Goal: Task Accomplishment & Management: Use online tool/utility

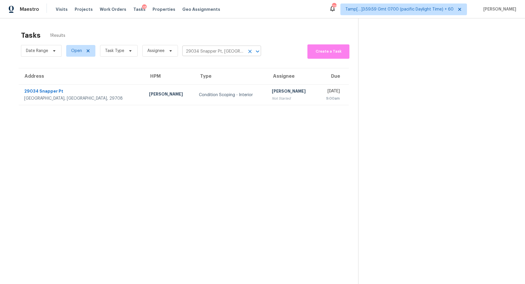
click at [209, 52] on input "29034 Snapper Pt, Fort Mill, SC 29708" at bounding box center [213, 51] width 62 height 9
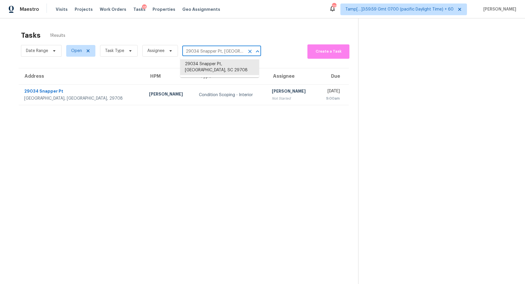
click at [242, 54] on input "29034 Snapper Pt, Fort Mill, SC 29708" at bounding box center [213, 51] width 62 height 9
click at [249, 53] on icon "Clear" at bounding box center [250, 51] width 6 height 6
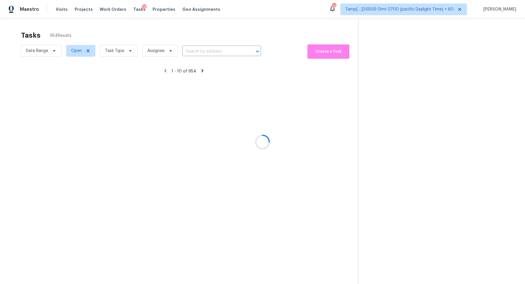
click at [120, 56] on div at bounding box center [262, 142] width 525 height 284
click at [124, 53] on div at bounding box center [262, 142] width 525 height 284
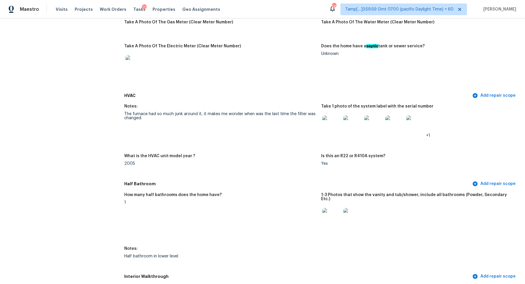
scroll to position [721, 0]
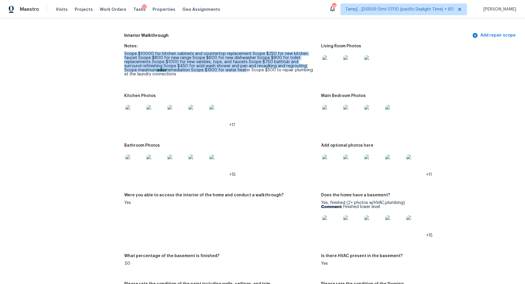
drag, startPoint x: 132, startPoint y: 48, endPoint x: 199, endPoint y: 65, distance: 69.7
click at [199, 66] on figure "Notes: Scope $10000 for kitchen cabinets and countertop replacement Scope $250 …" at bounding box center [222, 65] width 197 height 43
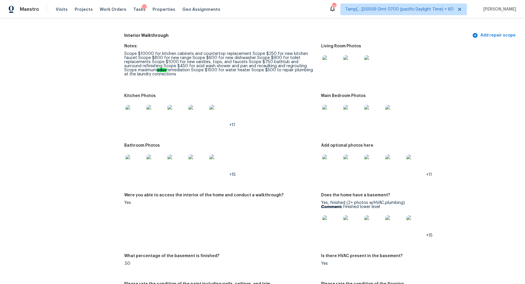
drag, startPoint x: 216, startPoint y: 55, endPoint x: 232, endPoint y: 55, distance: 16.3
click at [229, 55] on div "Scope $10000 for kitchen cabinets and countertop replacement Scope $250 for new…" at bounding box center [220, 64] width 192 height 25
click at [201, 55] on div "Scope $10000 for kitchen cabinets and countertop replacement Scope $250 for new…" at bounding box center [220, 64] width 192 height 25
drag, startPoint x: 177, startPoint y: 54, endPoint x: 261, endPoint y: 54, distance: 84.0
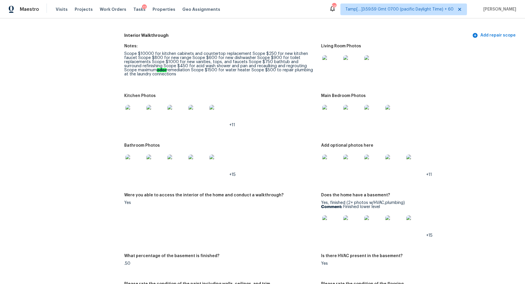
click at [209, 54] on div "Scope $10000 for kitchen cabinets and countertop replacement Scope $250 for new…" at bounding box center [220, 64] width 192 height 25
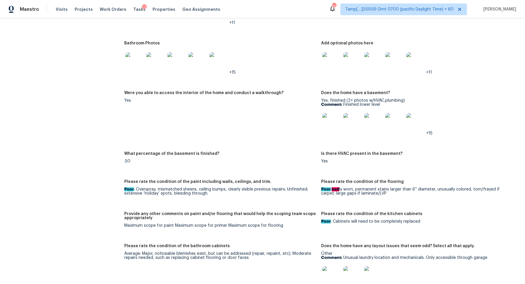
scroll to position [890, 0]
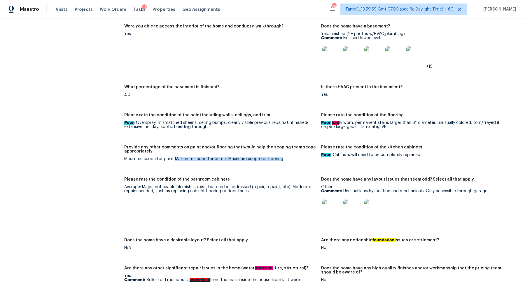
drag, startPoint x: 174, startPoint y: 155, endPoint x: 279, endPoint y: 157, distance: 104.5
click at [279, 157] on div "Maximum scope for paint Maximum scope for primer Maximum scope for flooring" at bounding box center [220, 159] width 192 height 4
drag, startPoint x: 124, startPoint y: 156, endPoint x: 225, endPoint y: 156, distance: 101.0
click at [225, 157] on div "Maximum scope for paint Maximum scope for primer Maximum scope for flooring" at bounding box center [220, 159] width 192 height 4
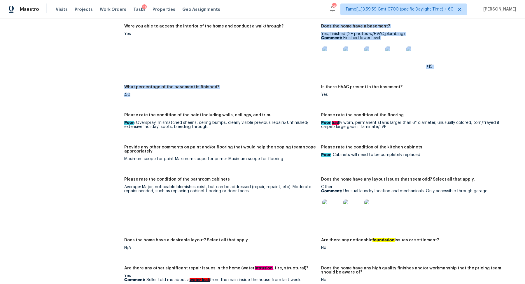
drag, startPoint x: 170, startPoint y: 74, endPoint x: 163, endPoint y: 224, distance: 150.4
click at [163, 224] on div "Notes: Scope $10000 for kitchen cabinets and countertop replacement Scope $250 …" at bounding box center [321, 191] width 394 height 638
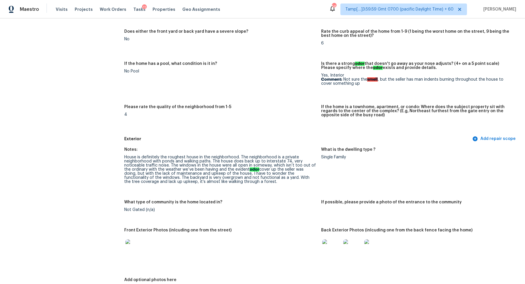
scroll to position [0, 0]
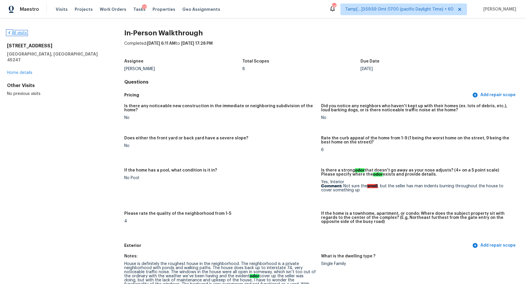
click at [18, 32] on link "All visits" at bounding box center [17, 33] width 20 height 4
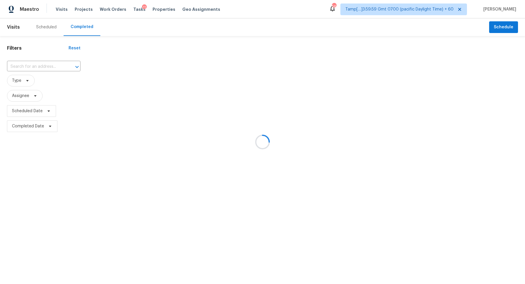
click at [38, 65] on div at bounding box center [262, 142] width 525 height 284
click at [41, 65] on div at bounding box center [262, 142] width 525 height 284
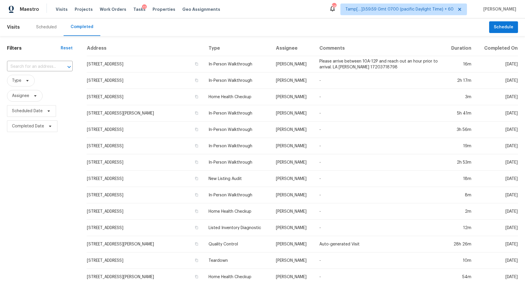
click at [41, 65] on input "text" at bounding box center [31, 66] width 49 height 9
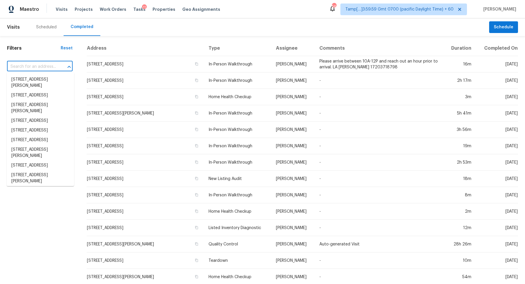
paste input "2876 Colonnade Dr Mount Pleasant SC 29466"
type input "2876 Colonnade Dr Mount Pleasant SC 29466"
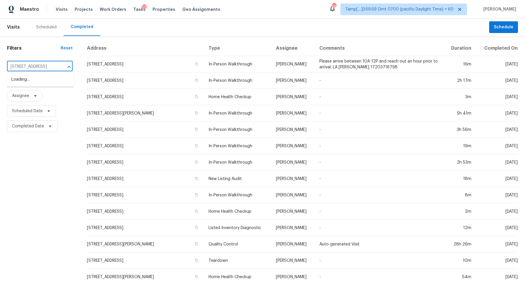
scroll to position [0, 39]
click at [45, 78] on li "2876 Colonnade Dr, Mount Pleasant, SC 29466" at bounding box center [40, 80] width 67 height 10
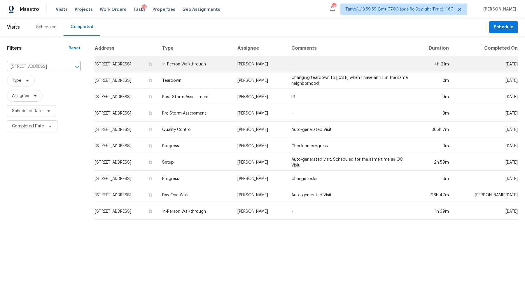
click at [123, 66] on td "2876 Colonnade Dr, Mount Pleasant, SC 29466" at bounding box center [126, 64] width 63 height 16
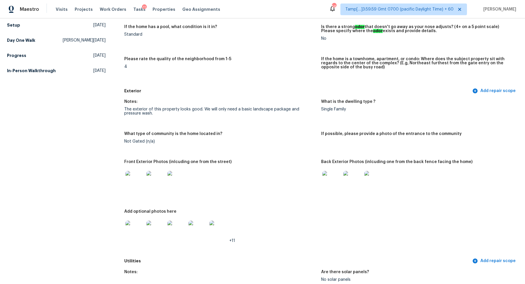
scroll to position [148, 0]
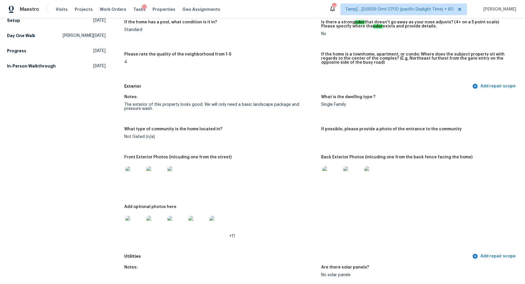
click at [139, 175] on img at bounding box center [134, 175] width 19 height 19
click at [327, 171] on img at bounding box center [331, 175] width 19 height 19
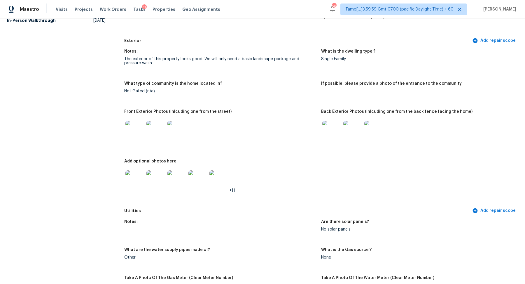
scroll to position [214, 0]
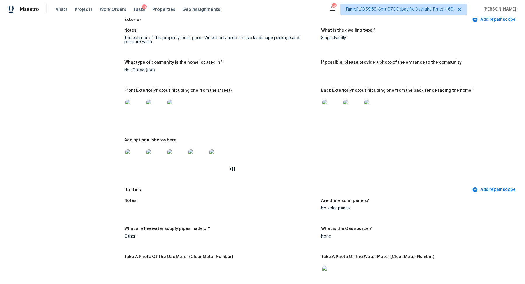
click at [133, 166] on img at bounding box center [134, 158] width 19 height 19
click at [331, 112] on img at bounding box center [331, 108] width 19 height 19
click at [138, 159] on img at bounding box center [134, 158] width 19 height 19
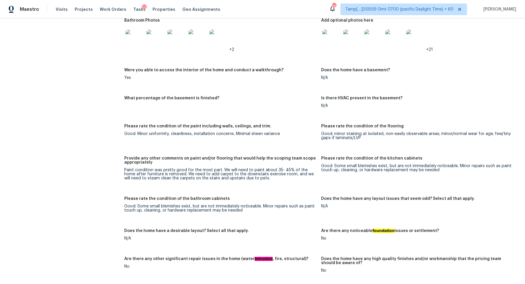
scroll to position [889, 0]
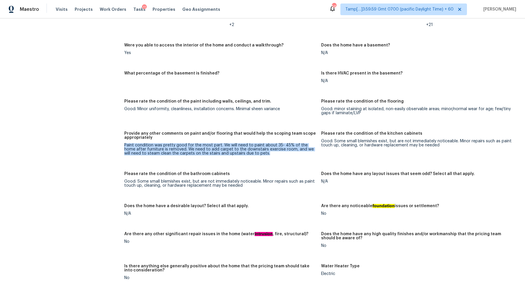
drag, startPoint x: 125, startPoint y: 144, endPoint x: 220, endPoint y: 155, distance: 96.1
click at [220, 155] on figure "Provide any other comments on paint and/or flooring that would help the scoping…" at bounding box center [222, 147] width 197 height 33
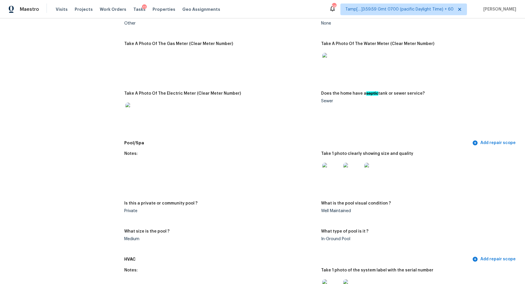
scroll to position [353, 0]
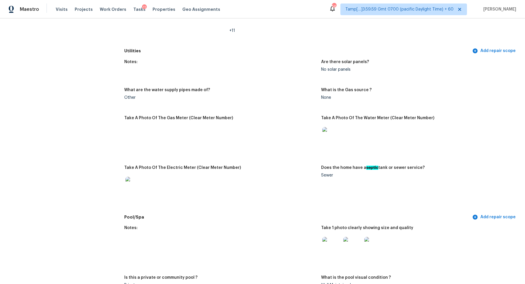
drag, startPoint x: 320, startPoint y: 102, endPoint x: 329, endPoint y: 102, distance: 9.0
click at [325, 102] on div "Notes: Are there solar panels? No solar panels What are the water supply pipes …" at bounding box center [321, 133] width 394 height 155
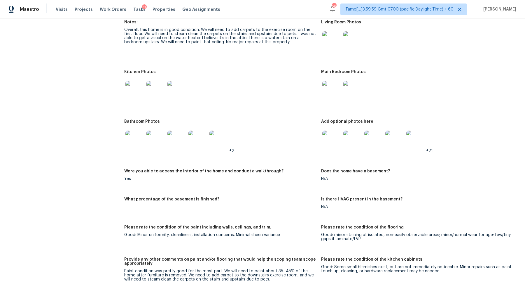
scroll to position [782, 0]
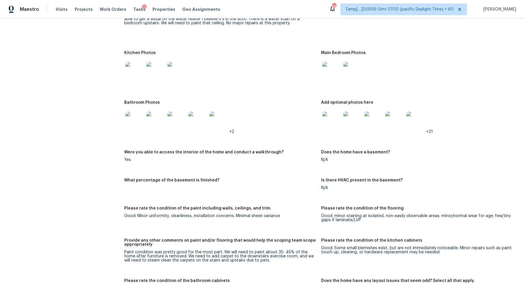
click at [136, 79] on img at bounding box center [134, 71] width 19 height 19
click at [331, 79] on img at bounding box center [331, 71] width 19 height 19
click at [140, 122] on img at bounding box center [134, 120] width 19 height 19
click at [331, 117] on img at bounding box center [331, 120] width 19 height 19
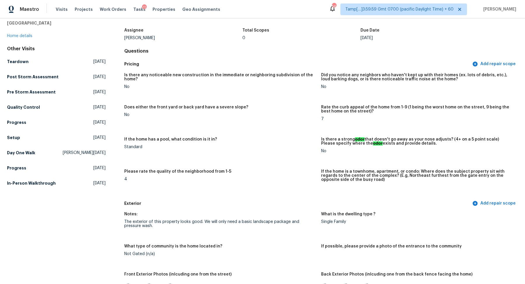
scroll to position [0, 0]
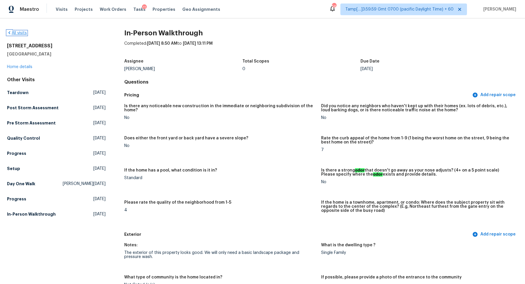
click at [25, 33] on link "All visits" at bounding box center [17, 33] width 20 height 4
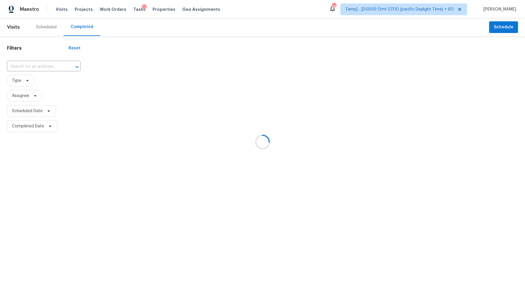
click at [50, 62] on div at bounding box center [262, 142] width 525 height 284
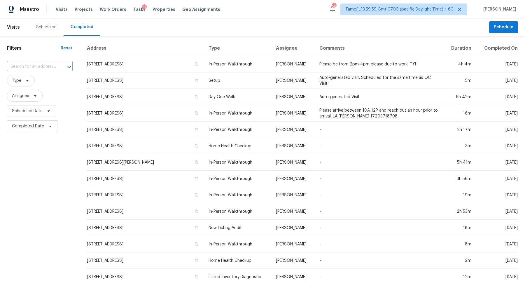
click at [37, 62] on div "​" at bounding box center [40, 66] width 66 height 13
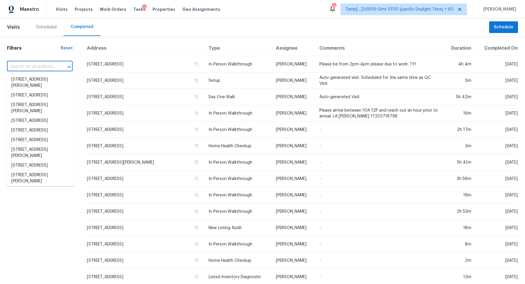
click at [37, 63] on input "text" at bounding box center [31, 66] width 49 height 9
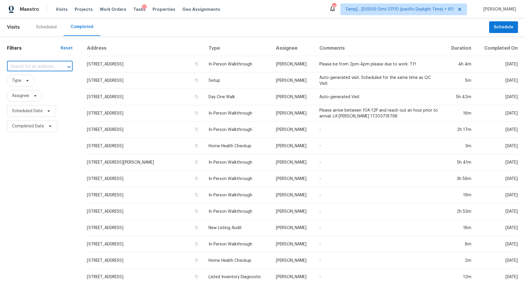
paste input "386 Hill Crest Cir Hiram GA 30141"
type input "386 Hill Crest Cir Hiram GA 30141"
click at [35, 81] on li "386 Hill Crest Cir, Hiram, GA 30141" at bounding box center [40, 83] width 67 height 16
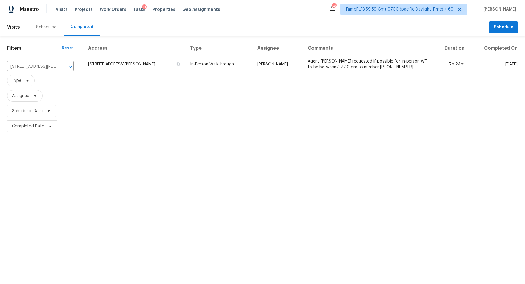
click at [150, 63] on td "386 Hill Crest Cir, Hiram, GA 30141" at bounding box center [137, 64] width 98 height 16
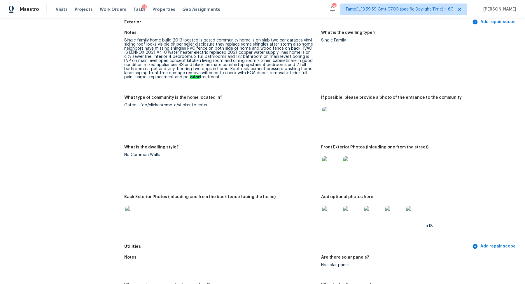
scroll to position [229, 0]
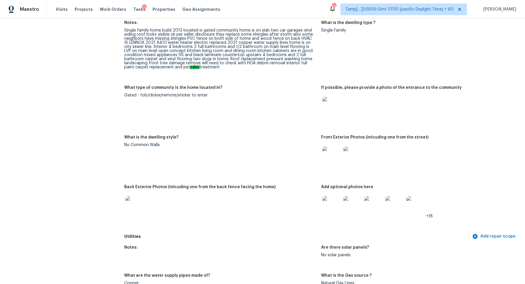
click at [334, 103] on img at bounding box center [331, 106] width 19 height 19
click at [333, 152] on img at bounding box center [331, 155] width 19 height 19
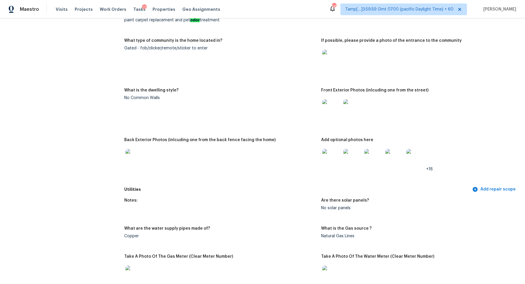
scroll to position [303, 0]
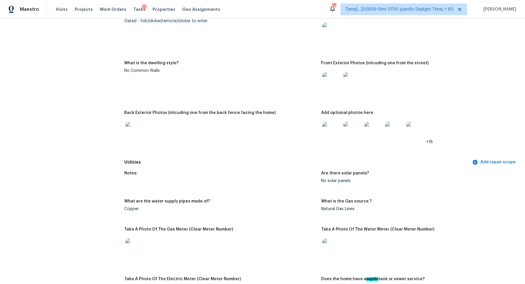
click at [331, 136] on img at bounding box center [331, 131] width 19 height 19
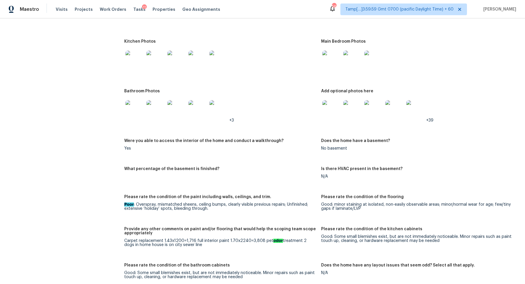
scroll to position [713, 0]
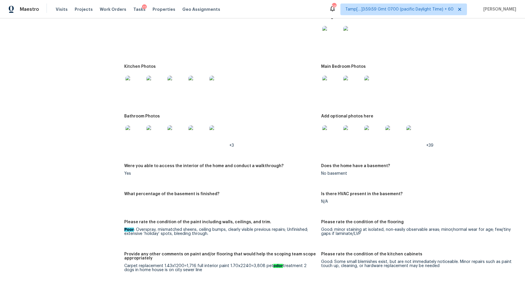
click at [334, 38] on img at bounding box center [331, 35] width 19 height 19
click at [128, 93] on img at bounding box center [134, 85] width 19 height 19
click at [328, 79] on img at bounding box center [331, 85] width 19 height 19
click at [142, 135] on img at bounding box center [134, 134] width 19 height 19
click at [324, 127] on img at bounding box center [331, 134] width 19 height 19
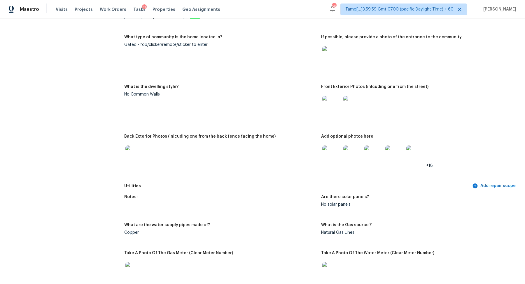
scroll to position [200, 0]
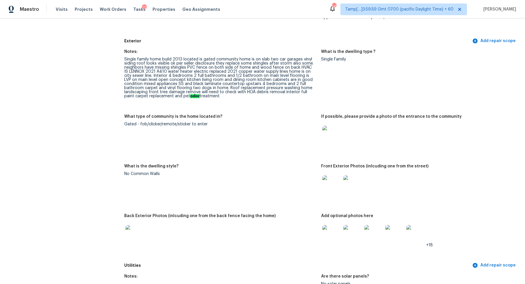
click at [333, 189] on img at bounding box center [331, 184] width 19 height 19
click at [331, 236] on img at bounding box center [331, 234] width 19 height 19
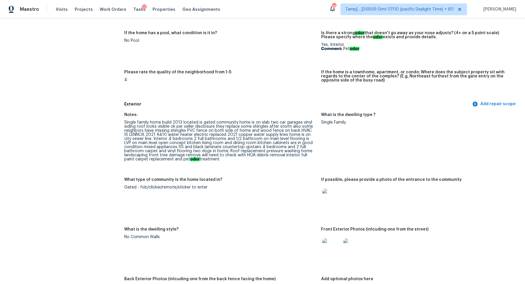
scroll to position [0, 0]
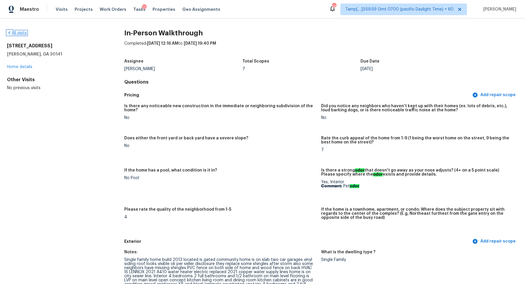
click at [11, 33] on icon at bounding box center [9, 32] width 5 height 5
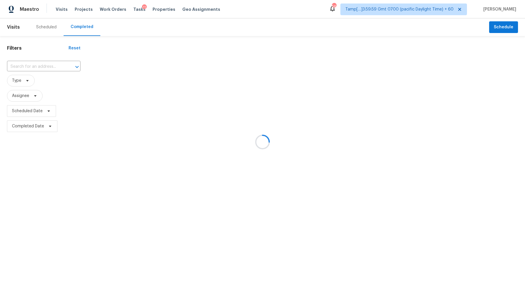
click at [48, 60] on div at bounding box center [262, 142] width 525 height 284
click at [48, 68] on div at bounding box center [262, 142] width 525 height 284
click at [35, 64] on div at bounding box center [262, 142] width 525 height 284
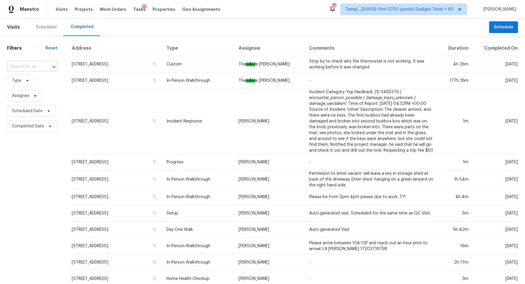
click at [36, 65] on input "text" at bounding box center [24, 66] width 34 height 9
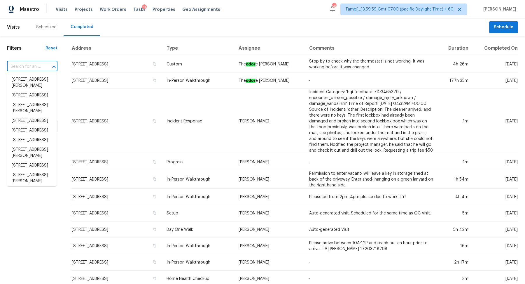
paste input "1614 Auburn Dr Colorado Springs CO 80909"
type input "1614 Auburn Dr Colorado Springs CO 80909"
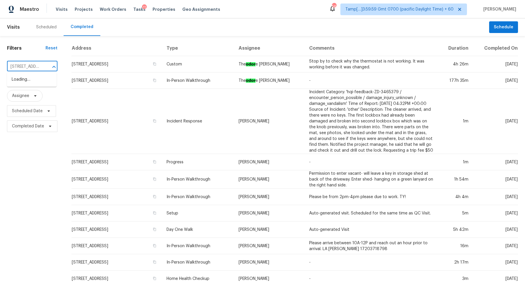
scroll to position [0, 55]
click at [19, 82] on li "1614 Auburn Dr, Colorado Springs, CO 80909" at bounding box center [32, 83] width 50 height 16
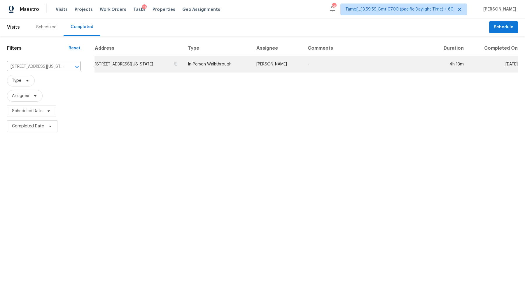
click at [143, 69] on td "1614 Auburn Dr, Colorado Springs, CO 80909" at bounding box center [139, 64] width 89 height 16
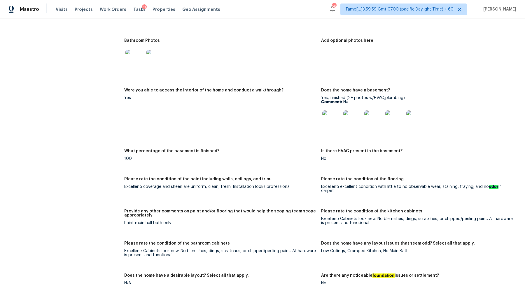
scroll to position [981, 0]
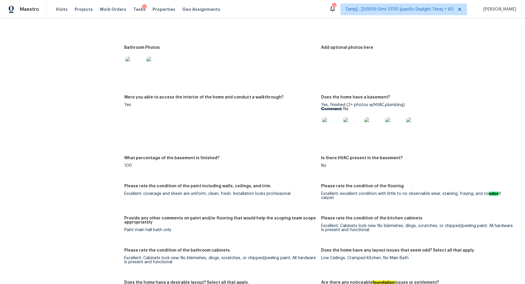
click at [331, 117] on img at bounding box center [331, 126] width 19 height 19
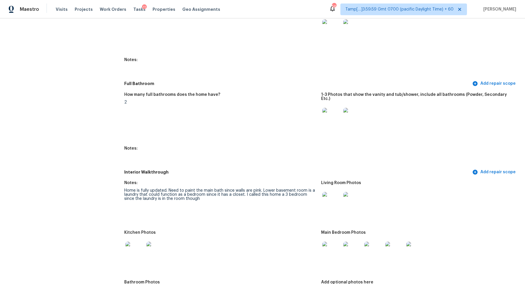
scroll to position [788, 0]
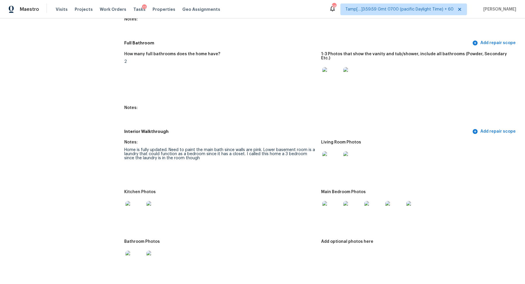
click at [341, 69] on div at bounding box center [331, 77] width 21 height 26
click at [336, 68] on img at bounding box center [331, 76] width 19 height 19
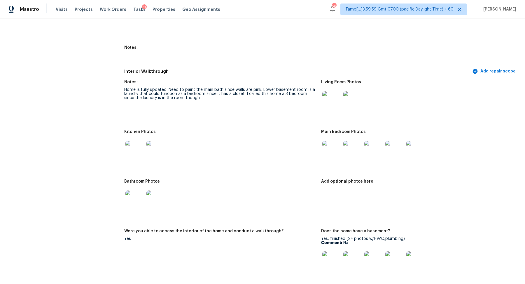
click at [138, 144] on img at bounding box center [134, 150] width 19 height 19
click at [339, 146] on img at bounding box center [331, 150] width 19 height 19
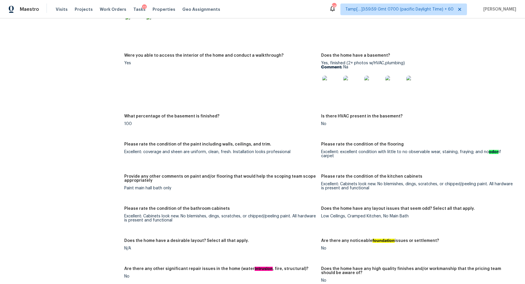
scroll to position [1002, 0]
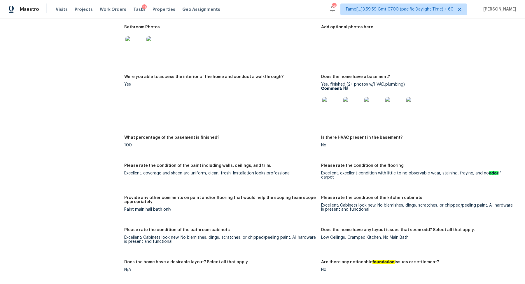
click at [338, 100] on img at bounding box center [331, 106] width 19 height 19
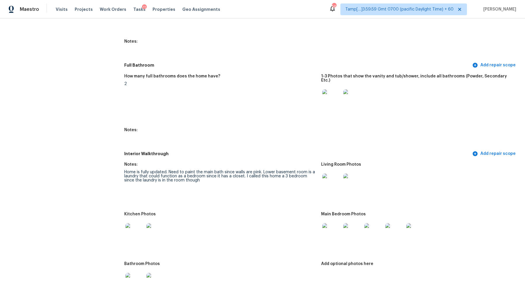
scroll to position [752, 0]
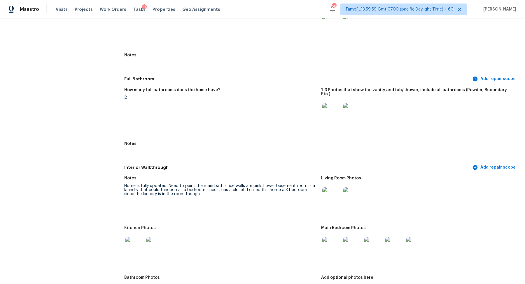
click at [331, 104] on img at bounding box center [331, 112] width 19 height 19
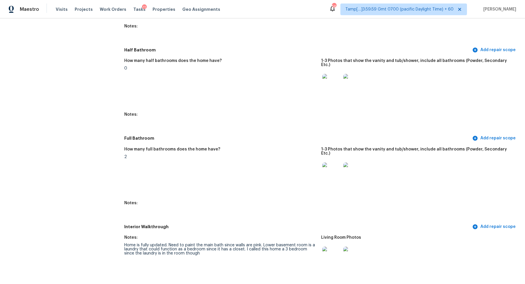
click at [331, 74] on img at bounding box center [331, 83] width 19 height 19
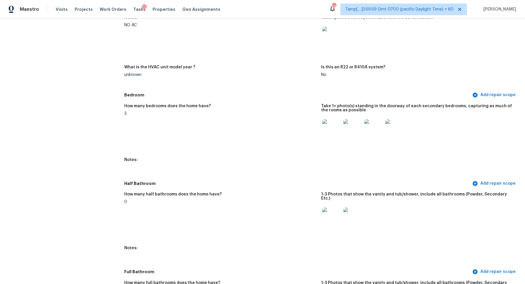
scroll to position [517, 0]
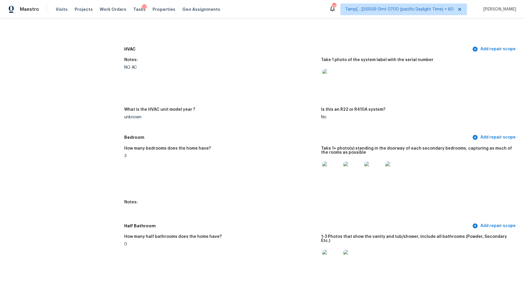
click at [328, 169] on img at bounding box center [331, 170] width 19 height 19
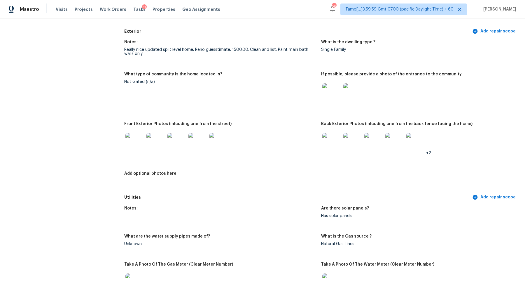
scroll to position [193, 0]
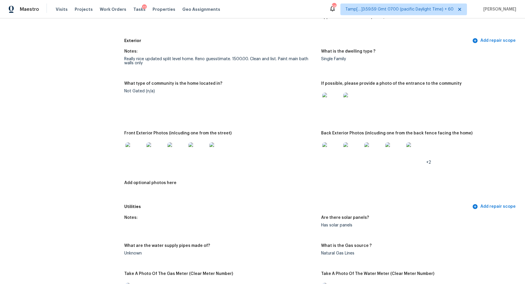
click at [144, 153] on img at bounding box center [134, 151] width 19 height 19
click at [336, 151] on img at bounding box center [331, 151] width 19 height 19
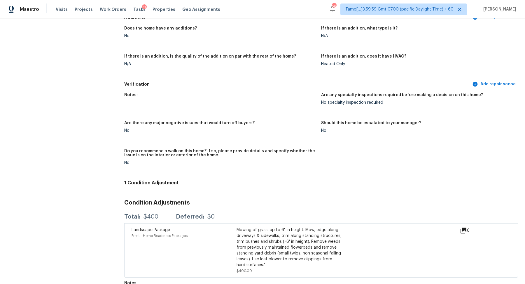
scroll to position [978, 0]
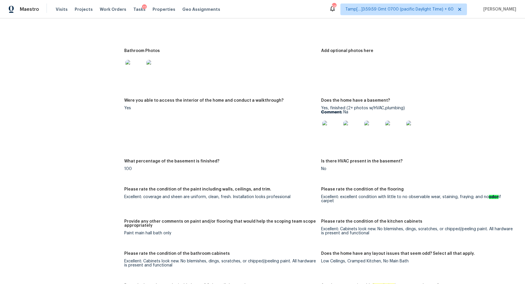
click at [139, 29] on img at bounding box center [134, 19] width 19 height 19
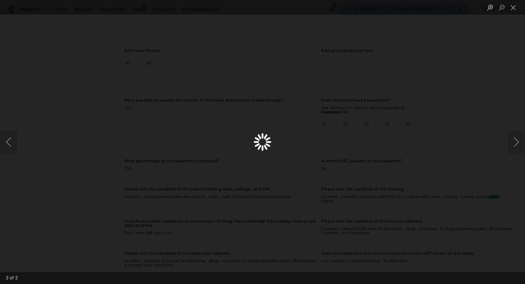
scroll to position [843, 0]
click at [139, 150] on div "Lightbox" at bounding box center [262, 142] width 525 height 284
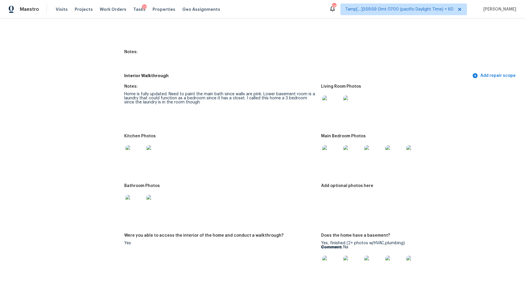
click at [136, 151] on img at bounding box center [134, 154] width 19 height 19
click at [130, 204] on img at bounding box center [134, 204] width 19 height 19
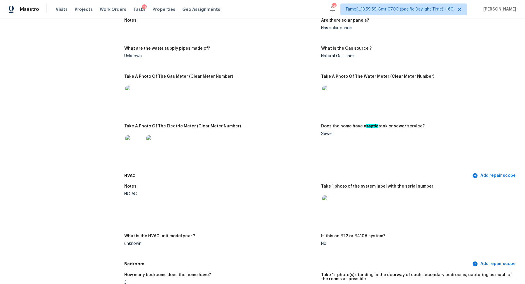
scroll to position [0, 0]
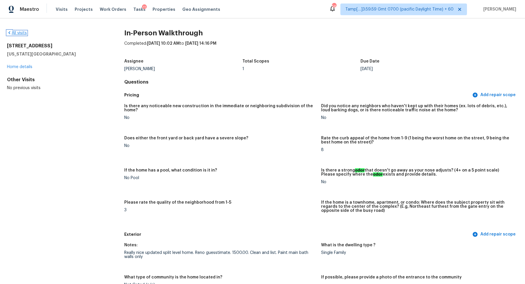
click at [16, 33] on link "All visits" at bounding box center [17, 33] width 20 height 4
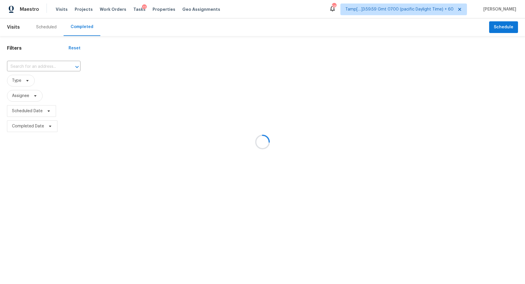
click at [52, 63] on div at bounding box center [262, 142] width 525 height 284
click at [30, 70] on div at bounding box center [262, 142] width 525 height 284
click at [36, 68] on div at bounding box center [262, 142] width 525 height 284
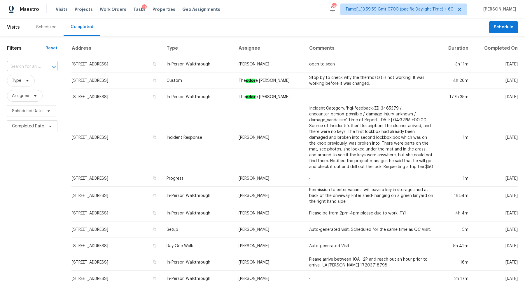
click at [36, 68] on input "text" at bounding box center [24, 66] width 34 height 9
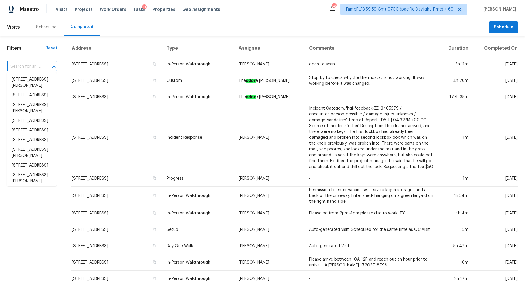
paste input "2660 Timberchase Trl Highlands Ranch CO 80126"
type input "2660 Timberchase Trl Highlands Ranch CO 80126"
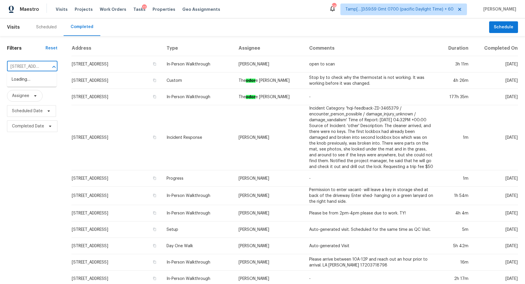
scroll to position [0, 65]
click at [30, 82] on li "2660 Timberchase Trl, Highlands Ranch, CO 80126" at bounding box center [32, 80] width 50 height 10
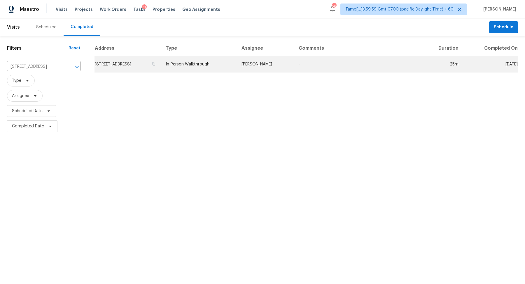
click at [107, 65] on td "2660 Timberchase Trl, Highlands Ranch, CO 80126" at bounding box center [128, 64] width 67 height 16
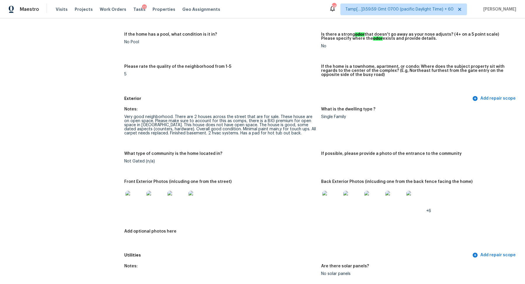
scroll to position [212, 0]
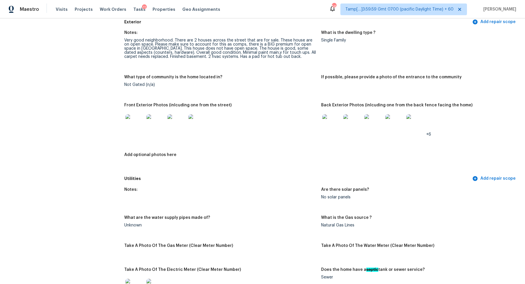
click at [335, 125] on img at bounding box center [331, 123] width 19 height 19
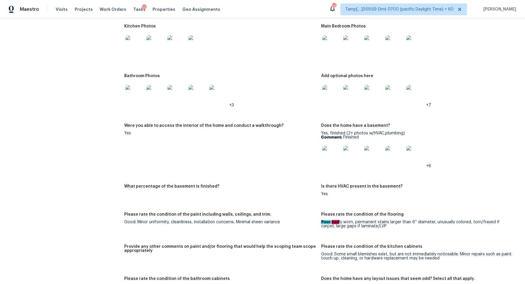
scroll to position [638, 0]
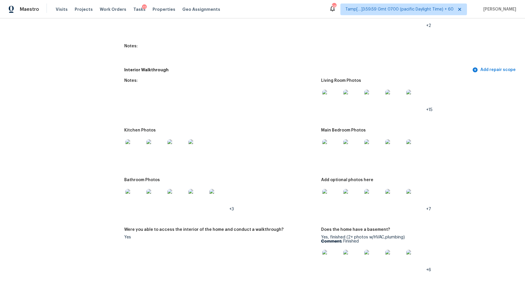
click at [335, 101] on img at bounding box center [331, 99] width 19 height 19
click at [331, 144] on img at bounding box center [331, 148] width 19 height 19
click at [128, 150] on img at bounding box center [134, 148] width 19 height 19
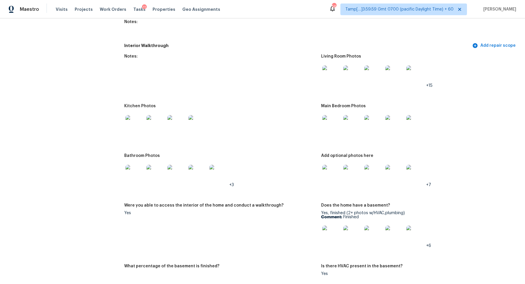
scroll to position [706, 0]
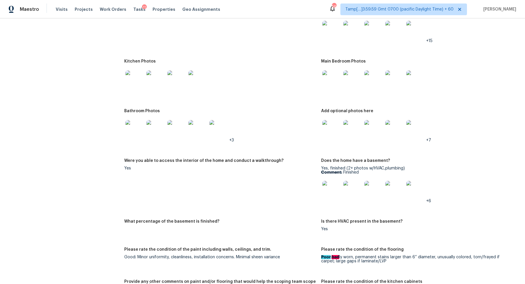
click at [133, 123] on img at bounding box center [134, 129] width 19 height 19
click at [335, 124] on img at bounding box center [331, 129] width 19 height 19
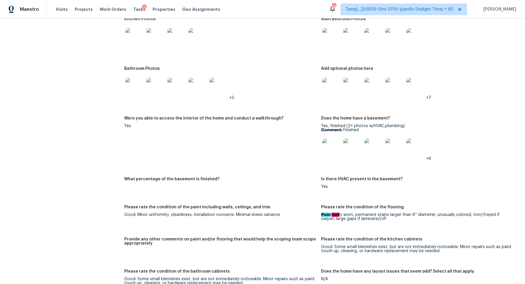
scroll to position [800, 0]
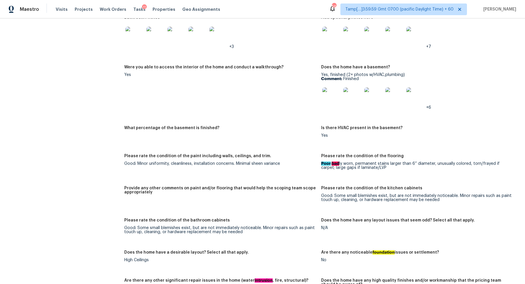
click at [330, 96] on img at bounding box center [331, 96] width 19 height 19
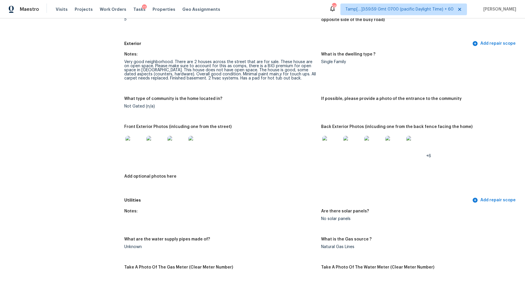
scroll to position [196, 0]
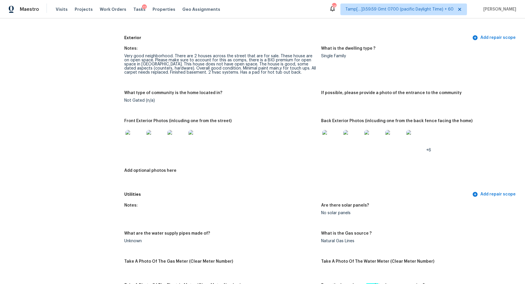
click at [143, 135] on img at bounding box center [134, 139] width 19 height 19
click at [327, 141] on img at bounding box center [331, 139] width 19 height 19
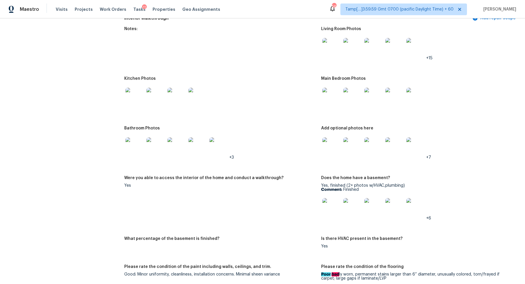
scroll to position [698, 0]
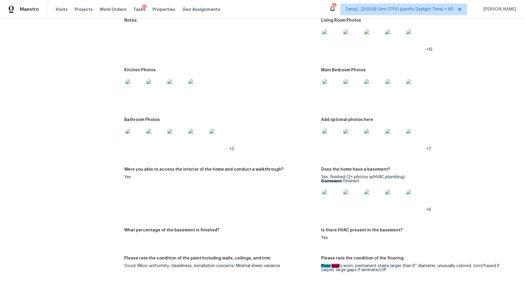
click at [132, 134] on img at bounding box center [134, 138] width 19 height 19
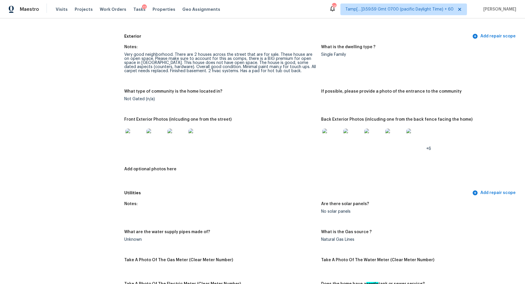
scroll to position [146, 0]
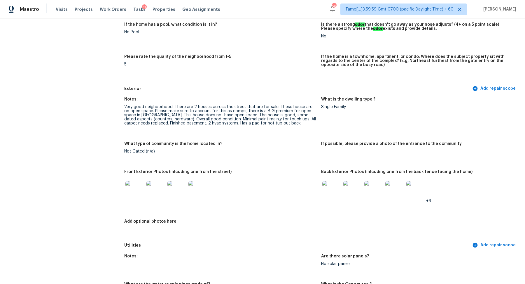
click at [139, 195] on img at bounding box center [134, 190] width 19 height 19
click at [325, 191] on img at bounding box center [331, 190] width 19 height 19
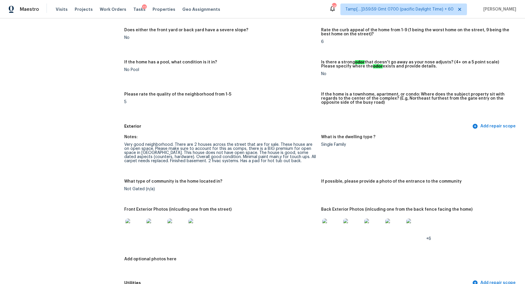
scroll to position [167, 0]
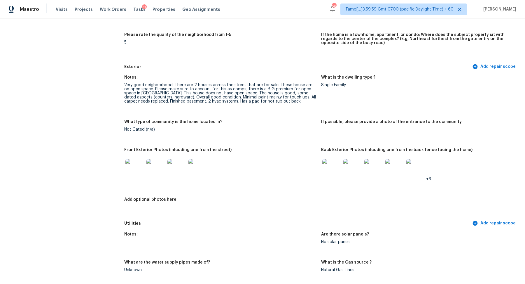
click at [137, 163] on img at bounding box center [134, 168] width 19 height 19
click at [329, 160] on img at bounding box center [331, 168] width 19 height 19
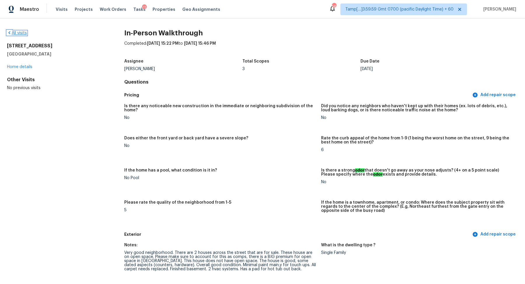
click at [10, 34] on icon at bounding box center [9, 32] width 5 height 5
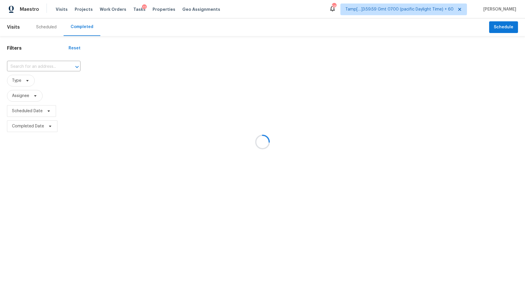
click at [28, 69] on div at bounding box center [262, 142] width 525 height 284
click at [37, 66] on div at bounding box center [262, 142] width 525 height 284
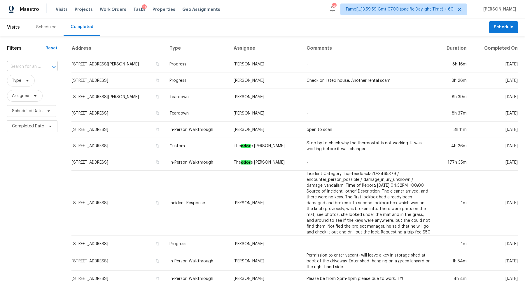
click at [31, 59] on div "Filters Reset ​ Type Assignee Scheduled Date Completed Date" at bounding box center [32, 242] width 64 height 413
click at [31, 65] on input "text" at bounding box center [24, 66] width 34 height 9
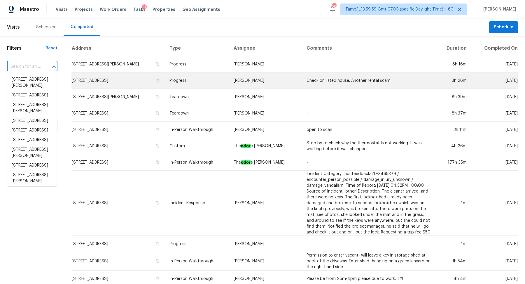
paste input "13197 Snowview Rd Victorville CA 92392"
type input "13197 Snowview Rd Victorville CA 92392"
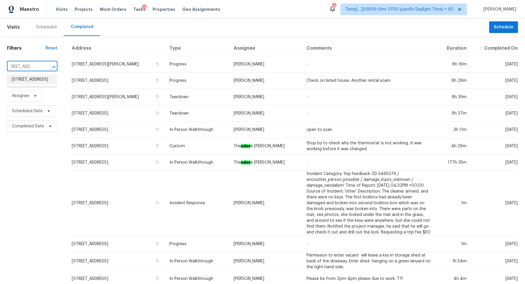
click at [34, 84] on li "13197 Snowview Rd, Victorville, CA 92392" at bounding box center [32, 80] width 50 height 10
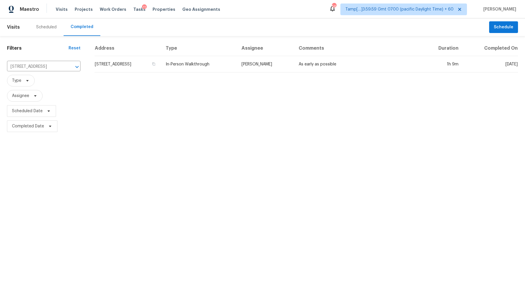
click at [149, 71] on td "13197 Snowview Rd, Victorville, CA 92392" at bounding box center [128, 64] width 67 height 16
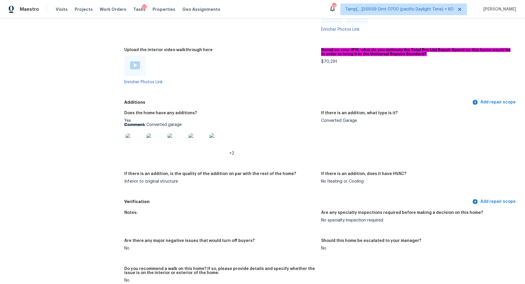
scroll to position [1079, 0]
drag, startPoint x: 324, startPoint y: 62, endPoint x: 365, endPoint y: 64, distance: 40.9
click at [356, 62] on div "$70,291" at bounding box center [417, 62] width 192 height 4
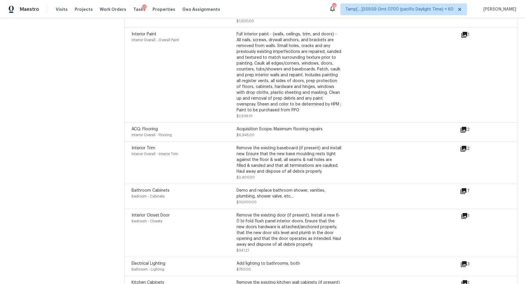
scroll to position [1450, 0]
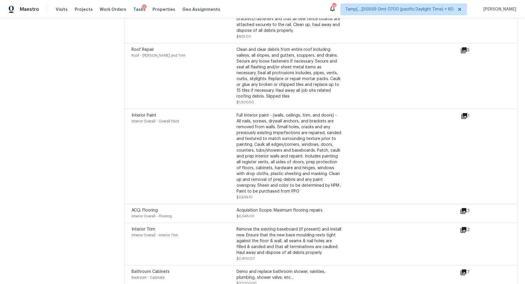
click at [208, 160] on div "Interior Paint Interior Overall - Overall Paint" at bounding box center [184, 156] width 105 height 88
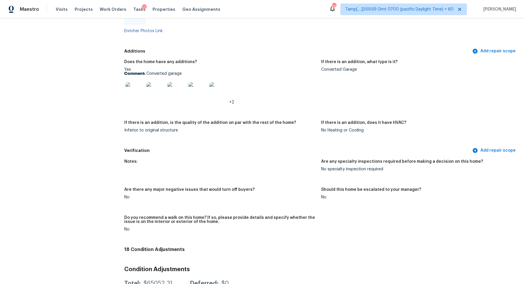
scroll to position [1017, 0]
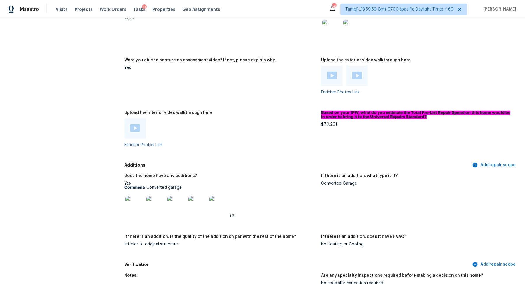
click at [124, 209] on div at bounding box center [134, 205] width 21 height 26
click at [135, 208] on img at bounding box center [134, 205] width 19 height 19
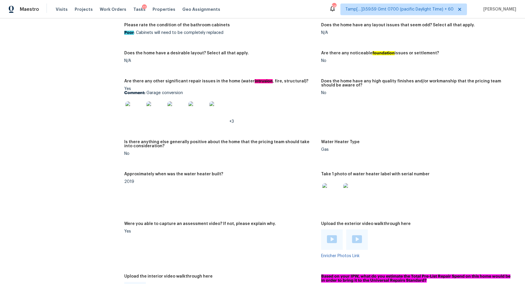
scroll to position [849, 0]
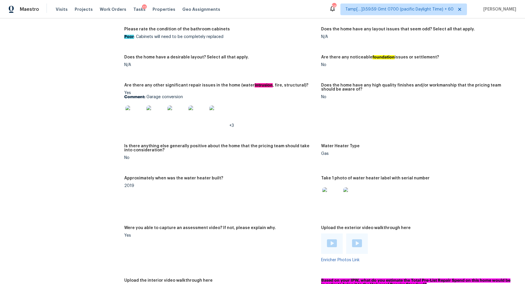
click at [126, 116] on img at bounding box center [134, 114] width 19 height 19
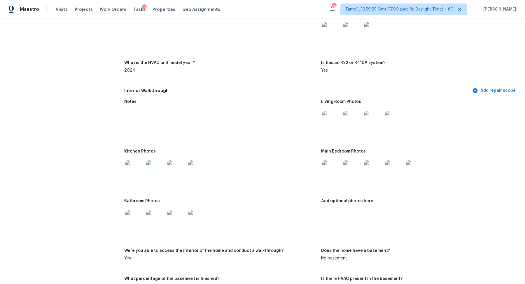
scroll to position [506, 0]
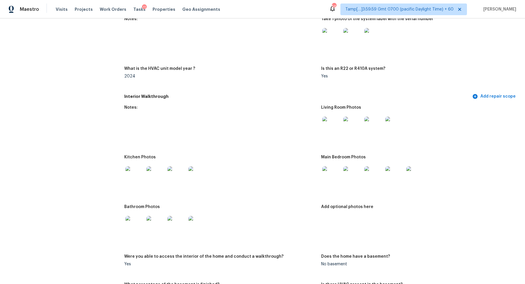
click at [329, 186] on div at bounding box center [331, 176] width 21 height 26
click at [332, 179] on img at bounding box center [331, 175] width 19 height 19
click at [332, 135] on img at bounding box center [331, 125] width 19 height 19
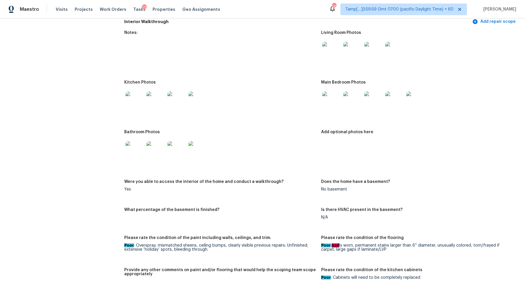
scroll to position [590, 0]
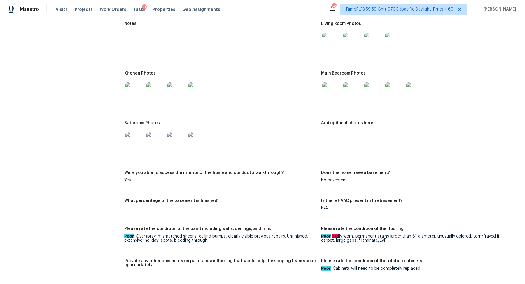
click at [331, 42] on img at bounding box center [331, 42] width 19 height 19
click at [134, 91] on img at bounding box center [134, 91] width 19 height 19
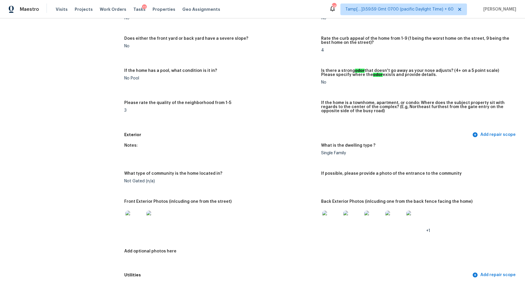
scroll to position [184, 0]
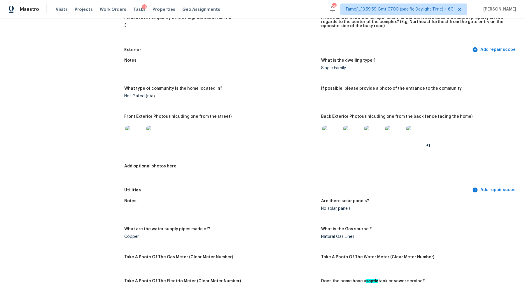
click at [136, 136] on img at bounding box center [134, 134] width 19 height 19
click at [328, 143] on img at bounding box center [331, 134] width 19 height 19
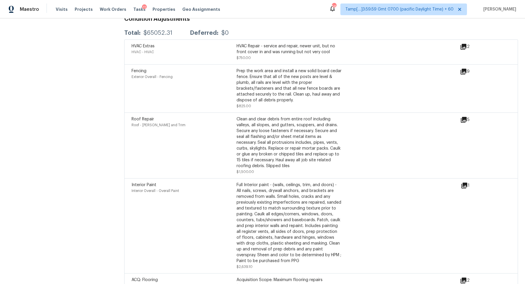
scroll to position [1249, 0]
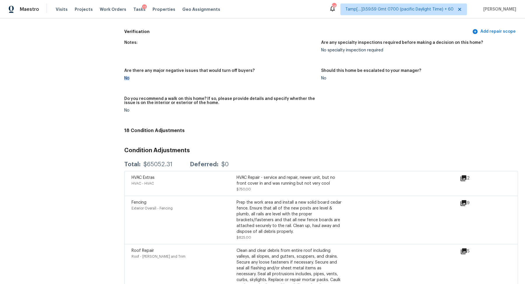
drag, startPoint x: 217, startPoint y: 76, endPoint x: 217, endPoint y: 179, distance: 103.3
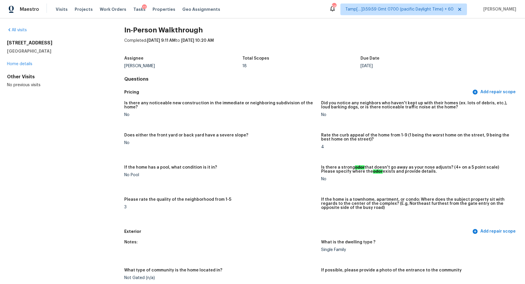
scroll to position [0, 0]
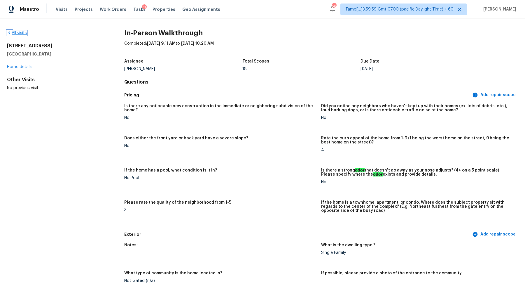
click at [14, 32] on link "All visits" at bounding box center [17, 33] width 20 height 4
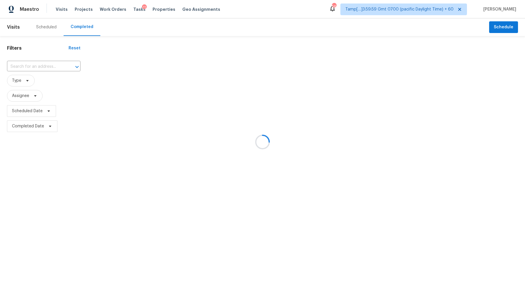
click at [38, 69] on div at bounding box center [262, 142] width 525 height 284
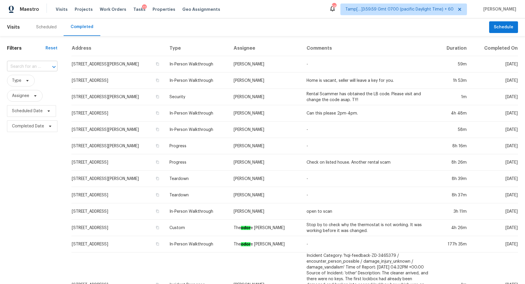
click at [52, 67] on icon "Open" at bounding box center [53, 67] width 3 height 2
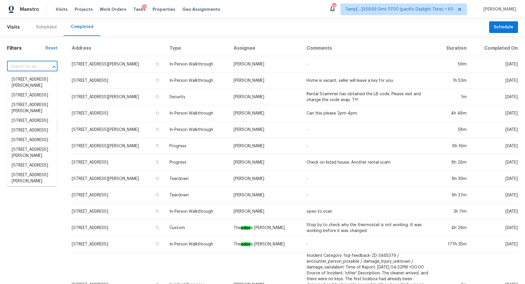
paste input "2451 Ivey Crest Cir Tucker GA 30084"
type input "2451 Ivey Crest Cir Tucker GA 30084"
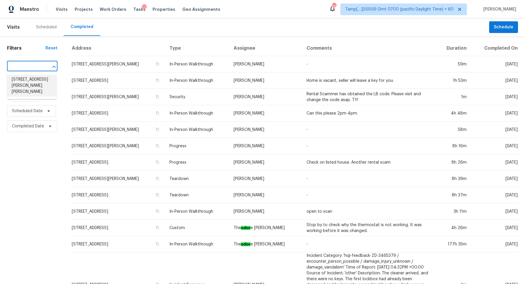
click at [29, 78] on li "2451 Ivey Crest Cir, Tucker, GA 30084" at bounding box center [32, 86] width 50 height 22
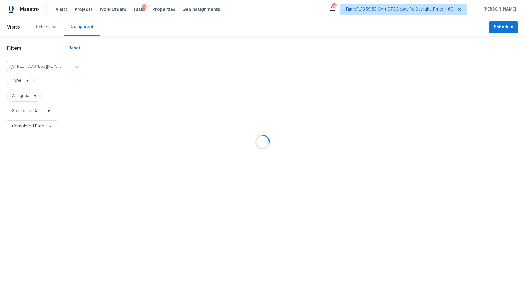
click at [112, 67] on div at bounding box center [262, 142] width 525 height 284
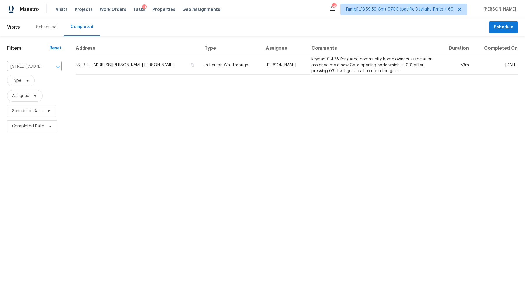
click at [112, 67] on td "2451 Ivey Crest Cir, Tucker, GA 30084" at bounding box center [138, 65] width 124 height 18
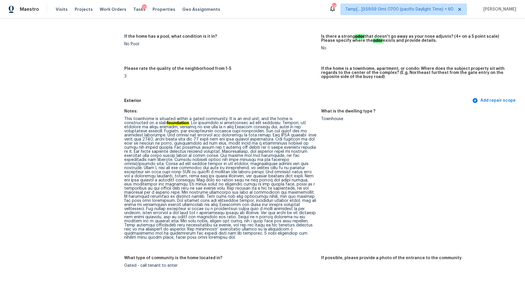
scroll to position [155, 0]
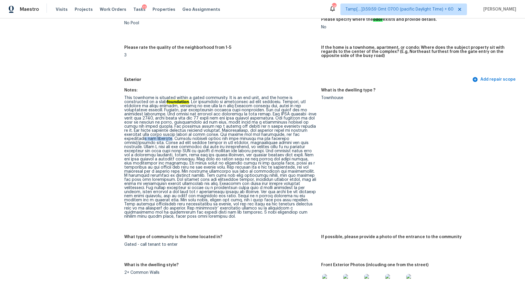
drag, startPoint x: 259, startPoint y: 136, endPoint x: 288, endPoint y: 136, distance: 28.9
click at [288, 136] on div "This townhome is situated within a gated community. It is an end unit, and the …" at bounding box center [220, 157] width 192 height 123
drag, startPoint x: 227, startPoint y: 142, endPoint x: 294, endPoint y: 142, distance: 67.7
click at [294, 142] on div "This townhome is situated within a gated community. It is an end unit, and the …" at bounding box center [220, 157] width 192 height 123
click at [222, 142] on div "This townhome is situated within a gated community. It is an end unit, and the …" at bounding box center [220, 157] width 192 height 123
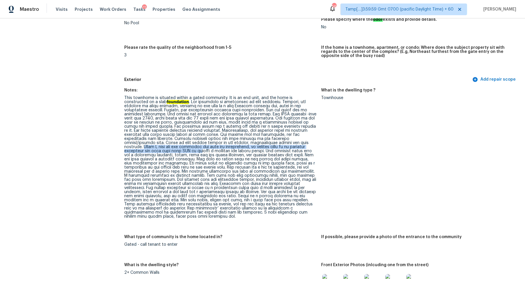
drag, startPoint x: 222, startPoint y: 142, endPoint x: 290, endPoint y: 149, distance: 68.0
click at [290, 149] on div "This townhome is situated within a gated community. It is an end unit, and the …" at bounding box center [220, 157] width 192 height 123
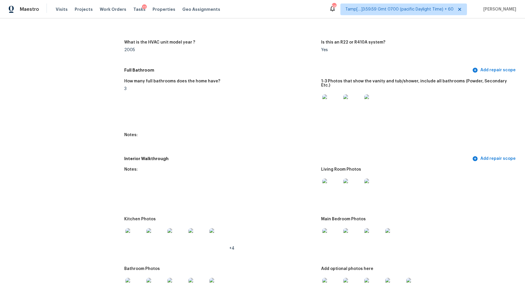
scroll to position [715, 0]
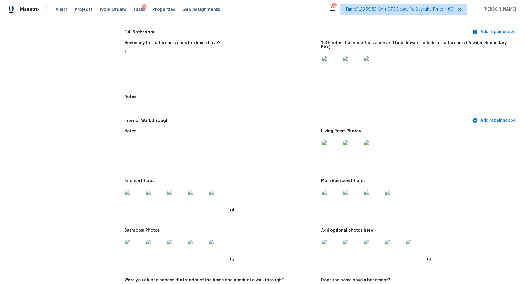
click at [334, 146] on img at bounding box center [331, 149] width 19 height 19
click at [137, 199] on img at bounding box center [134, 199] width 19 height 19
click at [336, 195] on img at bounding box center [331, 199] width 19 height 19
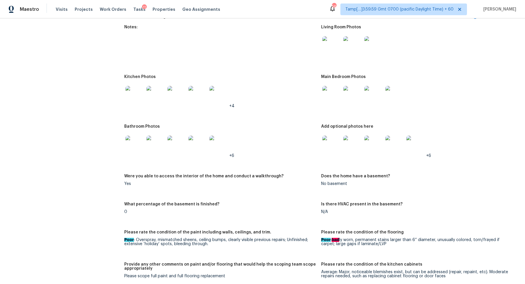
click at [139, 135] on img at bounding box center [134, 144] width 19 height 19
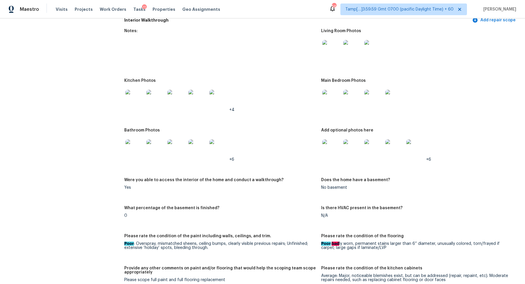
scroll to position [796, 0]
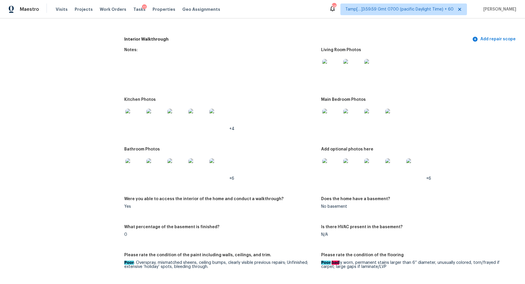
click at [325, 162] on img at bounding box center [331, 167] width 19 height 19
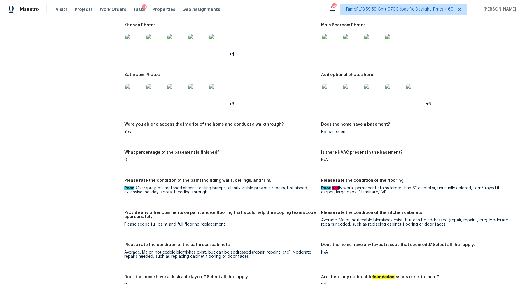
scroll to position [804, 0]
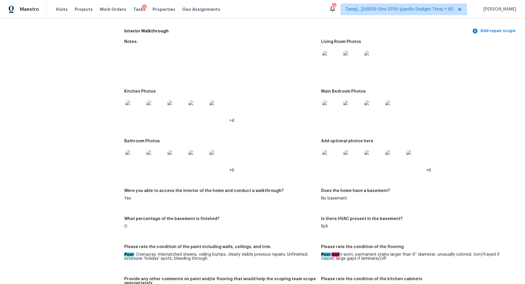
click at [139, 100] on img at bounding box center [134, 109] width 19 height 19
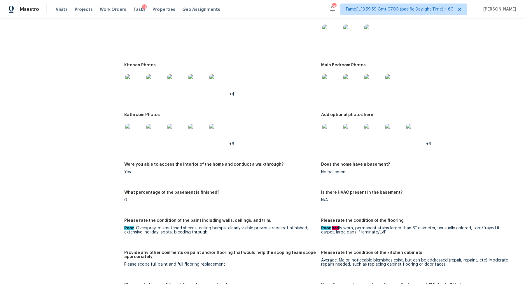
scroll to position [865, 0]
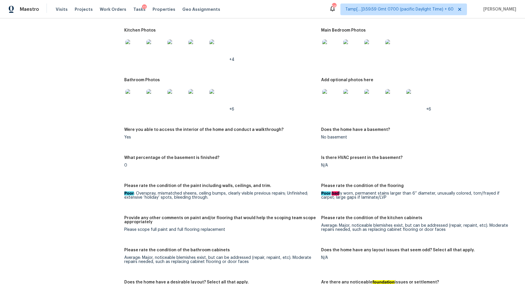
click at [329, 89] on img at bounding box center [331, 98] width 19 height 19
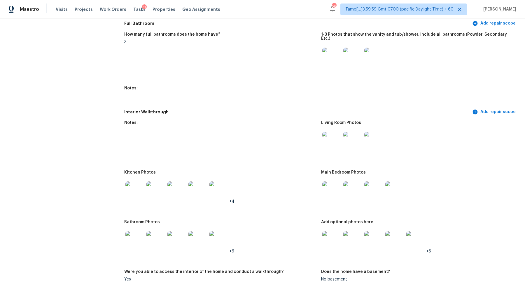
scroll to position [582, 0]
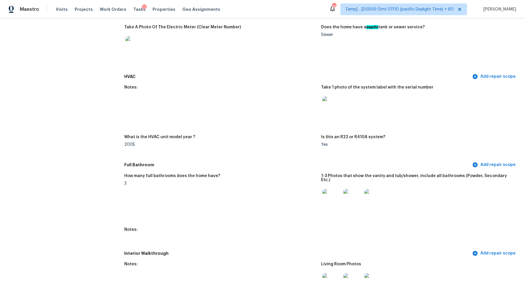
click at [323, 189] on img at bounding box center [331, 198] width 19 height 19
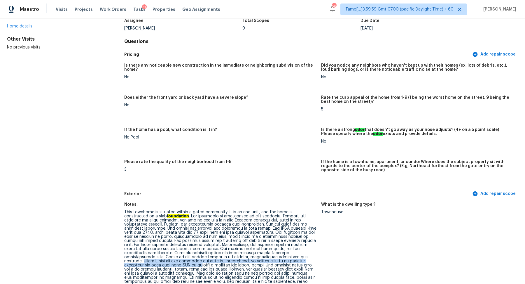
scroll to position [0, 0]
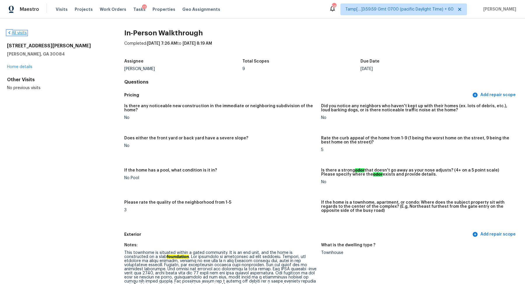
click at [12, 33] on link "All visits" at bounding box center [17, 33] width 20 height 4
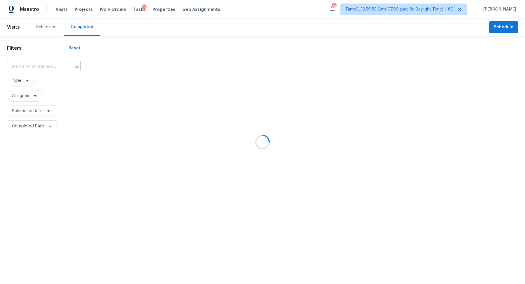
click at [57, 63] on div at bounding box center [262, 142] width 525 height 284
click at [42, 66] on div at bounding box center [262, 142] width 525 height 284
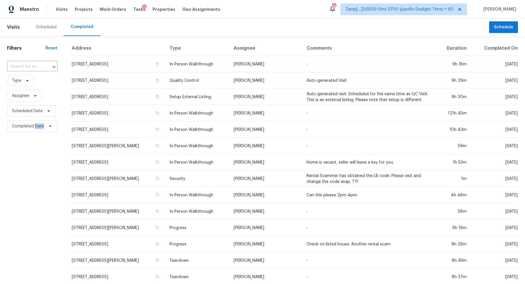
click at [42, 66] on div at bounding box center [49, 67] width 15 height 8
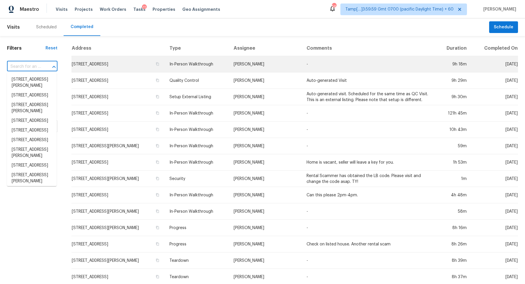
paste input "524 Becker Ave, Fort Mill, SC 29715"
type input "524 Becker Ave, Fort Mill, SC 29715"
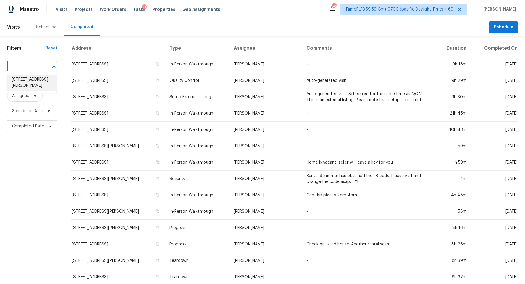
click at [34, 83] on li "524 Becker Ave, Fort Mill, SC 29715" at bounding box center [32, 83] width 50 height 16
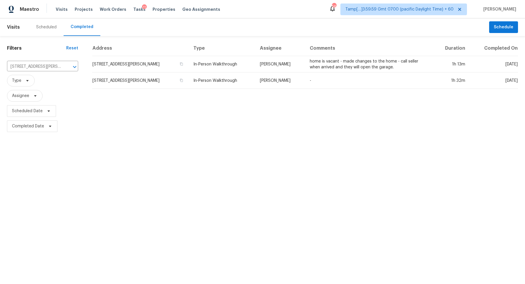
click at [115, 62] on td "524 Becker Ave, Fort Mill, SC 29715" at bounding box center [140, 64] width 97 height 16
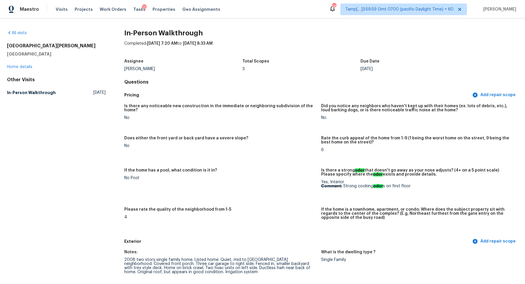
click at [22, 36] on div "All visits 524 Becker Ave Fort Mill, SC 29715 Home details Other Visits In-Pers…" at bounding box center [56, 64] width 99 height 68
click at [17, 33] on link "All visits" at bounding box center [17, 33] width 20 height 4
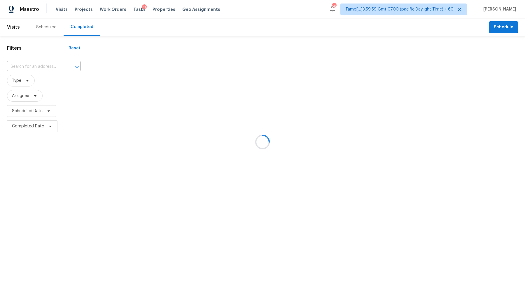
click at [57, 65] on div at bounding box center [262, 142] width 525 height 284
click at [46, 66] on div at bounding box center [262, 142] width 525 height 284
click at [41, 66] on div at bounding box center [262, 142] width 525 height 284
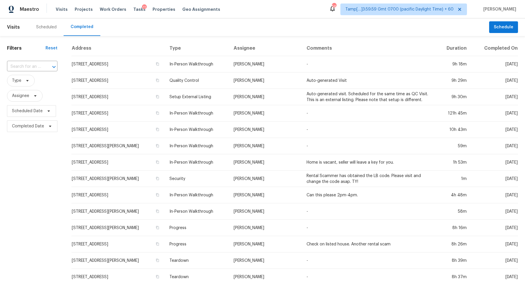
click at [42, 66] on div at bounding box center [49, 67] width 15 height 8
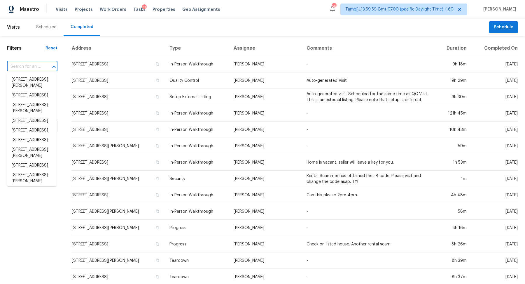
paste input "15319 Palmer Manor Dr, Cypress, TX 77429"
type input "15319 Palmer Manor Dr, Cypress, TX 77429"
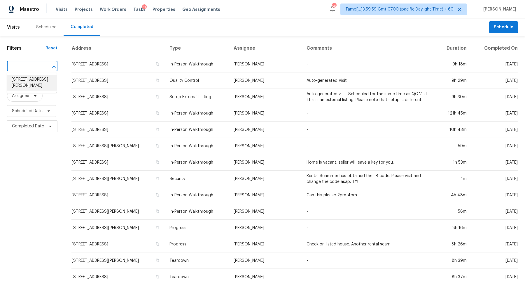
click at [29, 85] on li "15319 Palmer Manor Dr, Cypress, TX 77429" at bounding box center [32, 83] width 50 height 16
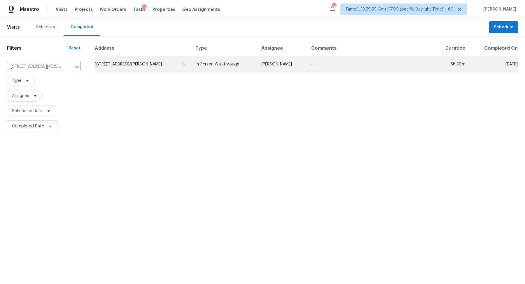
click at [124, 64] on td "15319 Palmer Manor Dr, Cypress, TX 77429" at bounding box center [143, 64] width 96 height 16
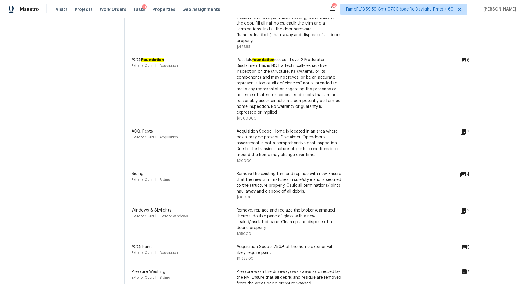
scroll to position [1714, 0]
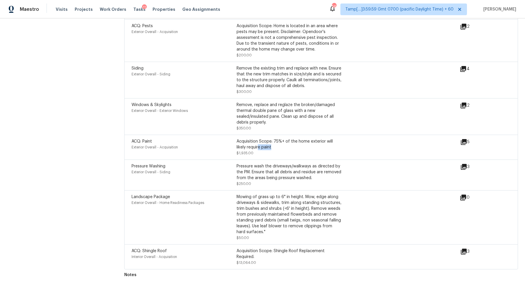
drag, startPoint x: 258, startPoint y: 144, endPoint x: 344, endPoint y: 144, distance: 85.8
click at [344, 144] on div "ACQ: Paint Exterior Overall - Acquisition Acquisition Scope: 75%+ of the home e…" at bounding box center [296, 147] width 329 height 18
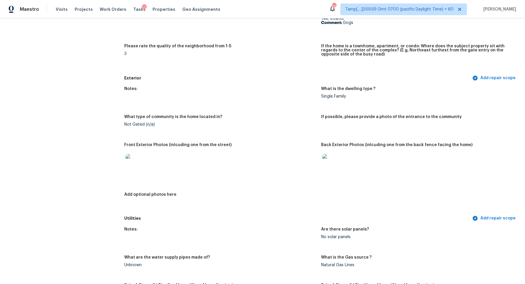
scroll to position [0, 0]
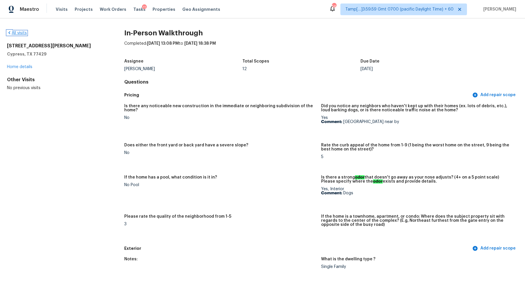
click at [25, 33] on link "All visits" at bounding box center [17, 33] width 20 height 4
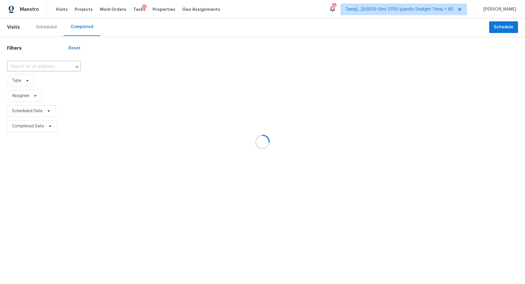
click at [49, 65] on div at bounding box center [262, 142] width 525 height 284
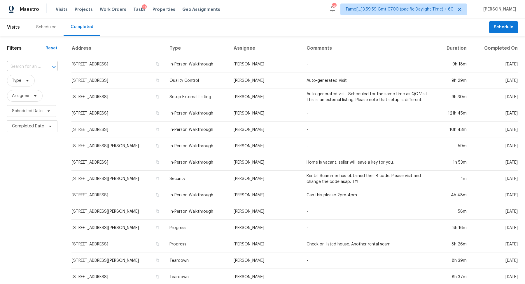
click at [50, 65] on button "Open" at bounding box center [54, 67] width 8 height 8
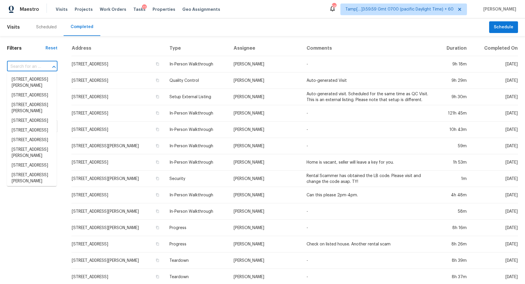
paste input "2271 Mangular Ave, Corona, CA 92882"
type input "2271 Mangular Ave, Corona, CA 92882"
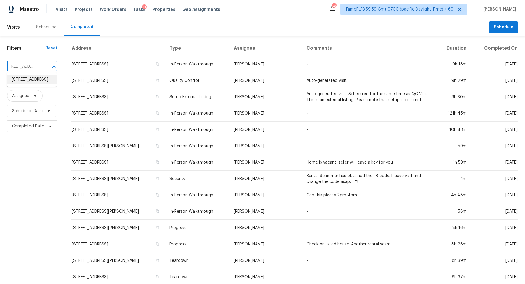
click at [27, 80] on li "2271 Mangular Ave, Corona, CA 92882" at bounding box center [32, 80] width 50 height 10
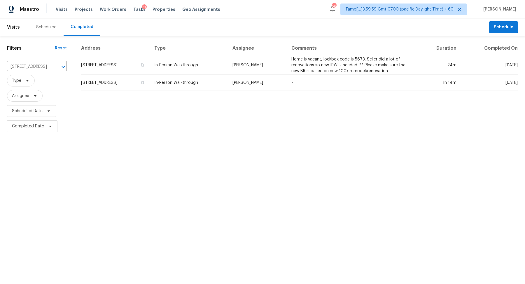
click at [90, 66] on td "2271 Mangular Ave, Corona, CA 92882" at bounding box center [115, 65] width 69 height 18
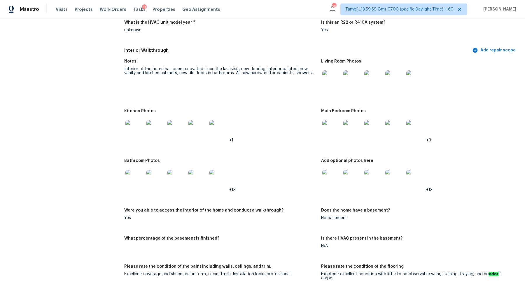
scroll to position [628, 0]
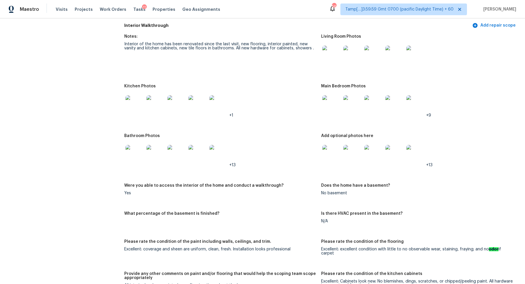
click at [334, 60] on img at bounding box center [331, 55] width 19 height 19
click at [352, 61] on img at bounding box center [352, 55] width 19 height 19
click at [130, 112] on img at bounding box center [134, 104] width 19 height 19
click at [138, 107] on img at bounding box center [134, 104] width 19 height 19
click at [325, 104] on img at bounding box center [331, 104] width 19 height 19
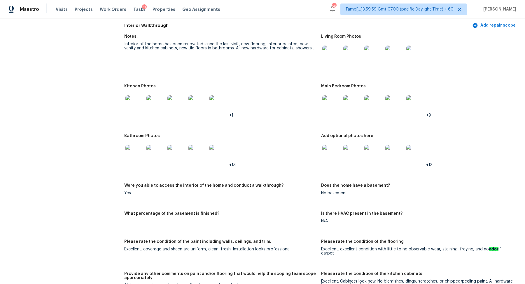
click at [337, 158] on img at bounding box center [331, 154] width 19 height 19
click at [338, 153] on img at bounding box center [331, 154] width 19 height 19
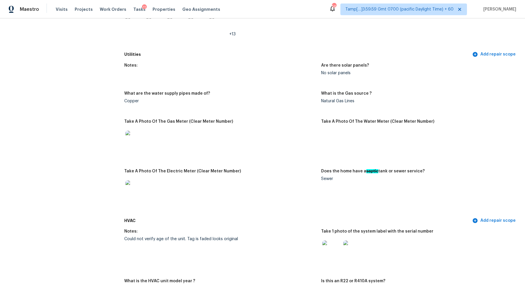
scroll to position [207, 0]
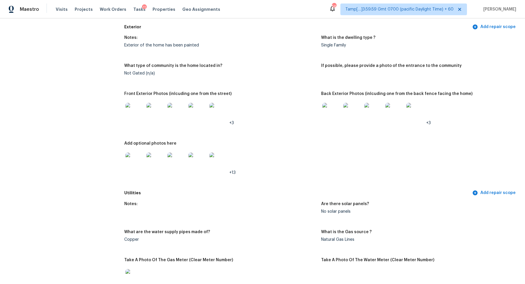
click at [337, 121] on img at bounding box center [331, 112] width 19 height 19
click at [142, 115] on img at bounding box center [134, 112] width 19 height 19
click at [129, 165] on img at bounding box center [134, 161] width 19 height 19
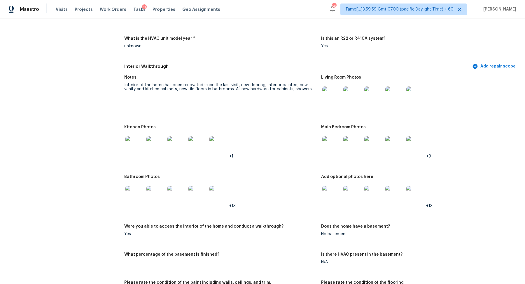
scroll to position [598, 0]
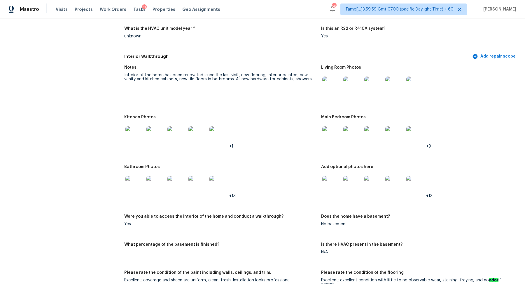
click at [135, 182] on img at bounding box center [134, 185] width 19 height 19
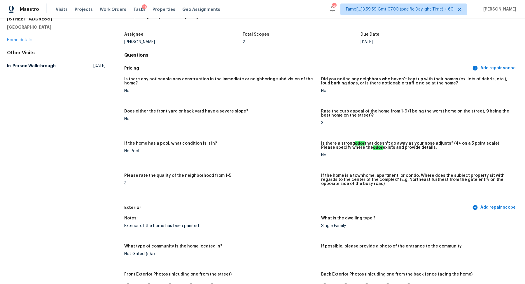
scroll to position [0, 0]
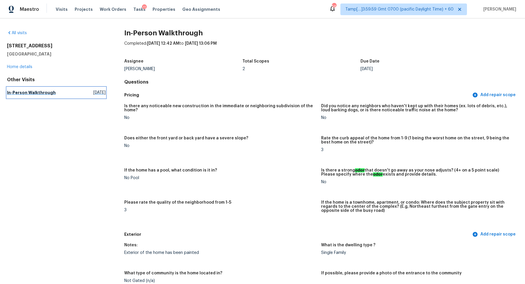
click at [39, 91] on h5 "In-Person Walkthrough" at bounding box center [31, 93] width 49 height 6
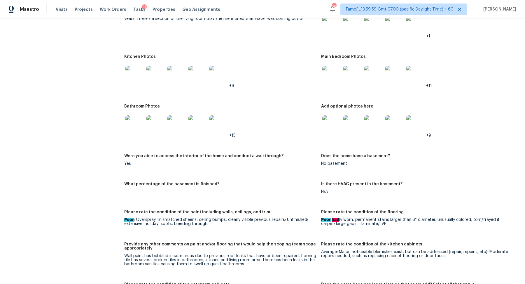
scroll to position [747, 0]
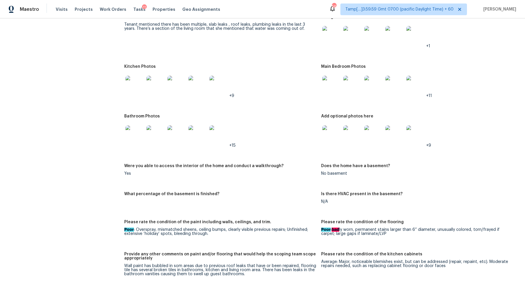
click at [328, 83] on img at bounding box center [331, 85] width 19 height 19
click at [332, 132] on img at bounding box center [331, 134] width 19 height 19
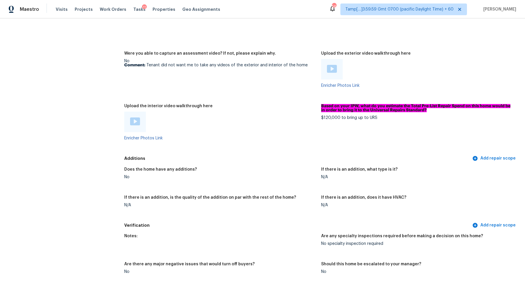
scroll to position [1183, 0]
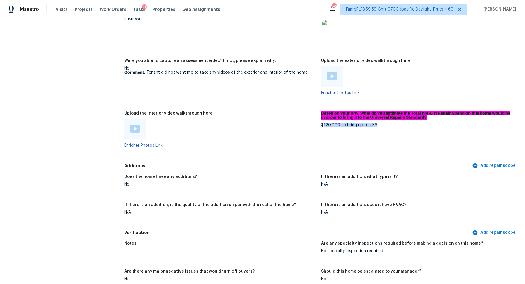
drag, startPoint x: 324, startPoint y: 123, endPoint x: 384, endPoint y: 125, distance: 59.5
click at [384, 125] on figure "Based on your IPW, what do you estimate the Total Pre-List Repair Spend on this…" at bounding box center [419, 134] width 197 height 46
click at [335, 126] on figure "Based on your IPW, what do you estimate the Total Pre-List Repair Spend on this…" at bounding box center [419, 134] width 197 height 46
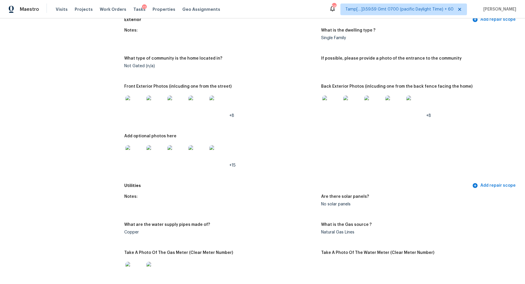
scroll to position [0, 0]
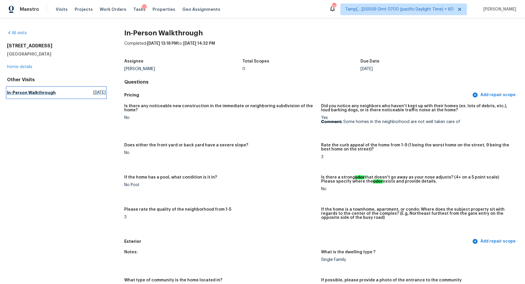
click at [44, 95] on link "In-Person Walkthrough Thu, Sep 04 2025" at bounding box center [56, 92] width 99 height 11
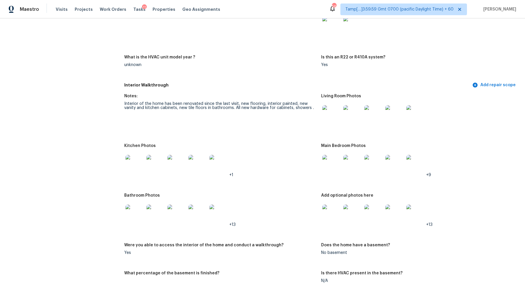
scroll to position [633, 0]
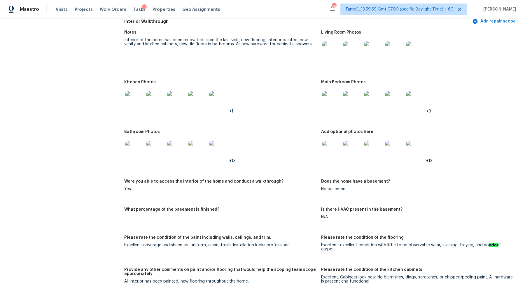
click at [330, 106] on img at bounding box center [331, 100] width 19 height 19
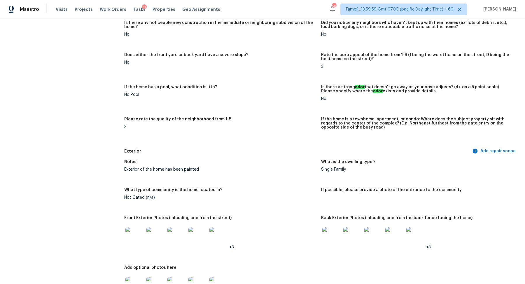
scroll to position [0, 0]
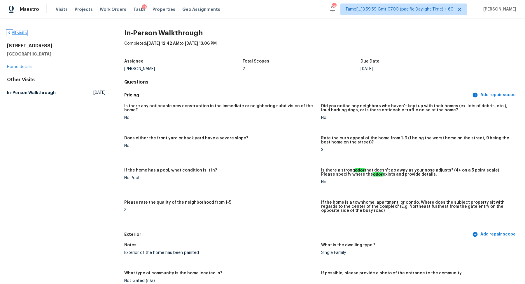
click at [21, 31] on link "All visits" at bounding box center [17, 33] width 20 height 4
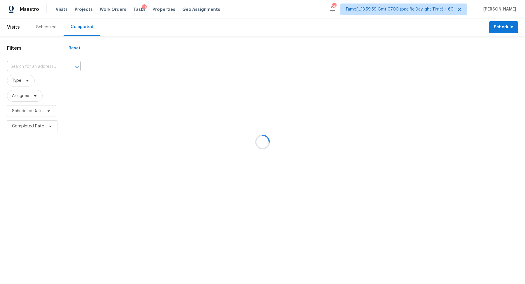
click at [37, 67] on div at bounding box center [262, 142] width 525 height 284
click at [49, 63] on div at bounding box center [262, 142] width 525 height 284
click at [48, 65] on div at bounding box center [262, 142] width 525 height 284
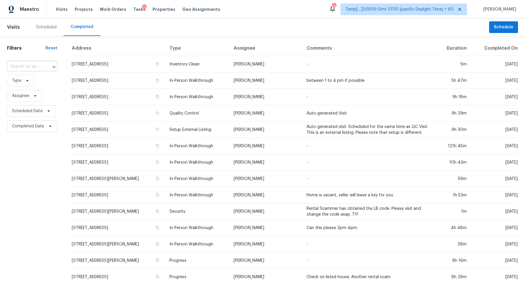
click at [25, 67] on input "text" at bounding box center [24, 66] width 34 height 9
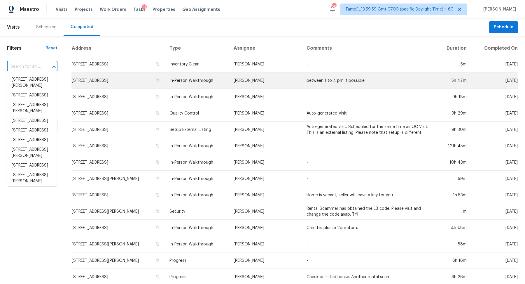
paste input "65 Terrace Park, Newnan, GA 30265"
type input "65 Terrace Park, Newnan, GA 30265"
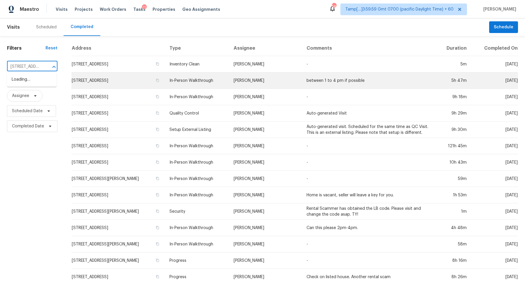
scroll to position [0, 39]
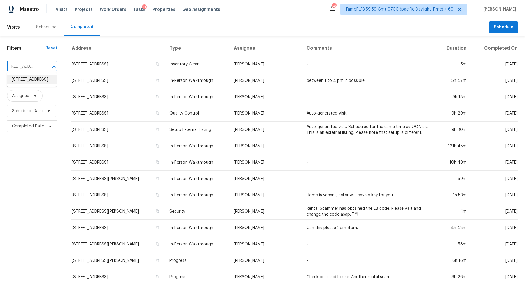
click at [25, 84] on li "65 Terrace Park, Newnan, GA 30265" at bounding box center [32, 80] width 50 height 10
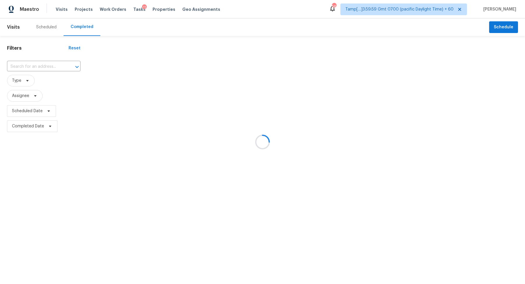
type input "65 Terrace Park, Newnan, GA 30265"
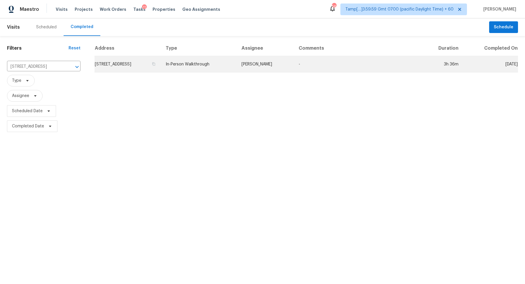
click at [111, 69] on td "65 Terrace Park, Newnan, GA 30265" at bounding box center [128, 64] width 67 height 16
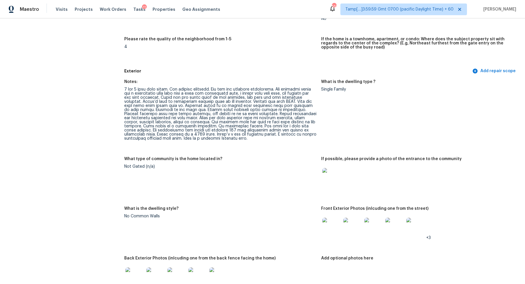
scroll to position [360, 0]
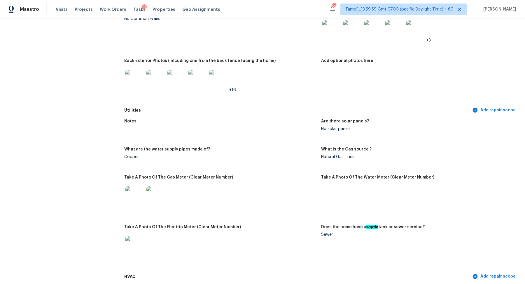
click at [131, 80] on img at bounding box center [134, 79] width 19 height 19
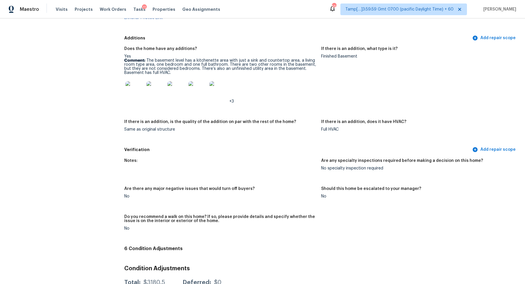
scroll to position [1545, 0]
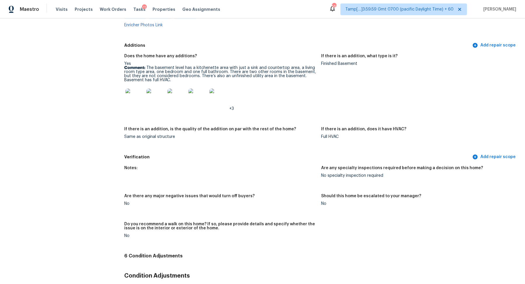
click at [136, 97] on img at bounding box center [134, 97] width 19 height 19
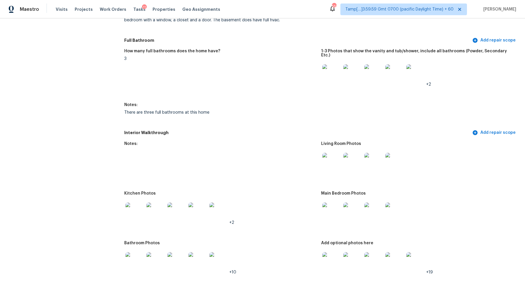
scroll to position [813, 0]
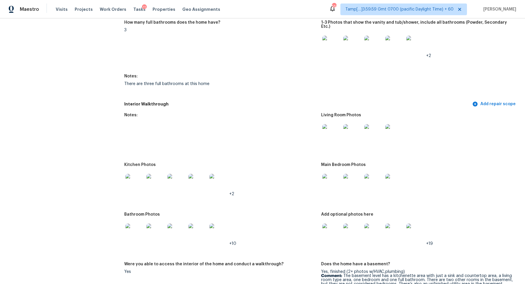
click at [325, 48] on img at bounding box center [331, 45] width 19 height 19
click at [336, 128] on img at bounding box center [331, 133] width 19 height 19
click at [132, 182] on img at bounding box center [134, 183] width 19 height 19
click at [340, 180] on img at bounding box center [331, 183] width 19 height 19
click at [331, 223] on img at bounding box center [331, 232] width 19 height 19
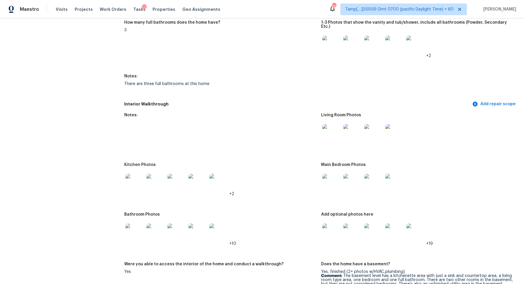
click at [138, 231] on img at bounding box center [134, 232] width 19 height 19
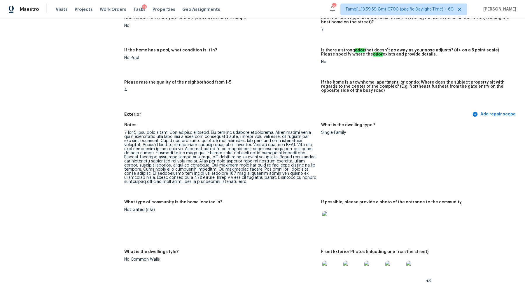
scroll to position [0, 0]
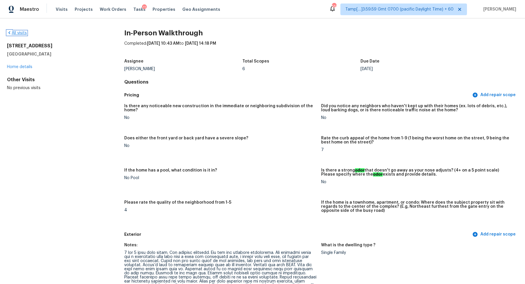
click at [24, 32] on link "All visits" at bounding box center [17, 33] width 20 height 4
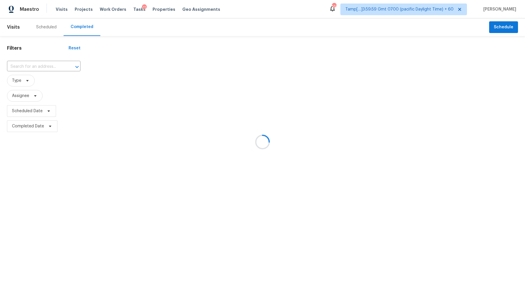
click at [45, 62] on div at bounding box center [262, 142] width 525 height 284
click at [48, 68] on div at bounding box center [262, 142] width 525 height 284
click at [50, 63] on div at bounding box center [262, 142] width 525 height 284
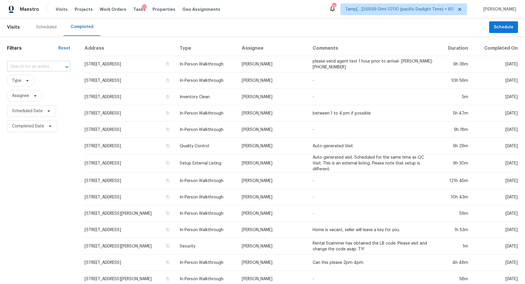
click at [51, 67] on input "text" at bounding box center [30, 66] width 47 height 9
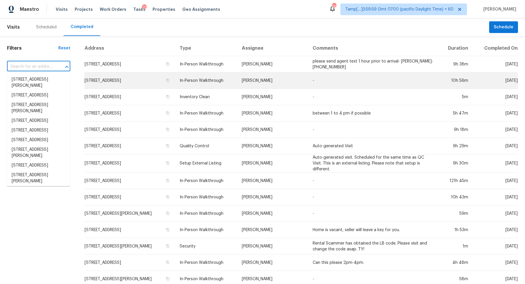
paste input "524 Becker Ave, Fort Mill, SC 29715"
type input "524 Becker Ave, Fort Mill, SC 29715"
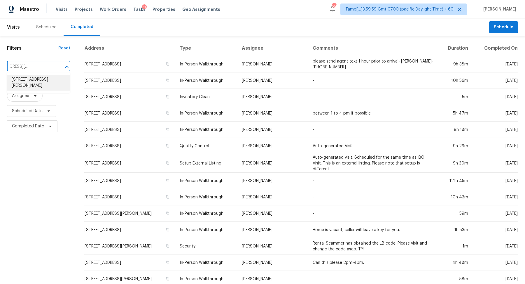
click at [48, 89] on li "524 Becker Ave, Fort Mill, SC 29715" at bounding box center [38, 83] width 63 height 16
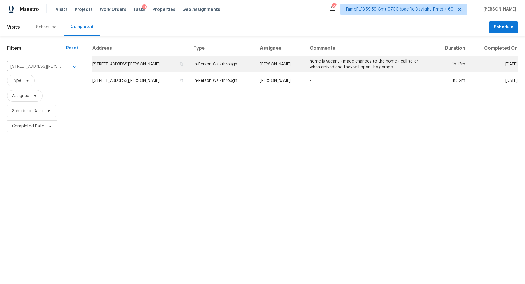
click at [147, 59] on td "524 Becker Ave, Fort Mill, SC 29715" at bounding box center [140, 64] width 97 height 16
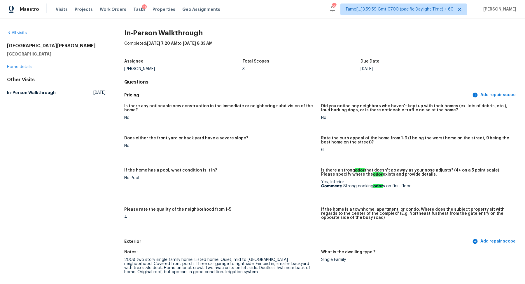
click at [20, 38] on div "All visits 524 Becker Ave Fort Mill, SC 29715 Home details Other Visits In-Pers…" at bounding box center [56, 64] width 99 height 68
click at [20, 33] on link "All visits" at bounding box center [17, 33] width 20 height 4
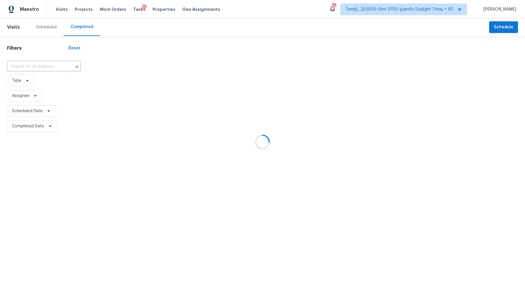
click at [42, 65] on div at bounding box center [262, 142] width 525 height 284
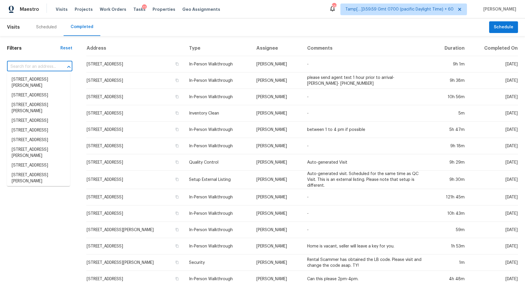
click at [41, 64] on input "text" at bounding box center [31, 66] width 49 height 9
paste input "1622 Claudia Dr, Norman, OK 73071"
type input "1622 Claudia Dr, Norman, OK 73071"
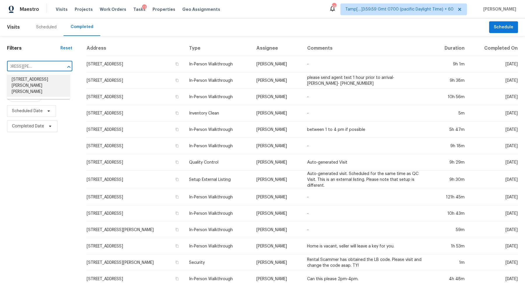
click at [40, 79] on li "1622 Claudia Dr, Norman, OK 73071" at bounding box center [38, 86] width 63 height 22
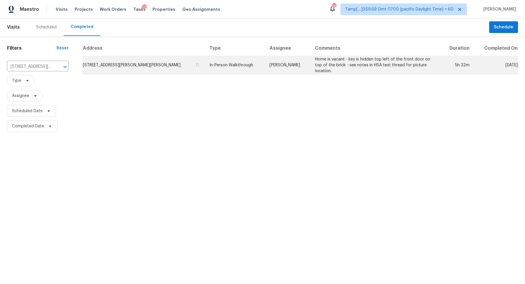
click at [129, 67] on td "1622 Claudia Dr, Norman, OK 73071" at bounding box center [144, 65] width 123 height 18
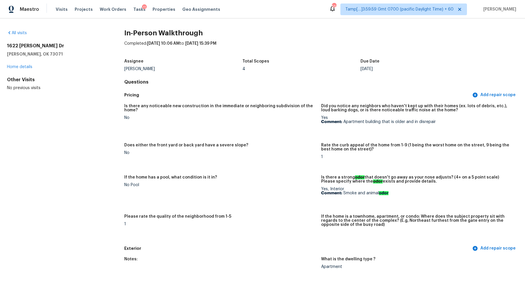
click at [15, 30] on div "All visits" at bounding box center [56, 33] width 99 height 6
click at [22, 32] on link "All visits" at bounding box center [17, 33] width 20 height 4
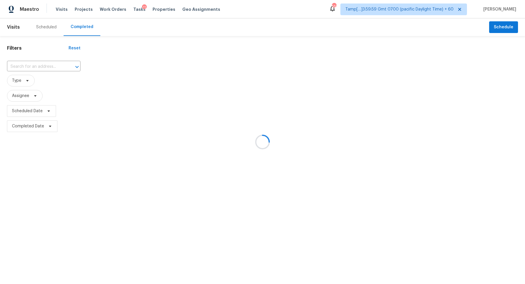
click at [49, 61] on div at bounding box center [262, 142] width 525 height 284
click at [49, 66] on div at bounding box center [262, 142] width 525 height 284
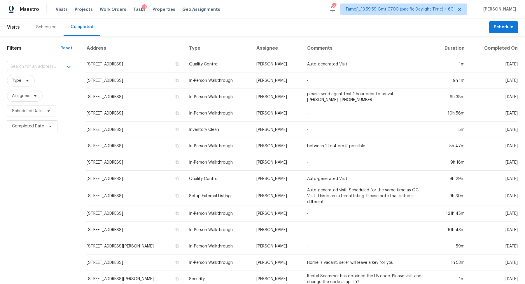
click at [48, 66] on input "text" at bounding box center [31, 66] width 49 height 9
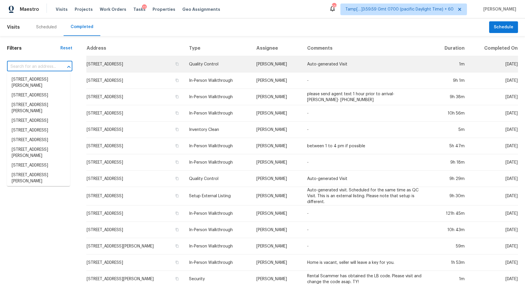
paste input "3535 Roswell Rd NE Apt C2, Atlanta, GA 30305"
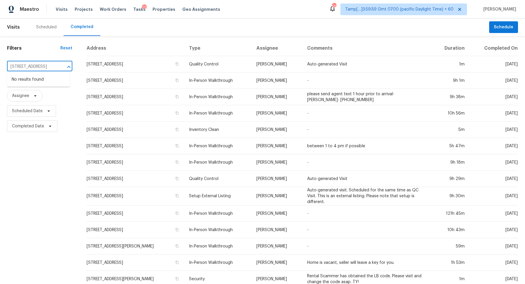
scroll to position [0, 36]
click at [26, 67] on input "3535 Roswell Rd NE Apt C2, Atlanta, GA 30305" at bounding box center [31, 66] width 49 height 9
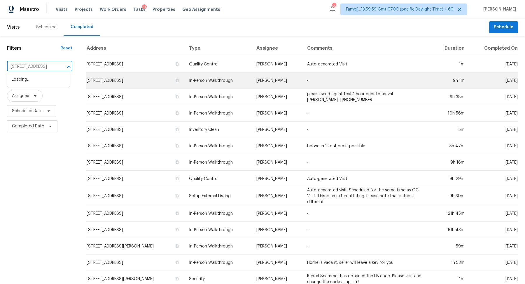
type input "3535 Roswell Rd NE, Atlanta, GA 30305"
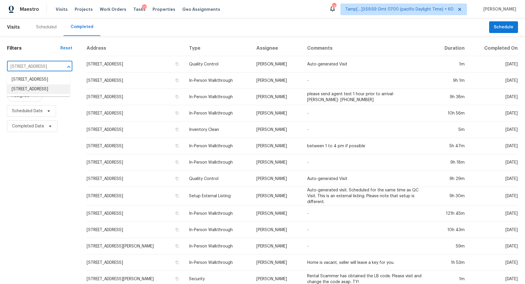
click at [26, 94] on li "3535 Roswell Rd NE Apt C2, Atlanta, GA 30305" at bounding box center [38, 89] width 63 height 10
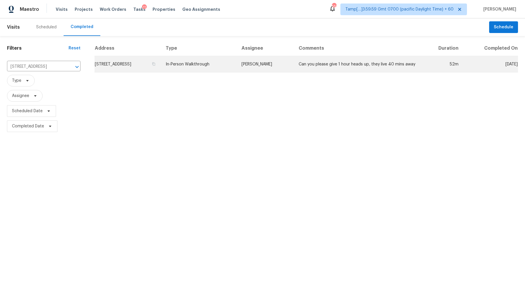
click at [161, 59] on td "3535 Roswell Rd NE Apt C2, Atlanta, GA 30305" at bounding box center [128, 64] width 67 height 16
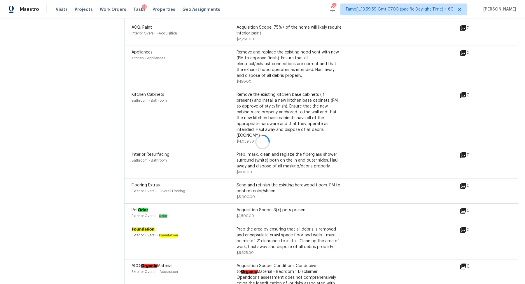
scroll to position [1751, 0]
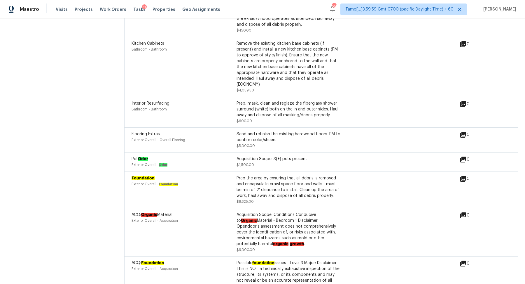
click at [346, 135] on div "Flooring Extras Exterior Overall - Overall Flooring Sand and refinish the exist…" at bounding box center [296, 140] width 328 height 18
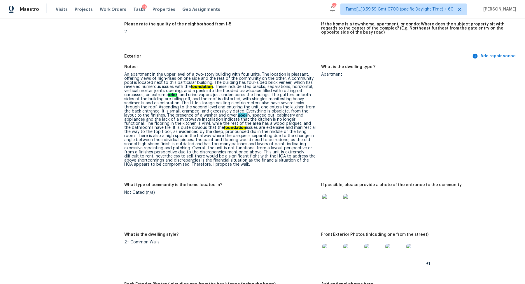
scroll to position [192, 0]
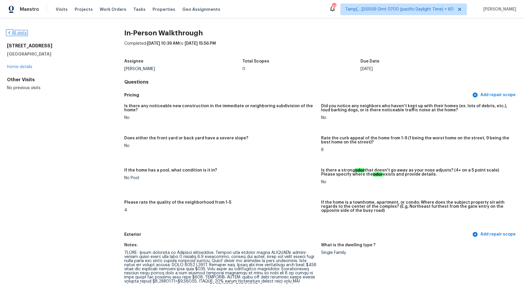
click at [13, 32] on link "All visits" at bounding box center [17, 33] width 20 height 4
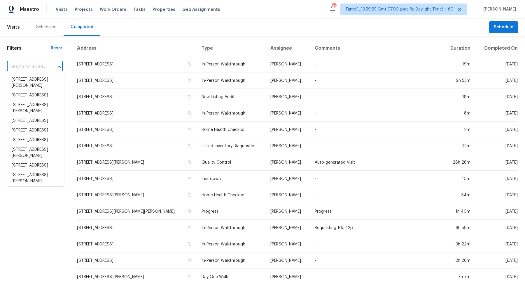
click at [46, 71] on input "text" at bounding box center [26, 66] width 39 height 9
paste input "[STREET_ADDRESS][PERSON_NAME]"
type input "[STREET_ADDRESS][PERSON_NAME]"
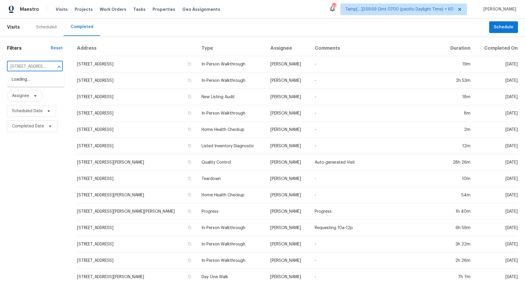
scroll to position [0, 36]
click at [45, 84] on li "10424 S Painted Mare Dr, Vail, AZ 85641" at bounding box center [35, 83] width 57 height 16
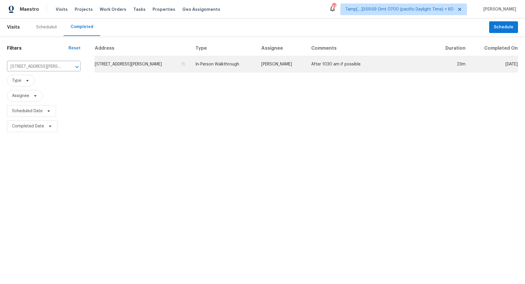
click at [144, 60] on td "10424 S Painted Mare Dr, Vail, AZ 85641" at bounding box center [143, 64] width 96 height 16
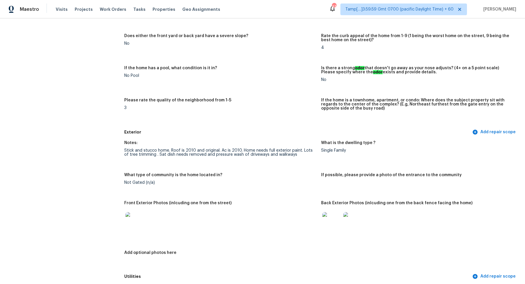
scroll to position [104, 0]
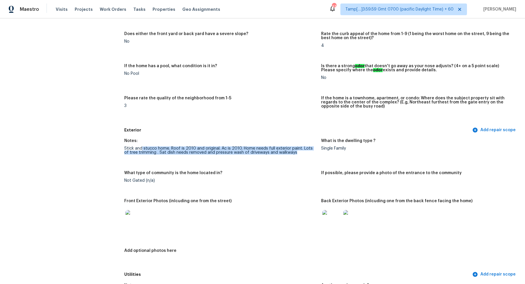
drag, startPoint x: 142, startPoint y: 146, endPoint x: 272, endPoint y: 156, distance: 131.1
click at [272, 156] on figure "Notes: Stick and stucco home. Roof is 2010 and original. Ac is 2010. Home needs…" at bounding box center [222, 151] width 197 height 25
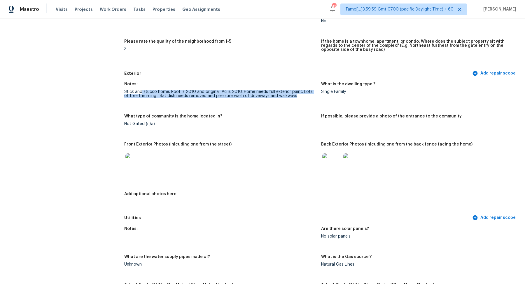
scroll to position [169, 0]
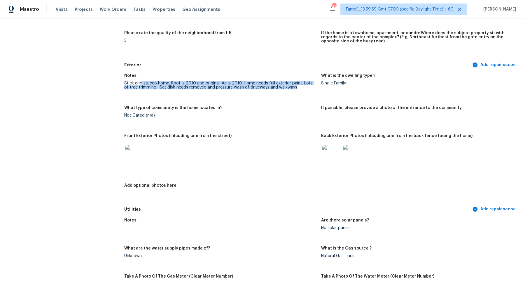
click at [340, 149] on img at bounding box center [331, 154] width 19 height 19
click at [139, 151] on img at bounding box center [134, 154] width 19 height 19
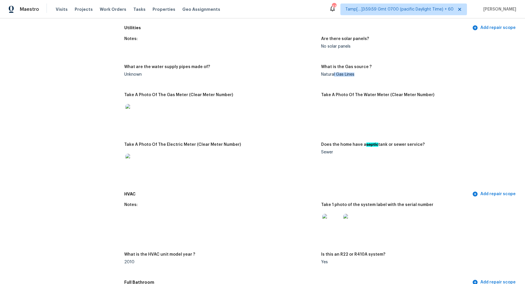
drag, startPoint x: 334, startPoint y: 74, endPoint x: 420, endPoint y: 75, distance: 86.1
click at [418, 75] on div "Natural Gas Lines" at bounding box center [417, 74] width 192 height 4
drag, startPoint x: 321, startPoint y: 149, endPoint x: 407, endPoint y: 155, distance: 86.8
click at [404, 155] on div "Notes: Are there solar panels? No solar panels What are the water supply pipes …" at bounding box center [321, 110] width 394 height 155
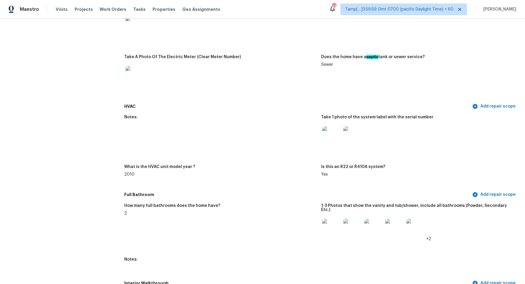
click at [281, 149] on figure "Notes:" at bounding box center [222, 136] width 197 height 43
click at [327, 145] on div at bounding box center [331, 136] width 21 height 26
click at [337, 139] on img at bounding box center [331, 135] width 19 height 19
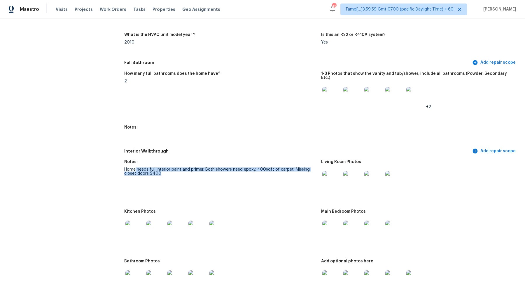
drag, startPoint x: 135, startPoint y: 164, endPoint x: 288, endPoint y: 172, distance: 153.4
click at [288, 172] on figure "Notes: Home needs full interior paint and primer. Both showers need epoxy. 400s…" at bounding box center [222, 181] width 197 height 43
click at [145, 188] on figure "Notes: Home needs full interior paint and primer. Both showers need epoxy. 400s…" at bounding box center [222, 181] width 197 height 43
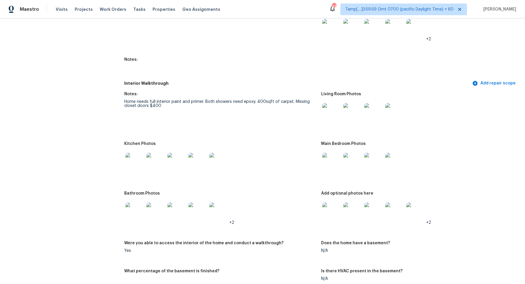
scroll to position [673, 0]
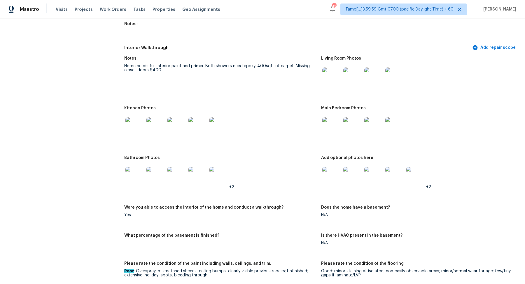
click at [333, 77] on img at bounding box center [331, 76] width 19 height 19
click at [139, 122] on img at bounding box center [134, 126] width 19 height 19
click at [334, 119] on img at bounding box center [331, 126] width 19 height 19
click at [135, 177] on img at bounding box center [134, 176] width 19 height 19
click at [341, 174] on div at bounding box center [331, 176] width 21 height 26
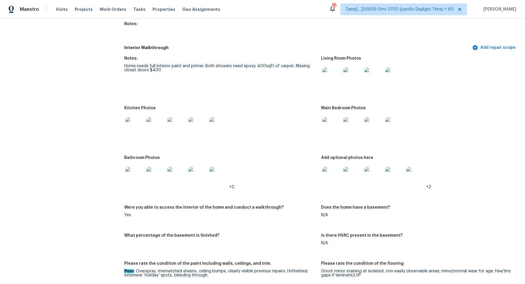
click at [335, 174] on img at bounding box center [331, 176] width 19 height 19
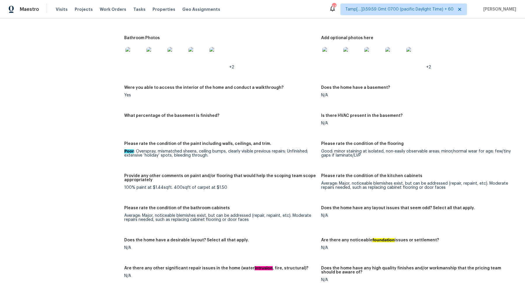
scroll to position [807, 0]
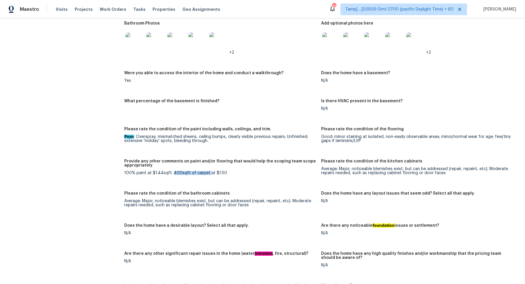
drag, startPoint x: 172, startPoint y: 169, endPoint x: 207, endPoint y: 169, distance: 34.7
click at [207, 171] on div "100% paint at $1.44sqft. 400sqft of carpet at $1.50" at bounding box center [220, 173] width 192 height 4
click at [176, 173] on figure "Provide any other comments on paint and/or flooring that would help the scoping…" at bounding box center [222, 171] width 197 height 25
drag, startPoint x: 171, startPoint y: 167, endPoint x: 209, endPoint y: 167, distance: 38.2
click at [198, 171] on div "100% paint at $1.44sqft. 400sqft of carpet at $1.50" at bounding box center [220, 173] width 192 height 4
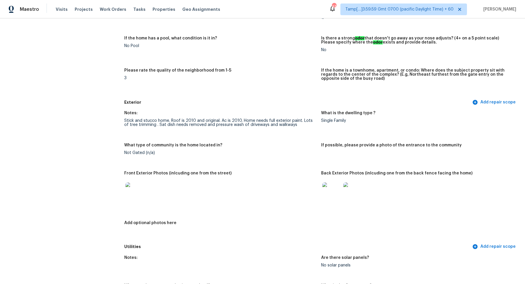
scroll to position [120, 0]
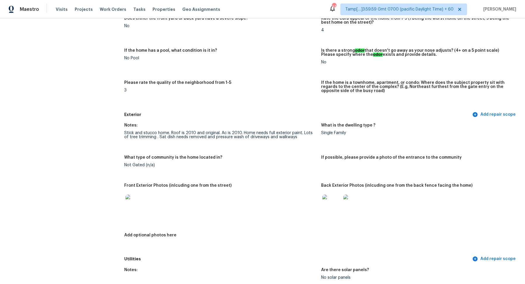
click at [132, 211] on img at bounding box center [134, 203] width 19 height 19
click at [336, 204] on img at bounding box center [331, 203] width 19 height 19
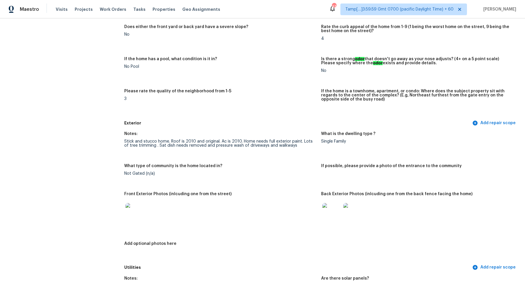
scroll to position [85, 0]
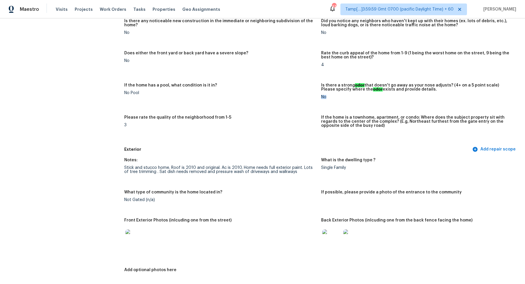
drag, startPoint x: 321, startPoint y: 95, endPoint x: 363, endPoint y: 95, distance: 41.4
click at [363, 95] on div "No" at bounding box center [417, 97] width 192 height 4
drag, startPoint x: 408, startPoint y: 88, endPoint x: 472, endPoint y: 86, distance: 63.6
click at [471, 87] on h5 "Is there a strong odor that doesn't go away as your nose adjusts? (4+ on a 5 po…" at bounding box center [417, 87] width 192 height 8
drag, startPoint x: 315, startPoint y: 98, endPoint x: 357, endPoint y: 97, distance: 42.6
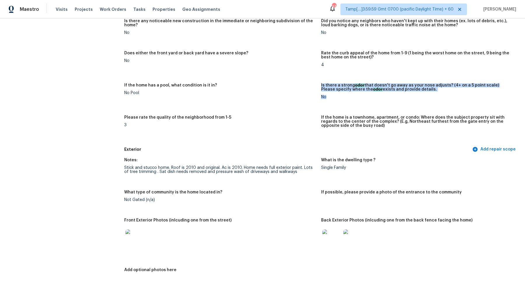
click at [357, 97] on div "Is there any noticeable new construction in the immediate or neighboring subdiv…" at bounding box center [321, 79] width 394 height 128
click at [324, 98] on div "No" at bounding box center [417, 97] width 192 height 4
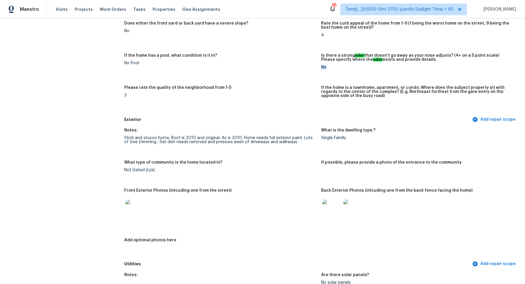
scroll to position [0, 0]
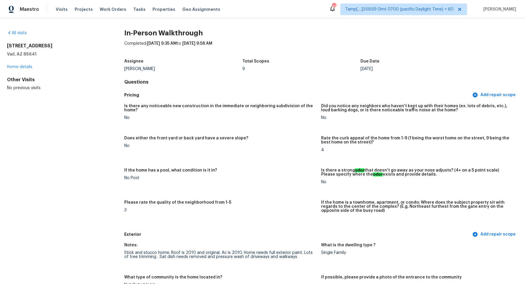
click at [21, 37] on div "All visits 10424 S Painted Mare Dr Vail, AZ 85641 Home details Other Visits No …" at bounding box center [56, 60] width 99 height 61
click at [23, 33] on link "All visits" at bounding box center [17, 33] width 20 height 4
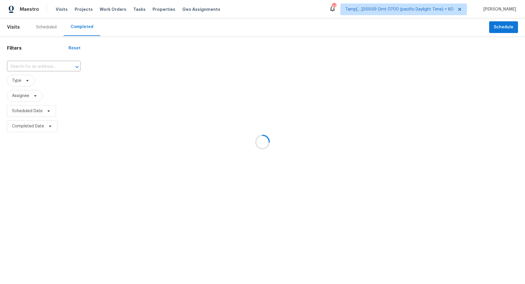
click at [43, 70] on div at bounding box center [262, 142] width 525 height 284
click at [47, 69] on div at bounding box center [262, 142] width 525 height 284
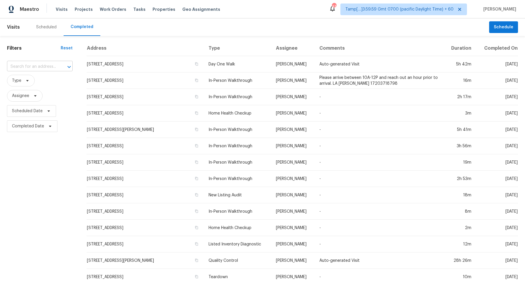
click at [43, 68] on input "text" at bounding box center [31, 66] width 49 height 9
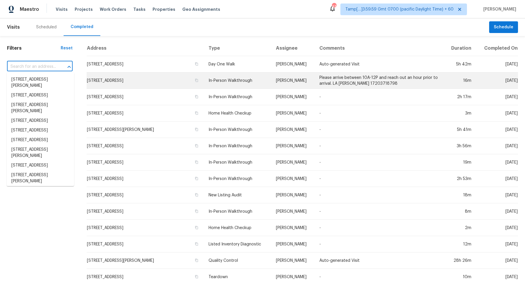
paste input "1337 Benbrooke Ln NW Acworth GA 30101"
type input "1337 Benbrooke Ln NW Acworth GA 30101"
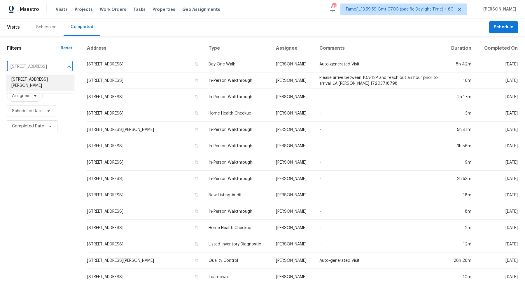
click at [41, 83] on li "1337 Benbrooke Ln NW, Acworth, GA 30101" at bounding box center [40, 83] width 67 height 16
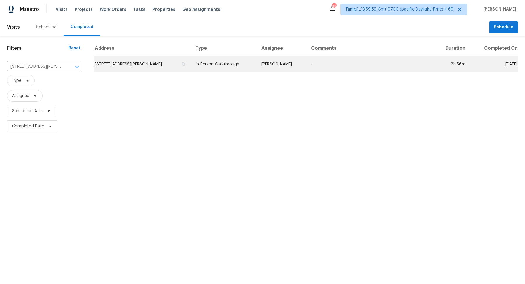
click at [152, 66] on td "1337 Benbrooke Ln NW, Acworth, GA 30101" at bounding box center [143, 64] width 96 height 16
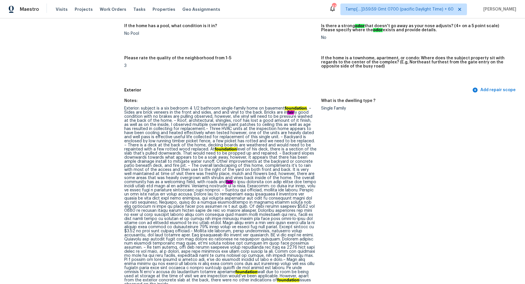
scroll to position [205, 0]
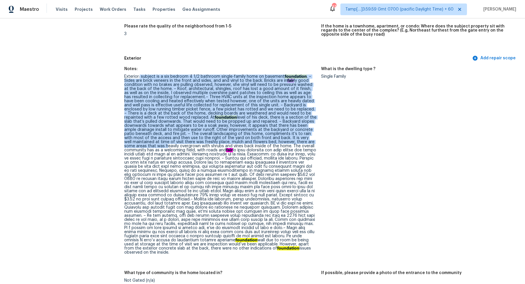
drag, startPoint x: 141, startPoint y: 76, endPoint x: 283, endPoint y: 144, distance: 157.6
click at [283, 144] on div "Exterior: subject is a six bedroom 4 1/2 bathroom single-family home on basemen…" at bounding box center [220, 164] width 192 height 180
click at [332, 131] on figure "What is the dwelling type ? Single Family" at bounding box center [419, 165] width 197 height 197
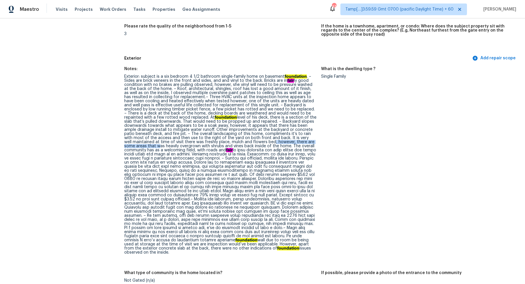
drag, startPoint x: 201, startPoint y: 142, endPoint x: 274, endPoint y: 144, distance: 73.0
click at [274, 144] on div "Exterior: subject is a six bedroom 4 1/2 bathroom single-family home on basemen…" at bounding box center [220, 164] width 192 height 180
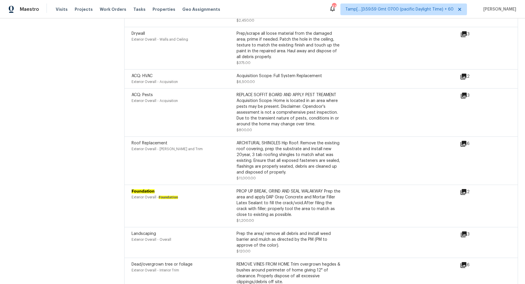
scroll to position [1955, 0]
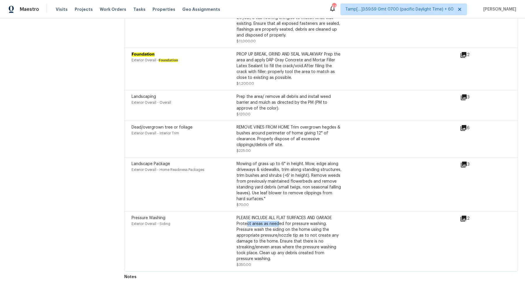
drag, startPoint x: 246, startPoint y: 224, endPoint x: 311, endPoint y: 224, distance: 64.5
click at [311, 224] on div "PLEASE INCLUDE ALL FLAT SURFACES AND GARAGE Protect areas as needed for pressur…" at bounding box center [289, 238] width 105 height 47
drag, startPoint x: 261, startPoint y: 180, endPoint x: 341, endPoint y: 180, distance: 80.8
click at [338, 180] on div "Mowing of grass up to 6" in height. Mow, edge along driveways & sidewalks, trim…" at bounding box center [289, 181] width 105 height 41
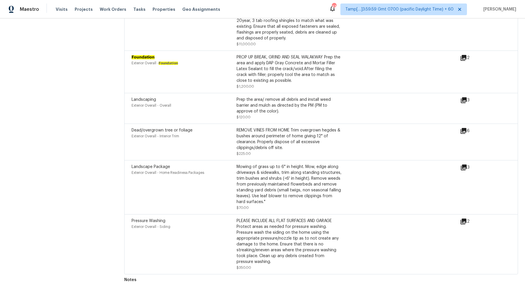
drag, startPoint x: 268, startPoint y: 104, endPoint x: 308, endPoint y: 103, distance: 40.0
click at [301, 103] on div "Prep the area/ remove all debris and install weed barrier and mulch as directed…" at bounding box center [289, 106] width 105 height 18
click at [463, 97] on icon at bounding box center [464, 100] width 6 height 6
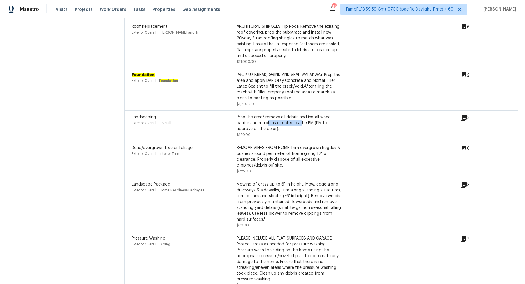
scroll to position [1932, 0]
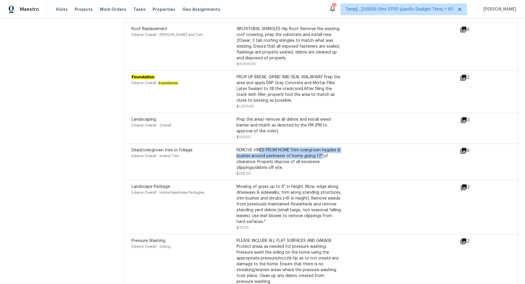
drag, startPoint x: 260, startPoint y: 151, endPoint x: 336, endPoint y: 151, distance: 76.2
click at [335, 151] on div "REMOVE VINES FROM HOME Trim overgrown hegdes & bushes around perimeter of home …" at bounding box center [289, 158] width 105 height 23
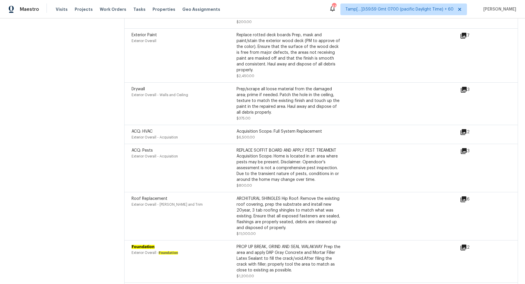
scroll to position [1759, 0]
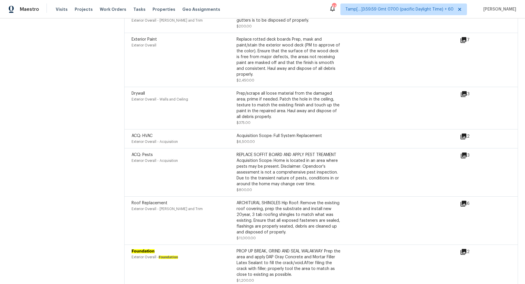
click at [465, 94] on icon at bounding box center [464, 94] width 6 height 6
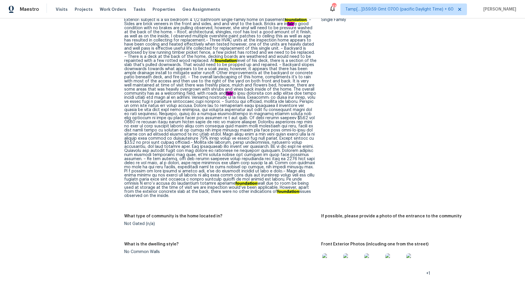
scroll to position [261, 0]
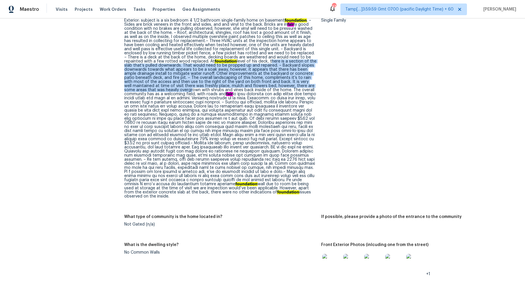
drag, startPoint x: 238, startPoint y: 60, endPoint x: 305, endPoint y: 86, distance: 72.8
click at [305, 86] on div "Exterior: subject is a six bedroom 4 1/2 bathroom single-family home on basemen…" at bounding box center [220, 108] width 192 height 180
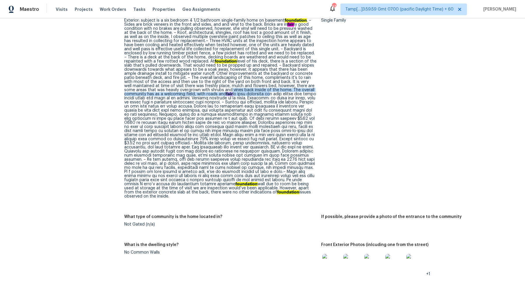
drag, startPoint x: 152, startPoint y: 90, endPoint x: 198, endPoint y: 94, distance: 46.6
click at [199, 94] on div "Exterior: subject is a six bedroom 4 1/2 bathroom single-family home on basemen…" at bounding box center [220, 108] width 192 height 180
click at [229, 97] on div "Exterior: subject is a six bedroom 4 1/2 bathroom single-family home on basemen…" at bounding box center [220, 108] width 192 height 180
click at [205, 93] on div "Exterior: subject is a six bedroom 4 1/2 bathroom single-family home on basemen…" at bounding box center [220, 108] width 192 height 180
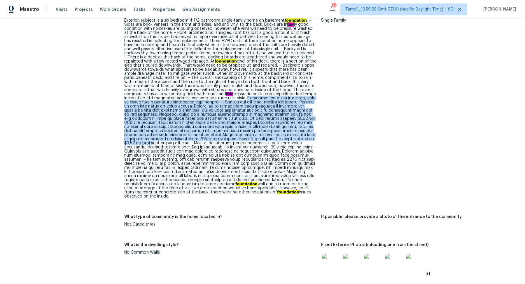
drag, startPoint x: 183, startPoint y: 99, endPoint x: 257, endPoint y: 139, distance: 84.3
click at [257, 139] on div "Exterior: subject is a six bedroom 4 1/2 bathroom single-family home on basemen…" at bounding box center [220, 108] width 192 height 180
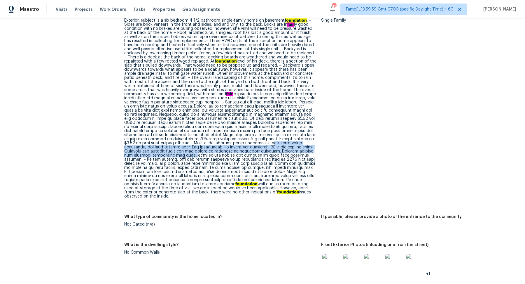
drag, startPoint x: 189, startPoint y: 143, endPoint x: 288, endPoint y: 151, distance: 98.9
click at [288, 151] on div "Exterior: subject is a six bedroom 4 1/2 bathroom single-family home on basemen…" at bounding box center [220, 108] width 192 height 180
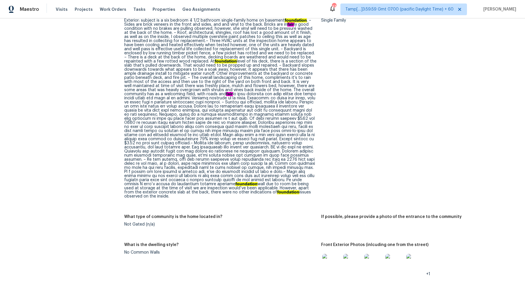
click at [278, 158] on div "Exterior: subject is a six bedroom 4 1/2 bathroom single-family home on basemen…" at bounding box center [220, 108] width 192 height 180
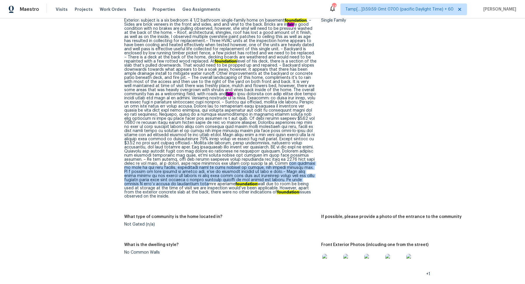
drag, startPoint x: 172, startPoint y: 164, endPoint x: 252, endPoint y: 179, distance: 81.0
click at [252, 179] on div "Exterior: subject is a six bedroom 4 1/2 bathroom single-family home on basemen…" at bounding box center [220, 108] width 192 height 180
click at [229, 182] on div "Exterior: subject is a six bedroom 4 1/2 bathroom single-family home on basemen…" at bounding box center [220, 108] width 192 height 180
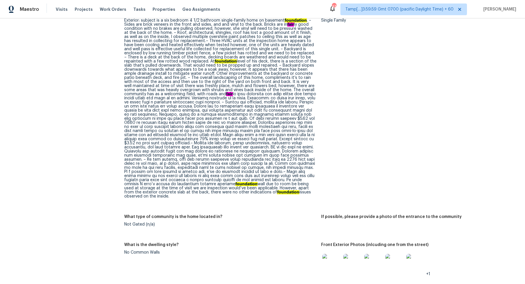
drag, startPoint x: 157, startPoint y: 182, endPoint x: 246, endPoint y: 193, distance: 89.4
click at [246, 193] on div "Exterior: subject is a six bedroom 4 1/2 bathroom single-family home on basemen…" at bounding box center [220, 108] width 192 height 180
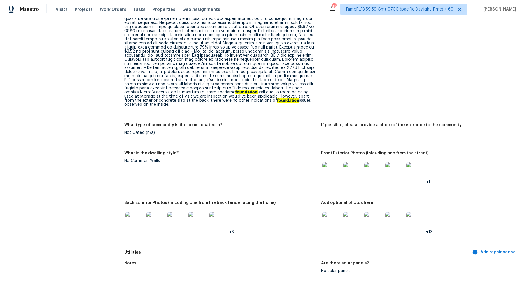
scroll to position [512, 0]
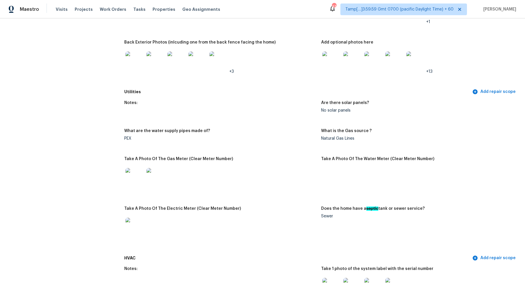
click at [140, 63] on img at bounding box center [134, 60] width 19 height 19
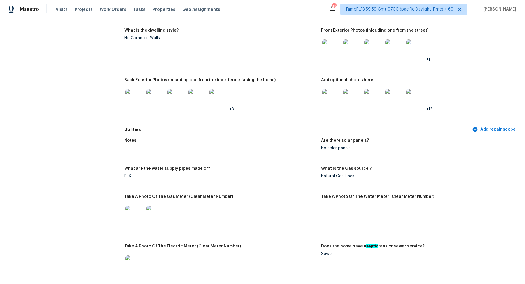
scroll to position [450, 0]
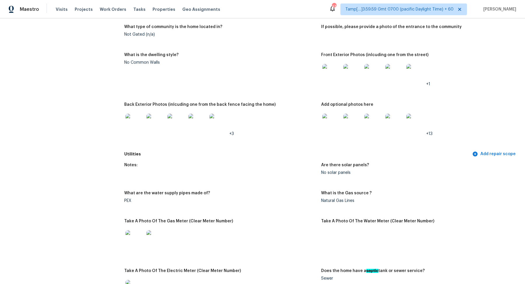
click at [132, 110] on div at bounding box center [134, 123] width 21 height 26
click at [142, 121] on img at bounding box center [134, 123] width 19 height 19
click at [334, 116] on img at bounding box center [331, 123] width 19 height 19
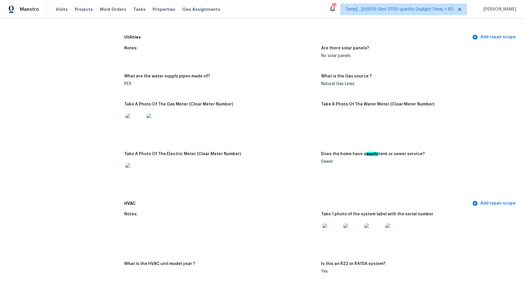
scroll to position [612, 0]
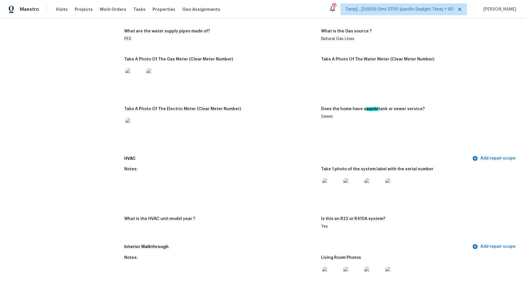
click at [324, 182] on img at bounding box center [331, 187] width 19 height 19
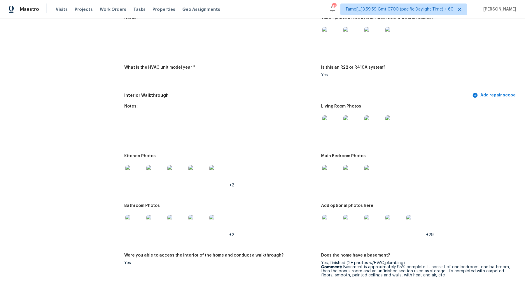
scroll to position [773, 0]
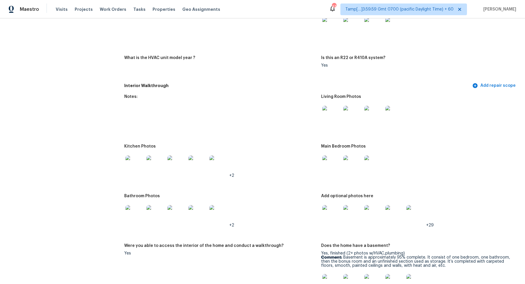
click at [325, 110] on img at bounding box center [331, 115] width 19 height 19
click at [135, 164] on img at bounding box center [134, 164] width 19 height 19
click at [328, 160] on img at bounding box center [331, 164] width 19 height 19
click at [135, 214] on img at bounding box center [134, 214] width 19 height 19
click at [338, 217] on img at bounding box center [331, 214] width 19 height 19
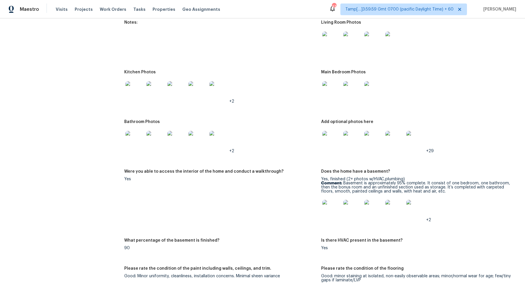
scroll to position [866, 0]
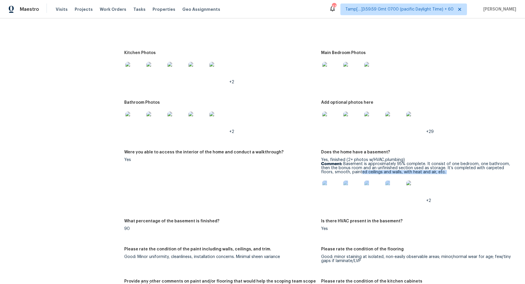
drag, startPoint x: 348, startPoint y: 169, endPoint x: 428, endPoint y: 171, distance: 80.0
click at [428, 171] on p "Comment: Basement is approximately 95% complete. It consist of one bedroom, one…" at bounding box center [417, 168] width 192 height 12
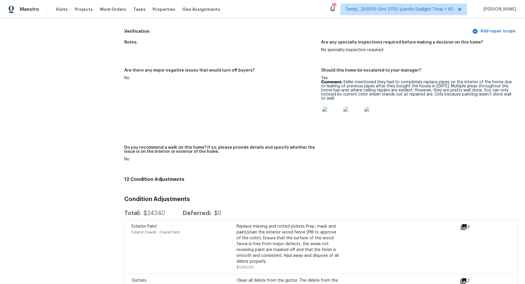
scroll to position [1514, 0]
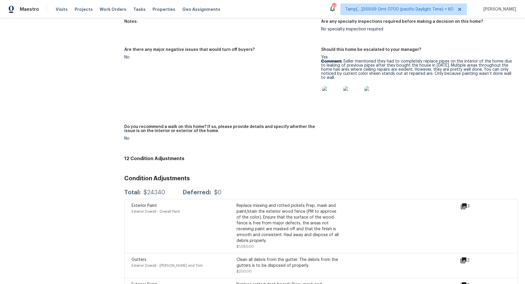
click at [337, 95] on img at bounding box center [331, 95] width 19 height 19
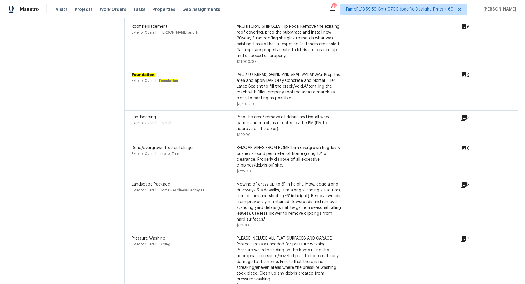
scroll to position [1917, 0]
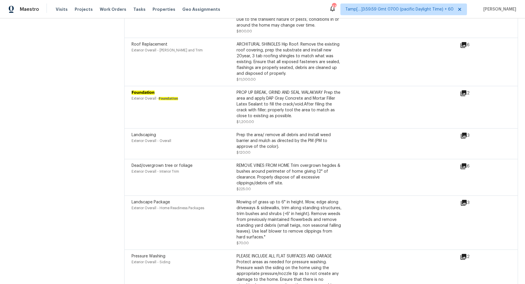
click at [464, 92] on icon at bounding box center [464, 93] width 6 height 6
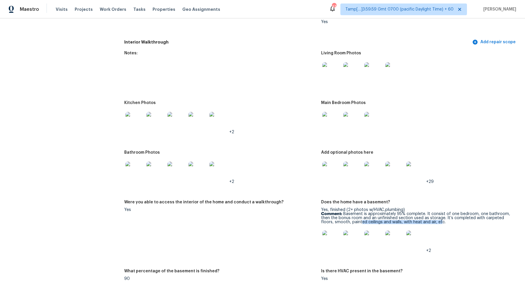
scroll to position [821, 0]
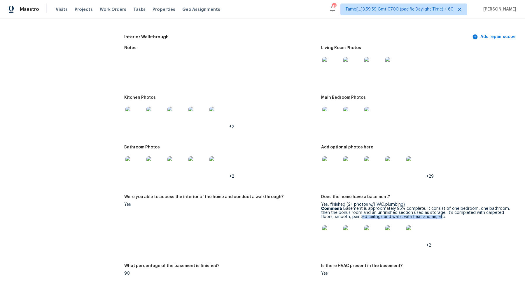
click at [338, 165] on img at bounding box center [331, 165] width 19 height 19
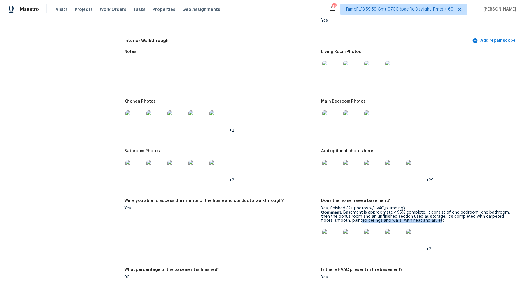
scroll to position [816, 0]
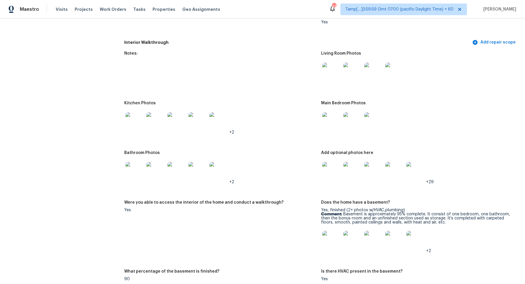
click at [431, 202] on div "Does the home have a basement?" at bounding box center [417, 204] width 192 height 8
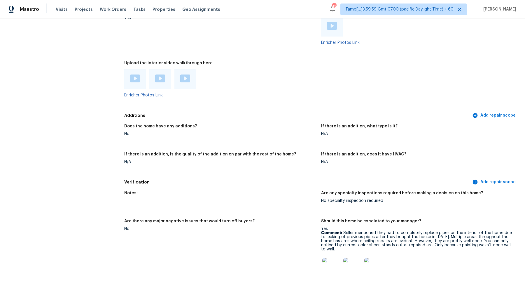
scroll to position [1381, 0]
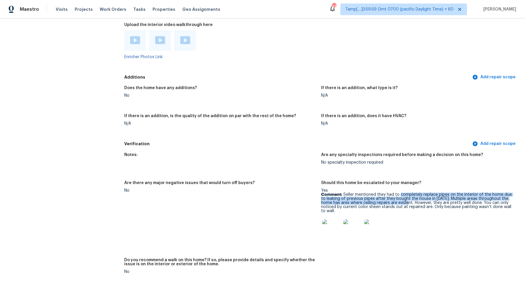
drag, startPoint x: 400, startPoint y: 191, endPoint x: 413, endPoint y: 199, distance: 14.6
click at [413, 199] on p "Comment: Seller mentioned they had to completely replace pipes on the interior …" at bounding box center [417, 202] width 192 height 20
copy p "completely replace pipes on the interior of the home due to leaking of previous…"
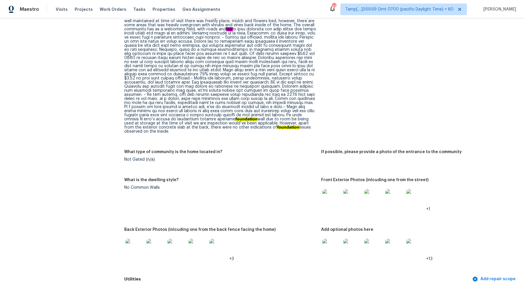
scroll to position [393, 0]
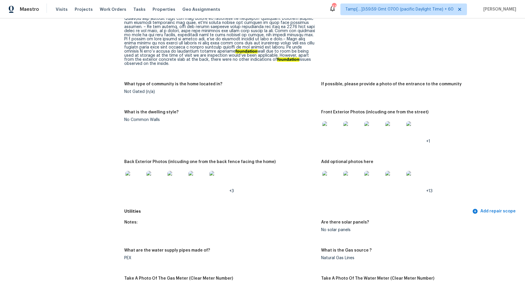
click at [330, 182] on img at bounding box center [331, 180] width 19 height 19
click at [138, 181] on img at bounding box center [134, 180] width 19 height 19
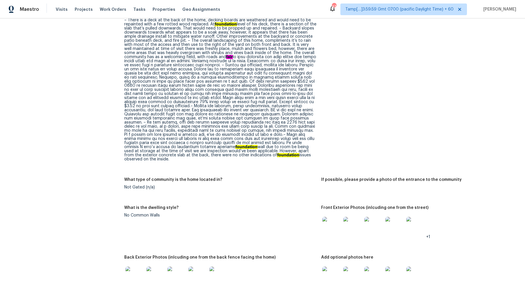
scroll to position [276, 0]
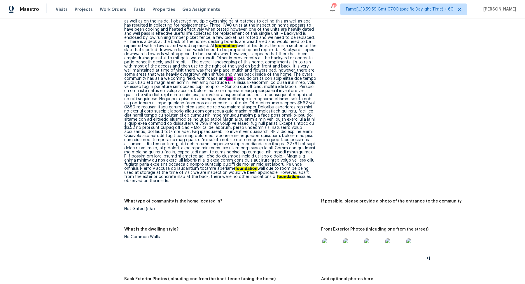
drag, startPoint x: 281, startPoint y: 127, endPoint x: 314, endPoint y: 175, distance: 58.5
click at [314, 175] on div "Exterior: subject is a six bedroom 4 1/2 bathroom single-family home on basemen…" at bounding box center [220, 93] width 192 height 180
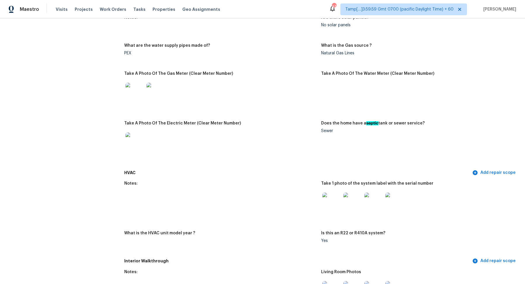
scroll to position [724, 0]
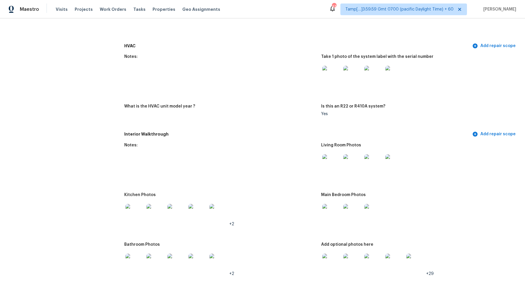
click at [170, 207] on img at bounding box center [176, 213] width 19 height 19
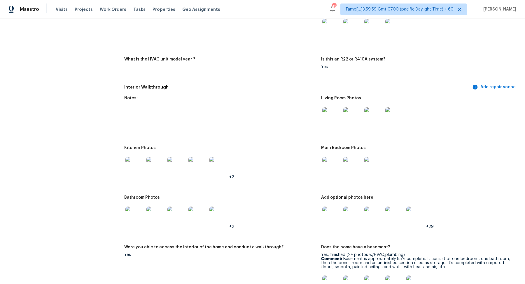
scroll to position [801, 0]
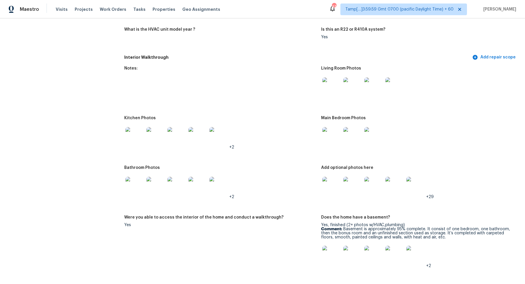
click at [333, 91] on img at bounding box center [331, 86] width 19 height 19
click at [338, 187] on img at bounding box center [331, 186] width 19 height 19
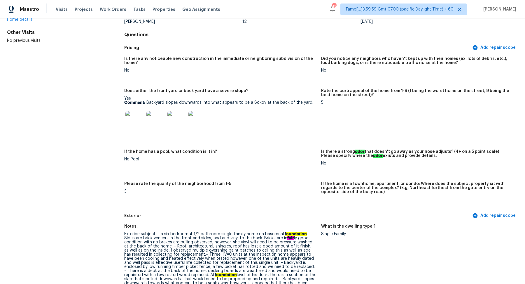
scroll to position [0, 0]
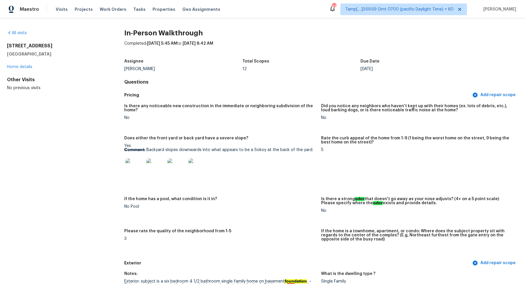
click at [18, 35] on div "All visits" at bounding box center [56, 33] width 99 height 6
click at [15, 33] on link "All visits" at bounding box center [17, 33] width 20 height 4
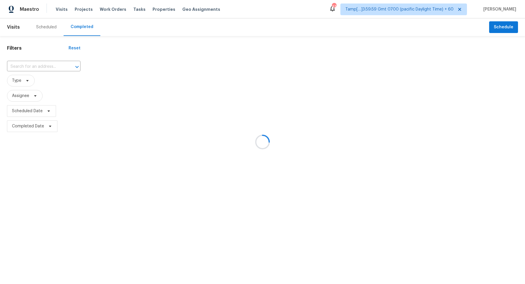
click at [29, 58] on div at bounding box center [262, 142] width 525 height 284
click at [32, 65] on div at bounding box center [262, 142] width 525 height 284
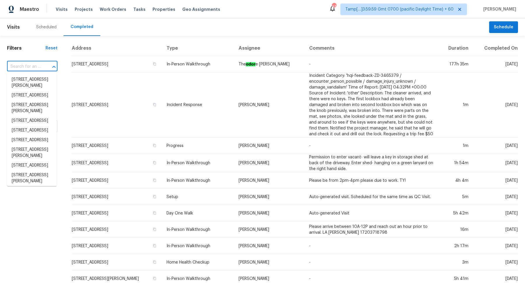
click at [32, 65] on input "text" at bounding box center [24, 66] width 34 height 9
paste input "308 N Hughes St Lancaster SC 29720"
type input "308 N Hughes St Lancaster SC 29720"
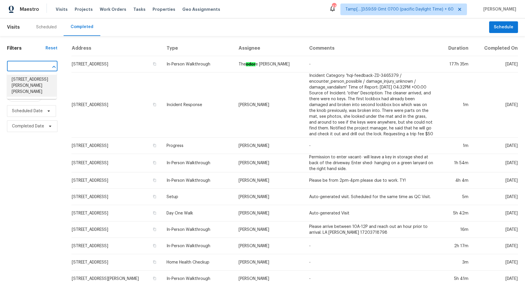
click at [40, 85] on li "308 N Hughes St, Lancaster, SC 29720" at bounding box center [32, 86] width 50 height 22
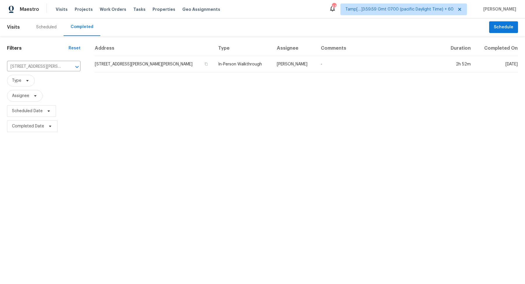
click at [136, 67] on td "308 N Hughes St, Lancaster, SC 29720" at bounding box center [154, 64] width 119 height 16
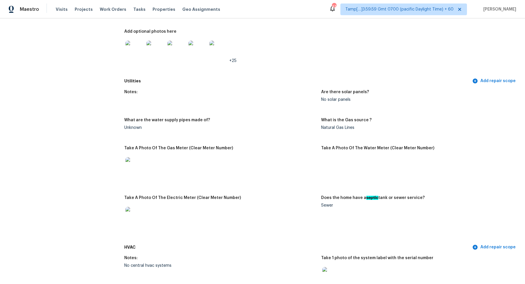
scroll to position [197, 0]
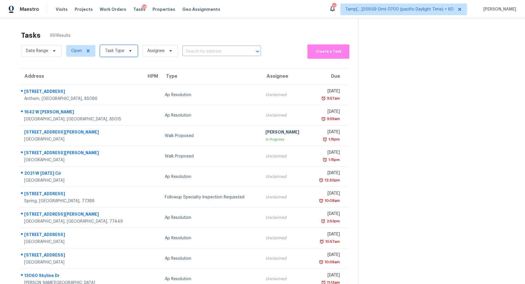
click at [122, 48] on span "Task Type" at bounding box center [114, 51] width 19 height 6
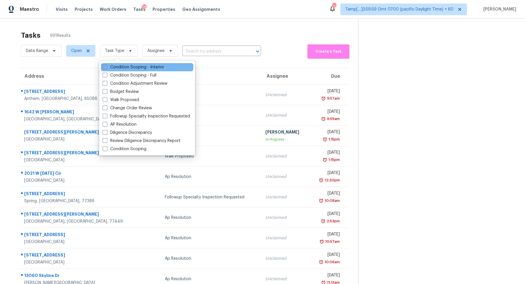
click at [126, 69] on label "Condition Scoping - Interior" at bounding box center [134, 67] width 62 height 6
click at [106, 68] on input "Condition Scoping - Interior" at bounding box center [105, 66] width 4 height 4
checkbox input "true"
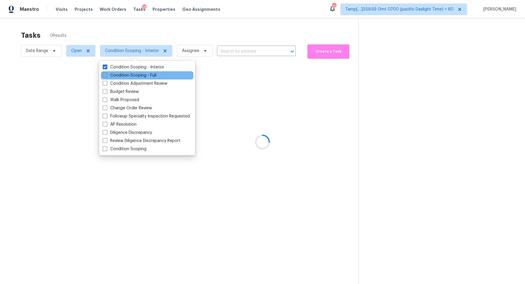
click at [130, 75] on label "Condition Scoping - Full" at bounding box center [130, 75] width 54 height 6
click at [106, 75] on input "Condition Scoping - Full" at bounding box center [105, 74] width 4 height 4
checkbox input "true"
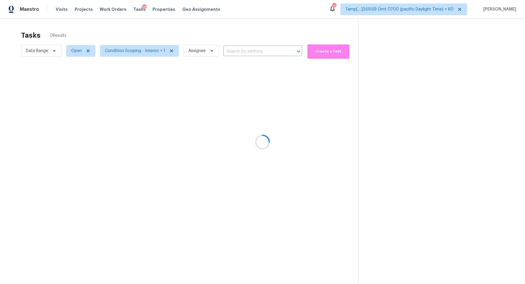
click at [211, 25] on div at bounding box center [262, 142] width 525 height 284
click at [48, 53] on div at bounding box center [262, 142] width 525 height 284
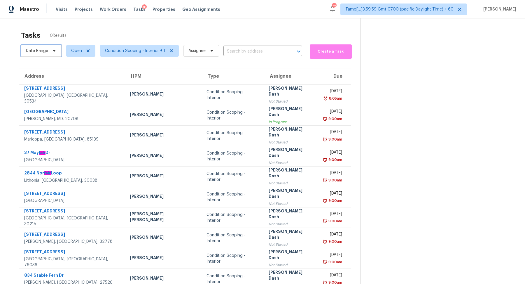
click at [59, 47] on span "Date Range" at bounding box center [41, 51] width 41 height 12
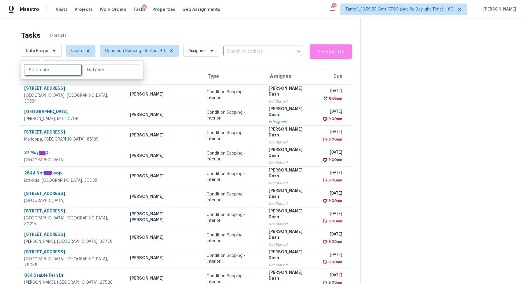
click at [54, 70] on input "text" at bounding box center [53, 70] width 57 height 12
select select "8"
select select "2025"
select select "9"
select select "2025"
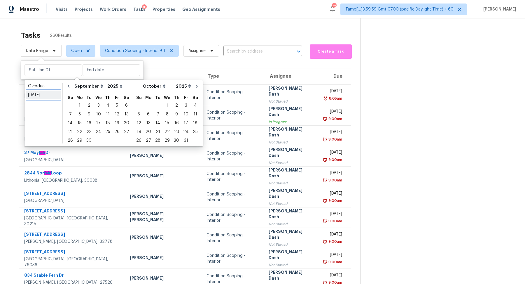
click at [57, 90] on link "Today" at bounding box center [43, 94] width 35 height 9
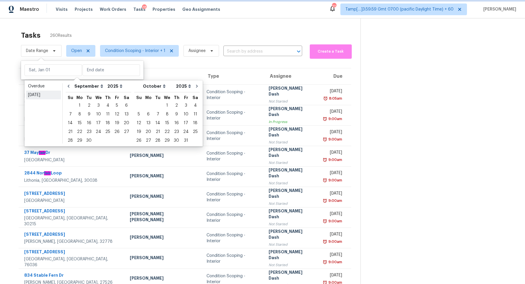
type input "Fri, Sep 05"
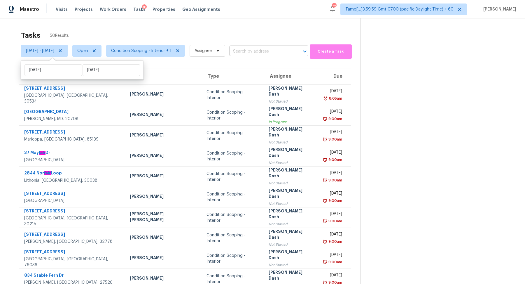
click at [147, 37] on div "Tasks 50 Results" at bounding box center [191, 35] width 340 height 15
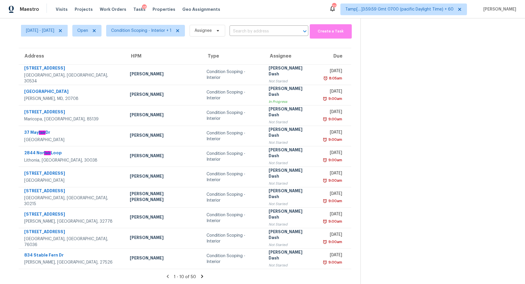
click at [203, 275] on icon at bounding box center [202, 275] width 2 height 3
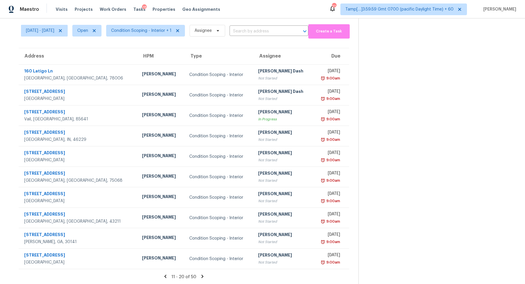
click at [203, 275] on icon at bounding box center [202, 275] width 5 height 5
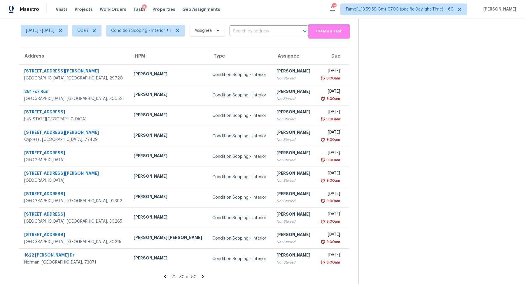
click at [203, 275] on icon at bounding box center [202, 275] width 5 height 5
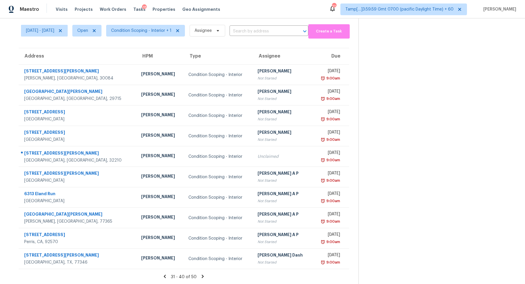
click at [203, 275] on icon at bounding box center [202, 275] width 5 height 5
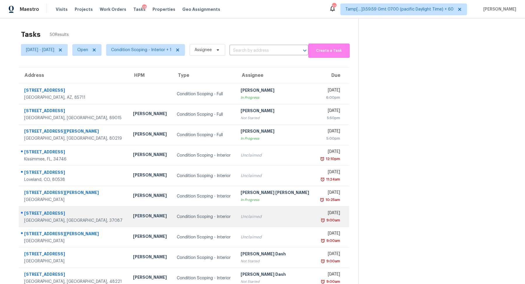
scroll to position [0, 0]
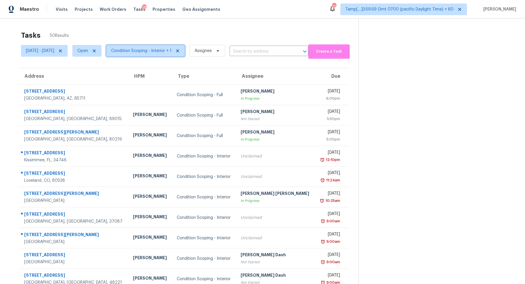
click at [151, 55] on span "Condition Scoping - Interior + 1" at bounding box center [145, 51] width 79 height 12
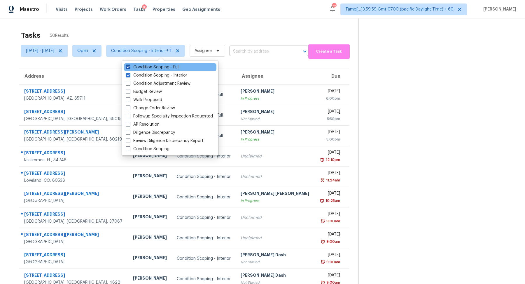
click at [167, 67] on label "Condition Scoping - Full" at bounding box center [153, 67] width 54 height 6
click at [130, 67] on input "Condition Scoping - Full" at bounding box center [128, 66] width 4 height 4
checkbox input "false"
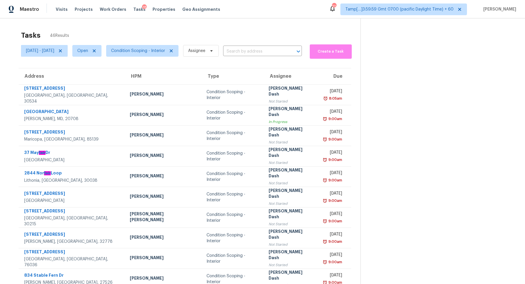
click at [262, 42] on div "Tasks 46 Results" at bounding box center [191, 35] width 340 height 15
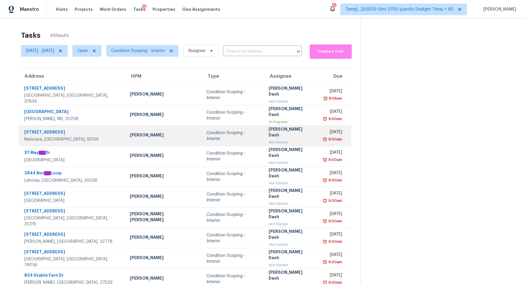
scroll to position [20, 0]
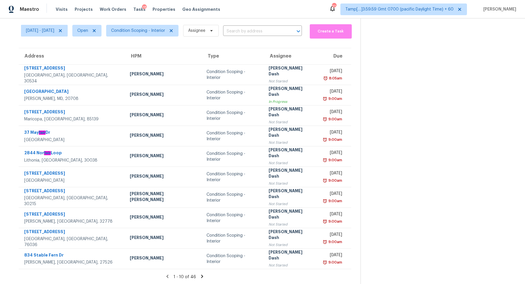
click at [200, 273] on icon at bounding box center [202, 275] width 5 height 5
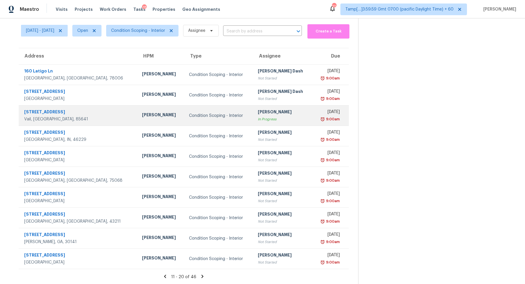
click at [224, 121] on td "Condition Scoping - Interior" at bounding box center [218, 115] width 69 height 20
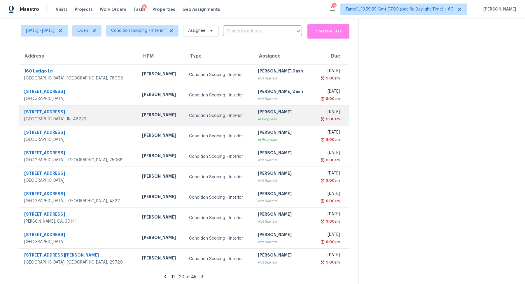
scroll to position [0, 0]
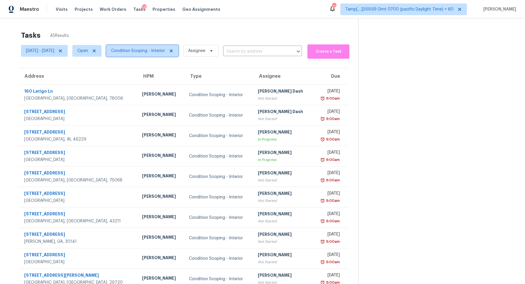
click at [137, 52] on span "Condition Scoping - Interior" at bounding box center [138, 51] width 54 height 6
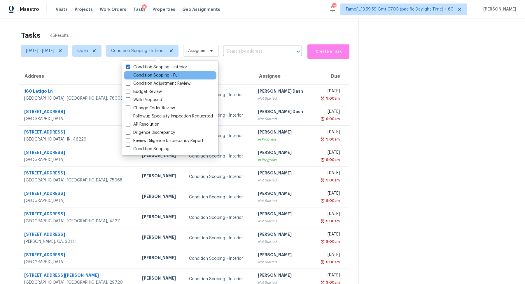
click at [160, 74] on label "Condition Scoping - Full" at bounding box center [153, 75] width 54 height 6
click at [130, 74] on input "Condition Scoping - Full" at bounding box center [128, 74] width 4 height 4
checkbox input "true"
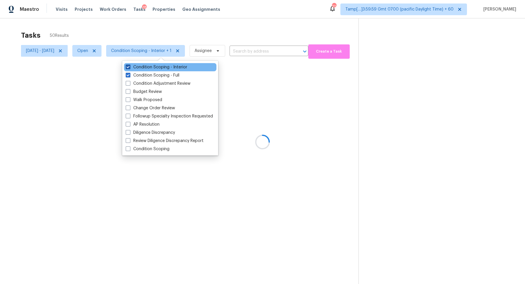
click at [171, 67] on label "Condition Scoping - Interior" at bounding box center [157, 67] width 62 height 6
click at [130, 67] on input "Condition Scoping - Interior" at bounding box center [128, 66] width 4 height 4
checkbox input "false"
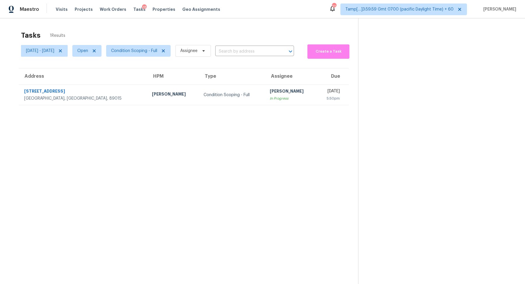
click at [215, 36] on div "Tasks 1 Results" at bounding box center [189, 35] width 337 height 15
click at [150, 53] on span "Condition Scoping - Full" at bounding box center [138, 51] width 64 height 12
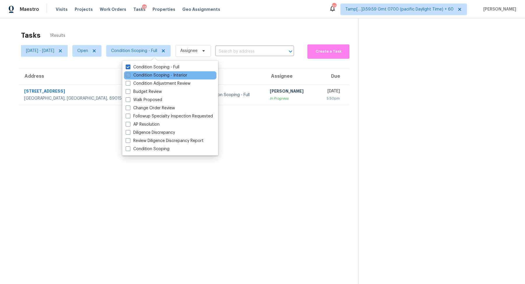
click at [153, 74] on label "Condition Scoping - Interior" at bounding box center [157, 75] width 62 height 6
click at [130, 74] on input "Condition Scoping - Interior" at bounding box center [128, 74] width 4 height 4
checkbox input "true"
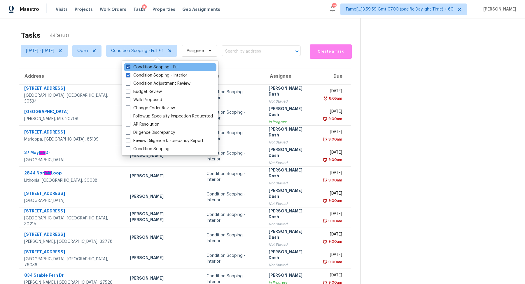
click at [160, 67] on label "Condition Scoping - Full" at bounding box center [153, 67] width 54 height 6
click at [130, 67] on input "Condition Scoping - Full" at bounding box center [128, 66] width 4 height 4
checkbox input "false"
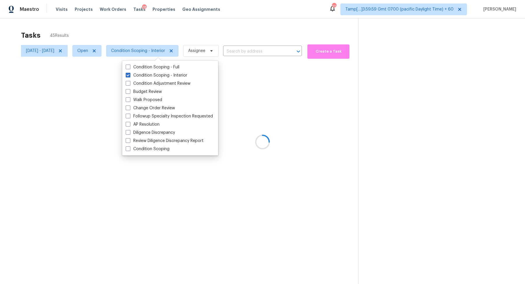
click at [219, 27] on div at bounding box center [262, 142] width 525 height 284
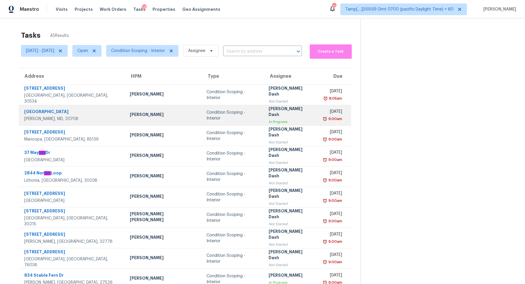
scroll to position [20, 0]
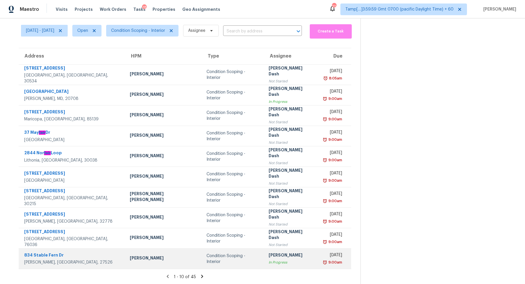
click at [215, 263] on td "Condition Scoping - Interior" at bounding box center [233, 258] width 62 height 20
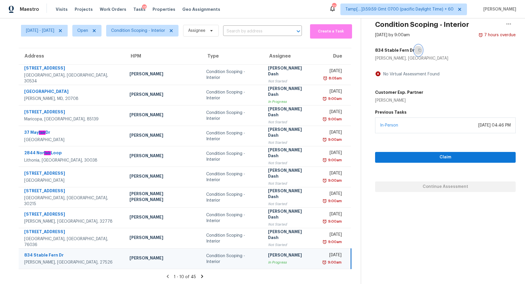
click at [418, 48] on icon "button" at bounding box center [420, 50] width 4 height 4
drag, startPoint x: 417, startPoint y: 48, endPoint x: 347, endPoint y: 36, distance: 70.5
click at [347, 36] on div "Tasks 45 Results Fri, Sep 05 - Fri, Sep 05 Open Condition Scoping - Interior As…" at bounding box center [262, 141] width 525 height 286
click at [204, 275] on icon at bounding box center [202, 275] width 5 height 5
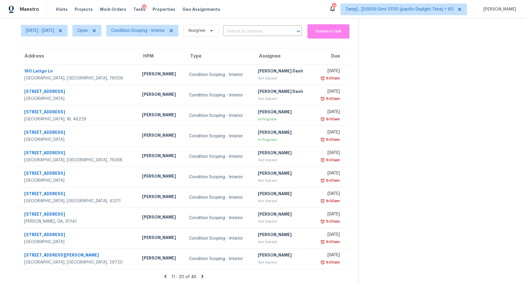
click at [168, 276] on icon at bounding box center [165, 275] width 5 height 5
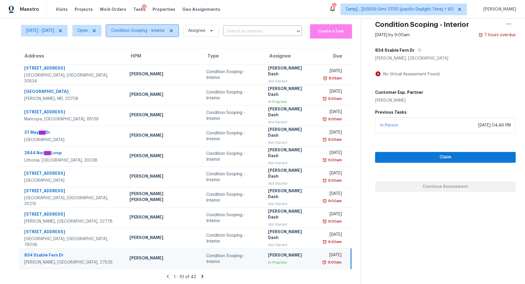
click at [142, 26] on span "Condition Scoping - Interior" at bounding box center [142, 31] width 72 height 12
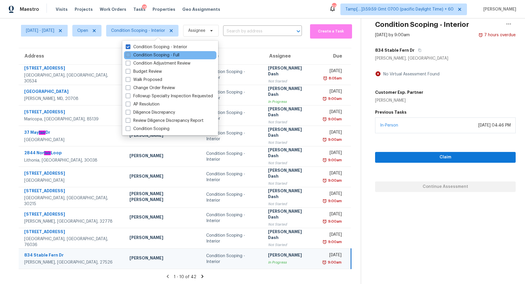
click at [148, 57] on label "Condition Scoping - Full" at bounding box center [153, 55] width 54 height 6
click at [130, 56] on input "Condition Scoping - Full" at bounding box center [128, 54] width 4 height 4
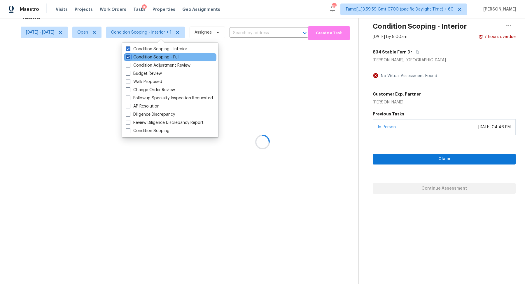
scroll to position [18, 0]
click at [148, 57] on label "Condition Scoping - Full" at bounding box center [153, 57] width 54 height 6
click at [130, 57] on input "Condition Scoping - Full" at bounding box center [128, 56] width 4 height 4
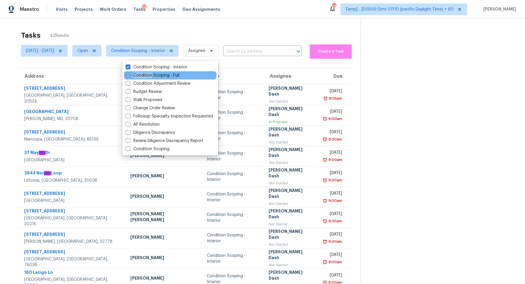
click at [171, 78] on label "Condition Scoping - Full" at bounding box center [153, 75] width 54 height 6
click at [130, 76] on input "Condition Scoping - Full" at bounding box center [128, 74] width 4 height 4
checkbox input "true"
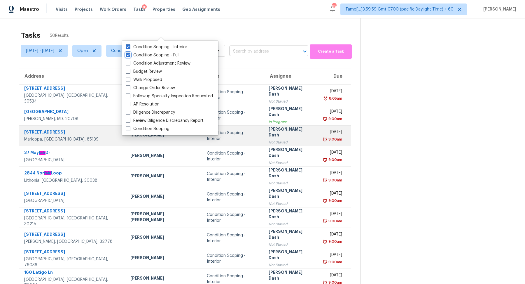
scroll to position [20, 0]
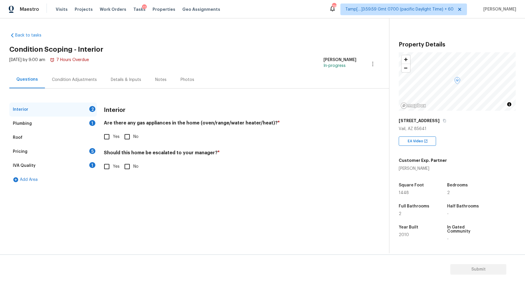
click at [104, 143] on div "Interior Are there any gas appliances in the home (oven/range/water heater/heat…" at bounding box center [230, 140] width 253 height 77
click at [106, 142] on input "Yes" at bounding box center [107, 136] width 12 height 12
checkbox input "true"
click at [126, 167] on input "No" at bounding box center [127, 166] width 12 height 12
checkbox input "true"
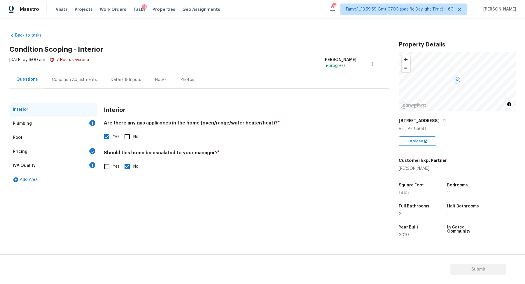
click at [71, 123] on div "Plumbing 1" at bounding box center [53, 123] width 88 height 14
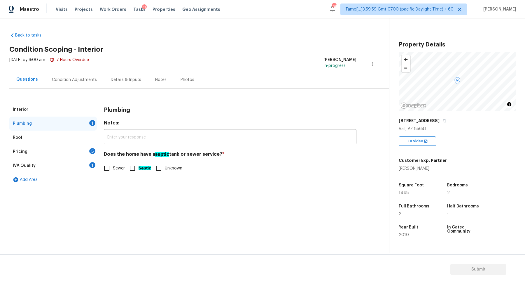
click at [106, 168] on input "Sewer" at bounding box center [107, 168] width 12 height 12
checkbox input "true"
click at [75, 151] on div "Pricing 5" at bounding box center [53, 151] width 88 height 14
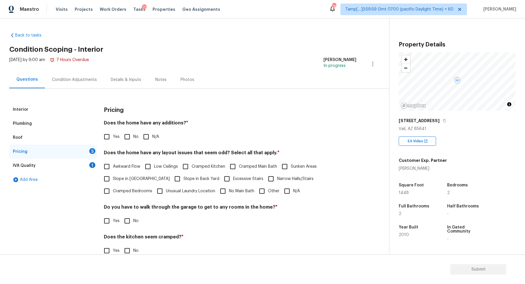
click at [121, 140] on input "No" at bounding box center [127, 136] width 12 height 12
checkbox input "true"
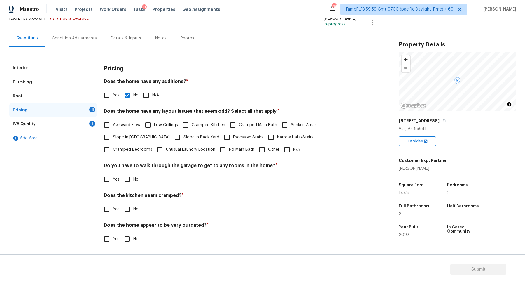
click at [118, 134] on span "Slope in [GEOGRAPHIC_DATA]" at bounding box center [141, 137] width 57 height 6
click at [113, 134] on input "Slope in [GEOGRAPHIC_DATA]" at bounding box center [107, 137] width 12 height 12
checkbox input "true"
click at [184, 134] on span "Slope in Back Yard" at bounding box center [202, 137] width 36 height 6
click at [171, 134] on input "Slope in Back Yard" at bounding box center [177, 137] width 12 height 12
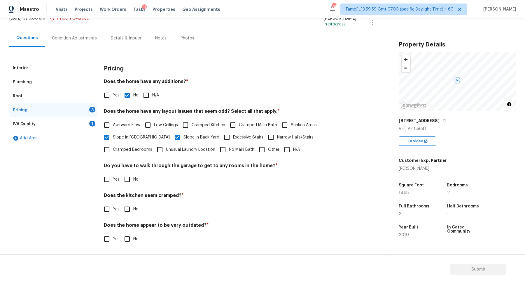
click at [186, 134] on span "Slope in Back Yard" at bounding box center [202, 137] width 36 height 6
click at [184, 134] on input "Slope in Back Yard" at bounding box center [177, 137] width 12 height 12
checkbox input "false"
click at [137, 179] on span "No" at bounding box center [135, 179] width 5 height 6
click at [133, 179] on input "No" at bounding box center [127, 179] width 12 height 12
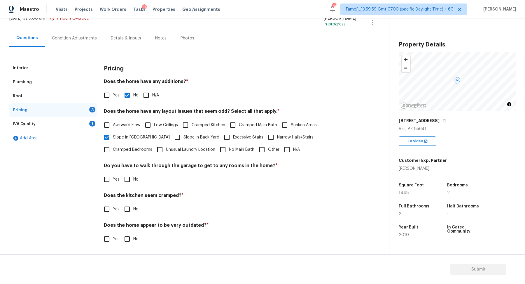
checkbox input "true"
click at [121, 203] on input "No" at bounding box center [127, 209] width 12 height 12
checkbox input "true"
click at [121, 232] on input "No" at bounding box center [127, 238] width 12 height 12
checkbox input "true"
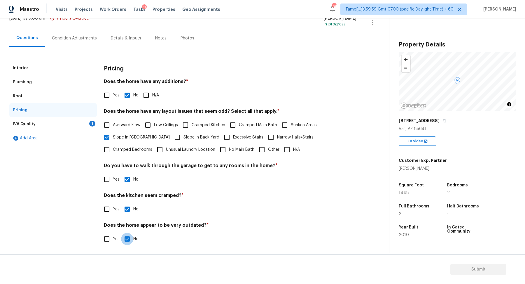
click at [76, 124] on div "IVA Quality 1" at bounding box center [53, 124] width 88 height 14
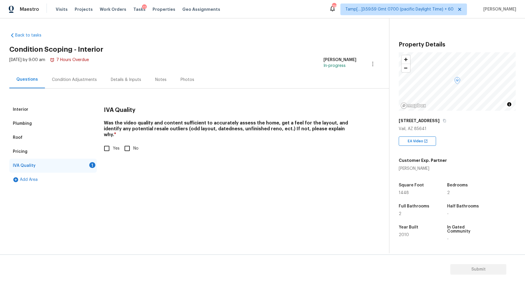
scroll to position [0, 0]
click at [108, 136] on div "Was the video quality and content sufficient to accurately assess the home, get…" at bounding box center [230, 137] width 253 height 34
click at [111, 142] on input "Yes" at bounding box center [107, 148] width 12 height 12
checkbox input "true"
click at [93, 74] on div "Condition Adjustments" at bounding box center [74, 79] width 59 height 17
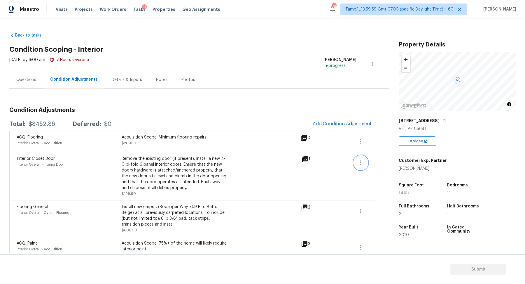
click at [359, 160] on icon "button" at bounding box center [360, 162] width 7 height 7
click at [280, 164] on div "Interior Closet Door Interior Overall - Interior Door Remove the existing door …" at bounding box center [159, 176] width 285 height 41
click at [25, 82] on div "Questions" at bounding box center [26, 80] width 20 height 6
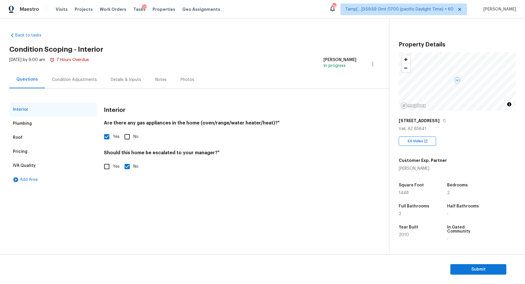
click at [69, 76] on div "Condition Adjustments" at bounding box center [74, 79] width 59 height 17
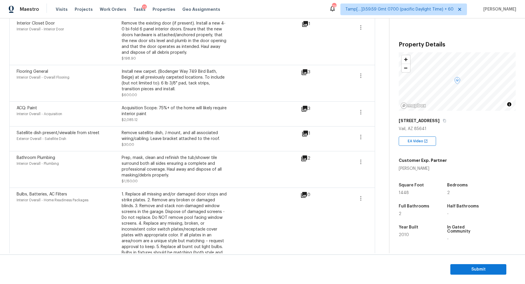
scroll to position [145, 0]
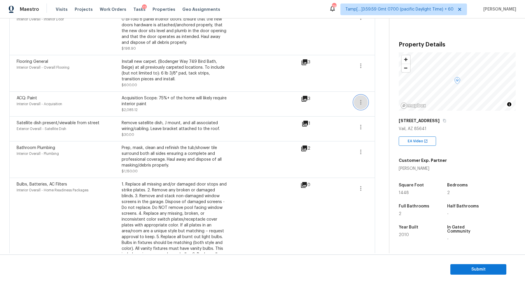
click at [359, 97] on button "button" at bounding box center [361, 102] width 14 height 14
click at [372, 97] on link "Edit" at bounding box center [394, 100] width 50 height 9
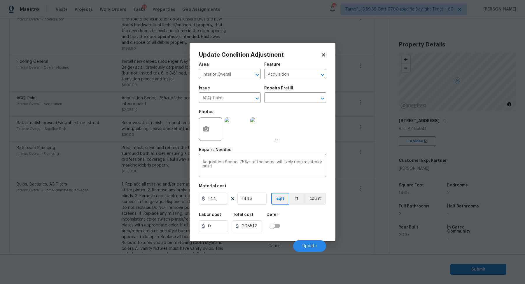
click at [348, 131] on body "Maestro Visits Projects Work Orders Tasks 11 Properties Geo Assignments 797 Tam…" at bounding box center [262, 142] width 525 height 284
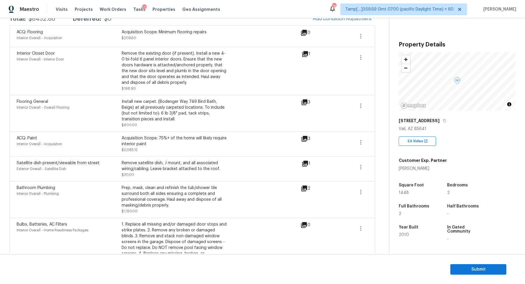
scroll to position [95, 0]
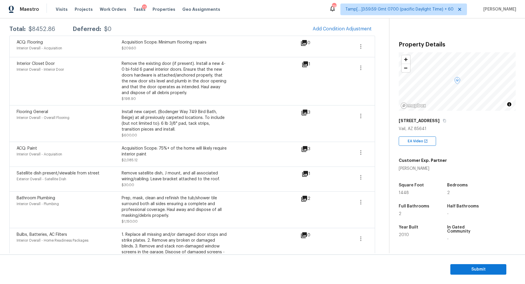
click at [350, 115] on span at bounding box center [340, 123] width 22 height 29
click at [358, 116] on icon "button" at bounding box center [360, 115] width 7 height 7
click at [377, 116] on div "Edit" at bounding box center [394, 114] width 46 height 6
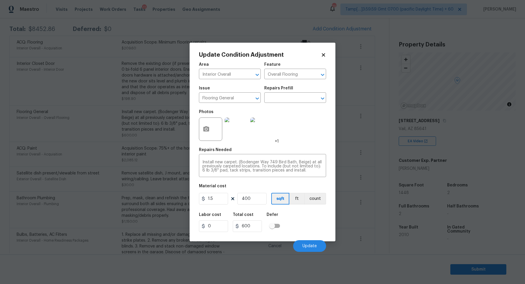
click at [366, 124] on body "Maestro Visits Projects Work Orders Tasks 11 Properties Geo Assignments 797 Tam…" at bounding box center [262, 142] width 525 height 284
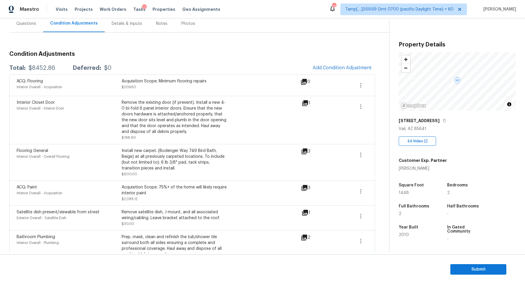
scroll to position [53, 0]
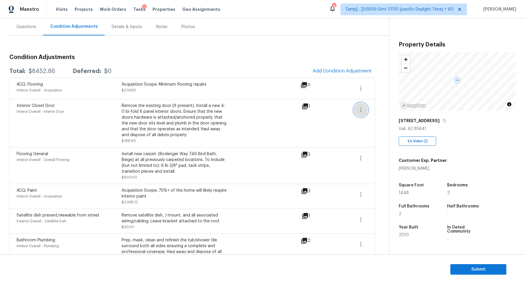
click at [361, 109] on icon "button" at bounding box center [360, 109] width 1 height 5
click at [369, 109] on ul "Edit" at bounding box center [394, 108] width 53 height 12
click at [376, 109] on div "Edit" at bounding box center [394, 108] width 46 height 6
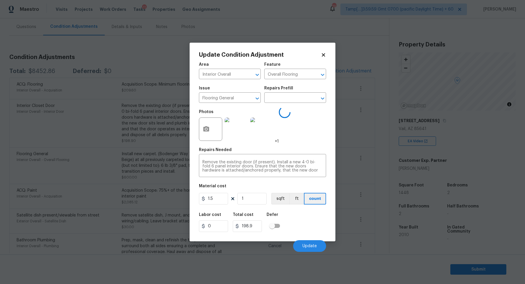
type input "Interior Door"
type input "Interior Closet Door"
type input "198.9"
click at [249, 203] on input "1" at bounding box center [252, 199] width 29 height 12
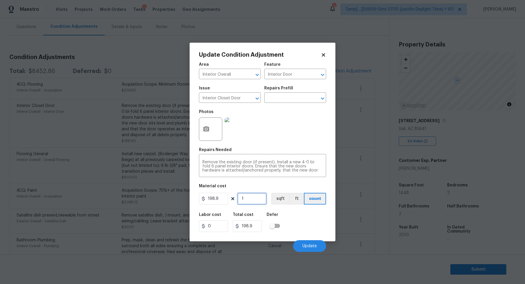
type input "2"
type input "397.8"
type input "2"
click at [208, 134] on button "button" at bounding box center [206, 129] width 14 height 23
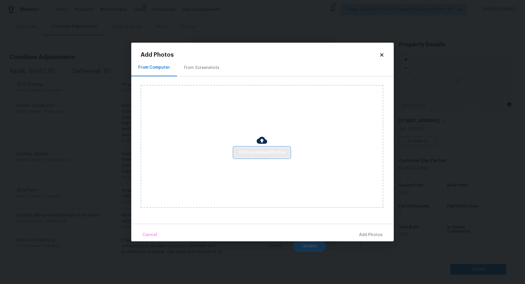
click at [261, 149] on span "Click to Upload Photos" at bounding box center [262, 152] width 47 height 7
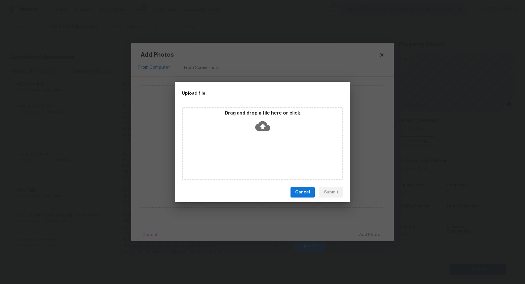
click at [269, 134] on div "Drag and drop a file here or click" at bounding box center [262, 122] width 159 height 25
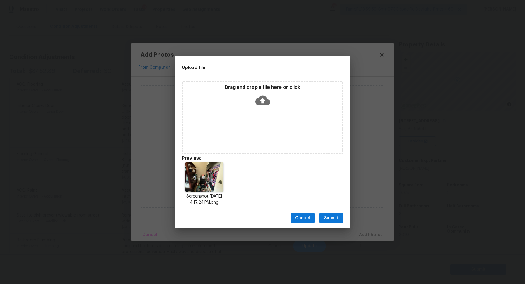
click at [330, 219] on span "Submit" at bounding box center [331, 217] width 14 height 7
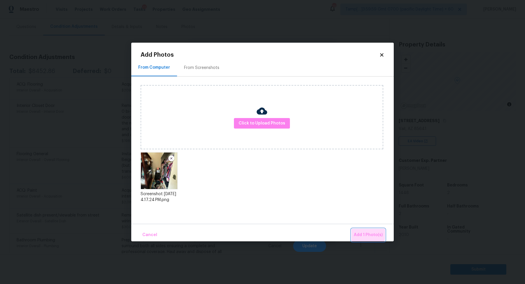
click at [365, 233] on span "Add 1 Photo(s)" at bounding box center [368, 234] width 29 height 7
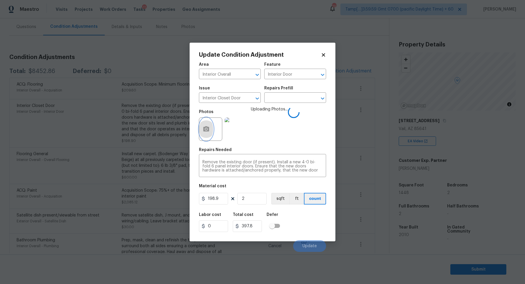
click at [202, 131] on button "button" at bounding box center [206, 129] width 14 height 23
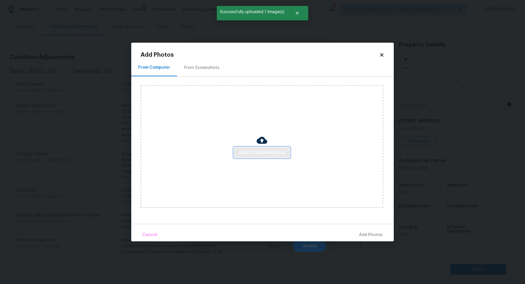
click at [245, 150] on span "Click to Upload Photos" at bounding box center [262, 152] width 47 height 7
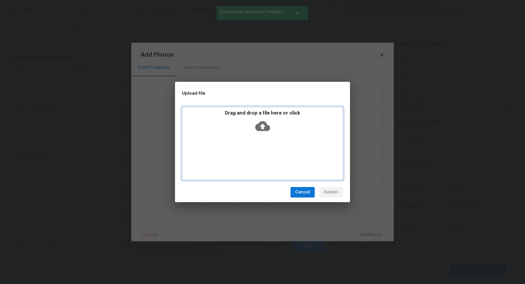
click at [287, 117] on div "Drag and drop a file here or click" at bounding box center [262, 122] width 159 height 25
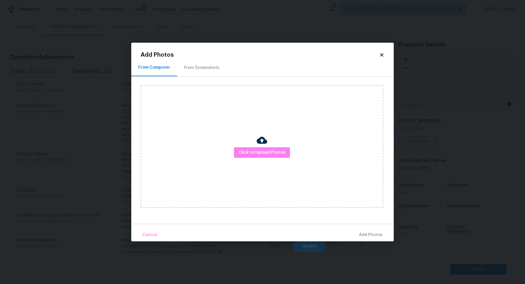
click at [383, 53] on icon at bounding box center [381, 54] width 3 height 3
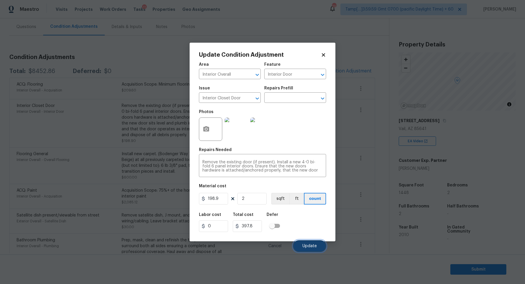
click at [315, 248] on span "Update" at bounding box center [310, 246] width 14 height 4
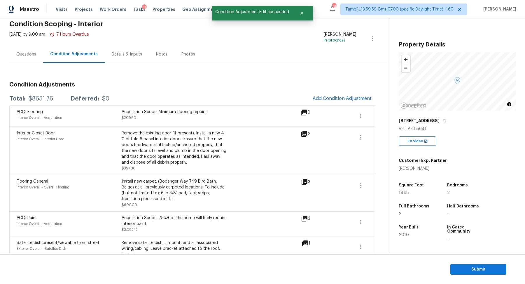
scroll to position [16, 0]
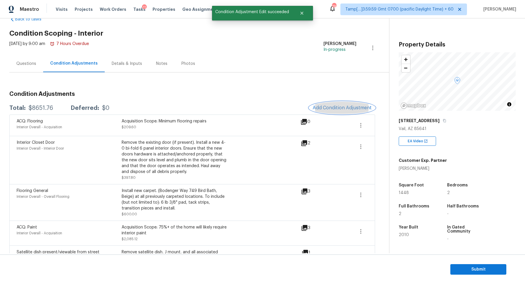
click at [327, 104] on button "Add Condition Adjustment" at bounding box center [342, 108] width 66 height 12
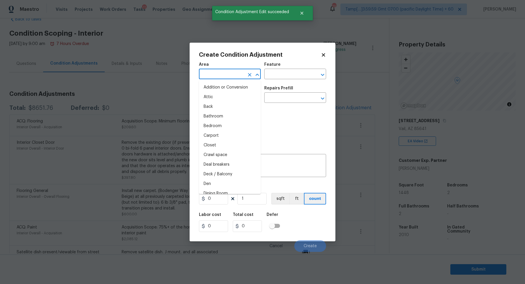
click at [222, 75] on input "text" at bounding box center [222, 74] width 46 height 9
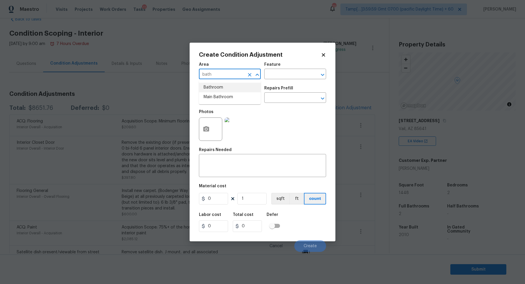
click at [243, 88] on li "Bathroom" at bounding box center [230, 88] width 62 height 10
type input "Bathroom"
click at [226, 95] on input "text" at bounding box center [222, 98] width 46 height 9
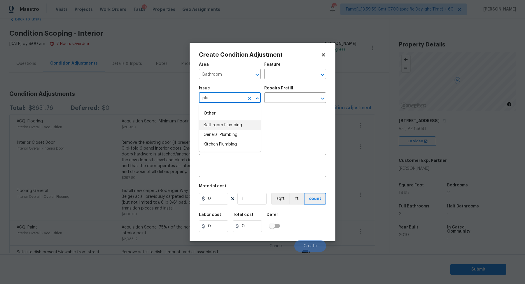
click at [252, 126] on li "Bathroom Plumbing" at bounding box center [230, 125] width 62 height 10
type input "Bathroom Plumbing"
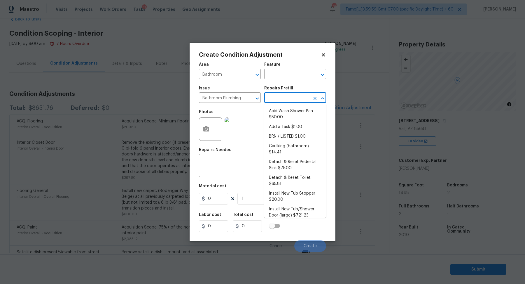
click at [302, 95] on input "text" at bounding box center [287, 98] width 46 height 9
click at [297, 109] on li "Acid Wash Shower Pan $50.00" at bounding box center [295, 114] width 62 height 16
type input "Plumbing"
type textarea "Prep and acid wash/deep clean the shower pan."
type input "50"
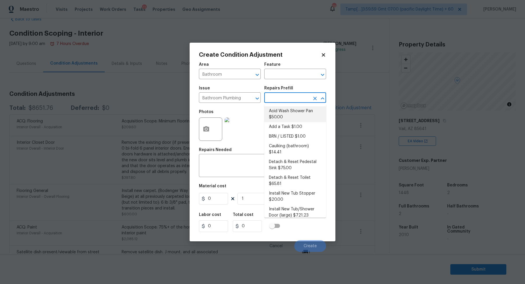
type input "50"
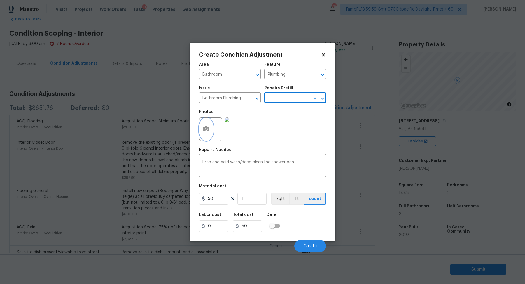
click at [211, 125] on button "button" at bounding box center [206, 129] width 14 height 23
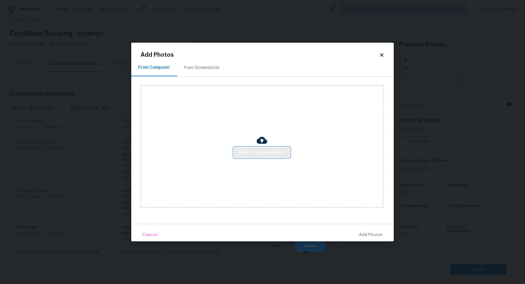
click at [236, 149] on button "Click to Upload Photos" at bounding box center [262, 152] width 56 height 11
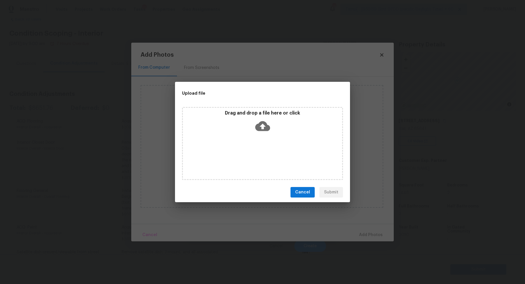
click at [262, 139] on div "Drag and drop a file here or click" at bounding box center [262, 143] width 161 height 73
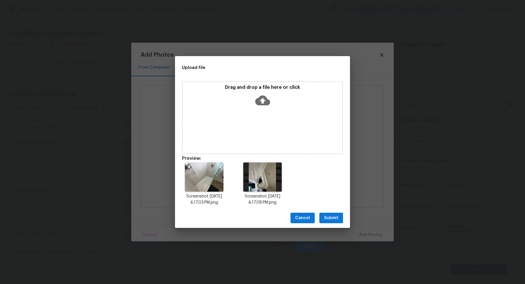
click at [325, 217] on span "Submit" at bounding box center [331, 217] width 14 height 7
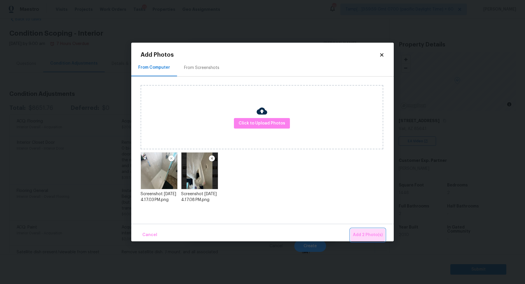
click at [366, 232] on span "Add 2 Photo(s)" at bounding box center [368, 234] width 30 height 7
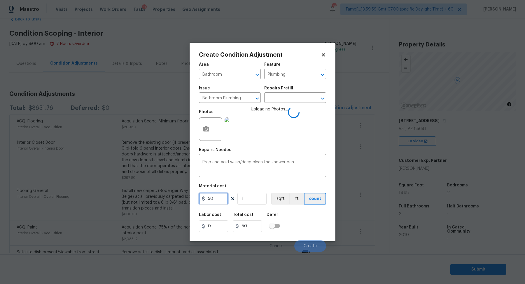
click at [227, 199] on input "50" at bounding box center [213, 199] width 29 height 12
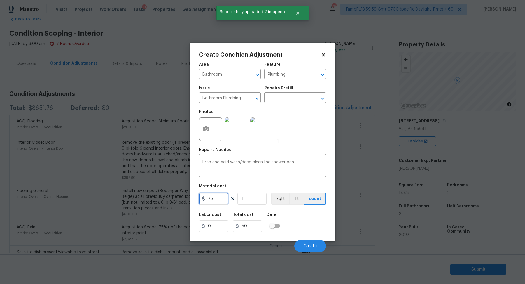
type input "75"
type input "2"
type input "150"
type input "2"
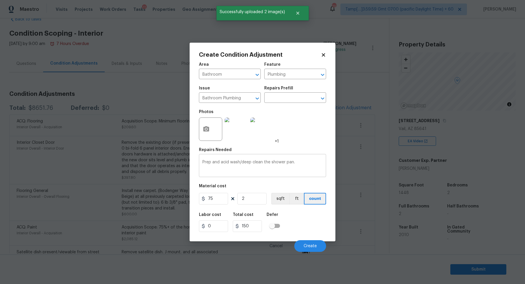
click at [298, 162] on textarea "Prep and acid wash/deep clean the shower pan." at bounding box center [262, 166] width 120 height 12
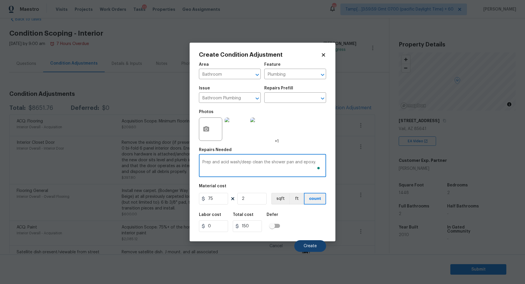
type textarea "Prep and acid wash/deep clean the shower pan and epoxy."
click at [313, 246] on span "Create" at bounding box center [310, 246] width 13 height 4
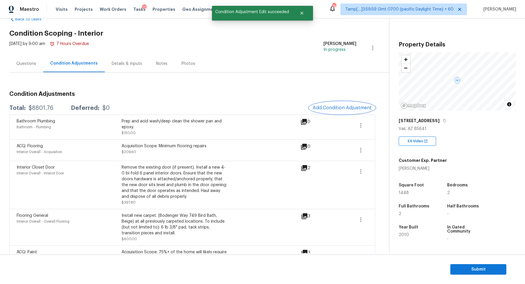
scroll to position [0, 0]
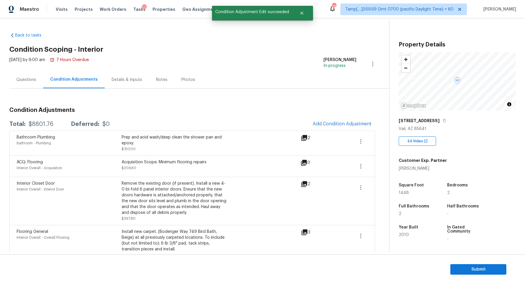
click at [40, 121] on div "Total: $8801.76 Deferred: $0 Add Condition Adjustment" at bounding box center [192, 124] width 366 height 13
copy div "$8801.76"
click at [23, 62] on div "Fri, Sep 05 2025 by 9:00 am 7 Hours Overdue" at bounding box center [49, 64] width 80 height 14
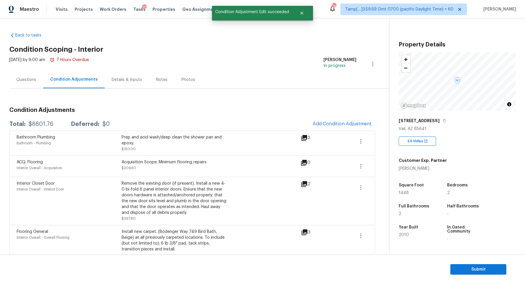
click at [23, 78] on div "Questions" at bounding box center [26, 80] width 20 height 6
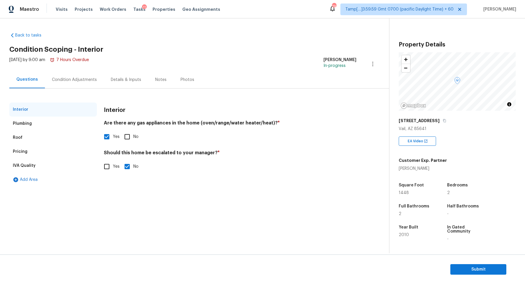
click at [69, 83] on div "Condition Adjustments" at bounding box center [74, 79] width 59 height 17
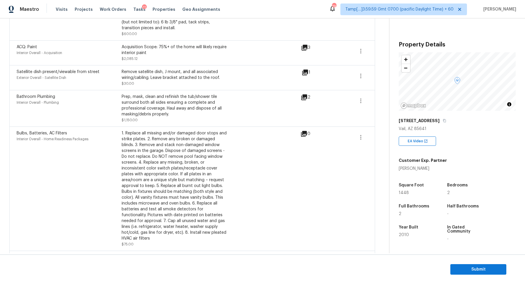
scroll to position [22, 0]
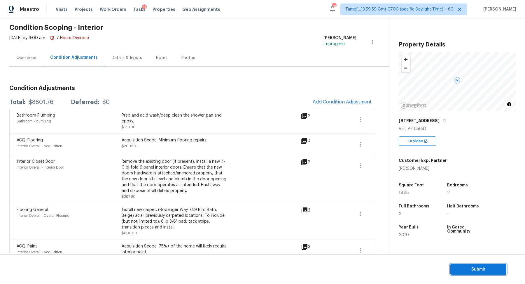
click at [489, 273] on button "Submit" at bounding box center [479, 269] width 56 height 11
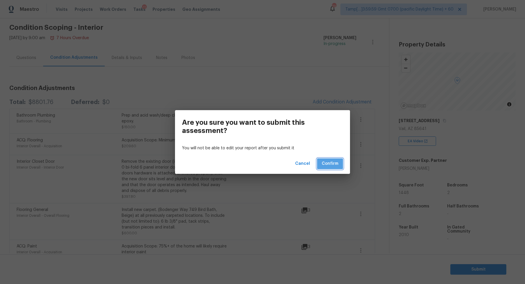
click at [321, 163] on button "Confirm" at bounding box center [330, 163] width 26 height 11
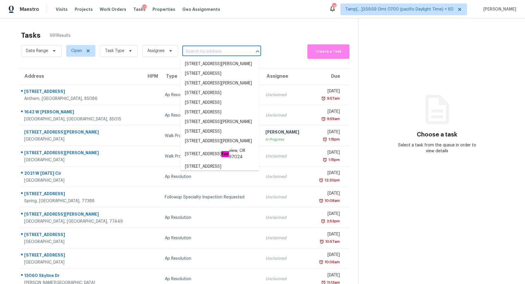
click at [195, 48] on input "text" at bounding box center [213, 51] width 62 height 9
paste input "[STREET_ADDRESS]"
type input "[STREET_ADDRESS]"
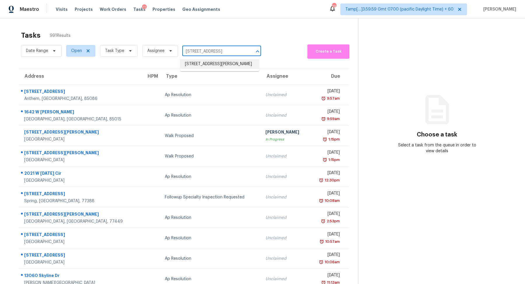
click at [210, 67] on li "[STREET_ADDRESS][PERSON_NAME]" at bounding box center [219, 64] width 79 height 10
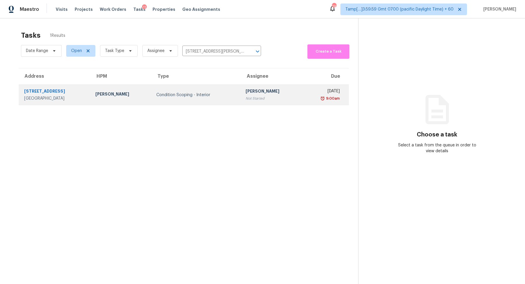
click at [206, 91] on td "Condition Scoping - Interior" at bounding box center [196, 95] width 89 height 20
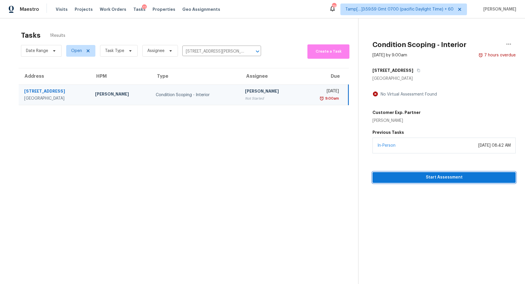
click at [423, 175] on span "Start Assessment" at bounding box center [444, 177] width 134 height 7
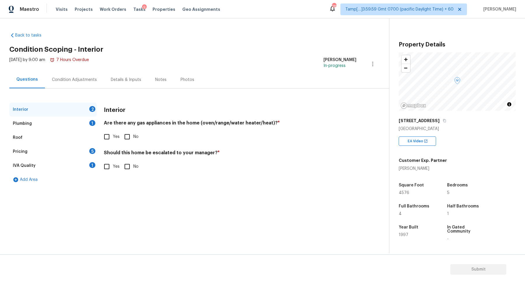
click at [135, 132] on label "No" at bounding box center [130, 136] width 18 height 12
click at [133, 132] on input "No" at bounding box center [127, 136] width 12 height 12
checkbox input "true"
click at [105, 139] on input "Yes" at bounding box center [107, 136] width 12 height 12
checkbox input "true"
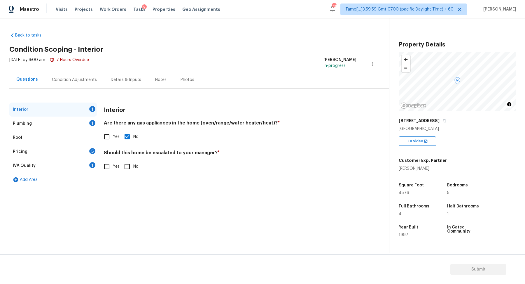
checkbox input "false"
click at [125, 165] on input "No" at bounding box center [127, 167] width 12 height 12
checkbox input "true"
click at [109, 170] on input "Yes" at bounding box center [107, 166] width 12 height 12
checkbox input "true"
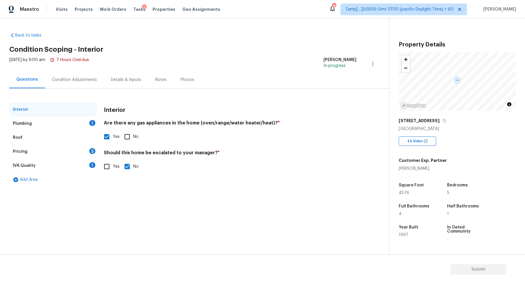
checkbox input "false"
click at [109, 216] on icon "button" at bounding box center [111, 212] width 7 height 7
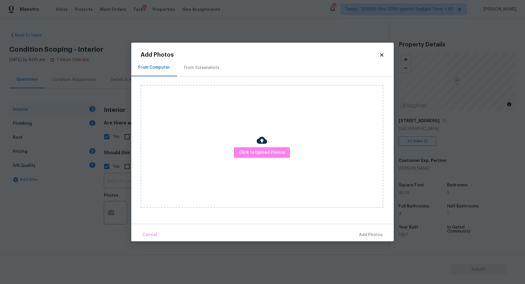
click at [232, 153] on div "Click to Upload Photos" at bounding box center [262, 146] width 243 height 123
click at [239, 153] on button "Click to Upload Photos" at bounding box center [262, 152] width 56 height 11
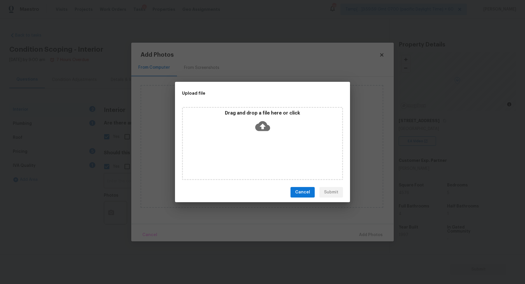
click at [273, 127] on div "Drag and drop a file here or click" at bounding box center [262, 122] width 159 height 25
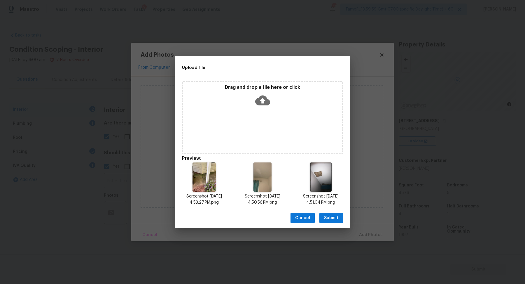
click at [336, 219] on span "Submit" at bounding box center [331, 217] width 14 height 7
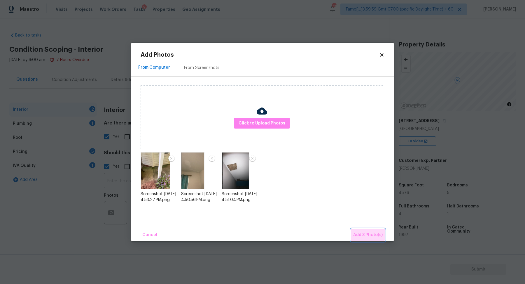
click at [357, 234] on span "Add 3 Photo(s)" at bounding box center [367, 234] width 29 height 7
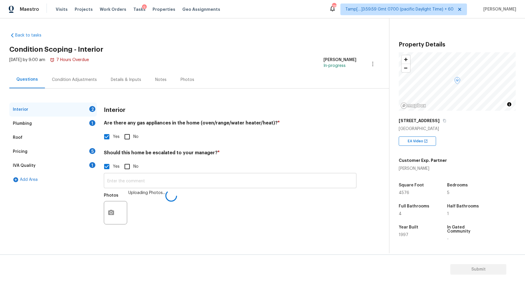
click at [221, 179] on input "text" at bounding box center [230, 181] width 253 height 14
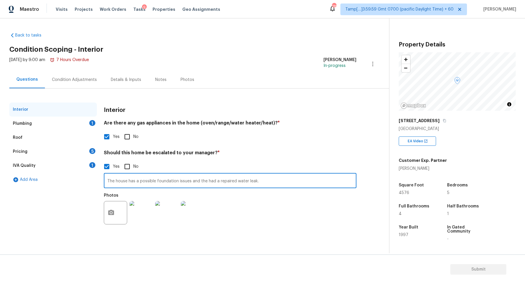
drag, startPoint x: 199, startPoint y: 181, endPoint x: 301, endPoint y: 183, distance: 101.3
click at [301, 183] on input "The house has a possible foundation issues and the had a repaired water leak." at bounding box center [230, 181] width 253 height 14
paste input "completely replace pipes on the interior of the home due to leaking of previous…"
click at [281, 182] on input "The house has a possible foundation issues and completely replace pipes on the …" at bounding box center [230, 181] width 253 height 14
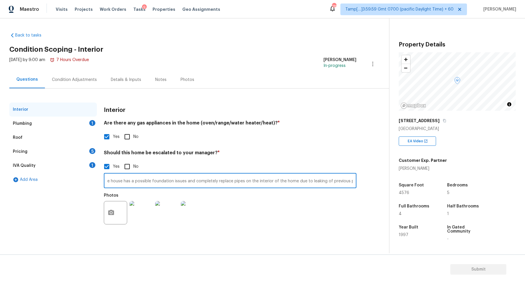
scroll to position [0, 0]
drag, startPoint x: 353, startPoint y: 182, endPoint x: 199, endPoint y: 182, distance: 154.4
click at [199, 182] on input "The house has a possible foundation issues and completely replace pipes on the …" at bounding box center [230, 181] width 253 height 14
type input "The house has a possible foundation issues and the seller completely replaced t…"
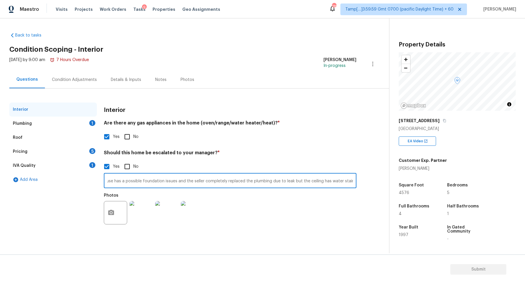
scroll to position [0, 0]
click at [330, 123] on h4 "Are there any gas appliances in the home (oven/range/water heater/heat)? *" at bounding box center [230, 124] width 253 height 8
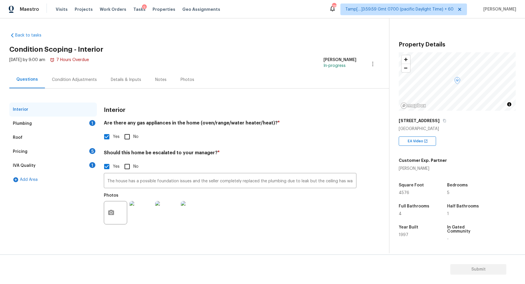
click at [80, 129] on div "Plumbing 1" at bounding box center [53, 123] width 88 height 14
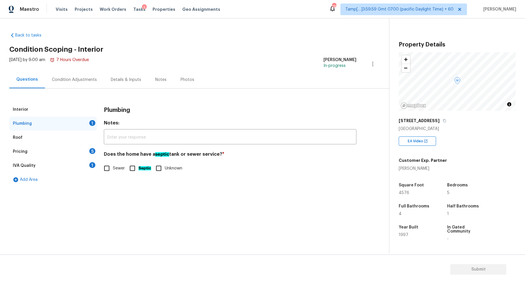
click at [120, 165] on span "Sewer" at bounding box center [119, 168] width 12 height 6
click at [113, 165] on input "Sewer" at bounding box center [107, 168] width 12 height 12
checkbox input "true"
click at [81, 142] on div "Roof" at bounding box center [53, 137] width 88 height 14
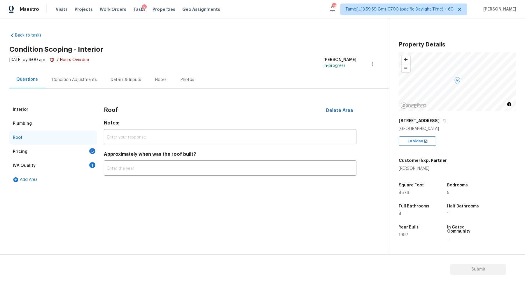
click at [81, 148] on div "Pricing 5" at bounding box center [53, 151] width 88 height 14
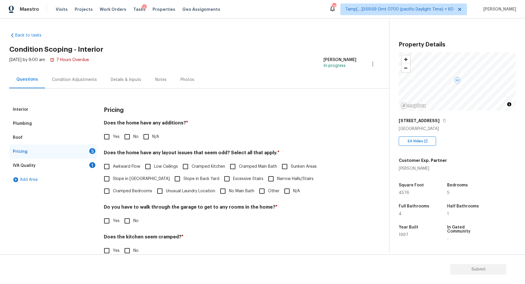
click at [131, 135] on input "No" at bounding box center [127, 136] width 12 height 12
checkbox input "true"
click at [129, 181] on span "Slope in Front Yard" at bounding box center [141, 179] width 57 height 6
click at [113, 181] on input "Slope in Front Yard" at bounding box center [107, 178] width 12 height 12
checkbox input "true"
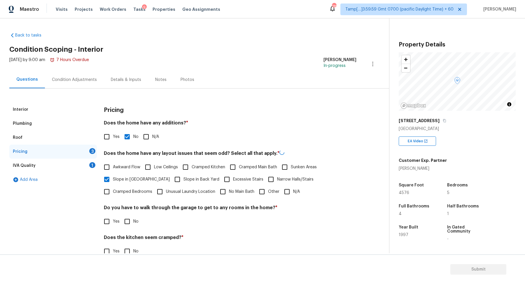
click at [184, 179] on span "Slope in Back Yard" at bounding box center [202, 179] width 36 height 6
click at [171, 179] on input "Slope in Back Yard" at bounding box center [177, 179] width 12 height 12
checkbox input "true"
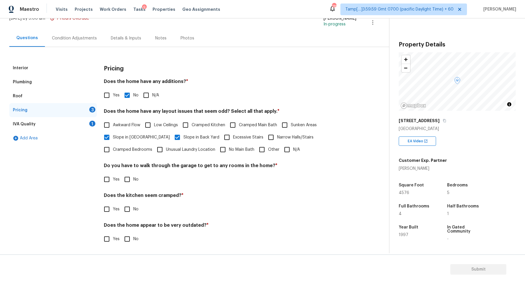
click at [125, 178] on input "No" at bounding box center [127, 179] width 12 height 12
checkbox input "true"
click at [121, 203] on input "No" at bounding box center [127, 209] width 12 height 12
checkbox input "true"
click at [121, 233] on input "No" at bounding box center [127, 239] width 12 height 12
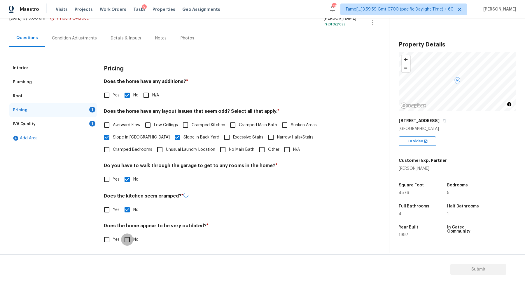
checkbox input "true"
click at [77, 121] on div "IVA Quality 1" at bounding box center [53, 124] width 88 height 14
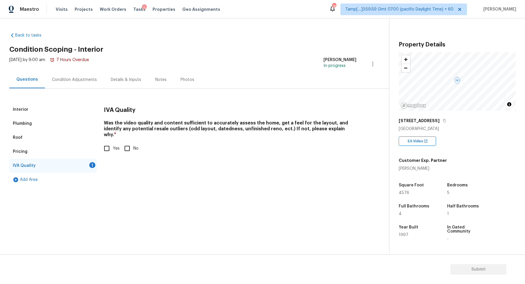
scroll to position [0, 0]
click at [108, 144] on input "Yes" at bounding box center [107, 148] width 12 height 12
checkbox input "true"
click at [65, 71] on div "Condition Adjustments" at bounding box center [74, 79] width 59 height 17
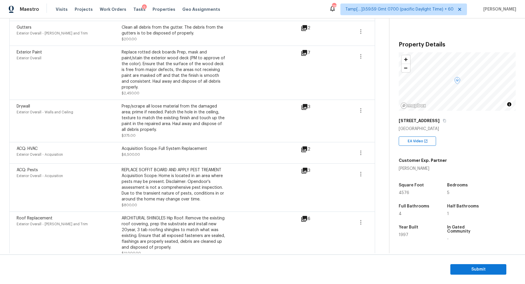
scroll to position [54, 0]
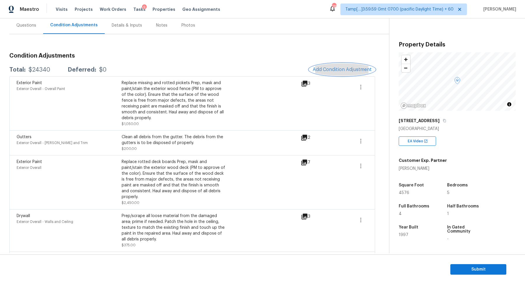
click at [342, 72] on button "Add Condition Adjustment" at bounding box center [342, 69] width 66 height 12
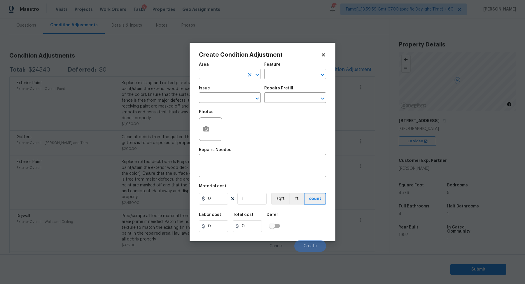
click at [237, 71] on input "text" at bounding box center [222, 74] width 46 height 9
click at [221, 99] on li "Interior Overall" at bounding box center [230, 97] width 62 height 10
type input "Interior Overall"
click at [221, 99] on input "text" at bounding box center [222, 98] width 46 height 9
click at [243, 127] on li "ACQ: Paint" at bounding box center [230, 125] width 62 height 10
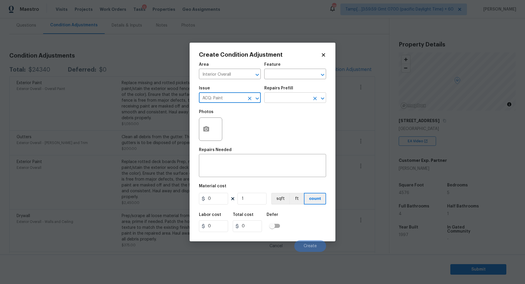
type input "ACQ: Paint"
click at [295, 95] on input "text" at bounding box center [287, 98] width 46 height 9
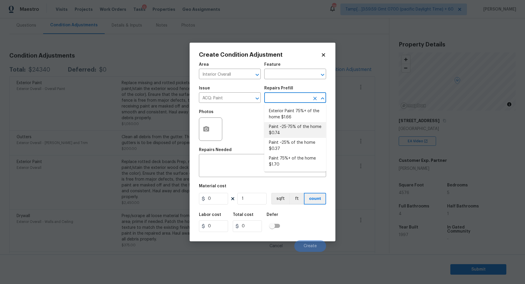
click at [295, 130] on li "Paint ~25-75% of the home $0.74" at bounding box center [295, 130] width 62 height 16
type input "Acquisition"
type textarea "Acquisition Scope: ~25 - 75% of the home needs interior paint"
type input "0.74"
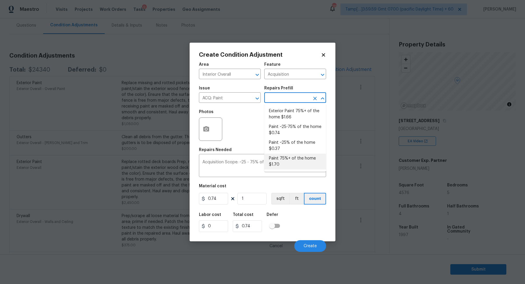
click at [284, 159] on li "Paint 75%+ of the home $1.70" at bounding box center [295, 161] width 62 height 16
type textarea "Acquisition Scope: 75%+ of the home will likely require interior paint"
type input "1.7"
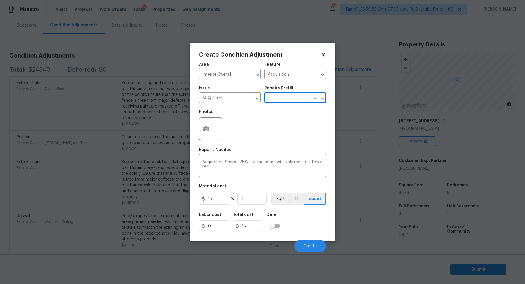
click at [277, 102] on input "text" at bounding box center [287, 98] width 46 height 9
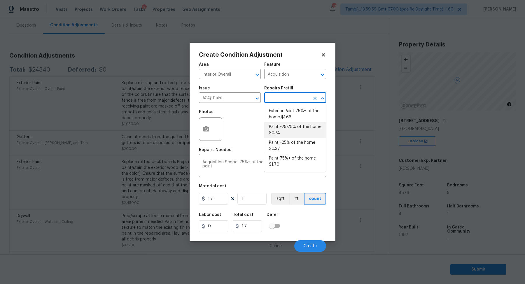
click at [278, 123] on li "Paint ~25-75% of the home $0.74" at bounding box center [295, 130] width 62 height 16
type textarea "Acquisition Scope: ~25 - 75% of the home needs interior paint"
type input "0.74"
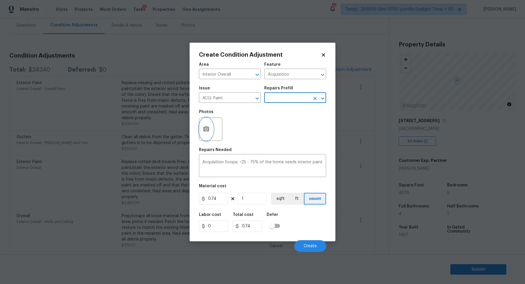
click at [200, 127] on button "button" at bounding box center [206, 129] width 14 height 23
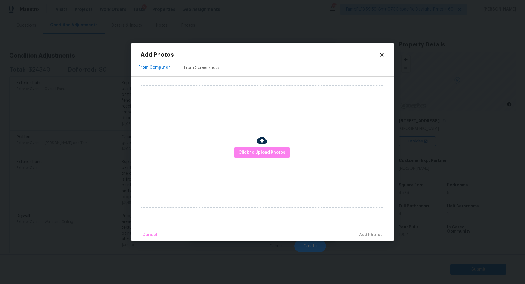
click at [236, 142] on div "Click to Upload Photos" at bounding box center [262, 146] width 243 height 123
click at [236, 149] on button "Click to Upload Photos" at bounding box center [262, 152] width 56 height 11
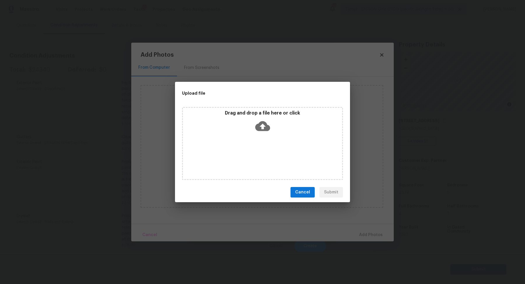
click at [257, 140] on div "Drag and drop a file here or click" at bounding box center [262, 143] width 161 height 73
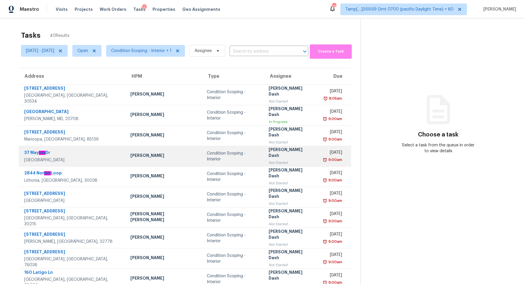
scroll to position [20, 0]
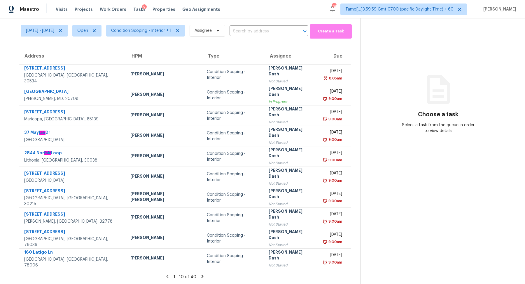
click at [204, 274] on icon at bounding box center [202, 275] width 5 height 5
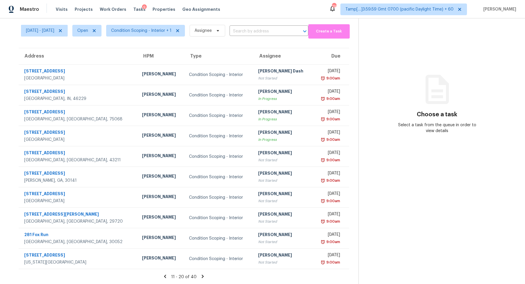
click at [204, 274] on icon at bounding box center [202, 275] width 5 height 5
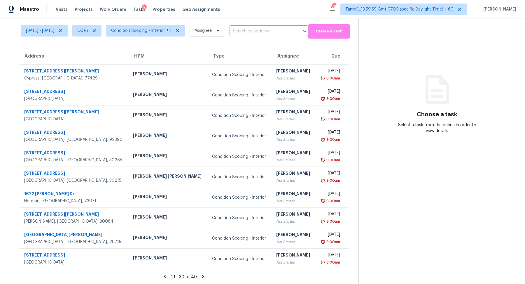
click at [204, 274] on icon at bounding box center [203, 275] width 2 height 3
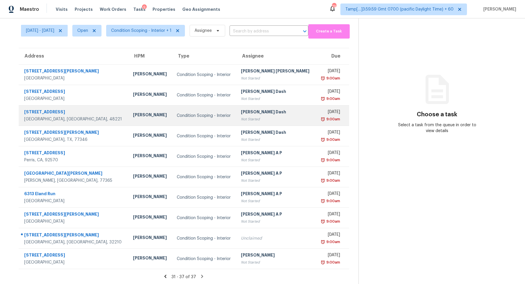
scroll to position [0, 0]
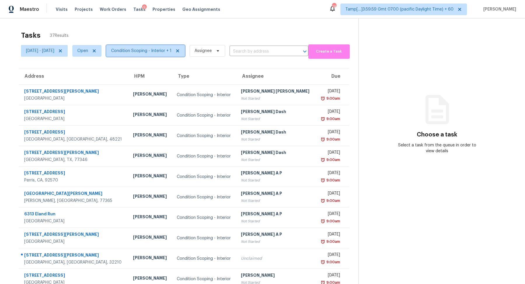
click at [146, 49] on span "Condition Scoping - Interior + 1" at bounding box center [141, 51] width 60 height 6
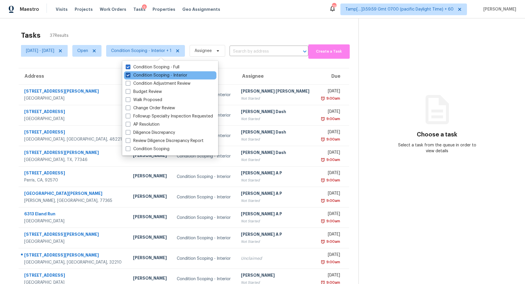
click at [148, 74] on label "Condition Scoping - Interior" at bounding box center [157, 75] width 62 height 6
click at [130, 74] on input "Condition Scoping - Interior" at bounding box center [128, 74] width 4 height 4
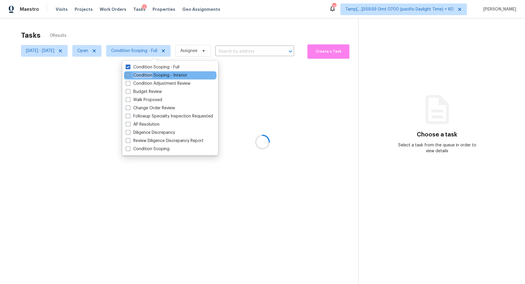
click at [148, 74] on label "Condition Scoping - Interior" at bounding box center [157, 75] width 62 height 6
click at [130, 74] on input "Condition Scoping - Interior" at bounding box center [128, 74] width 4 height 4
checkbox input "true"
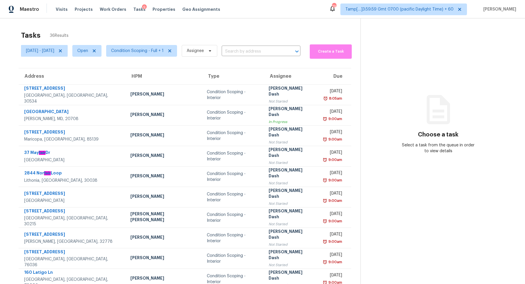
click at [205, 39] on div "Tasks 36 Results" at bounding box center [191, 35] width 340 height 15
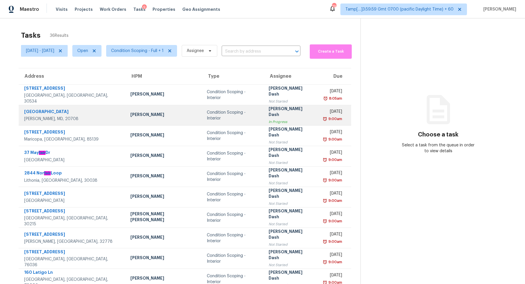
scroll to position [20, 0]
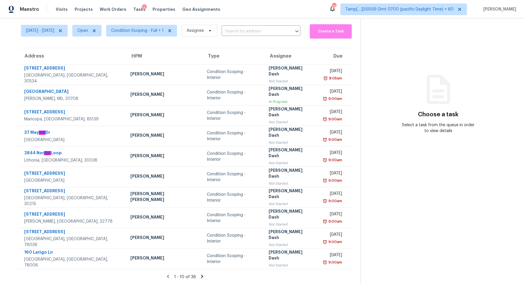
click at [200, 275] on icon at bounding box center [202, 275] width 5 height 5
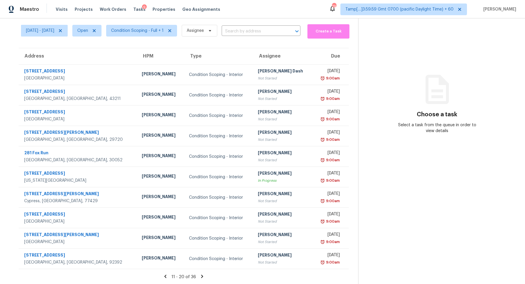
click at [200, 275] on div "11 - 20 of 36" at bounding box center [183, 276] width 349 height 6
click at [203, 275] on icon at bounding box center [202, 275] width 2 height 3
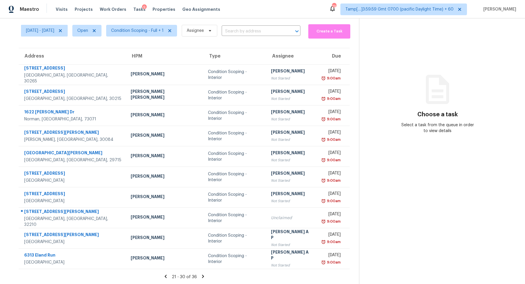
click at [203, 275] on icon at bounding box center [203, 275] width 2 height 3
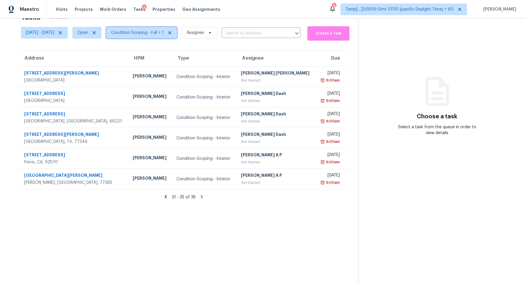
click at [171, 28] on span "Condition Scoping - Full + 1" at bounding box center [141, 33] width 71 height 12
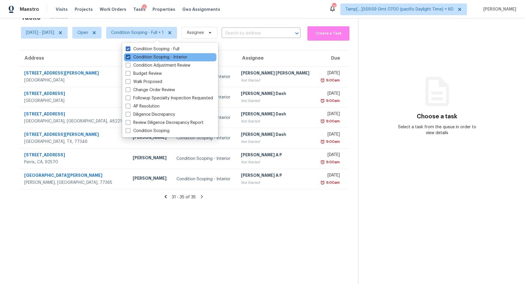
click at [165, 56] on label "Condition Scoping - Interior" at bounding box center [157, 57] width 62 height 6
click at [130, 56] on input "Condition Scoping - Interior" at bounding box center [128, 56] width 4 height 4
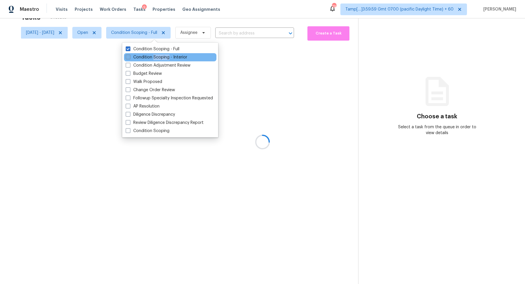
click at [165, 56] on label "Condition Scoping - Interior" at bounding box center [157, 57] width 62 height 6
click at [130, 56] on input "Condition Scoping - Interior" at bounding box center [128, 56] width 4 height 4
checkbox input "true"
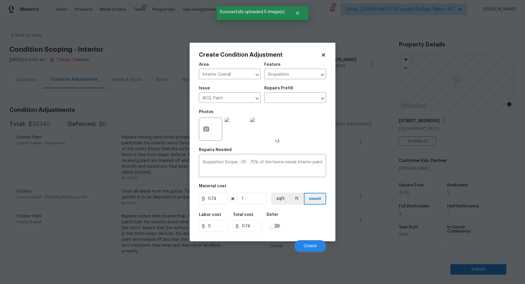
scroll to position [54, 0]
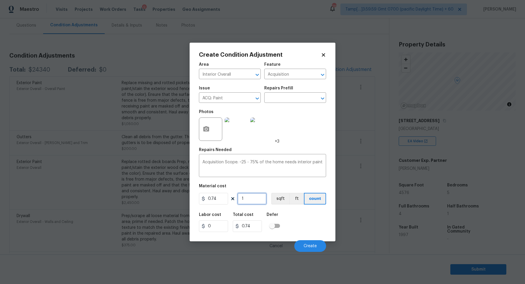
click at [251, 195] on input "1" at bounding box center [252, 199] width 29 height 12
type input "2"
type input "1.48"
type input "22"
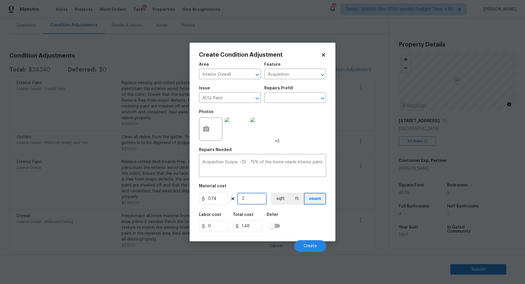
type input "16.28"
type input "228"
type input "168.72"
type input "2288"
type input "1693.12"
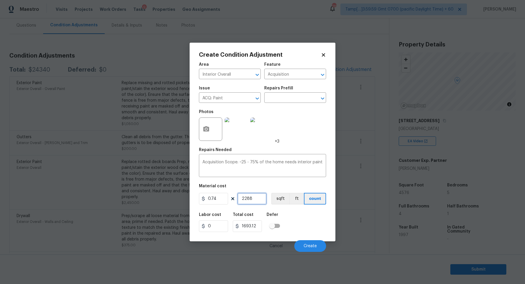
type input "2288"
click at [223, 199] on input "0.74" at bounding box center [213, 199] width 29 height 12
type input "2.2"
type input "5033.6"
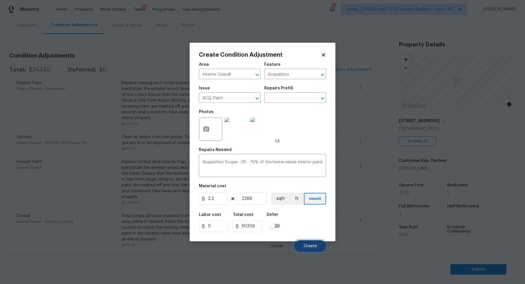
click at [305, 247] on span "Create" at bounding box center [310, 246] width 13 height 4
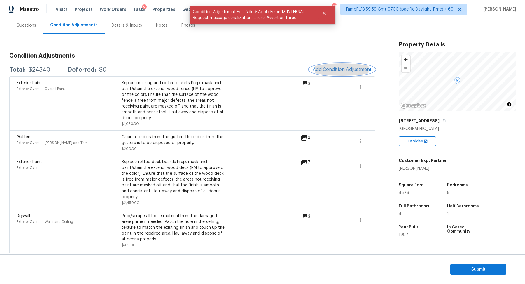
click at [334, 67] on span "Add Condition Adjustment" at bounding box center [342, 69] width 59 height 5
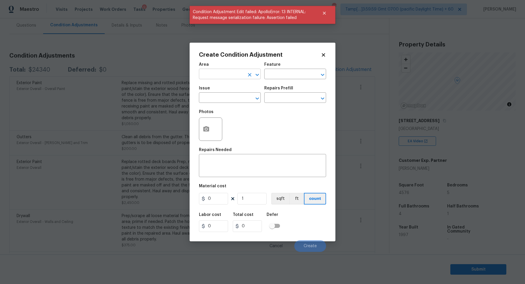
click at [240, 72] on input "text" at bounding box center [222, 74] width 46 height 9
click at [232, 100] on li "Interior Overall" at bounding box center [230, 97] width 62 height 10
type input "Interior Overall"
click at [232, 100] on input "text" at bounding box center [222, 98] width 46 height 9
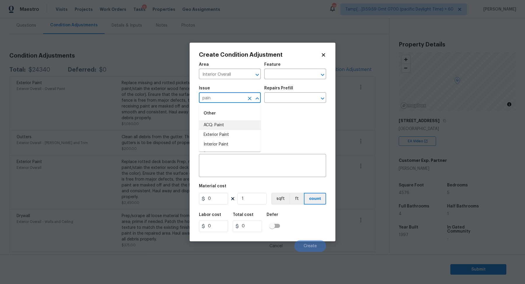
click at [235, 127] on li "ACQ: Paint" at bounding box center [230, 125] width 62 height 10
type input "ACQ: Paint"
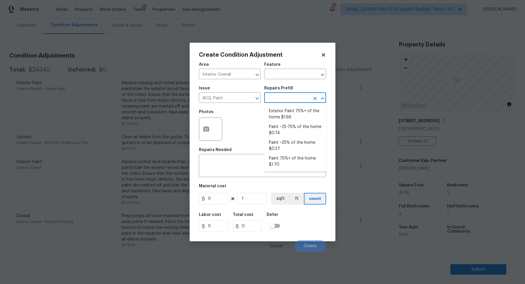
click at [305, 96] on input "text" at bounding box center [287, 98] width 46 height 9
click at [287, 131] on li "Paint ~25-75% of the home $0.74" at bounding box center [295, 130] width 62 height 16
type input "Acquisition"
type textarea "Acquisition Scope: ~25 - 75% of the home needs interior paint"
type input "0.74"
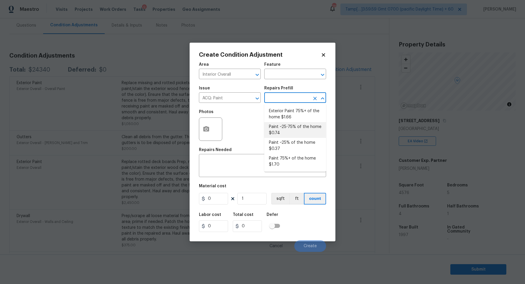
type input "0.74"
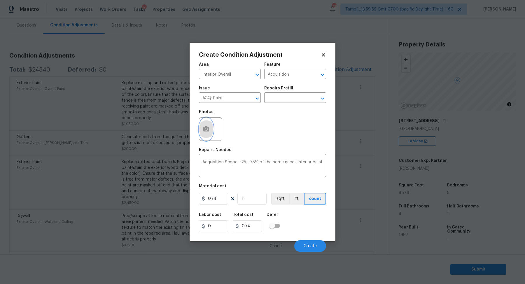
click at [201, 131] on button "button" at bounding box center [206, 129] width 14 height 23
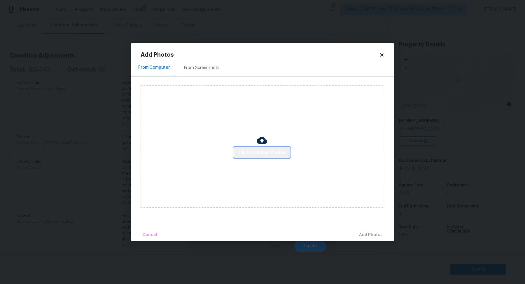
click at [245, 147] on button "Click to Upload Photos" at bounding box center [262, 152] width 56 height 11
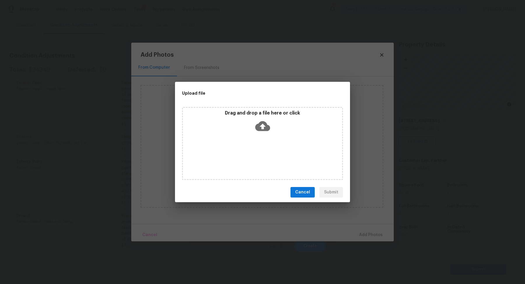
click at [269, 131] on icon at bounding box center [262, 125] width 15 height 15
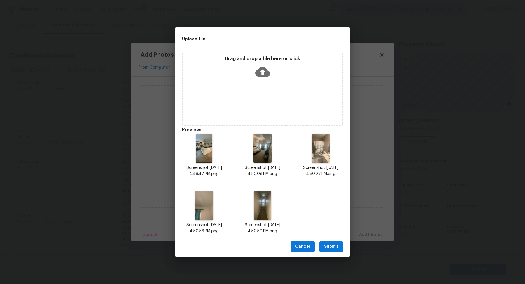
click at [328, 244] on span "Submit" at bounding box center [331, 246] width 14 height 7
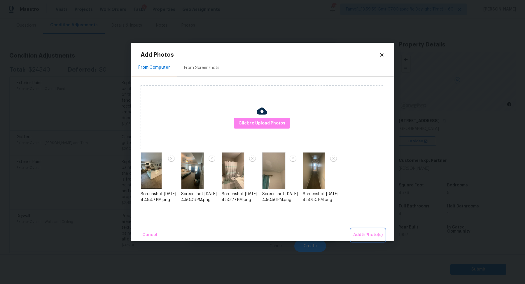
click at [371, 230] on button "Add 5 Photo(s)" at bounding box center [368, 234] width 34 height 13
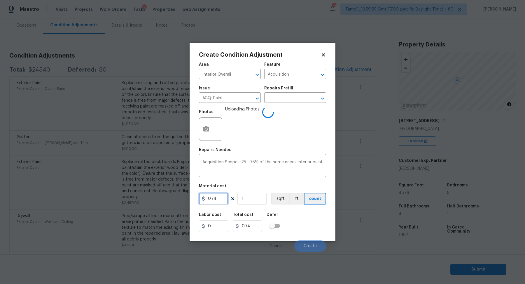
click at [228, 200] on input "0.74" at bounding box center [213, 199] width 29 height 12
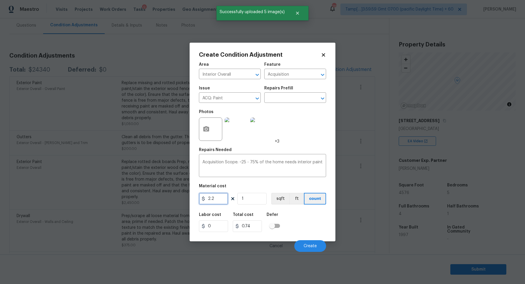
type input "2.2"
click at [245, 198] on input "1" at bounding box center [252, 199] width 29 height 12
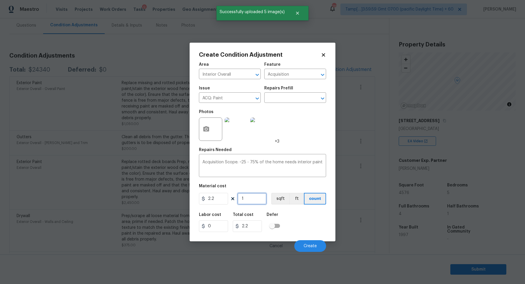
type input "2"
type input "4.4"
type input "22"
type input "48.400000000000006"
type input "228"
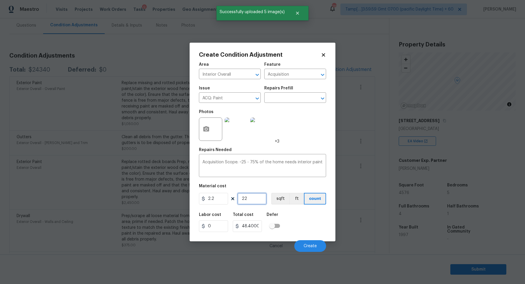
type input "501.6000000000001"
type input "2288"
type input "5033.6"
click at [258, 200] on input "2288" at bounding box center [252, 199] width 29 height 12
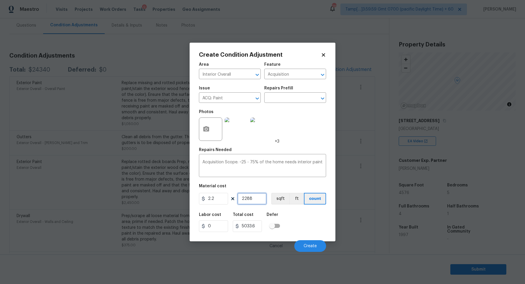
type input "1"
type input "2.2"
click at [219, 199] on input "2.2" at bounding box center [213, 199] width 29 height 12
type input "5034"
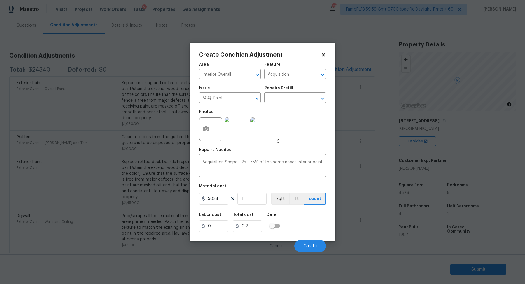
type input "5034"
click at [290, 211] on div "Labor cost 0 Total cost 5034 Defer" at bounding box center [262, 222] width 127 height 26
click at [305, 242] on button "Create" at bounding box center [310, 246] width 32 height 12
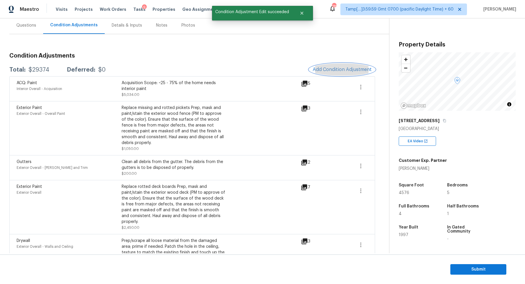
click at [336, 72] on button "Add Condition Adjustment" at bounding box center [342, 69] width 66 height 12
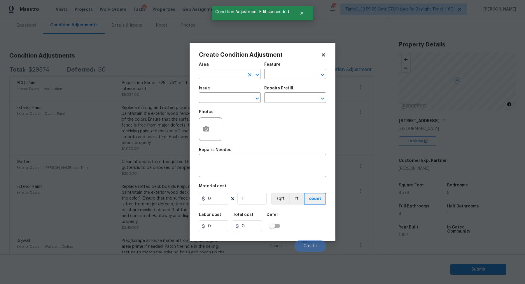
click at [219, 72] on input "text" at bounding box center [222, 74] width 46 height 9
click at [221, 97] on li "Interior Overall" at bounding box center [230, 97] width 62 height 10
type input "Interior Overall"
click at [221, 97] on input "text" at bounding box center [222, 98] width 46 height 9
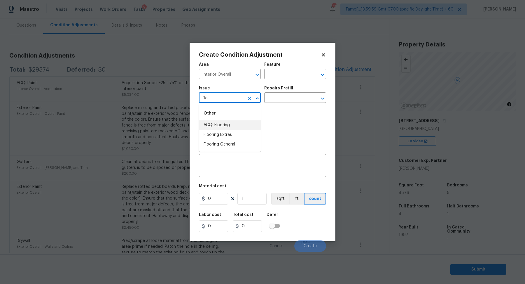
click at [227, 126] on li "ACQ: Flooring" at bounding box center [230, 125] width 62 height 10
type input "ACQ: Flooring"
click at [279, 100] on input "text" at bounding box center [287, 98] width 46 height 9
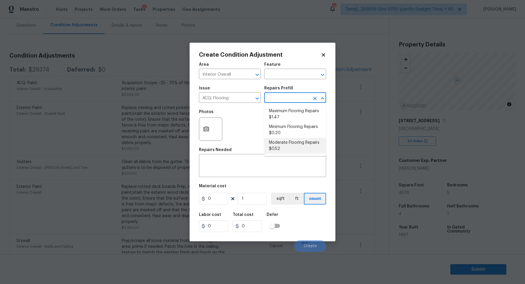
click at [280, 143] on li "Moderate Flooring Repairs $0.52" at bounding box center [295, 146] width 62 height 16
type input "Acquisition"
type textarea "Acquisition Scope: Moderate flooring repairs"
type input "0.52"
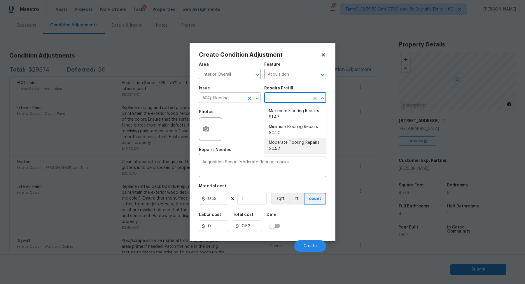
click at [227, 97] on input "ACQ: Flooring" at bounding box center [222, 98] width 46 height 9
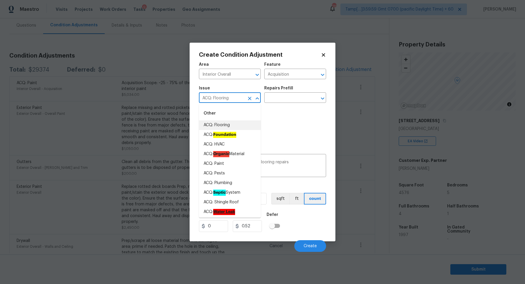
click at [227, 97] on input "ACQ: Flooring" at bounding box center [222, 98] width 46 height 9
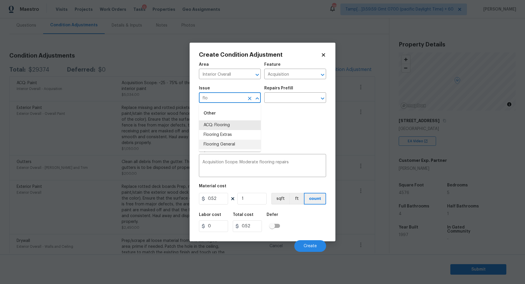
click at [225, 142] on li "Flooring General" at bounding box center [230, 144] width 62 height 10
type input "Flooring General"
click at [282, 104] on div "Issue Flooring General ​ Repairs Prefill ​" at bounding box center [262, 95] width 127 height 24
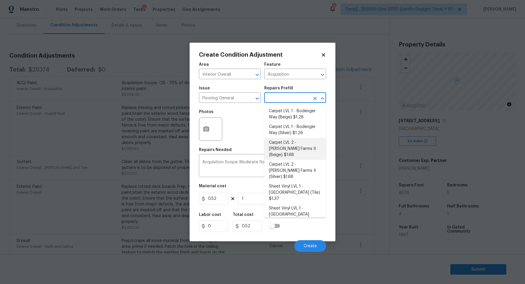
click at [289, 98] on input "text" at bounding box center [287, 98] width 46 height 9
click at [297, 145] on li "Carpet LVL 2 - Abshire Farms II (Beige) $1.68" at bounding box center [295, 149] width 62 height 22
type input "Overall Flooring"
type textarea "Install new carpet (Abshire Farms II - 749 Stony Glade) at all previously carpe…"
type input "1.68"
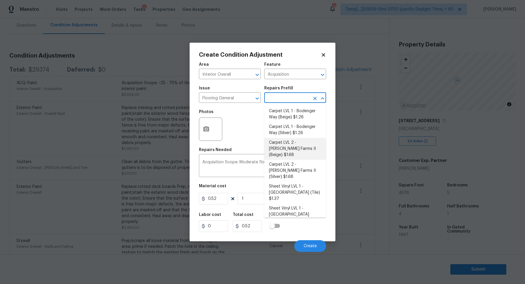
type input "1.68"
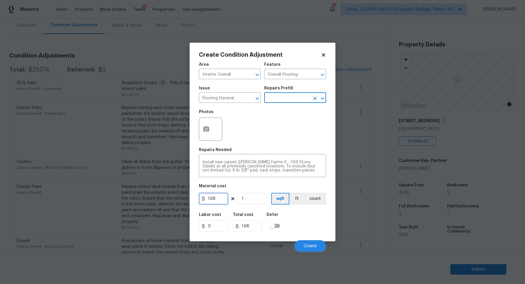
click at [218, 197] on input "1.68" at bounding box center [213, 199] width 29 height 12
type input "1.43"
click at [203, 137] on button "button" at bounding box center [206, 129] width 14 height 23
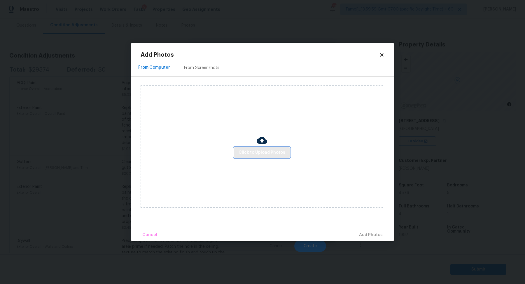
click at [241, 150] on span "Click to Upload Photos" at bounding box center [262, 152] width 47 height 7
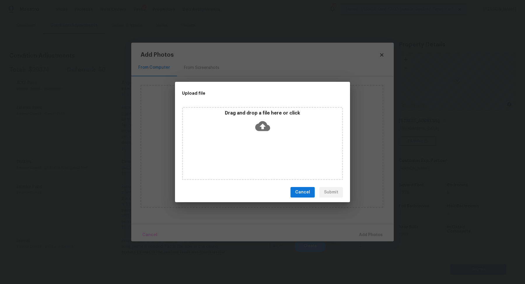
click at [255, 141] on div "Drag and drop a file here or click" at bounding box center [262, 143] width 161 height 73
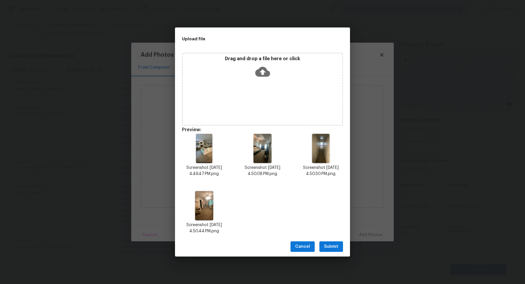
click at [331, 242] on button "Submit" at bounding box center [331, 246] width 24 height 11
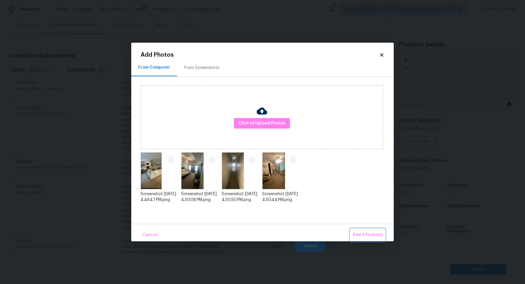
click at [357, 235] on span "Add 4 Photo(s)" at bounding box center [368, 234] width 30 height 7
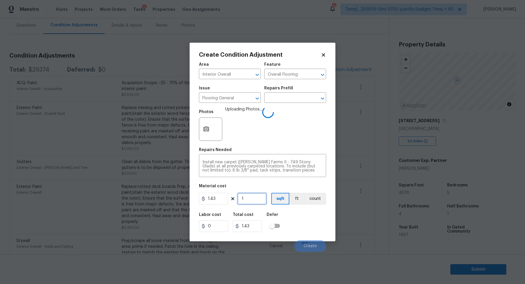
click at [258, 199] on input "1" at bounding box center [252, 199] width 29 height 12
type input "10"
type input "14.3"
type input "100"
type input "143"
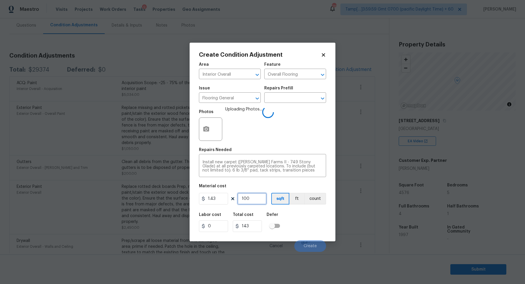
type input "1000"
type input "1430"
type input "1000"
click at [295, 214] on div "Labor cost 0 Total cost 1430 Defer" at bounding box center [262, 222] width 127 height 26
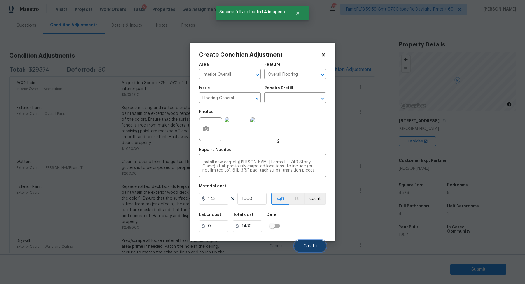
click at [309, 247] on span "Create" at bounding box center [310, 246] width 13 height 4
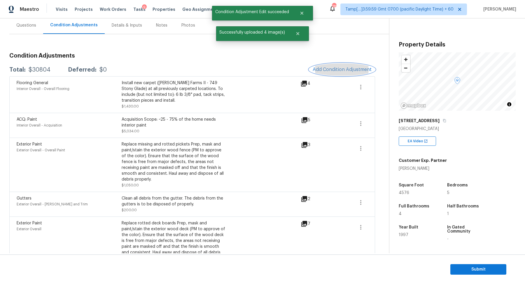
click at [331, 69] on span "Add Condition Adjustment" at bounding box center [342, 69] width 59 height 5
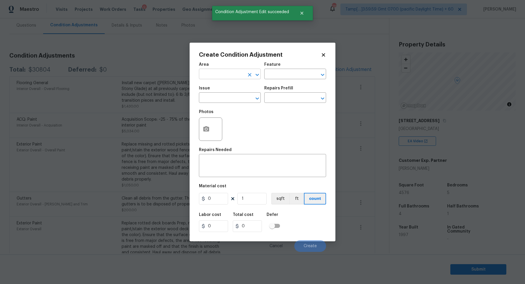
click at [224, 78] on input "text" at bounding box center [222, 74] width 46 height 9
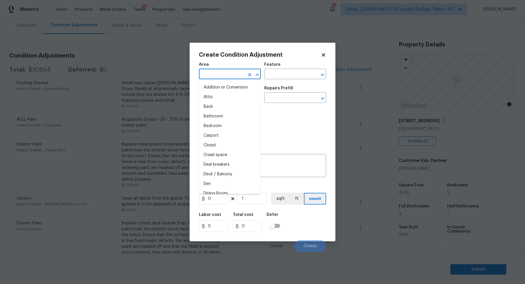
click at [160, 72] on body "Maestro Visits Projects Work Orders Tasks 9 Properties Geo Assignments 785 Tamp…" at bounding box center [262, 142] width 525 height 284
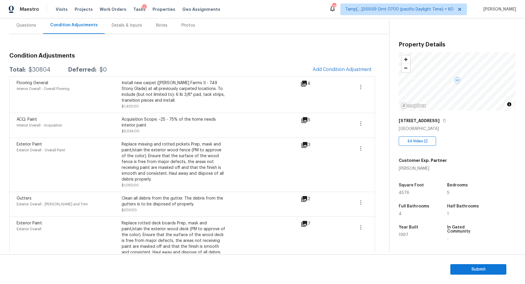
click at [47, 65] on div "Total: $30804 Deferred: $0 Add Condition Adjustment" at bounding box center [192, 69] width 366 height 13
copy div "$30804"
click at [25, 26] on div "Questions" at bounding box center [26, 25] width 20 height 6
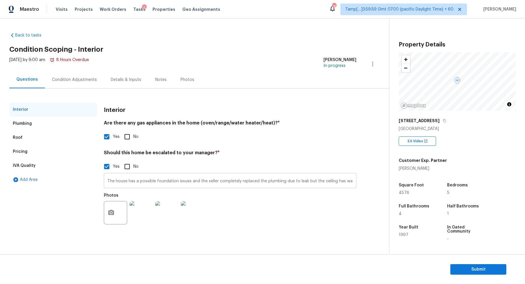
click at [121, 182] on input "The house has a possible foundation issues and the seller completely replaced t…" at bounding box center [230, 181] width 253 height 14
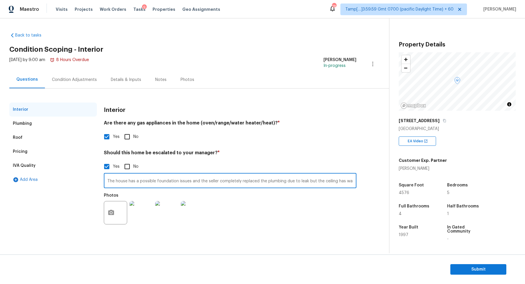
click at [48, 150] on div "Pricing" at bounding box center [53, 151] width 88 height 14
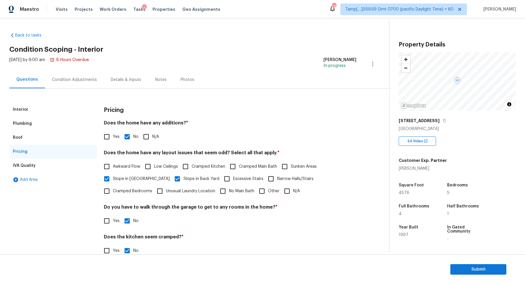
scroll to position [41, 0]
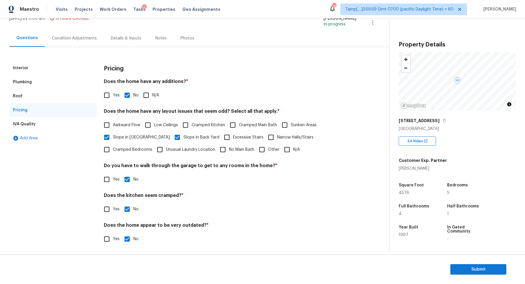
click at [45, 72] on div "Interior" at bounding box center [53, 68] width 88 height 14
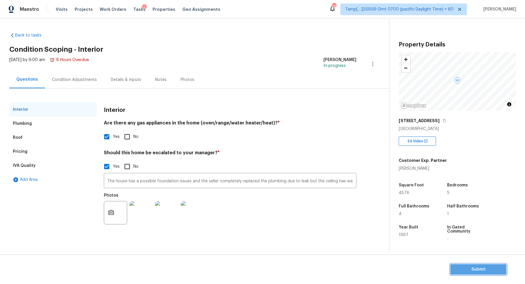
click at [471, 274] on button "Submit" at bounding box center [479, 269] width 56 height 11
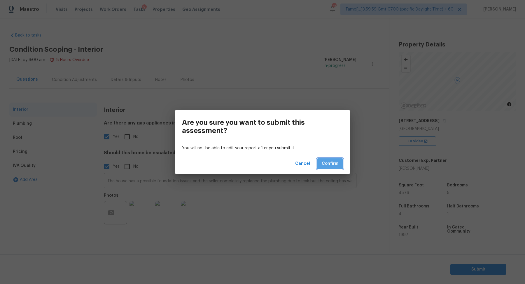
click at [336, 167] on button "Confirm" at bounding box center [330, 163] width 26 height 11
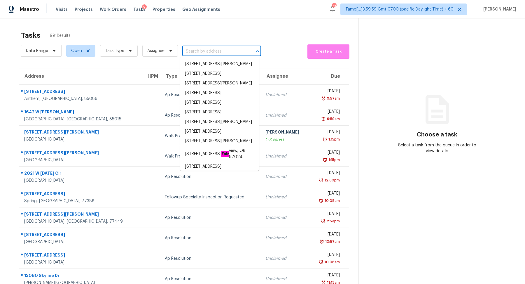
click at [209, 47] on input "text" at bounding box center [213, 51] width 62 height 9
paste input "308 N Hughes St Lancaster SC 29720"
type input "308 N Hughes St Lancaster SC 29720"
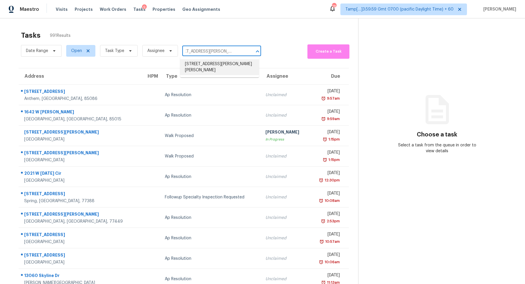
click at [212, 66] on li "308 N Hughes St, Lancaster, SC 29720" at bounding box center [219, 67] width 79 height 16
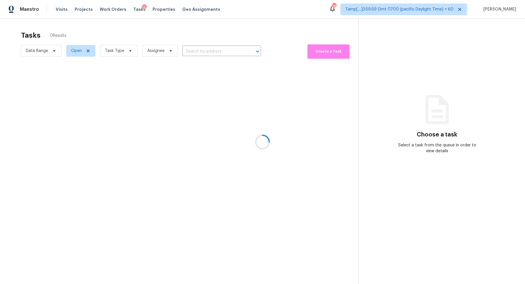
type input "308 N Hughes St, Lancaster, SC 29720"
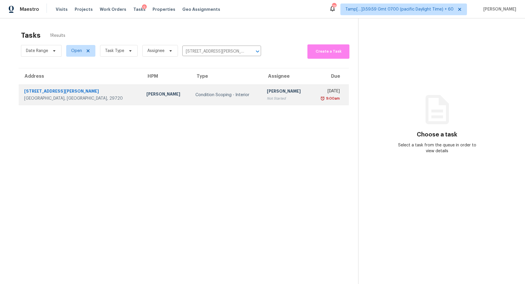
click at [206, 95] on div "Condition Scoping - Interior" at bounding box center [226, 95] width 62 height 6
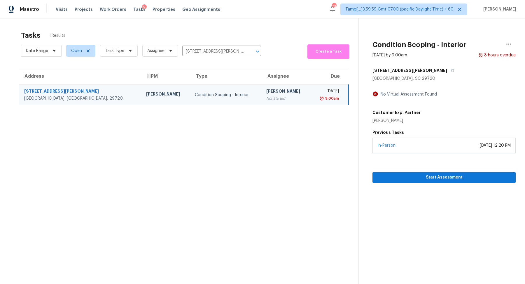
click at [409, 154] on div "Start Assessment" at bounding box center [444, 167] width 143 height 29
click at [411, 179] on span "Start Assessment" at bounding box center [444, 177] width 134 height 7
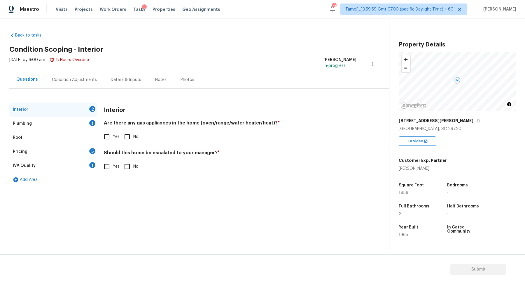
click at [119, 132] on label "Yes" at bounding box center [110, 136] width 19 height 12
click at [113, 132] on input "Yes" at bounding box center [107, 136] width 12 height 12
checkbox input "true"
click at [117, 173] on div "Interior Are there any gas appliances in the home (oven/range/water heater/heat…" at bounding box center [230, 141] width 253 height 78
click at [116, 171] on label "Yes" at bounding box center [110, 166] width 19 height 12
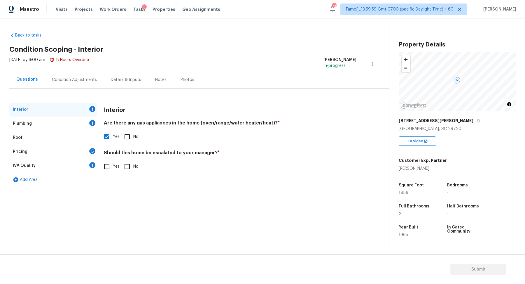
click at [113, 171] on input "Yes" at bounding box center [107, 166] width 12 height 12
checkbox input "true"
click at [117, 202] on div at bounding box center [115, 212] width 23 height 23
click at [117, 206] on div at bounding box center [115, 212] width 23 height 23
click at [118, 207] on div at bounding box center [115, 212] width 23 height 23
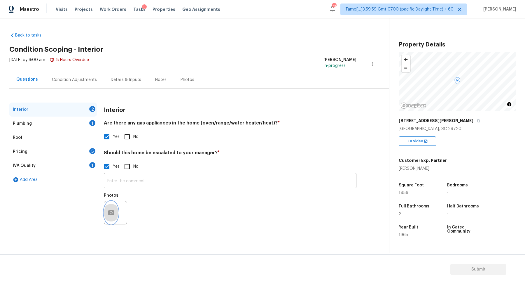
click at [114, 210] on icon "button" at bounding box center [111, 212] width 7 height 7
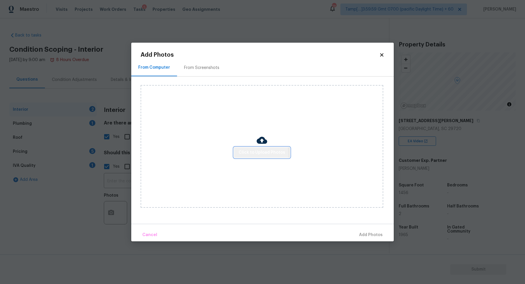
click at [244, 155] on span "Click to Upload Photos" at bounding box center [262, 152] width 47 height 7
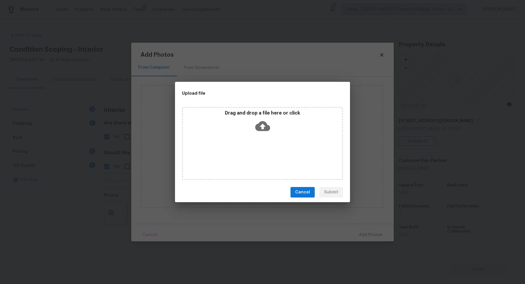
click at [271, 125] on div "Drag and drop a file here or click" at bounding box center [262, 122] width 159 height 25
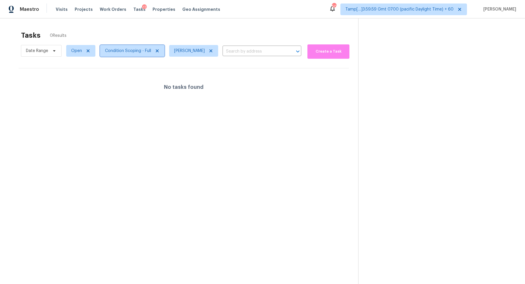
click at [130, 53] on span "Condition Scoping - Full" at bounding box center [128, 51] width 46 height 6
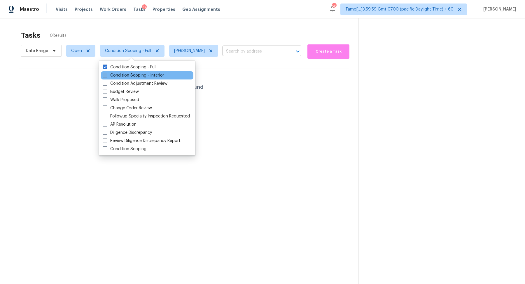
click at [137, 74] on label "Condition Scoping - Interior" at bounding box center [134, 75] width 62 height 6
click at [106, 74] on input "Condition Scoping - Interior" at bounding box center [105, 74] width 4 height 4
checkbox input "true"
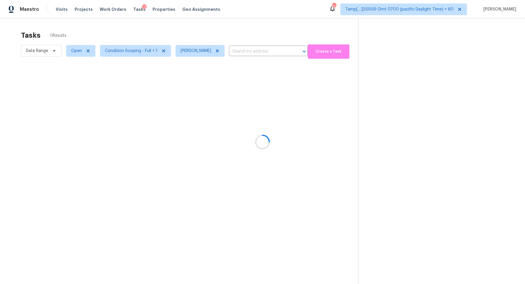
click at [200, 39] on div at bounding box center [262, 142] width 525 height 284
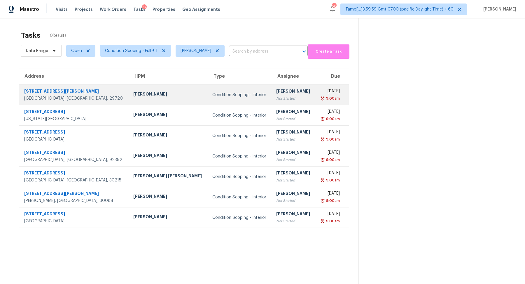
scroll to position [18, 0]
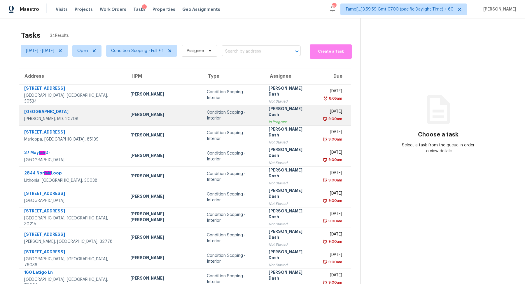
scroll to position [20, 0]
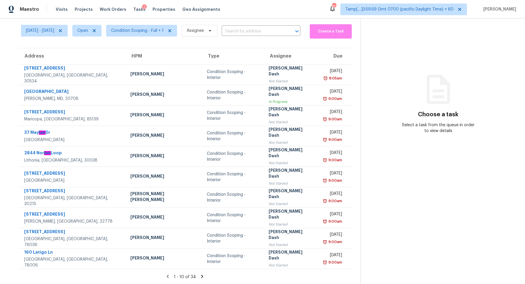
click at [201, 275] on icon at bounding box center [202, 275] width 2 height 3
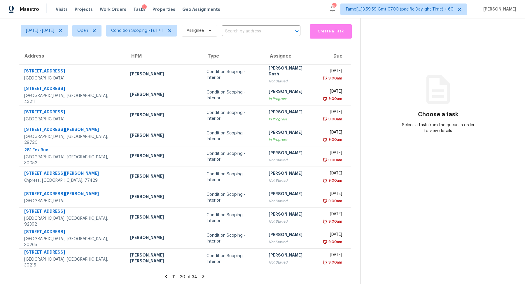
click at [201, 275] on icon at bounding box center [203, 275] width 5 height 5
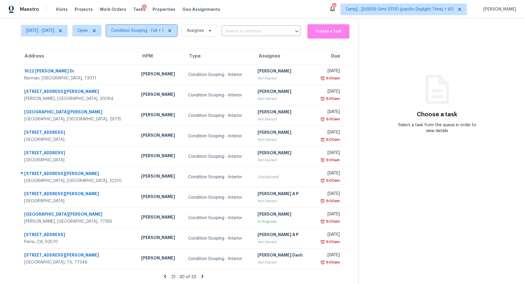
click at [152, 30] on span "Condition Scoping - Full + 1" at bounding box center [137, 31] width 53 height 6
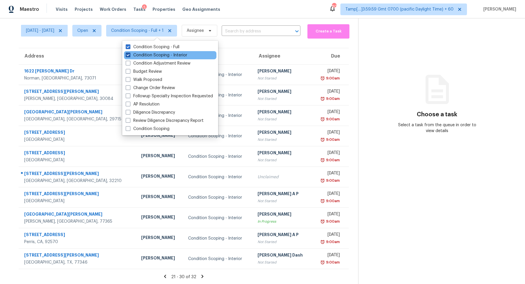
click at [159, 53] on label "Condition Scoping - Interior" at bounding box center [157, 55] width 62 height 6
click at [130, 53] on input "Condition Scoping - Interior" at bounding box center [128, 54] width 4 height 4
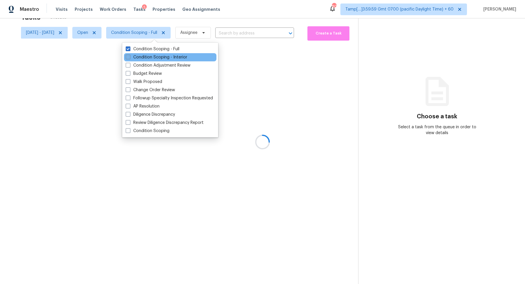
click at [159, 56] on label "Condition Scoping - Interior" at bounding box center [157, 57] width 62 height 6
click at [130, 56] on input "Condition Scoping - Interior" at bounding box center [128, 56] width 4 height 4
checkbox input "true"
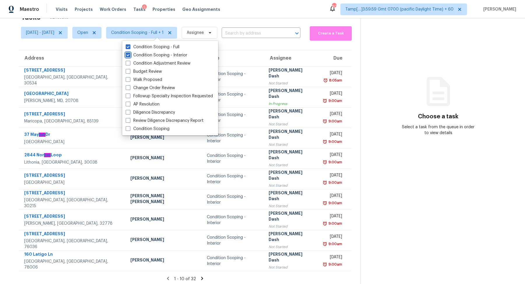
scroll to position [20, 0]
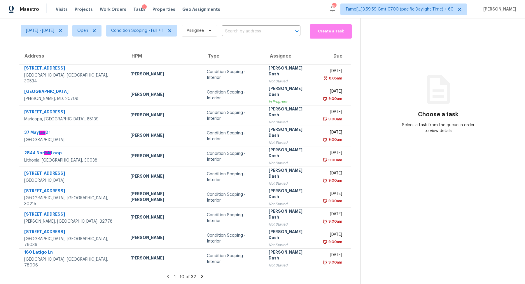
click at [202, 273] on icon at bounding box center [202, 275] width 5 height 5
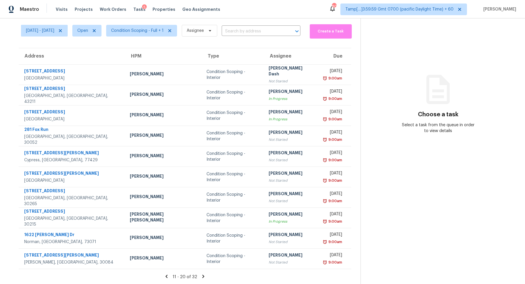
click at [202, 273] on icon at bounding box center [203, 275] width 5 height 5
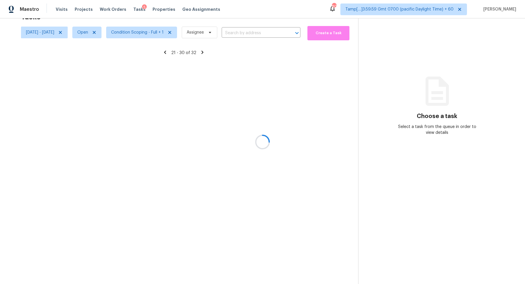
scroll to position [18, 0]
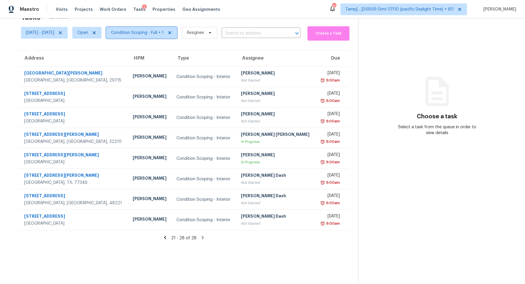
click at [144, 37] on span "Condition Scoping - Full + 1" at bounding box center [141, 33] width 71 height 12
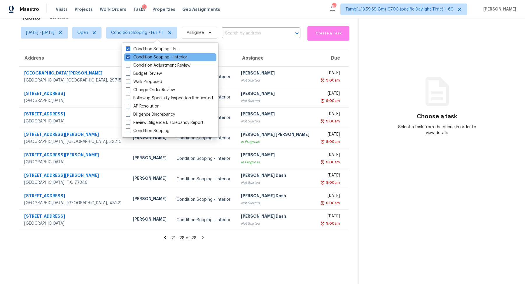
click at [154, 55] on label "Condition Scoping - Interior" at bounding box center [157, 57] width 62 height 6
click at [130, 55] on input "Condition Scoping - Interior" at bounding box center [128, 56] width 4 height 4
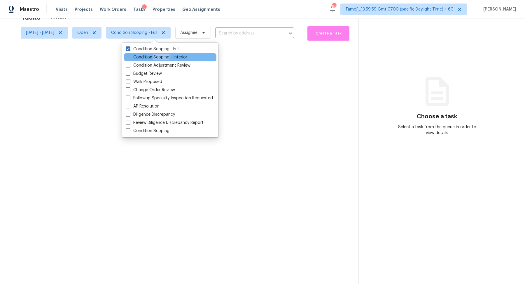
click at [154, 55] on label "Condition Scoping - Interior" at bounding box center [157, 57] width 62 height 6
click at [130, 55] on input "Condition Scoping - Interior" at bounding box center [128, 56] width 4 height 4
checkbox input "true"
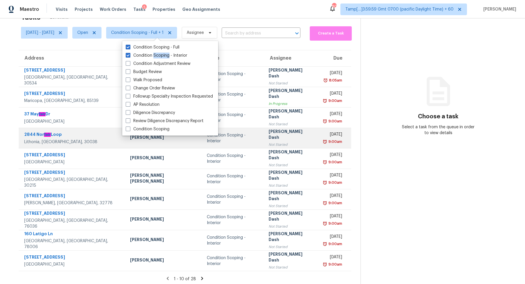
scroll to position [20, 0]
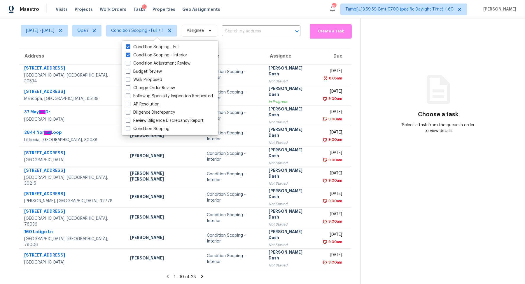
click at [202, 276] on icon at bounding box center [202, 275] width 5 height 5
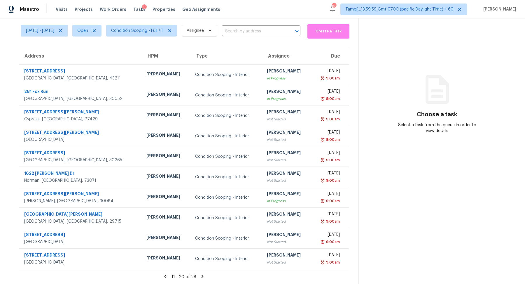
click at [202, 276] on icon at bounding box center [202, 275] width 2 height 3
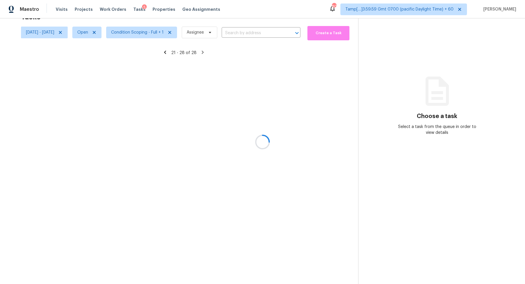
scroll to position [18, 0]
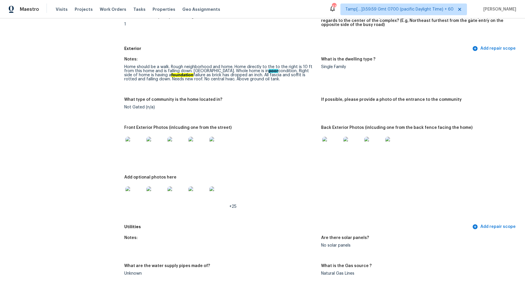
scroll to position [228, 0]
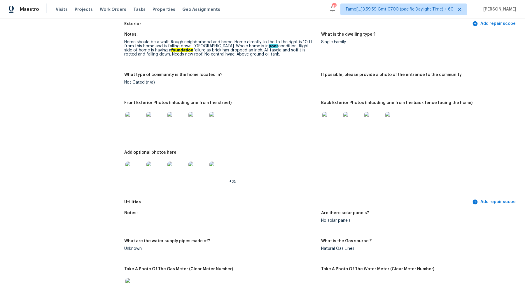
click at [134, 128] on img at bounding box center [134, 121] width 19 height 19
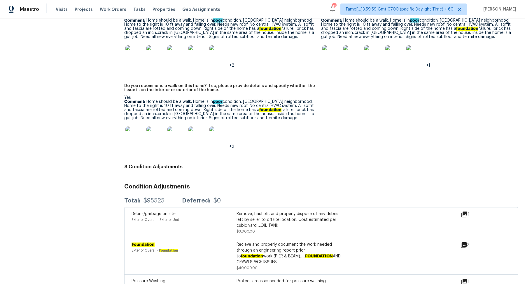
scroll to position [1216, 0]
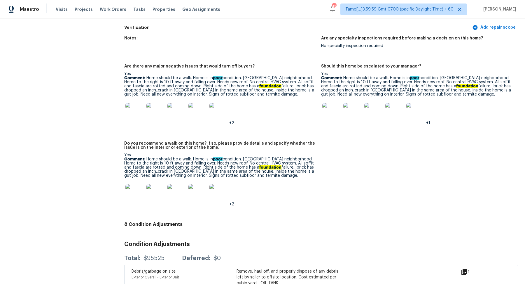
click at [134, 191] on img at bounding box center [134, 193] width 19 height 19
click at [142, 113] on img at bounding box center [134, 112] width 19 height 19
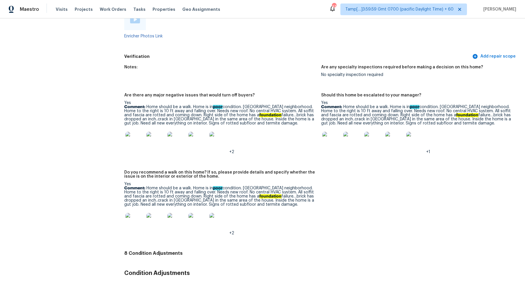
scroll to position [1325, 0]
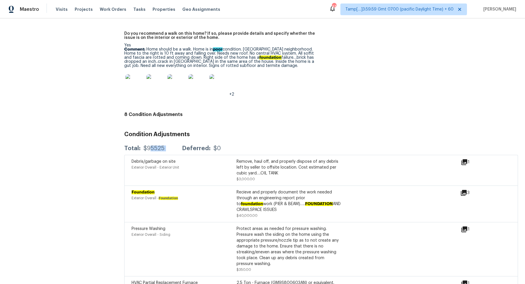
drag, startPoint x: 150, startPoint y: 150, endPoint x: 216, endPoint y: 150, distance: 66.2
click at [208, 150] on div "Total: $95525 Deferred: $0" at bounding box center [172, 148] width 97 height 6
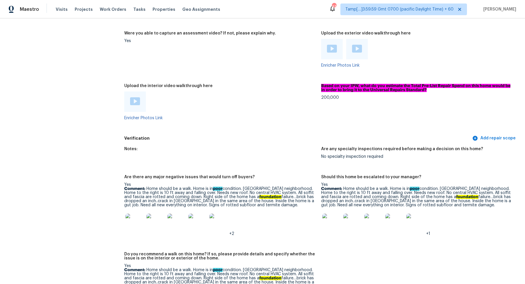
scroll to position [1076, 0]
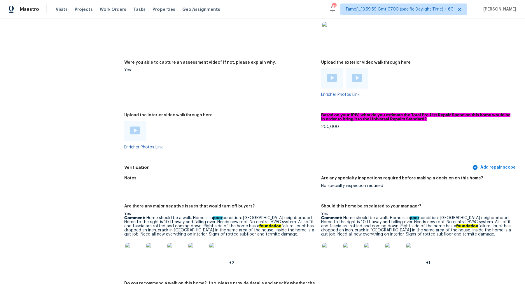
click at [330, 125] on div "Based on your IPW, what do you estimate the Total Pre-List Repair Spend on this…" at bounding box center [417, 119] width 192 height 12
click at [335, 127] on div "200,000" at bounding box center [417, 127] width 192 height 4
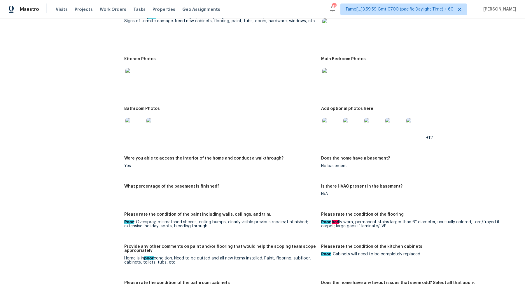
scroll to position [644, 0]
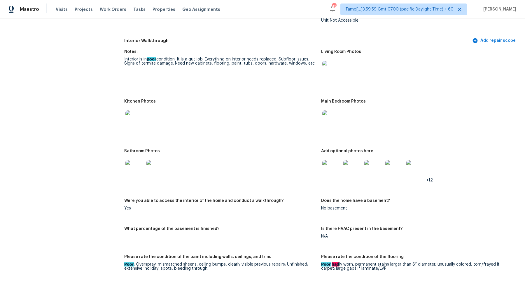
click at [334, 167] on img at bounding box center [331, 169] width 19 height 19
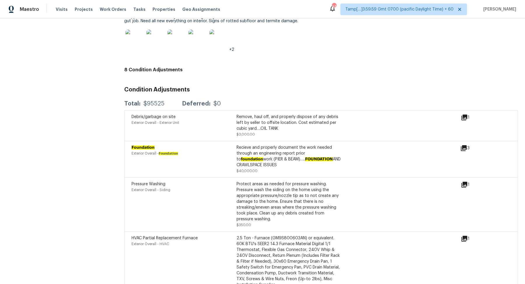
scroll to position [1275, 0]
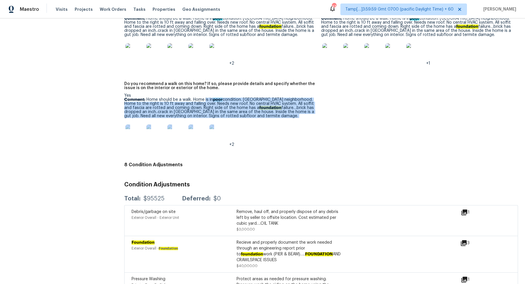
drag, startPoint x: 205, startPoint y: 102, endPoint x: 271, endPoint y: 126, distance: 70.5
click at [271, 126] on div "Yes Comment: Home should be a walk. Home is in poor condition. Rough neighborho…" at bounding box center [220, 119] width 192 height 53
click at [271, 126] on div "+2" at bounding box center [220, 134] width 192 height 26
drag, startPoint x: 205, startPoint y: 102, endPoint x: 257, endPoint y: 118, distance: 54.0
click at [257, 118] on p "Comment: Home should be a walk. Home is in poor condition. Rough neighborhood. …" at bounding box center [220, 107] width 192 height 20
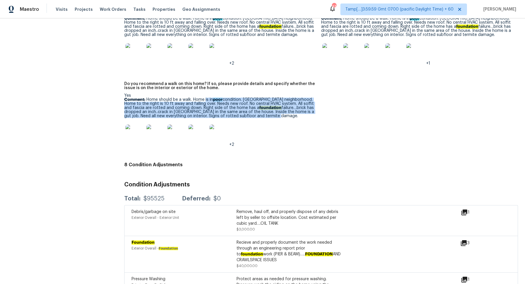
copy p "is in poor condition. Rough neighborhood. Home to the right is 10 ft away and f…"
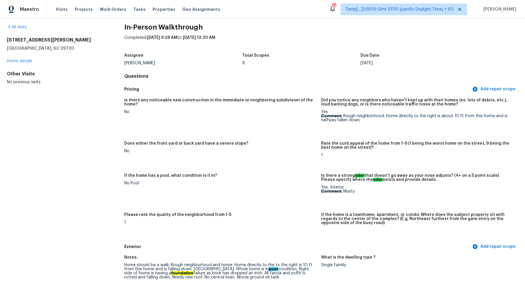
scroll to position [0, 0]
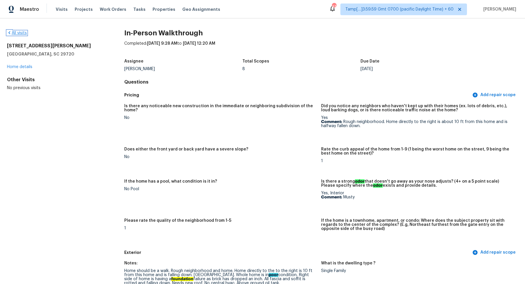
click at [24, 32] on link "All visits" at bounding box center [17, 33] width 20 height 4
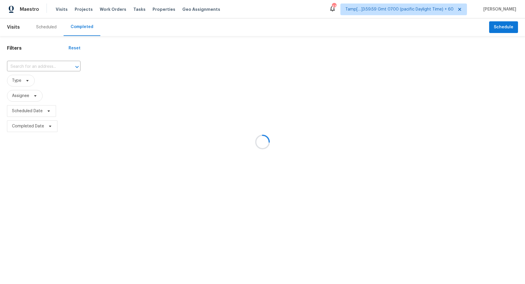
click at [34, 65] on div at bounding box center [262, 142] width 525 height 284
click at [39, 65] on div at bounding box center [262, 142] width 525 height 284
click at [43, 67] on div at bounding box center [262, 142] width 525 height 284
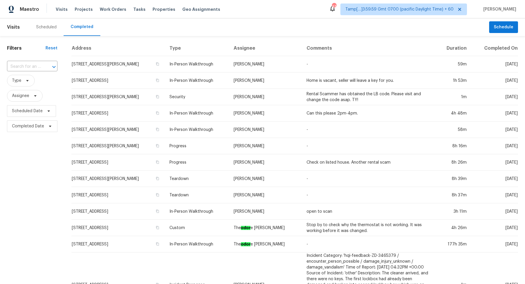
click at [43, 67] on div at bounding box center [49, 67] width 15 height 8
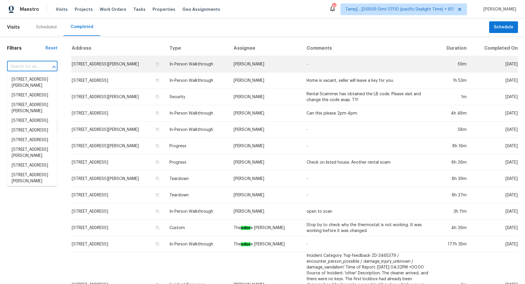
paste input "281 Tufts Ct Fayetteville GA 30215"
type input "281 Tufts Ct Fayetteville GA 30215"
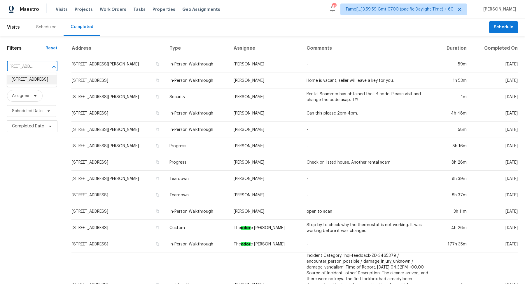
click at [31, 83] on li "281 Tufts Ct, Fayetteville, GA 30215" at bounding box center [32, 80] width 50 height 10
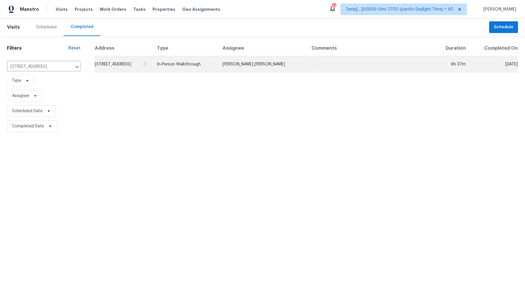
click at [113, 63] on td "281 Tufts Ct, Fayetteville, GA 30215" at bounding box center [124, 64] width 58 height 16
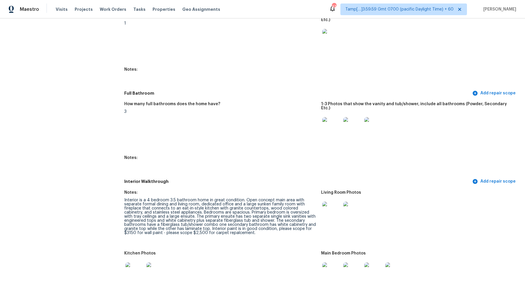
scroll to position [667, 0]
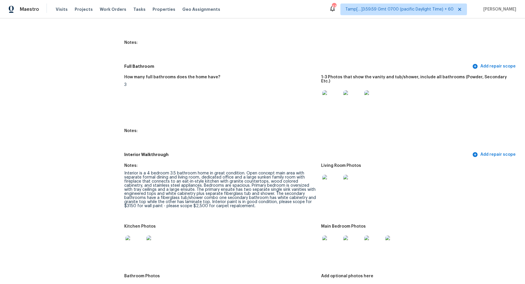
click at [335, 174] on img at bounding box center [331, 183] width 19 height 19
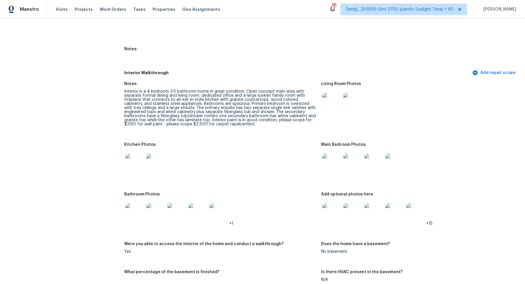
scroll to position [756, 0]
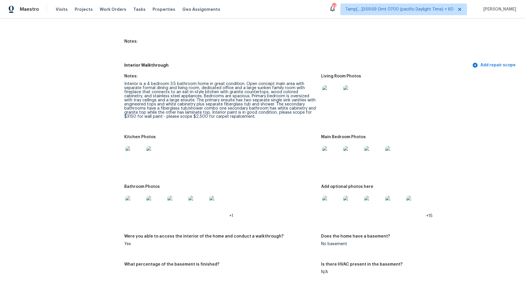
click at [338, 146] on img at bounding box center [331, 155] width 19 height 19
click at [137, 195] on img at bounding box center [134, 204] width 19 height 19
click at [335, 195] on img at bounding box center [331, 204] width 19 height 19
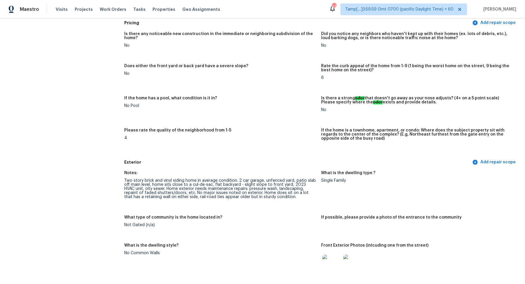
scroll to position [167, 0]
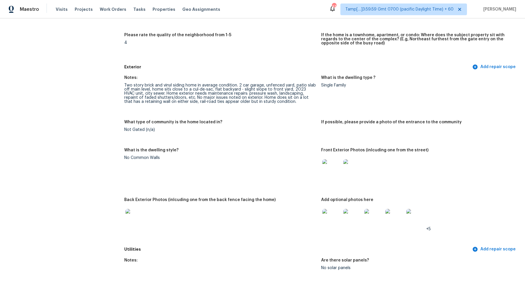
click at [328, 167] on img at bounding box center [331, 168] width 19 height 19
click at [325, 224] on img at bounding box center [331, 218] width 19 height 19
click at [140, 219] on img at bounding box center [134, 218] width 19 height 19
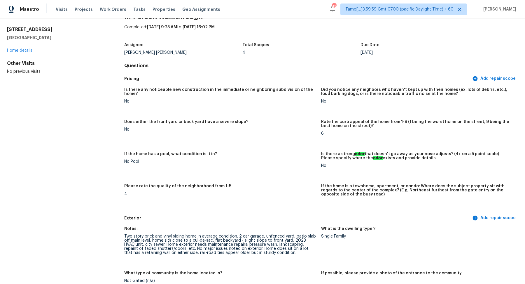
scroll to position [0, 0]
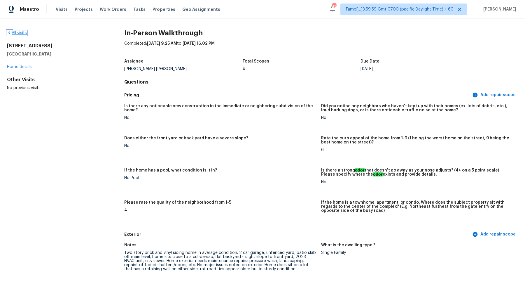
click at [20, 33] on link "All visits" at bounding box center [17, 33] width 20 height 4
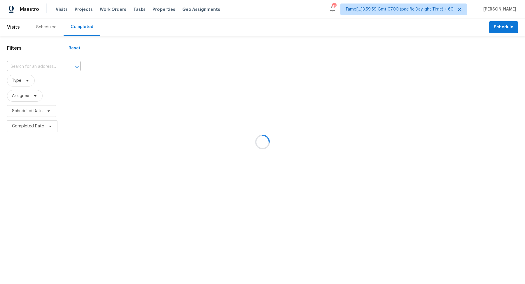
click at [32, 68] on div at bounding box center [262, 142] width 525 height 284
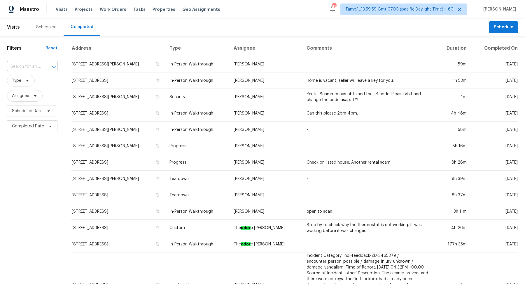
click at [32, 68] on input "text" at bounding box center [24, 66] width 34 height 9
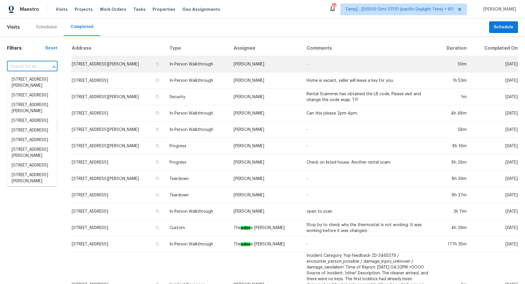
paste input "109 White Pine Ct Moncks Corner SC 29461"
type input "109 White Pine Ct Moncks Corner SC 29461"
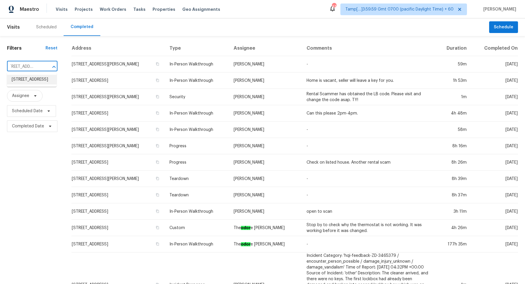
click at [30, 84] on li "109 White Pine Ct, Moncks Corner, SC 29461" at bounding box center [32, 80] width 50 height 10
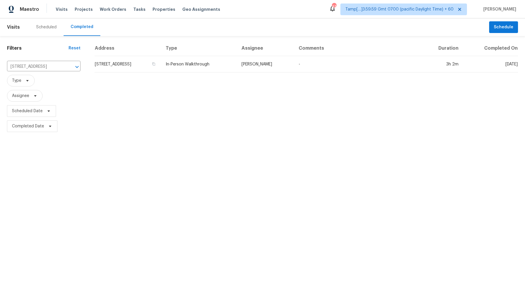
click at [116, 70] on td "109 White Pine Ct, Moncks Corner, SC 29461" at bounding box center [128, 64] width 67 height 16
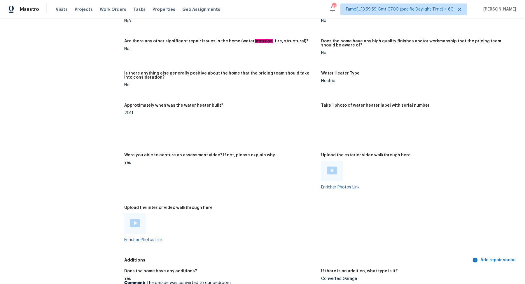
scroll to position [1034, 0]
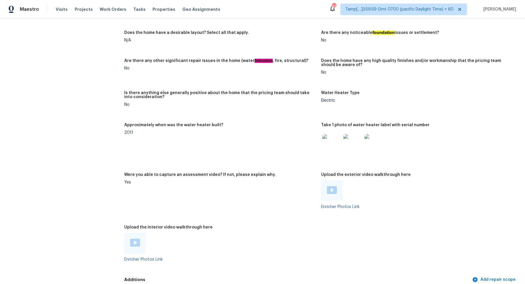
click at [331, 143] on img at bounding box center [331, 143] width 19 height 19
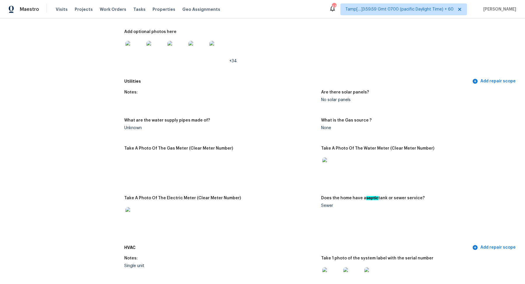
scroll to position [219, 0]
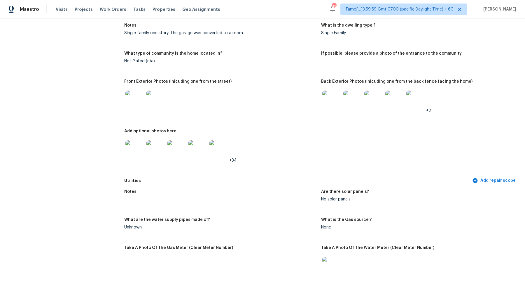
click at [324, 104] on img at bounding box center [331, 99] width 19 height 19
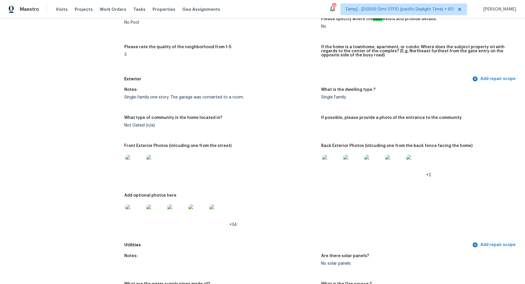
scroll to position [158, 0]
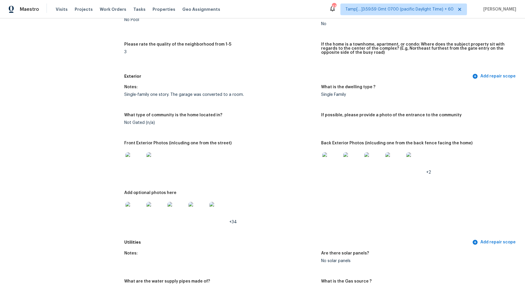
click at [138, 160] on img at bounding box center [134, 161] width 19 height 19
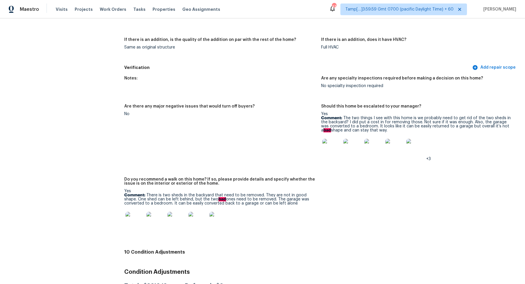
scroll to position [1453, 0]
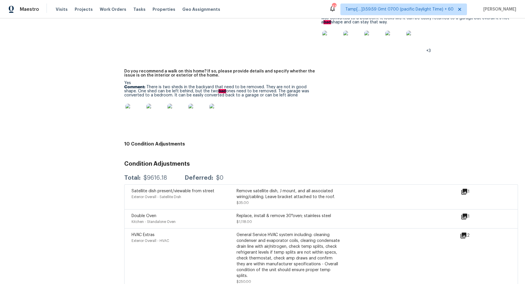
click at [140, 115] on img at bounding box center [134, 113] width 19 height 19
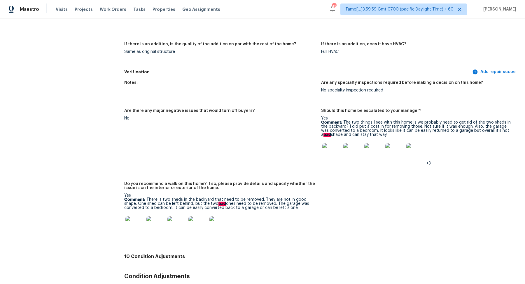
click at [329, 148] on img at bounding box center [331, 152] width 19 height 19
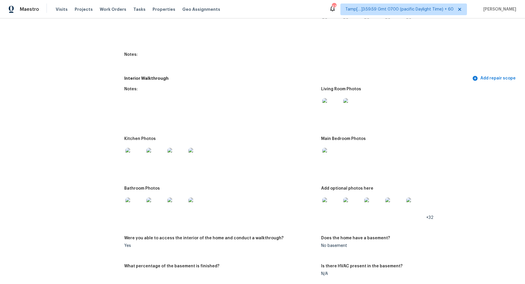
scroll to position [625, 0]
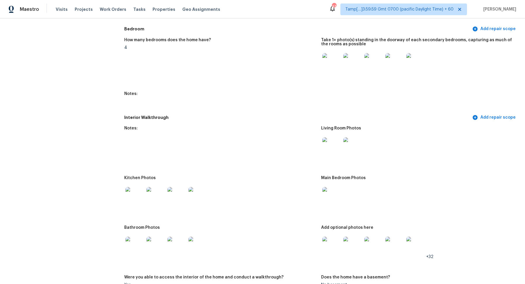
click at [334, 70] on img at bounding box center [331, 62] width 19 height 19
click at [331, 152] on img at bounding box center [331, 146] width 19 height 19
click at [143, 199] on img at bounding box center [134, 196] width 19 height 19
click at [329, 242] on img at bounding box center [331, 245] width 19 height 19
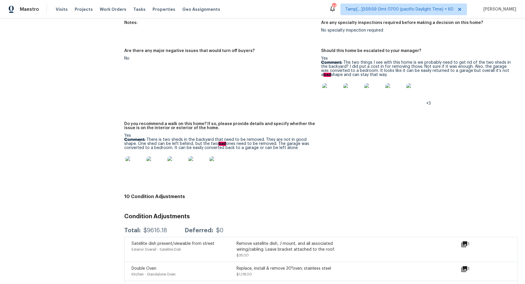
scroll to position [1397, 0]
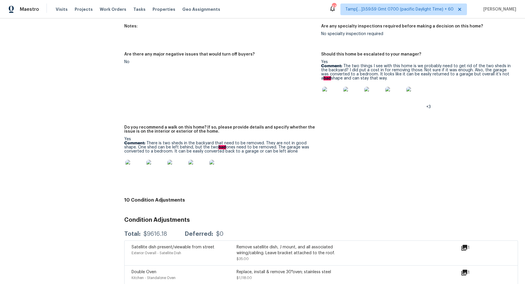
drag, startPoint x: 373, startPoint y: 67, endPoint x: 416, endPoint y: 83, distance: 46.3
click at [416, 84] on div "Yes Comment: The two things I see with this home is we probably need to get rid…" at bounding box center [417, 84] width 192 height 49
drag, startPoint x: 351, startPoint y: 67, endPoint x: 394, endPoint y: 78, distance: 44.0
click at [395, 78] on p "Comment: The two things I see with this home is we probably need to get rid of …" at bounding box center [417, 72] width 192 height 16
copy p "two things I see with this home is we probably need to get rid of the two sheds…"
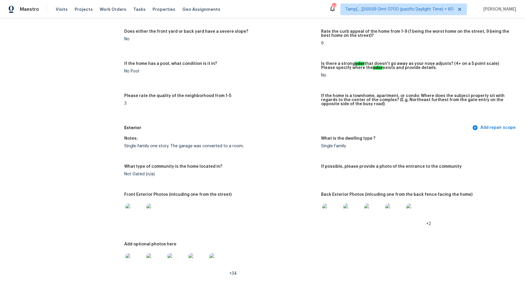
scroll to position [153, 0]
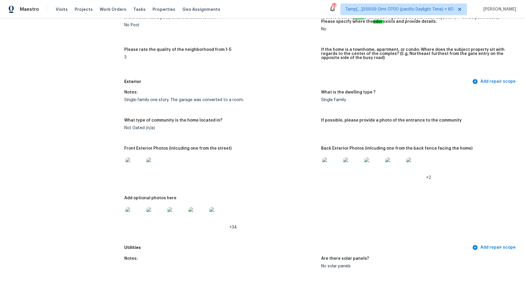
click at [334, 172] on img at bounding box center [331, 166] width 19 height 19
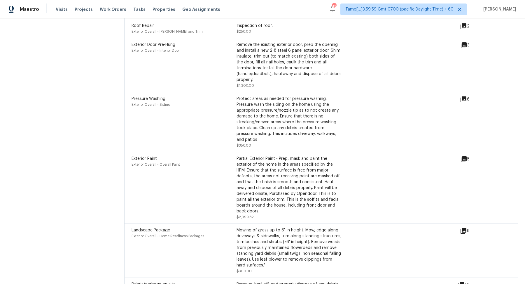
scroll to position [1822, 0]
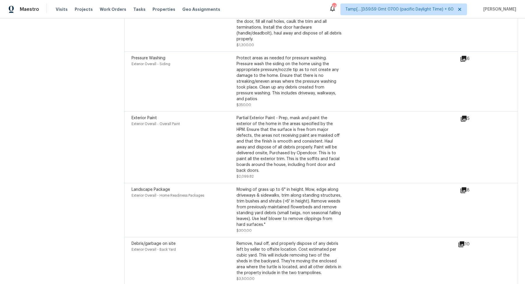
click at [462, 241] on icon at bounding box center [462, 244] width 6 height 6
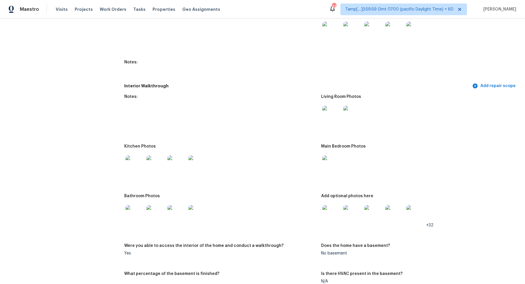
scroll to position [675, 0]
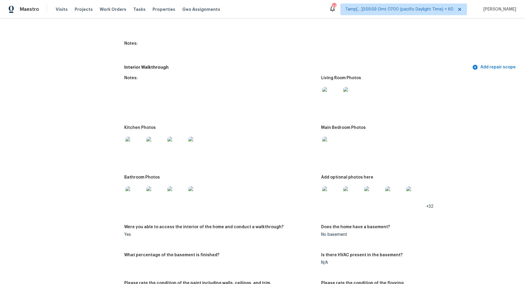
click at [332, 200] on img at bounding box center [331, 195] width 19 height 19
click at [200, 152] on img at bounding box center [197, 146] width 19 height 19
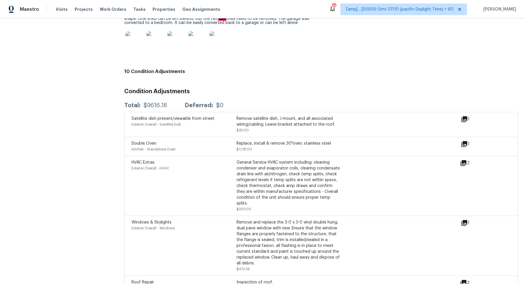
scroll to position [1590, 0]
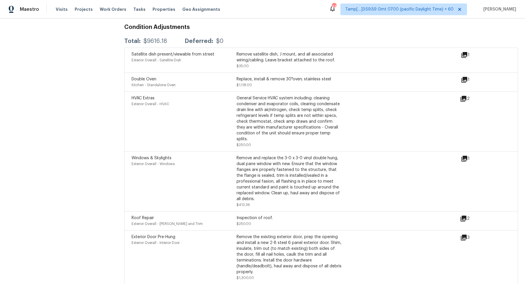
click at [466, 81] on icon at bounding box center [464, 79] width 7 height 7
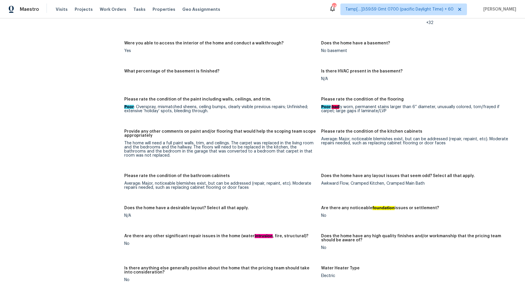
scroll to position [850, 0]
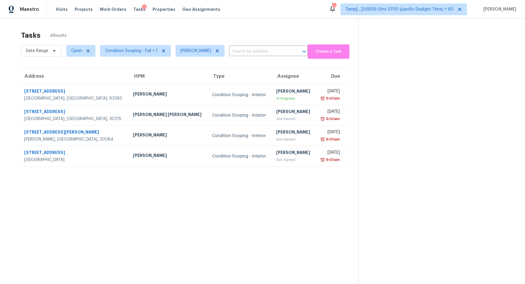
scroll to position [18, 0]
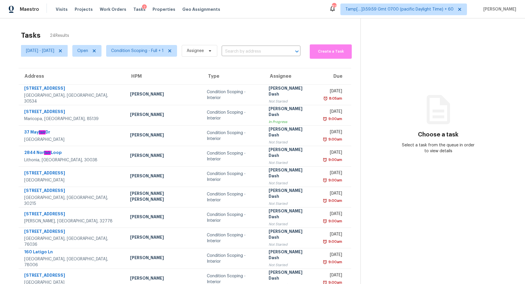
scroll to position [20, 0]
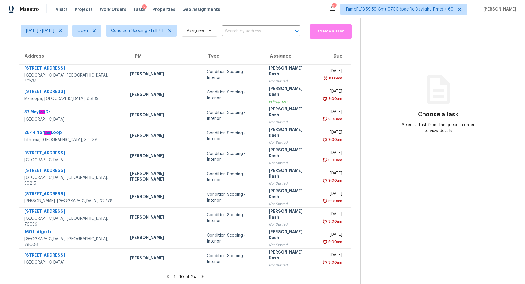
click at [201, 273] on icon at bounding box center [202, 275] width 5 height 5
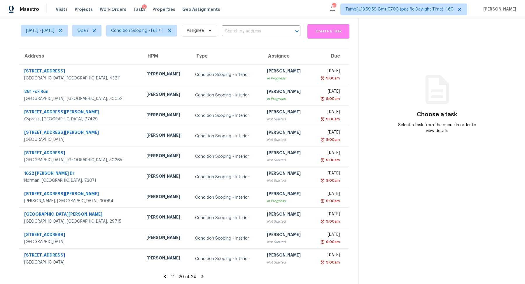
click at [205, 275] on icon at bounding box center [202, 275] width 5 height 5
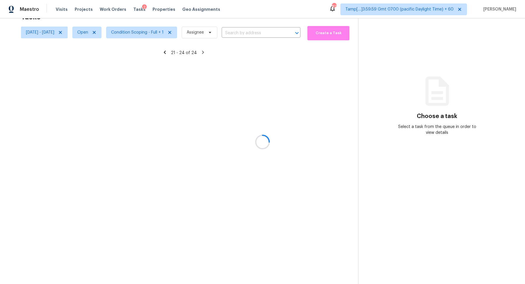
scroll to position [18, 0]
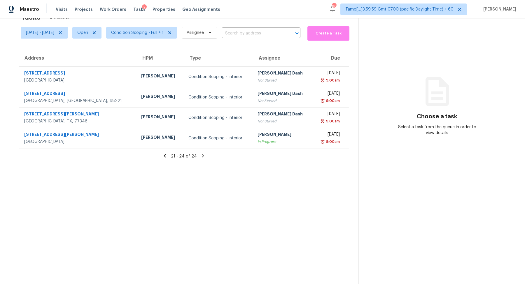
click at [167, 155] on icon at bounding box center [164, 155] width 5 height 5
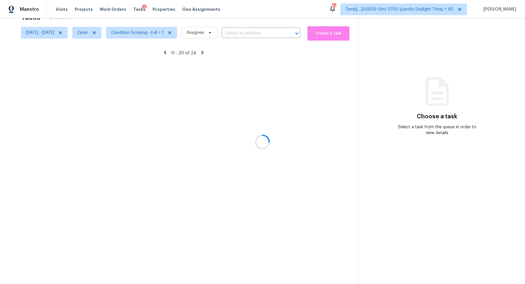
scroll to position [20, 0]
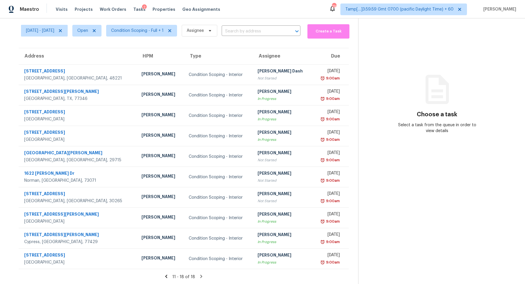
click at [204, 271] on section "Tasks 18 Results [DATE] - [DATE] Open Condition Scoping - Full + 1 Assignee ​ C…" at bounding box center [183, 146] width 349 height 277
click at [203, 274] on icon at bounding box center [201, 275] width 5 height 5
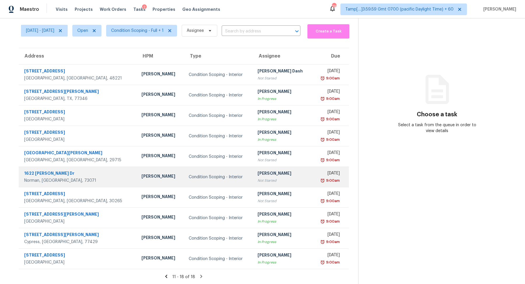
click at [270, 183] on td "[PERSON_NAME] P Not Started" at bounding box center [283, 177] width 60 height 20
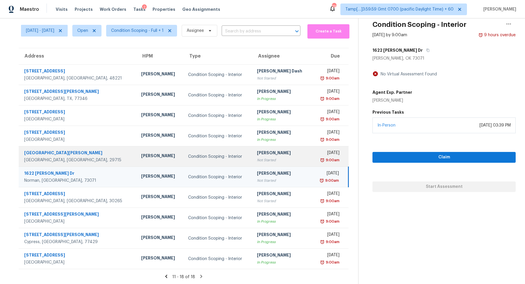
click at [321, 163] on td "[DATE] 9:00am" at bounding box center [330, 156] width 37 height 20
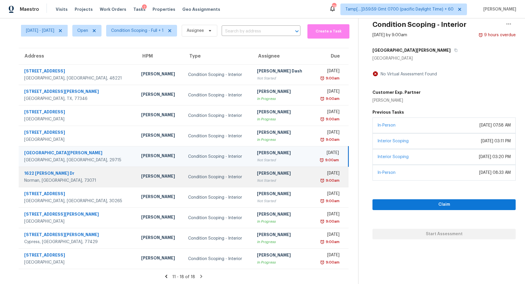
click at [317, 176] on div "[DATE]" at bounding box center [328, 173] width 23 height 7
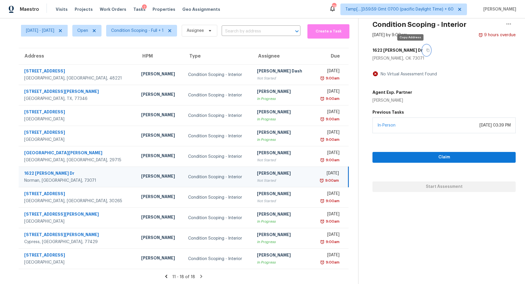
click at [423, 49] on button "button" at bounding box center [427, 50] width 8 height 11
click at [158, 31] on span "Condition Scoping - Full + 1" at bounding box center [137, 31] width 53 height 6
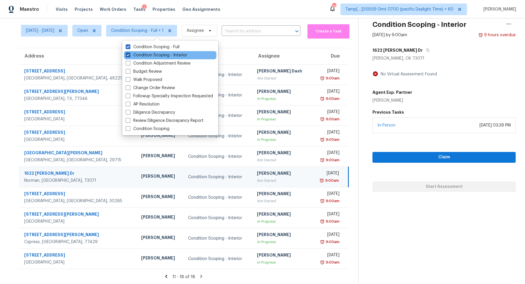
click at [164, 52] on label "Condition Scoping - Interior" at bounding box center [157, 55] width 62 height 6
click at [130, 52] on input "Condition Scoping - Interior" at bounding box center [128, 54] width 4 height 4
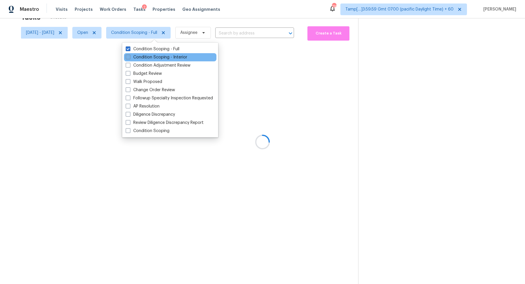
click at [164, 52] on div "Condition Scoping - Full" at bounding box center [170, 49] width 92 height 8
click at [164, 57] on label "Condition Scoping - Interior" at bounding box center [157, 57] width 62 height 6
click at [130, 57] on input "Condition Scoping - Interior" at bounding box center [128, 56] width 4 height 4
checkbox input "true"
click at [244, 65] on div at bounding box center [262, 142] width 525 height 284
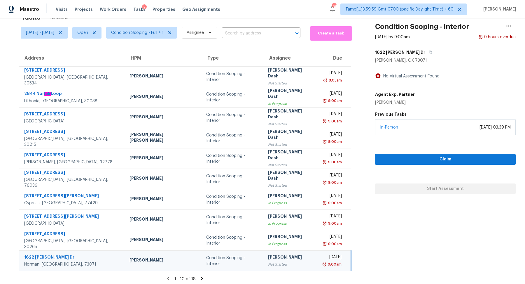
scroll to position [20, 0]
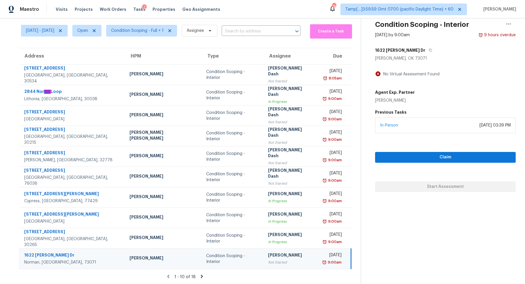
click at [199, 273] on icon at bounding box center [201, 275] width 5 height 5
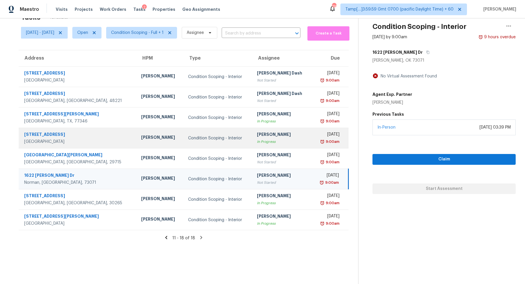
click at [200, 144] on td "Condition Scoping - Interior" at bounding box center [218, 138] width 69 height 20
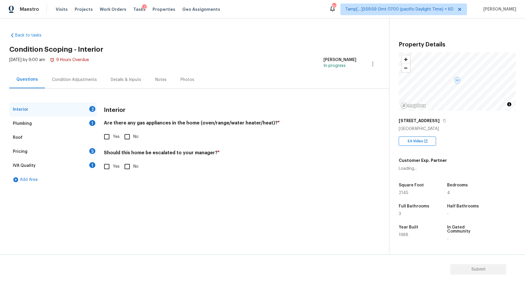
click at [114, 136] on span "Yes" at bounding box center [116, 137] width 7 height 6
click at [113, 136] on input "Yes" at bounding box center [107, 136] width 12 height 12
checkbox input "true"
click at [123, 170] on input "No" at bounding box center [127, 166] width 12 height 12
checkbox input "true"
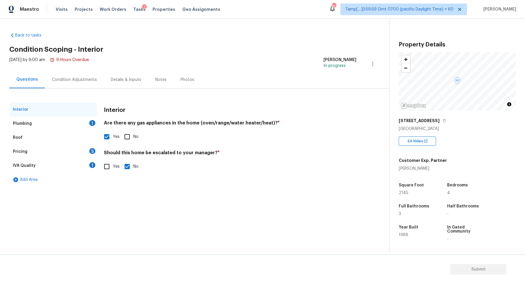
click at [77, 129] on div "Plumbing 1" at bounding box center [53, 123] width 88 height 14
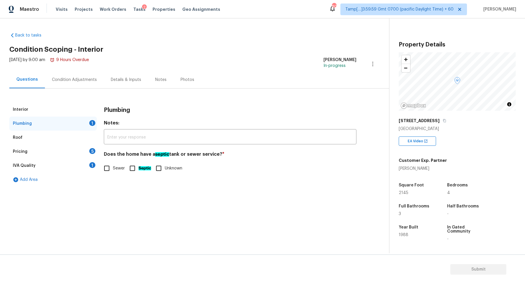
click at [118, 172] on label "Sewer" at bounding box center [113, 168] width 24 height 12
click at [113, 172] on input "Sewer" at bounding box center [107, 168] width 12 height 12
checkbox input "true"
click at [88, 152] on div "Pricing 5" at bounding box center [53, 151] width 88 height 14
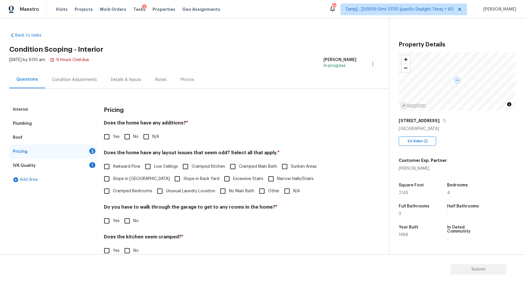
click at [137, 134] on span "No" at bounding box center [135, 137] width 5 height 6
click at [133, 134] on input "No" at bounding box center [127, 136] width 12 height 12
checkbox input "true"
click at [128, 177] on span "Slope in [GEOGRAPHIC_DATA]" at bounding box center [141, 179] width 57 height 6
click at [113, 177] on input "Slope in [GEOGRAPHIC_DATA]" at bounding box center [107, 178] width 12 height 12
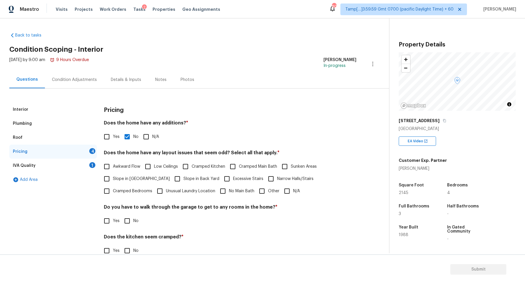
checkbox input "true"
click at [184, 177] on span "Slope in Back Yard" at bounding box center [202, 179] width 36 height 6
click at [177, 177] on input "Slope in Back Yard" at bounding box center [177, 179] width 12 height 12
checkbox input "true"
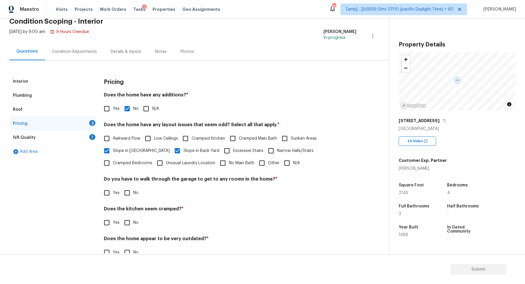
scroll to position [41, 0]
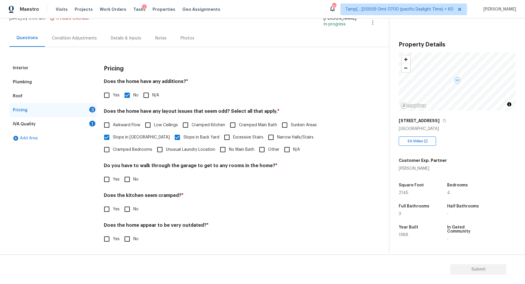
click at [122, 181] on input "No" at bounding box center [127, 179] width 12 height 12
checkbox input "true"
click at [121, 203] on input "No" at bounding box center [127, 209] width 12 height 12
checkbox input "true"
click at [121, 233] on input "No" at bounding box center [127, 239] width 12 height 12
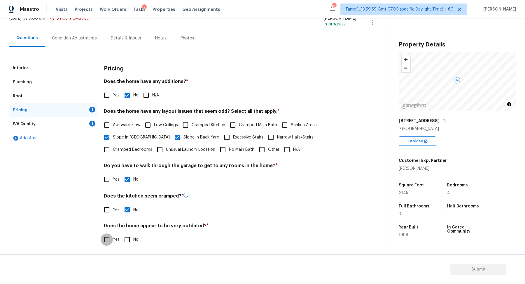
checkbox input "true"
click at [78, 124] on div "IVA Quality 1" at bounding box center [53, 124] width 88 height 14
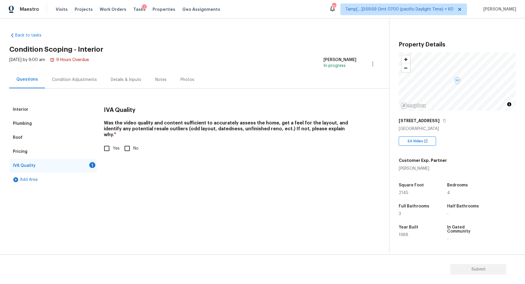
click at [99, 145] on div "Interior Plumbing Roof Pricing IVA Quality 1 Add Area IVA Quality Was the video…" at bounding box center [192, 144] width 366 height 84
click at [106, 144] on input "Yes" at bounding box center [107, 148] width 12 height 12
checkbox input "true"
click at [89, 87] on div "Condition Adjustments" at bounding box center [74, 79] width 59 height 17
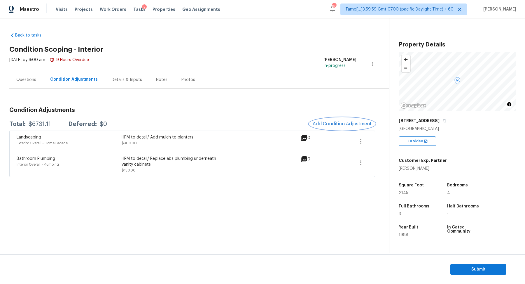
click at [352, 128] on button "Add Condition Adjustment" at bounding box center [342, 124] width 66 height 12
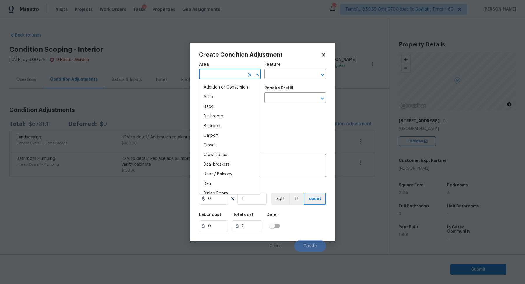
drag, startPoint x: 212, startPoint y: 78, endPoint x: 224, endPoint y: 80, distance: 11.5
click at [212, 78] on input "text" at bounding box center [222, 74] width 46 height 9
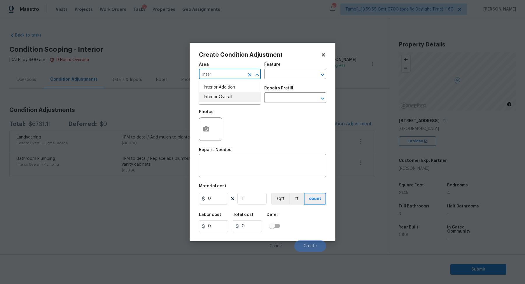
click at [232, 96] on li "Interior Overall" at bounding box center [230, 97] width 62 height 10
type input "Interior Overall"
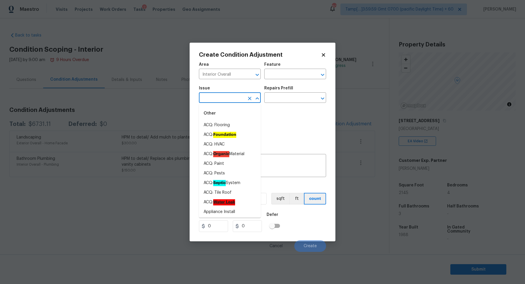
click at [232, 96] on input "text" at bounding box center [222, 98] width 46 height 9
type input "pain"
click at [237, 128] on li "ACQ: Flooring" at bounding box center [230, 125] width 62 height 10
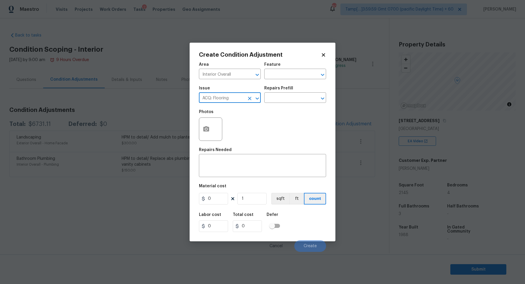
click at [238, 101] on input "ACQ: Flooring" at bounding box center [222, 98] width 46 height 9
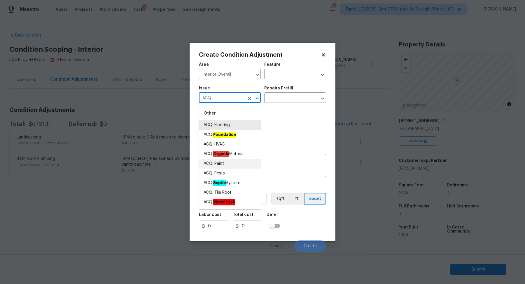
click at [218, 165] on li "ACQ: Paint" at bounding box center [230, 164] width 62 height 10
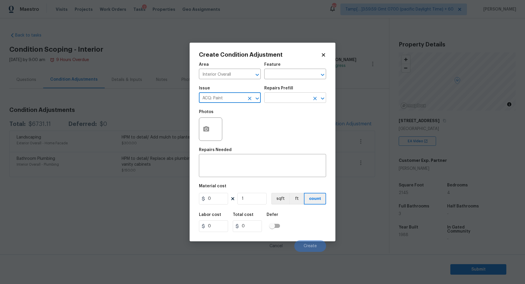
type input "ACQ: Paint"
click at [288, 102] on input "text" at bounding box center [287, 98] width 46 height 9
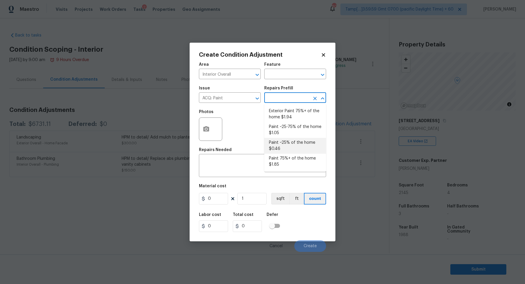
click at [287, 144] on li "Paint ~25% of the home $0.46" at bounding box center [295, 146] width 62 height 16
type input "Acquisition"
type textarea "Acquisition Scope: ~25% of the home needs interior paint"
type input "0.46"
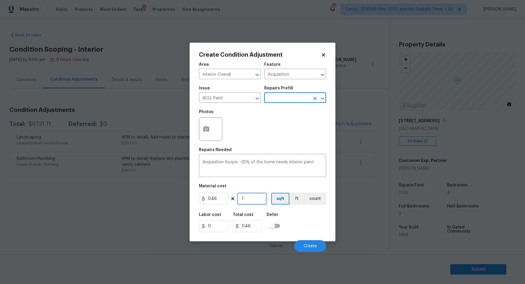
click at [249, 198] on input "1" at bounding box center [252, 199] width 29 height 12
type input "2"
type input "0.92"
type input "21"
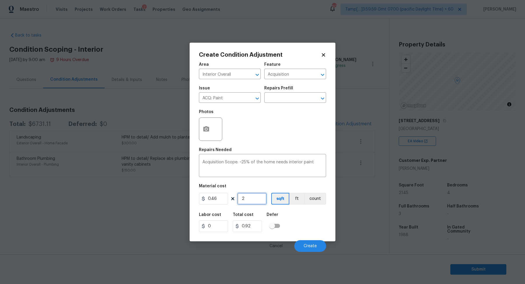
type input "9.66"
type input "214"
type input "98.44"
type input "2145"
type input "986.7"
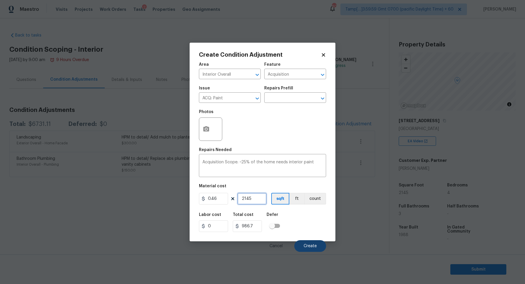
type input "2145"
click at [301, 243] on button "Create" at bounding box center [310, 246] width 32 height 12
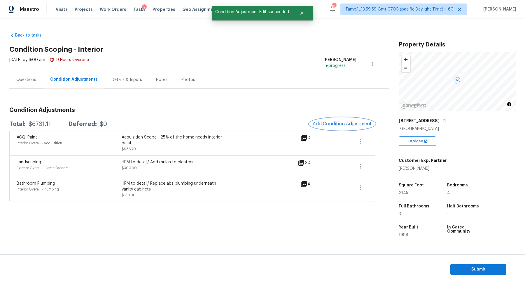
click at [334, 123] on span "Add Condition Adjustment" at bounding box center [342, 123] width 59 height 5
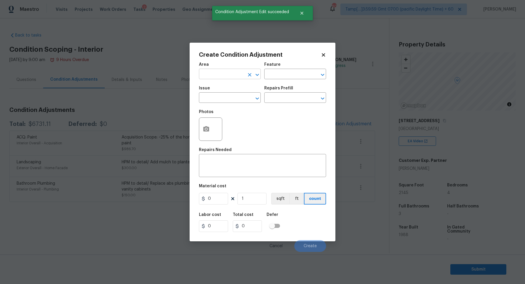
click at [206, 73] on input "text" at bounding box center [222, 74] width 46 height 9
click at [233, 96] on li "Interior Overall" at bounding box center [230, 97] width 62 height 10
type input "Interior Overall"
click at [233, 96] on input "text" at bounding box center [222, 98] width 46 height 9
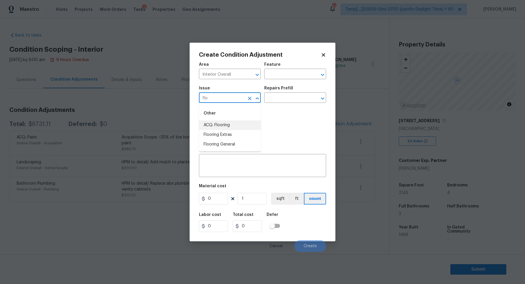
click at [245, 125] on li "ACQ: Flooring" at bounding box center [230, 125] width 62 height 10
type input "ACQ: Flooring"
click at [289, 98] on input "text" at bounding box center [287, 98] width 46 height 9
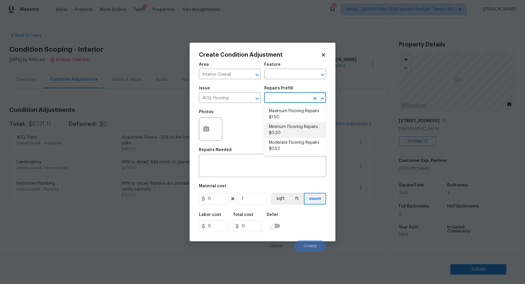
click at [287, 136] on li "Minimum Flooring Repairs $0.20" at bounding box center [295, 130] width 62 height 16
type input "Acquisition"
type textarea "Acquisition Scope: Minimum flooring repairs"
type input "0.2"
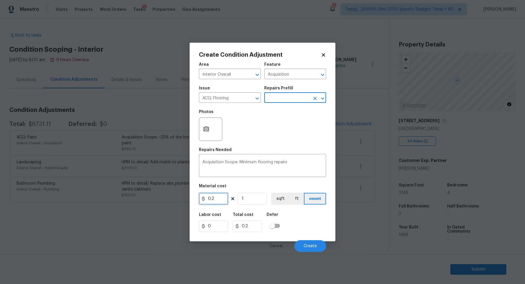
click at [214, 194] on input "0.2" at bounding box center [213, 199] width 29 height 12
type input "400"
click at [301, 244] on button "Create" at bounding box center [310, 246] width 32 height 12
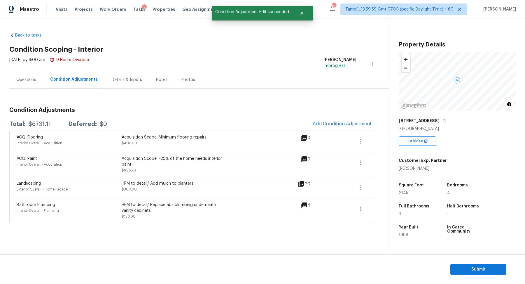
click at [41, 126] on div "$6731.11" at bounding box center [40, 124] width 22 height 6
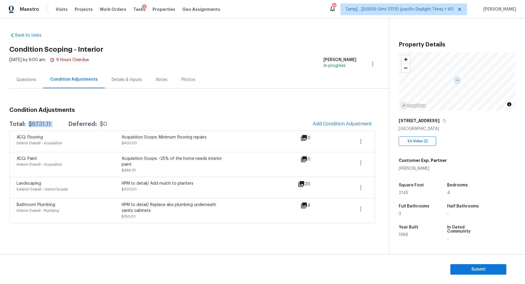
click at [41, 125] on div "$6731.11" at bounding box center [40, 124] width 22 height 6
click at [21, 85] on div "Questions" at bounding box center [26, 79] width 34 height 17
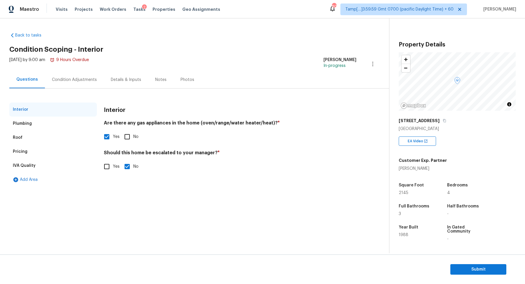
click at [52, 154] on div "Pricing" at bounding box center [53, 151] width 88 height 14
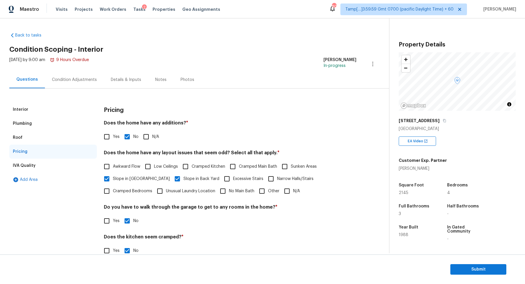
scroll to position [41, 0]
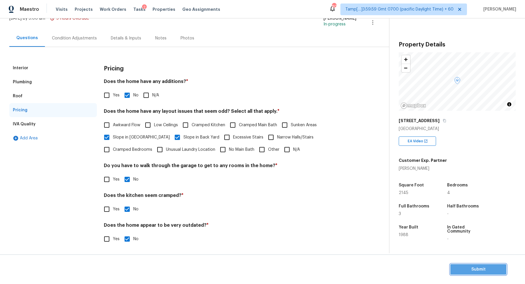
click at [459, 265] on button "Submit" at bounding box center [479, 269] width 56 height 11
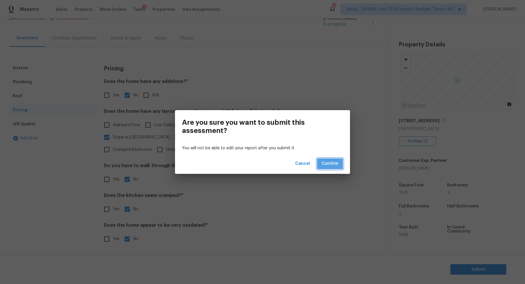
click at [336, 168] on button "Confirm" at bounding box center [330, 163] width 26 height 11
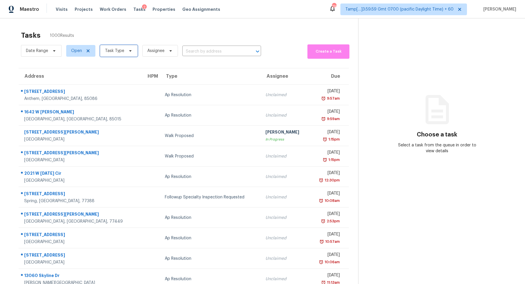
click at [107, 46] on span "Task Type" at bounding box center [119, 51] width 38 height 12
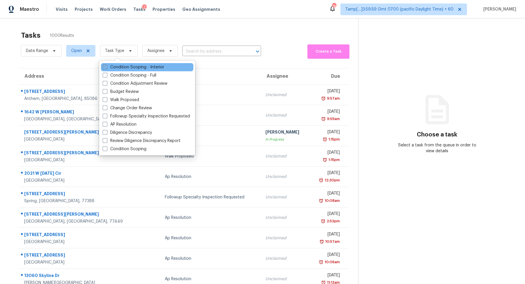
click at [125, 68] on label "Condition Scoping - Interior" at bounding box center [134, 67] width 62 height 6
click at [106, 68] on input "Condition Scoping - Interior" at bounding box center [105, 66] width 4 height 4
checkbox input "true"
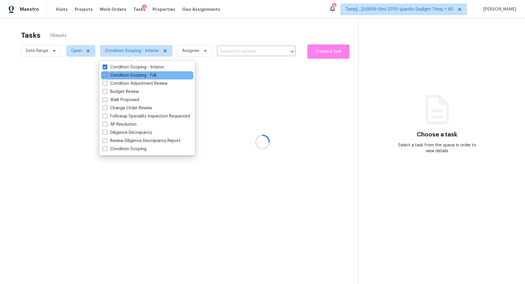
click at [125, 75] on label "Condition Scoping - Full" at bounding box center [130, 75] width 54 height 6
click at [106, 75] on input "Condition Scoping - Full" at bounding box center [105, 74] width 4 height 4
checkbox input "true"
click at [43, 53] on div at bounding box center [262, 142] width 525 height 284
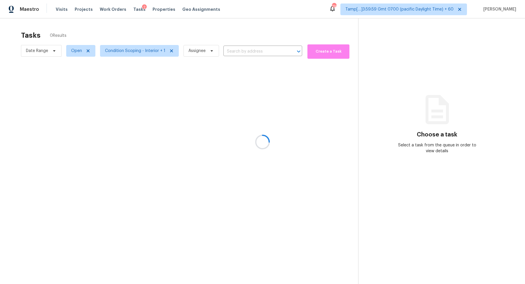
click at [48, 52] on div at bounding box center [262, 142] width 525 height 284
click at [50, 46] on div at bounding box center [262, 142] width 525 height 284
click at [50, 50] on div at bounding box center [262, 142] width 525 height 284
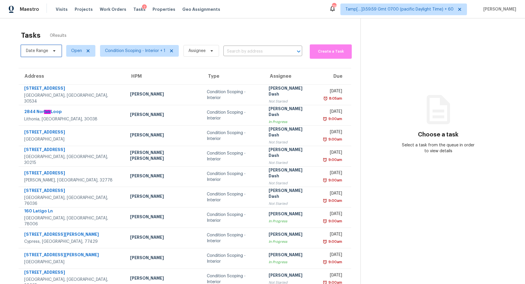
click at [56, 50] on icon at bounding box center [54, 50] width 5 height 5
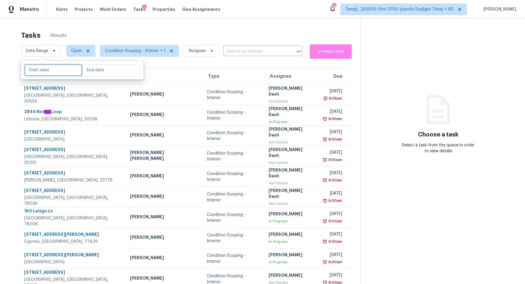
click at [55, 74] on input "text" at bounding box center [53, 70] width 57 height 12
select select "8"
select select "2025"
select select "9"
select select "2025"
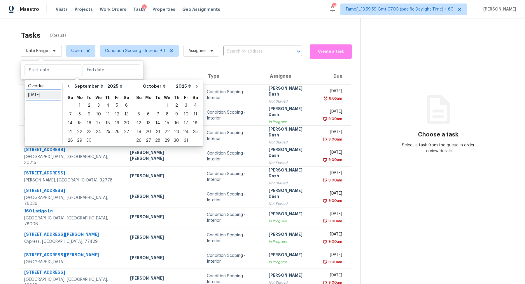
click at [50, 93] on div "[DATE]" at bounding box center [43, 95] width 31 height 6
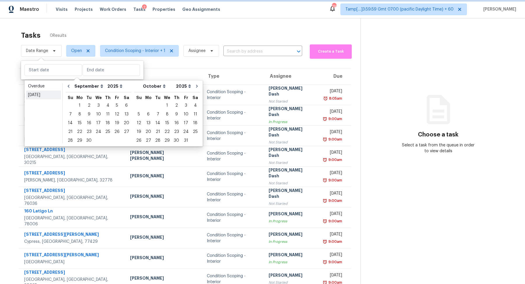
type input "[DATE]"
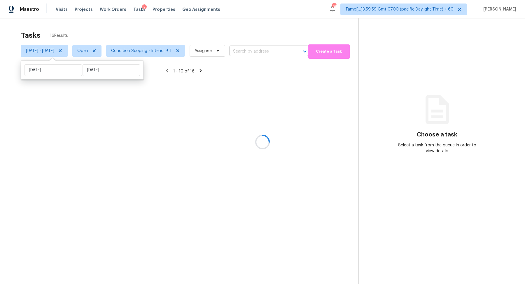
click at [149, 35] on div at bounding box center [262, 142] width 525 height 284
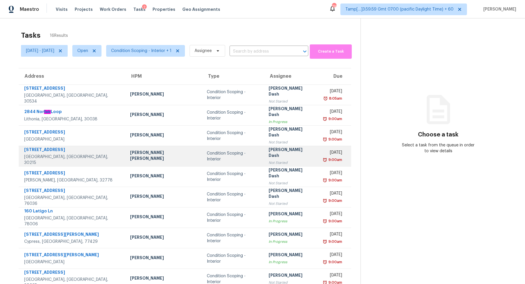
scroll to position [20, 0]
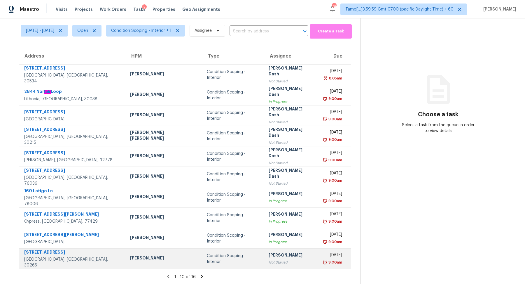
click at [202, 253] on td "Condition Scoping - Interior" at bounding box center [233, 258] width 62 height 20
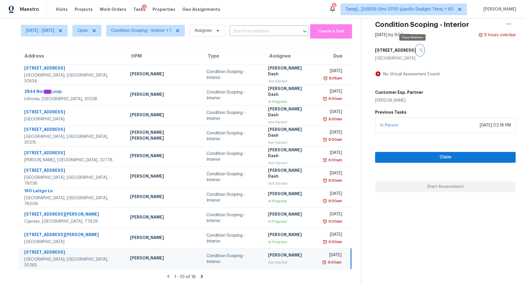
click at [416, 49] on button "button" at bounding box center [420, 50] width 8 height 11
click at [407, 159] on span "Claim" at bounding box center [445, 156] width 131 height 7
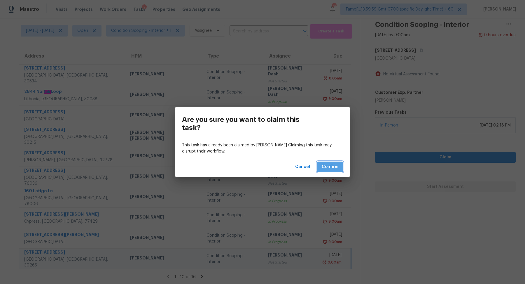
click at [331, 163] on span "Confirm" at bounding box center [330, 166] width 17 height 7
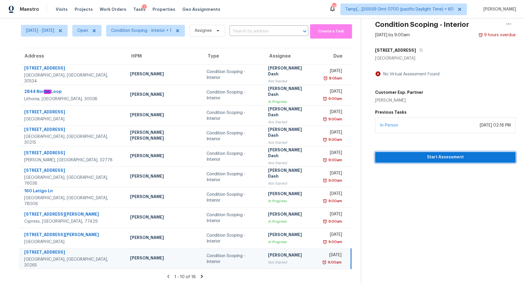
click at [408, 157] on span "Start Assessment" at bounding box center [445, 156] width 131 height 7
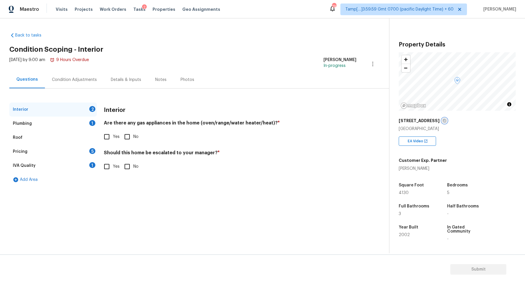
click at [442, 120] on button "button" at bounding box center [444, 120] width 5 height 5
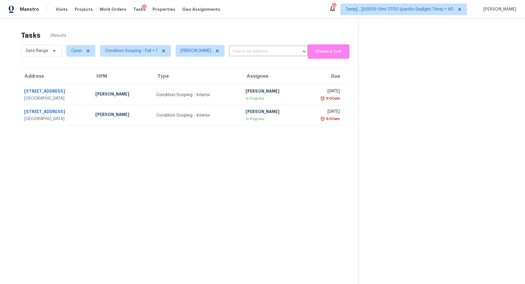
scroll to position [18, 0]
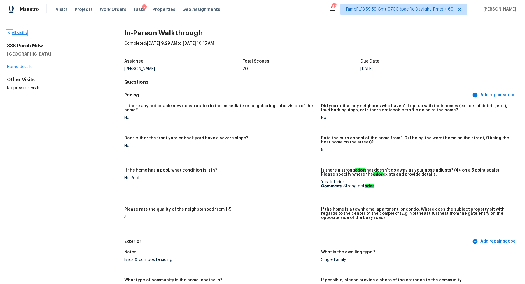
click at [20, 32] on link "All visits" at bounding box center [17, 33] width 20 height 4
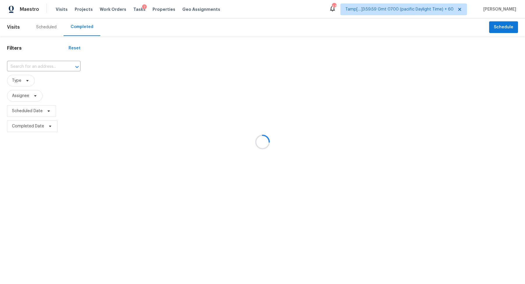
click at [42, 67] on div at bounding box center [262, 142] width 525 height 284
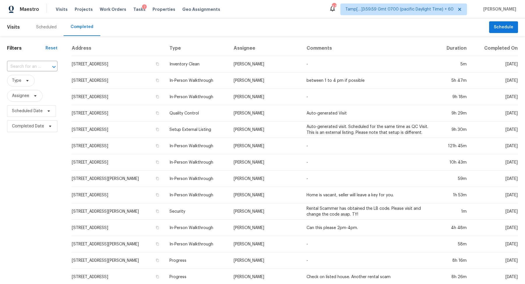
click at [42, 67] on div at bounding box center [49, 67] width 15 height 8
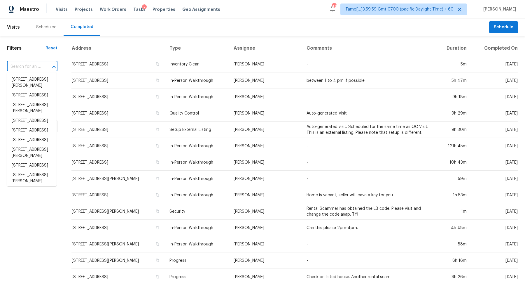
paste input "1622 Claudia Dr, Norman, OK 73071"
type input "1622 Claudia Dr, Norman, OK 73071"
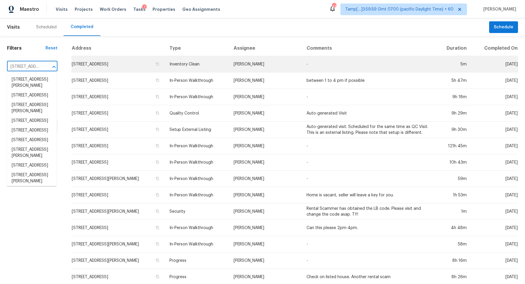
scroll to position [0, 37]
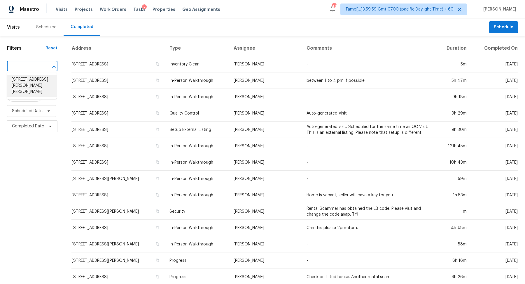
click at [32, 85] on li "1622 Claudia Dr, Norman, OK 73071" at bounding box center [32, 86] width 50 height 22
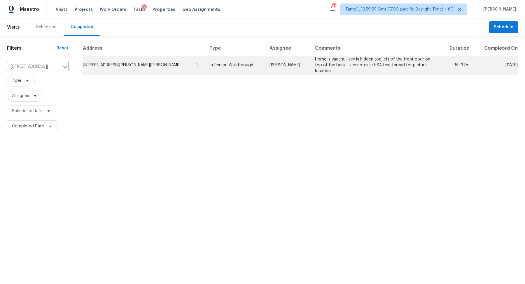
click at [132, 68] on td "1622 Claudia Dr, Norman, OK 73071" at bounding box center [144, 65] width 123 height 18
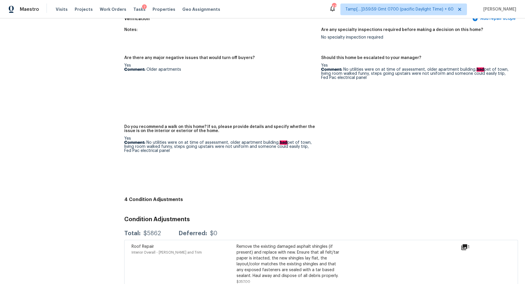
scroll to position [1615, 0]
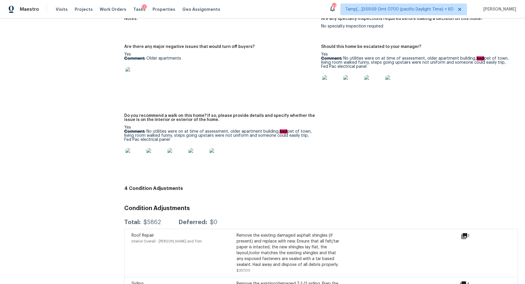
click at [134, 153] on img at bounding box center [134, 157] width 19 height 19
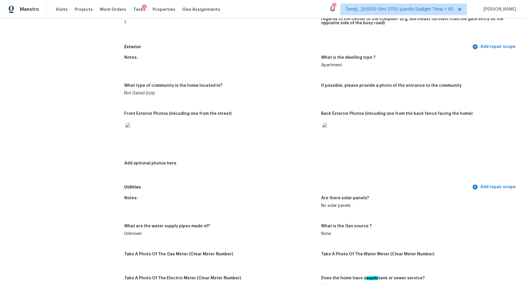
scroll to position [0, 0]
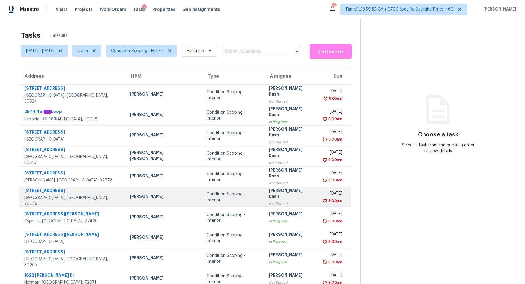
scroll to position [20, 0]
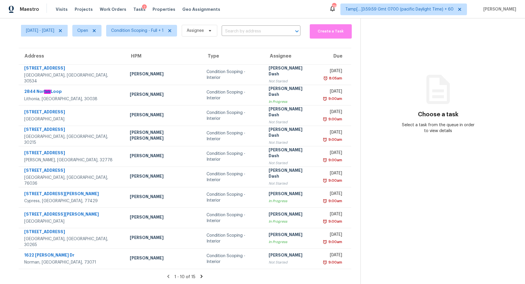
click at [200, 275] on icon at bounding box center [201, 275] width 5 height 5
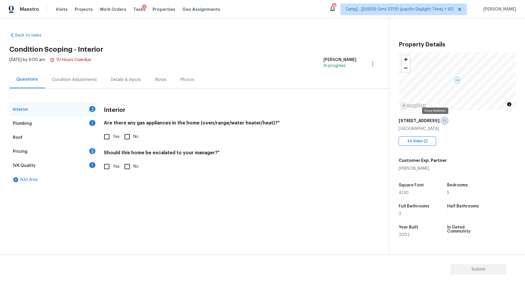
click at [443, 121] on icon "button" at bounding box center [445, 121] width 4 height 4
click at [115, 136] on span "Yes" at bounding box center [116, 137] width 7 height 6
click at [113, 136] on input "Yes" at bounding box center [107, 136] width 12 height 12
checkbox input "true"
click at [126, 160] on div "Should this home be escalated to your manager? * Yes No" at bounding box center [230, 161] width 253 height 23
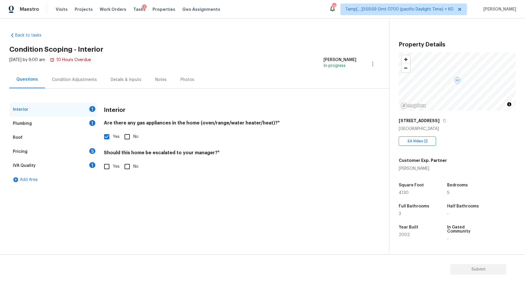
click at [125, 163] on input "No" at bounding box center [127, 166] width 12 height 12
checkbox input "true"
click at [76, 125] on div "Plumbing 1" at bounding box center [53, 123] width 88 height 14
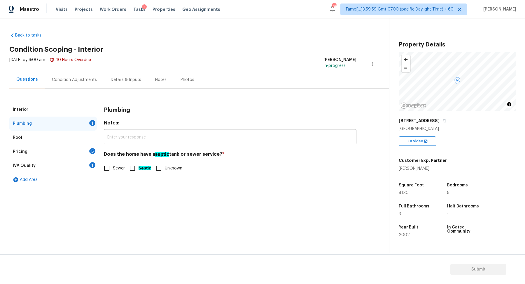
click at [115, 167] on span "Sewer" at bounding box center [119, 168] width 12 height 6
click at [113, 167] on input "Sewer" at bounding box center [107, 168] width 12 height 12
checkbox input "true"
click at [85, 153] on div "Pricing 5" at bounding box center [53, 151] width 88 height 14
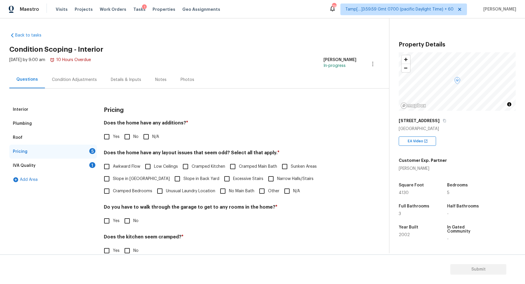
click at [110, 138] on input "Yes" at bounding box center [107, 136] width 12 height 12
checkbox input "true"
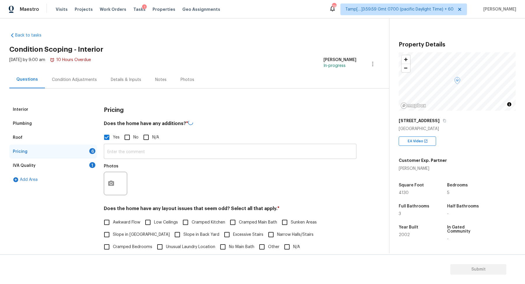
click at [130, 150] on input "text" at bounding box center [230, 152] width 253 height 14
click at [112, 174] on button "button" at bounding box center [111, 183] width 14 height 23
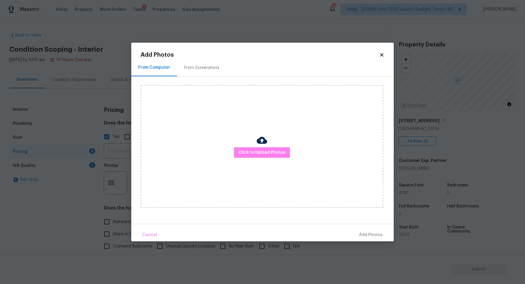
click at [260, 163] on div "Click to Upload Photos" at bounding box center [262, 146] width 243 height 123
click at [260, 162] on div "Click to Upload Photos" at bounding box center [262, 146] width 243 height 123
click at [271, 149] on span "Click to Upload Photos" at bounding box center [262, 152] width 47 height 7
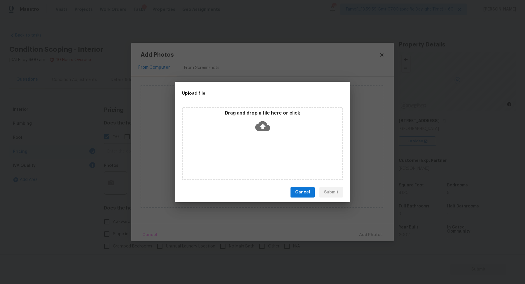
click at [272, 142] on div "Drag and drop a file here or click" at bounding box center [262, 143] width 161 height 73
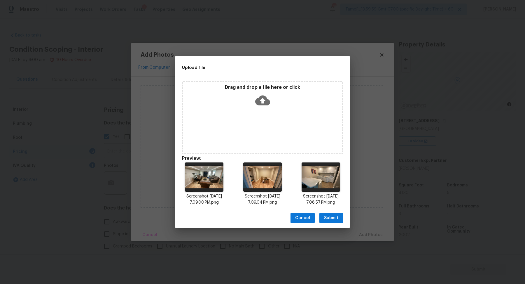
click at [336, 219] on span "Submit" at bounding box center [331, 217] width 14 height 7
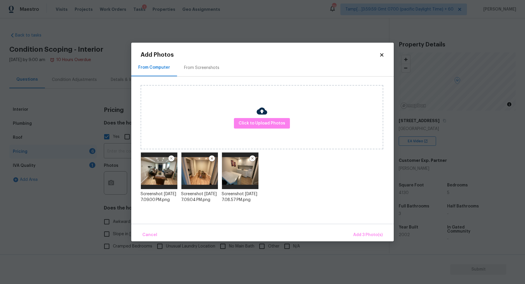
click at [355, 228] on div "Cancel Add 3 Photo(s)" at bounding box center [262, 233] width 263 height 18
click at [356, 233] on span "Add 3 Photo(s)" at bounding box center [367, 234] width 29 height 7
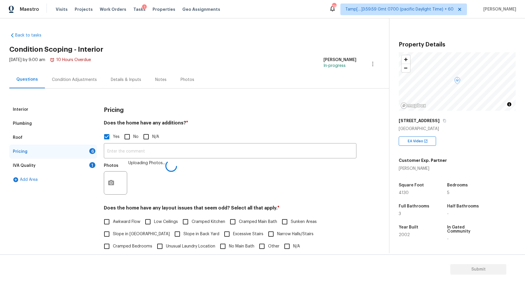
click at [203, 152] on input "text" at bounding box center [230, 151] width 253 height 14
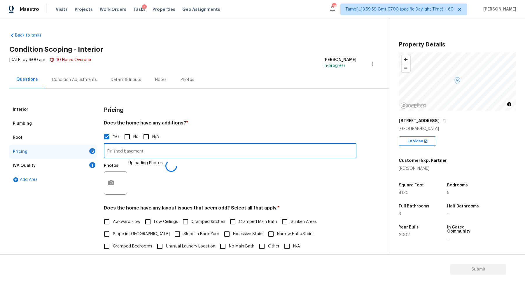
type input "Finished basement"
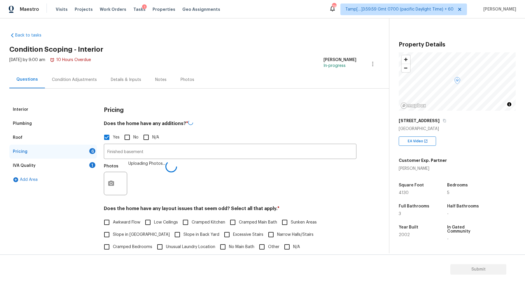
click at [308, 186] on div "Photos Uploading Photos..." at bounding box center [230, 179] width 253 height 38
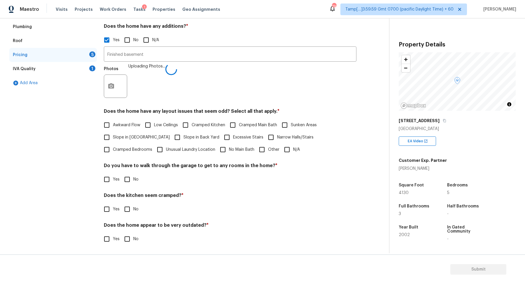
click at [122, 128] on label "Awkward Flow" at bounding box center [121, 125] width 40 height 12
click at [113, 128] on input "Awkward Flow" at bounding box center [107, 125] width 12 height 12
checkbox input "true"
click at [123, 134] on span "Slope in [GEOGRAPHIC_DATA]" at bounding box center [141, 137] width 57 height 6
click at [113, 134] on input "Slope in [GEOGRAPHIC_DATA]" at bounding box center [107, 137] width 12 height 12
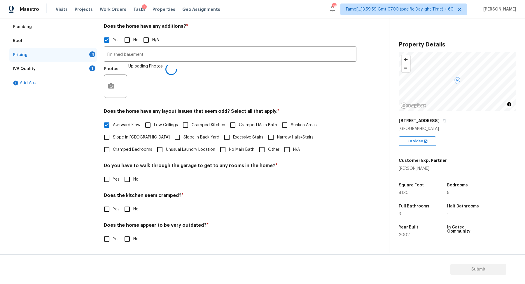
checkbox input "true"
click at [173, 134] on label "Slope in Back Yard" at bounding box center [195, 138] width 48 height 12
click at [173, 134] on input "Slope in Back Yard" at bounding box center [177, 138] width 12 height 12
checkbox input "true"
click at [107, 121] on input "Awkward Flow" at bounding box center [107, 125] width 12 height 12
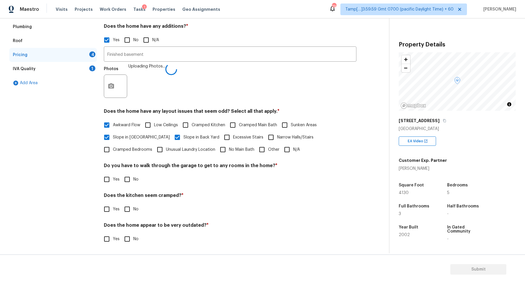
checkbox input "false"
click at [122, 184] on input "No" at bounding box center [127, 179] width 12 height 12
checkbox input "true"
click at [121, 203] on input "No" at bounding box center [127, 209] width 12 height 12
checkbox input "true"
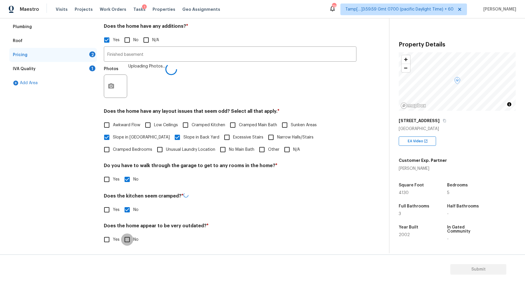
click at [121, 233] on input "No" at bounding box center [127, 239] width 12 height 12
checkbox input "true"
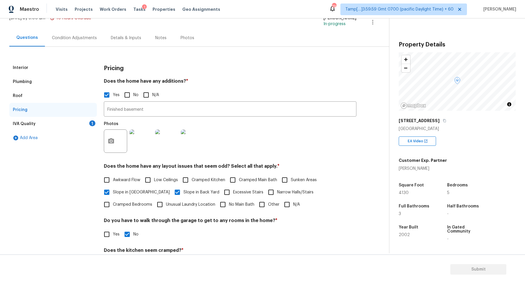
click at [90, 123] on div "1" at bounding box center [92, 123] width 6 height 6
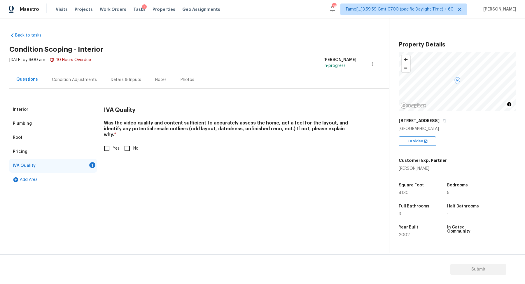
scroll to position [0, 0]
click at [111, 143] on input "Yes" at bounding box center [107, 148] width 12 height 12
checkbox input "true"
click at [78, 70] on div "[DATE] by 9:00 am 10 Hours Overdue" at bounding box center [50, 64] width 82 height 14
click at [99, 77] on div "Condition Adjustments" at bounding box center [74, 79] width 59 height 17
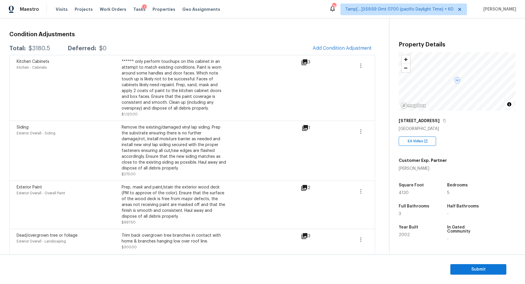
scroll to position [62, 0]
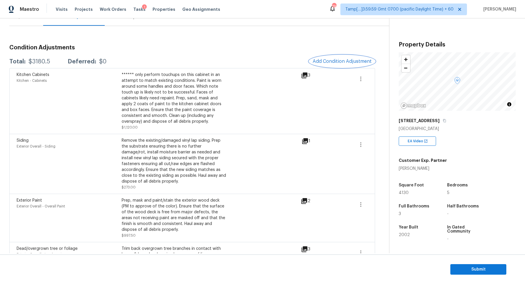
click at [318, 63] on span "Add Condition Adjustment" at bounding box center [342, 61] width 59 height 5
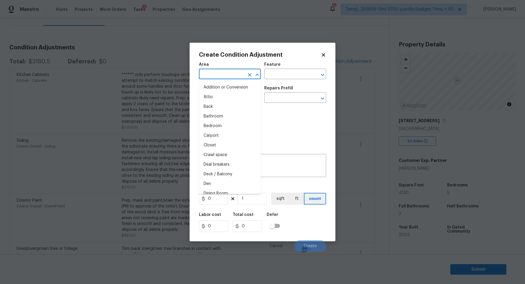
click at [223, 71] on input "text" at bounding box center [222, 74] width 46 height 9
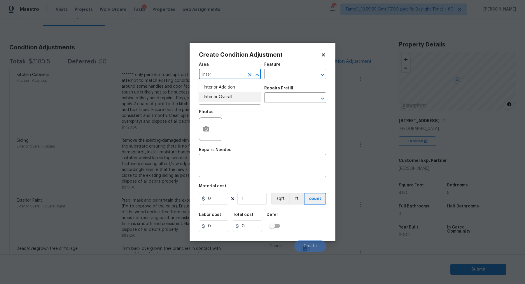
click at [247, 96] on li "Interior Overall" at bounding box center [230, 97] width 62 height 10
click at [247, 96] on icon "Clear" at bounding box center [250, 98] width 6 height 6
type input "Interior Overall"
click at [247, 96] on icon "Clear" at bounding box center [250, 98] width 6 height 6
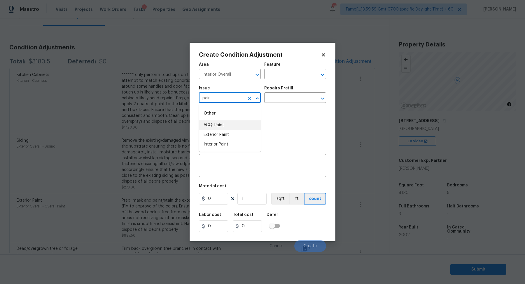
click at [250, 124] on li "ACQ: Paint" at bounding box center [230, 125] width 62 height 10
type input "ACQ: Paint"
click at [290, 98] on input "text" at bounding box center [287, 98] width 46 height 9
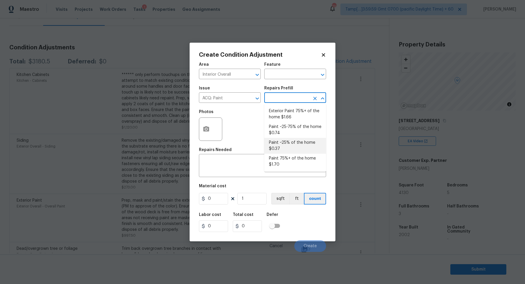
click at [295, 144] on li "Paint ~25% of the home $0.37" at bounding box center [295, 146] width 62 height 16
type input "Acquisition"
type textarea "Acquisition Scope: ~25% of the home needs interior paint"
type input "0.37"
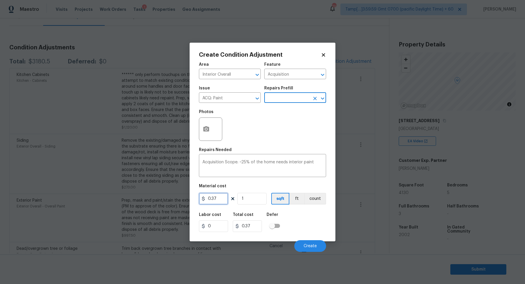
click at [224, 195] on input "0.37" at bounding box center [213, 199] width 29 height 12
click at [255, 201] on input "1" at bounding box center [252, 199] width 29 height 12
type input "0.4"
click at [255, 201] on input "1" at bounding box center [252, 199] width 29 height 12
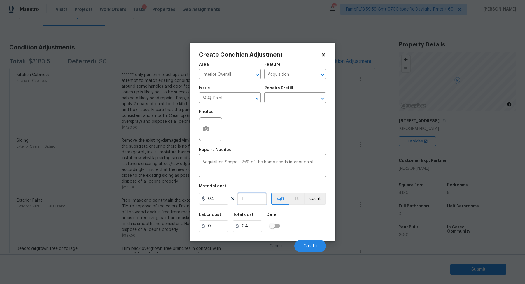
type input "4"
type input "1.6"
type input "41"
type input "16.4"
type input "413"
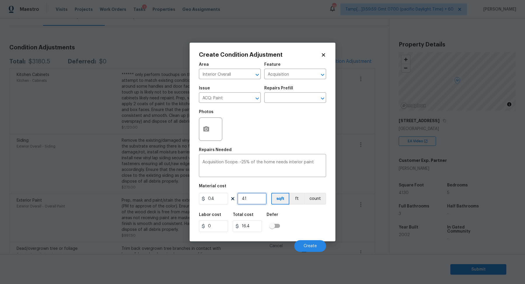
type input "165.2"
type input "4130"
type input "1652"
type input "4130"
click at [293, 219] on div "Labor cost 0 Total cost 1652 Defer" at bounding box center [262, 222] width 127 height 26
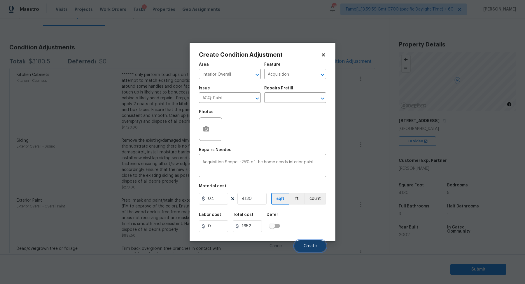
click at [305, 244] on span "Create" at bounding box center [310, 246] width 13 height 4
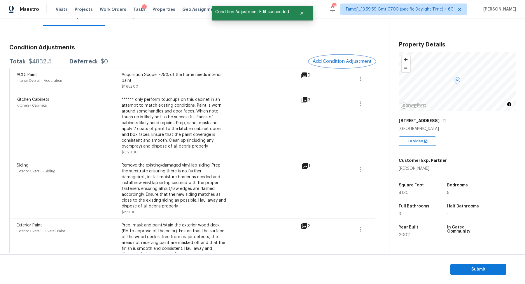
click at [318, 61] on span "Add Condition Adjustment" at bounding box center [342, 61] width 59 height 5
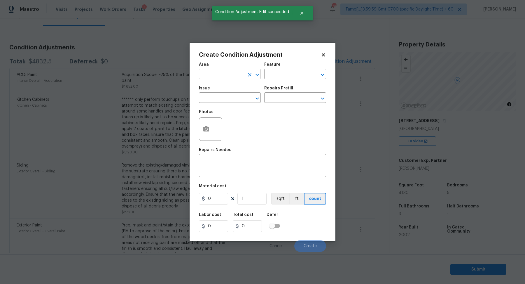
click at [226, 78] on input "text" at bounding box center [222, 74] width 46 height 9
click at [236, 103] on ul "Interior Addition Interior Overall" at bounding box center [230, 92] width 62 height 24
click at [222, 98] on li "Interior Overall" at bounding box center [230, 97] width 62 height 10
type input "Interior Overall"
click at [222, 98] on input "text" at bounding box center [222, 98] width 46 height 9
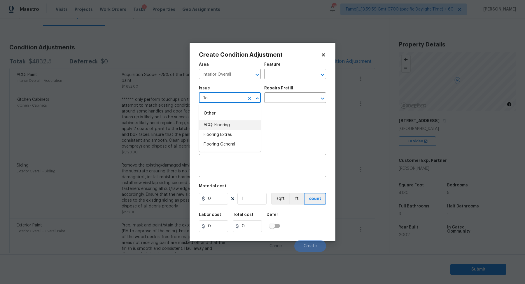
click at [246, 125] on li "ACQ: Flooring" at bounding box center [230, 125] width 62 height 10
type input "ACQ: Flooring"
click at [287, 104] on div "Issue ACQ: Flooring ​ Repairs Prefill ​" at bounding box center [262, 95] width 127 height 24
click at [292, 99] on input "text" at bounding box center [287, 98] width 46 height 9
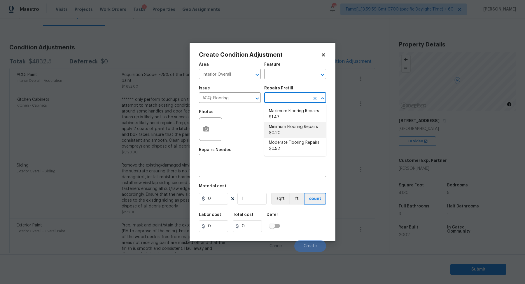
click at [291, 127] on li "Minimum Flooring Repairs $0.20" at bounding box center [295, 130] width 62 height 16
type input "Acquisition"
type textarea "Acquisition Scope: Minimum flooring repairs"
type input "0.2"
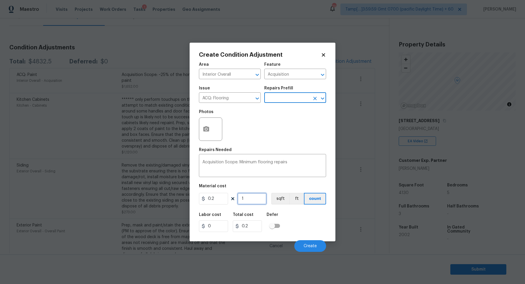
click at [251, 198] on input "1" at bounding box center [252, 199] width 29 height 12
type input "4"
type input "0.8"
type input "41"
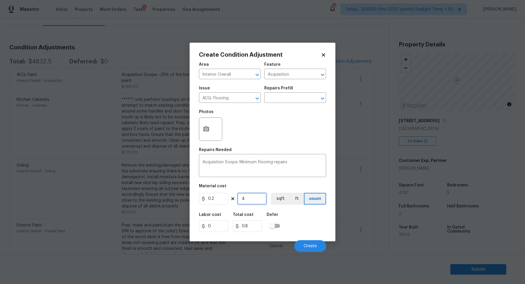
type input "8.2"
type input "413"
type input "82.6"
type input "4130"
type input "826"
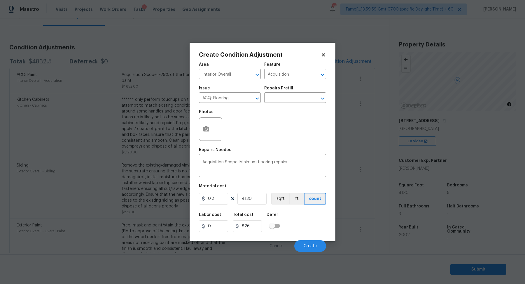
click at [322, 220] on div "Labor cost 0 Total cost 826 Defer" at bounding box center [262, 222] width 127 height 26
click at [256, 205] on figure "Material cost 0.2 4130 sqft ft count" at bounding box center [262, 195] width 127 height 22
click at [260, 201] on input "4130" at bounding box center [252, 199] width 29 height 12
type input "1"
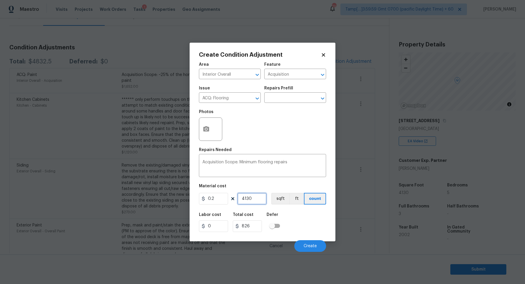
type input "0.2"
type input "1"
click at [224, 198] on input "0.2" at bounding box center [213, 199] width 29 height 12
type input "675"
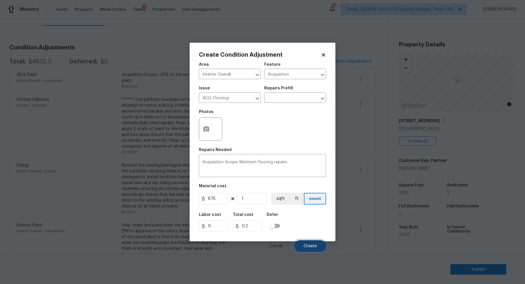
type input "675"
click at [296, 246] on button "Create" at bounding box center [310, 246] width 32 height 12
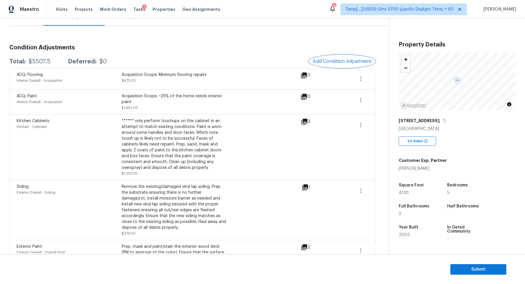
click at [322, 60] on span "Add Condition Adjustment" at bounding box center [342, 61] width 59 height 5
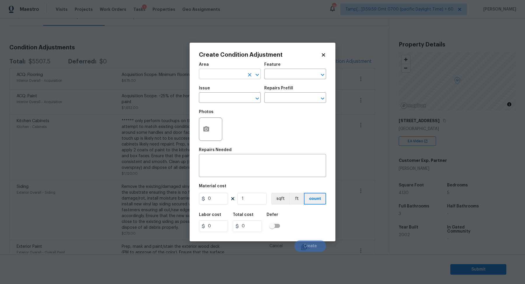
click at [233, 73] on input "text" at bounding box center [222, 74] width 46 height 9
click at [216, 95] on li "Interior Overall" at bounding box center [230, 97] width 62 height 10
type input "Interior Overall"
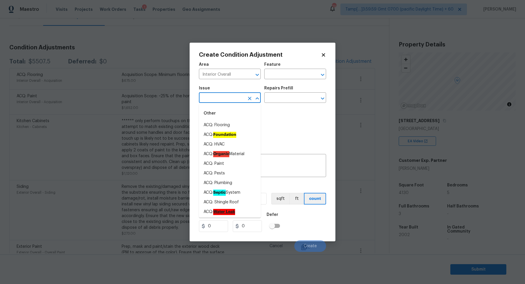
click at [216, 95] on input "text" at bounding box center [222, 98] width 46 height 9
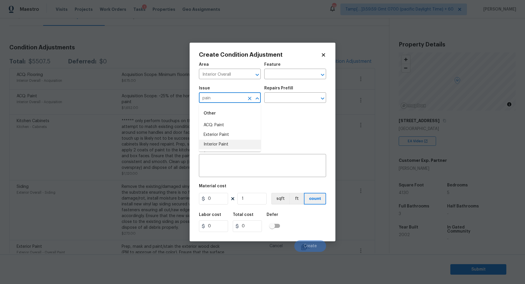
click at [236, 146] on li "Interior Paint" at bounding box center [230, 144] width 62 height 10
type input "Interior Paint"
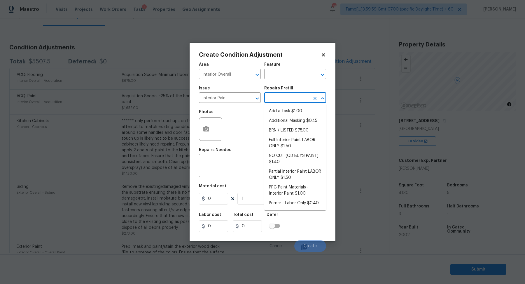
click at [298, 98] on input "text" at bounding box center [287, 98] width 46 height 9
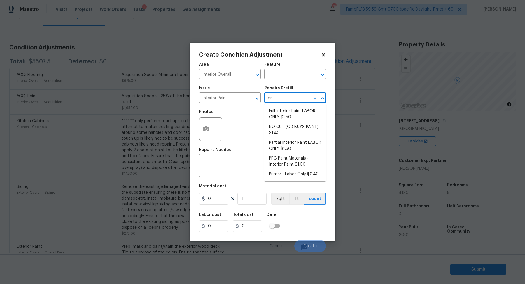
type input "pri"
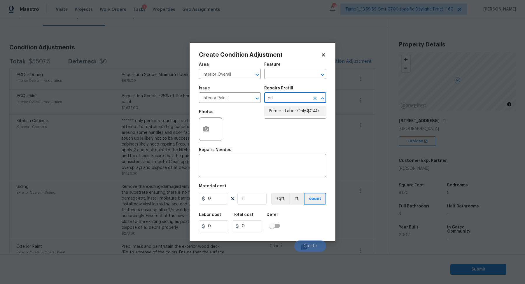
click at [293, 113] on li "Primer - Labor Only $0.40" at bounding box center [295, 111] width 62 height 10
type input "Overall Paint"
type textarea "Interior primer - PRIMER PROVIDED BY OPENDOOR - All nails, screws, drywall anch…"
type input "0.4"
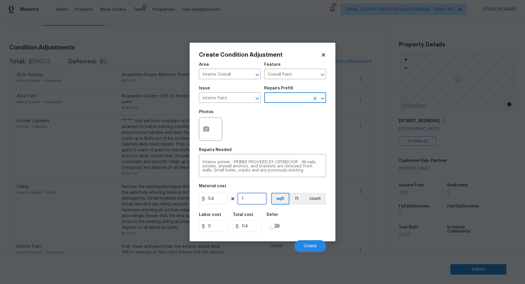
click at [249, 200] on input "1" at bounding box center [252, 199] width 29 height 12
type input "0"
type input "8"
type input "3.2"
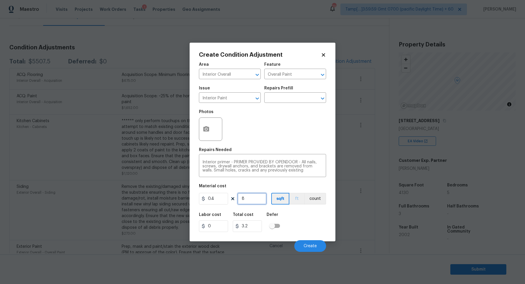
type input "80"
type input "32"
type input "800"
type input "320"
type input "800"
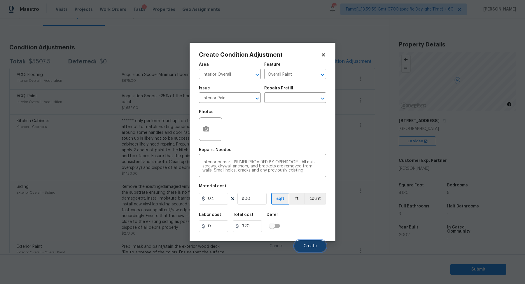
click at [311, 244] on span "Create" at bounding box center [310, 246] width 13 height 4
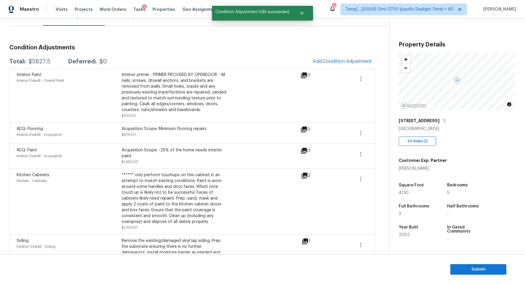
click at [42, 62] on div "$5827.5" at bounding box center [40, 62] width 22 height 6
copy div "$5827.5"
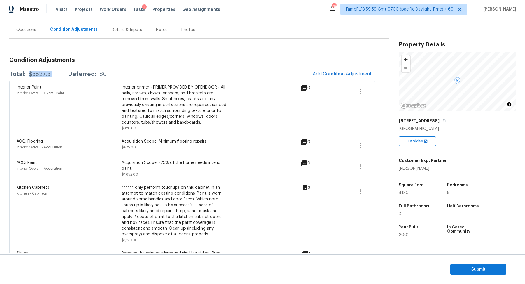
scroll to position [114, 0]
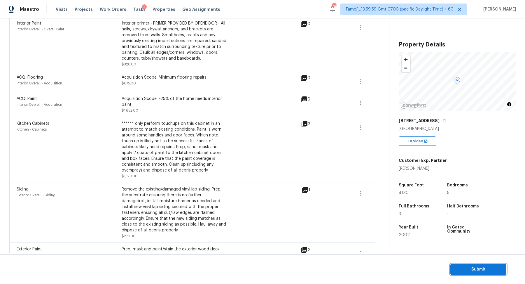
click at [454, 265] on button "Submit" at bounding box center [479, 269] width 56 height 11
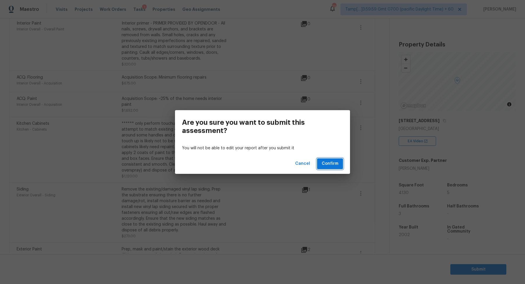
click at [331, 164] on span "Confirm" at bounding box center [330, 163] width 17 height 7
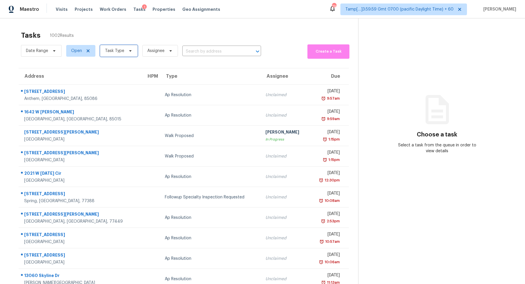
click at [115, 54] on span "Task Type" at bounding box center [119, 51] width 38 height 12
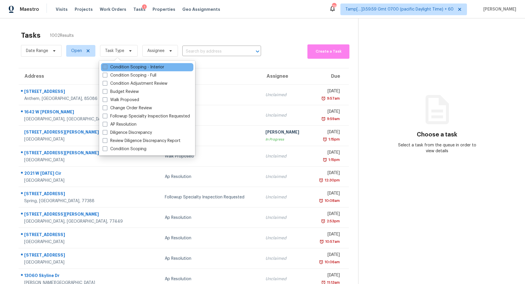
click at [121, 67] on label "Condition Scoping - Interior" at bounding box center [134, 67] width 62 height 6
click at [106, 67] on input "Condition Scoping - Interior" at bounding box center [105, 66] width 4 height 4
checkbox input "true"
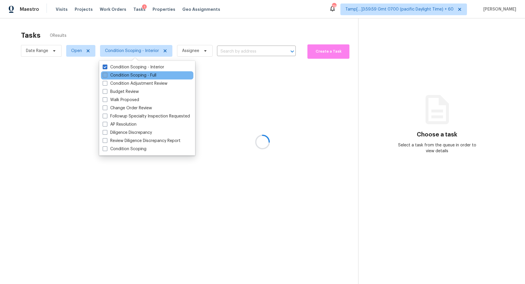
click at [121, 74] on label "Condition Scoping - Full" at bounding box center [130, 75] width 54 height 6
click at [106, 74] on input "Condition Scoping - Full" at bounding box center [105, 74] width 4 height 4
checkbox input "true"
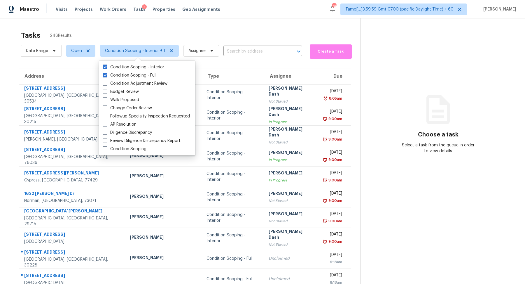
click at [244, 34] on div "Tasks 248 Results" at bounding box center [191, 35] width 340 height 15
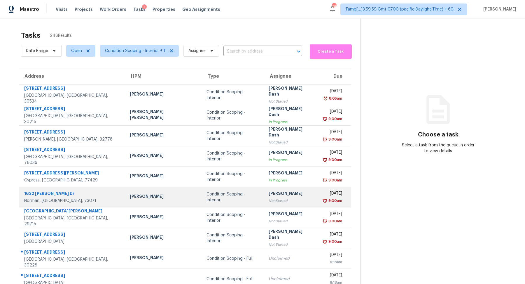
click at [286, 203] on div "Not Started" at bounding box center [291, 201] width 45 height 6
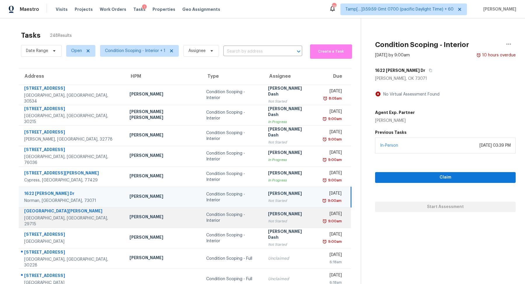
click at [268, 221] on div "Not Started" at bounding box center [290, 221] width 45 height 6
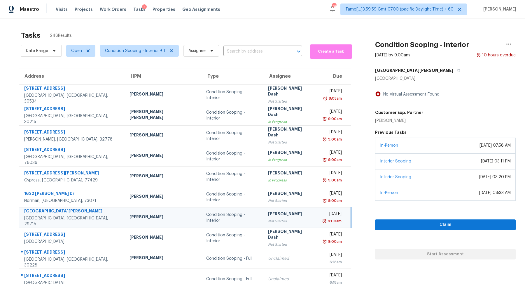
click at [403, 75] on div "[GEOGRAPHIC_DATA][PERSON_NAME]" at bounding box center [445, 70] width 141 height 11
click at [457, 71] on icon "button" at bounding box center [459, 71] width 4 height 4
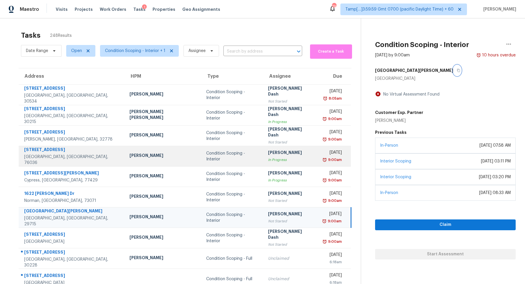
scroll to position [20, 0]
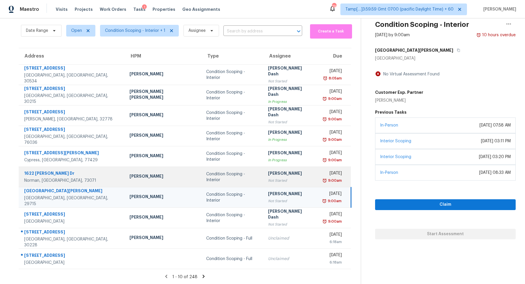
click at [271, 174] on div "[PERSON_NAME]" at bounding box center [290, 173] width 45 height 7
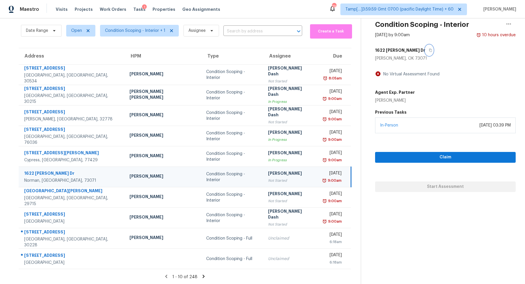
click at [425, 54] on button "button" at bounding box center [429, 50] width 8 height 11
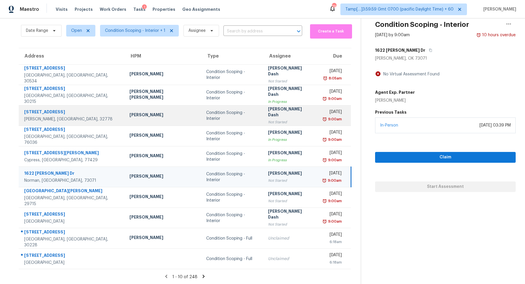
click at [278, 109] on div "[PERSON_NAME] Dash" at bounding box center [290, 112] width 45 height 13
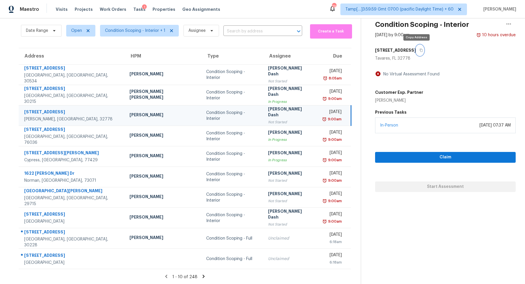
click at [416, 51] on button "button" at bounding box center [420, 50] width 8 height 11
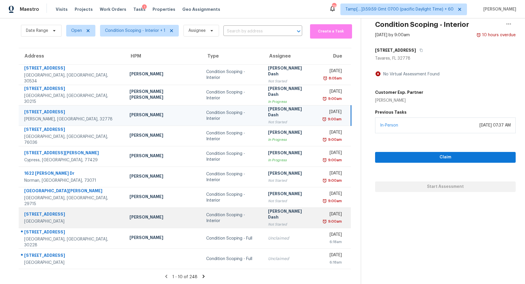
click at [322, 221] on div "9:00am" at bounding box center [332, 221] width 20 height 6
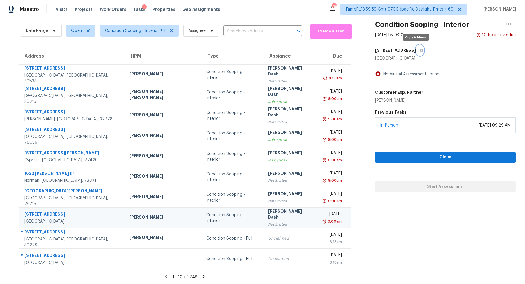
click at [416, 50] on button "button" at bounding box center [420, 50] width 8 height 11
